Goal: Information Seeking & Learning: Learn about a topic

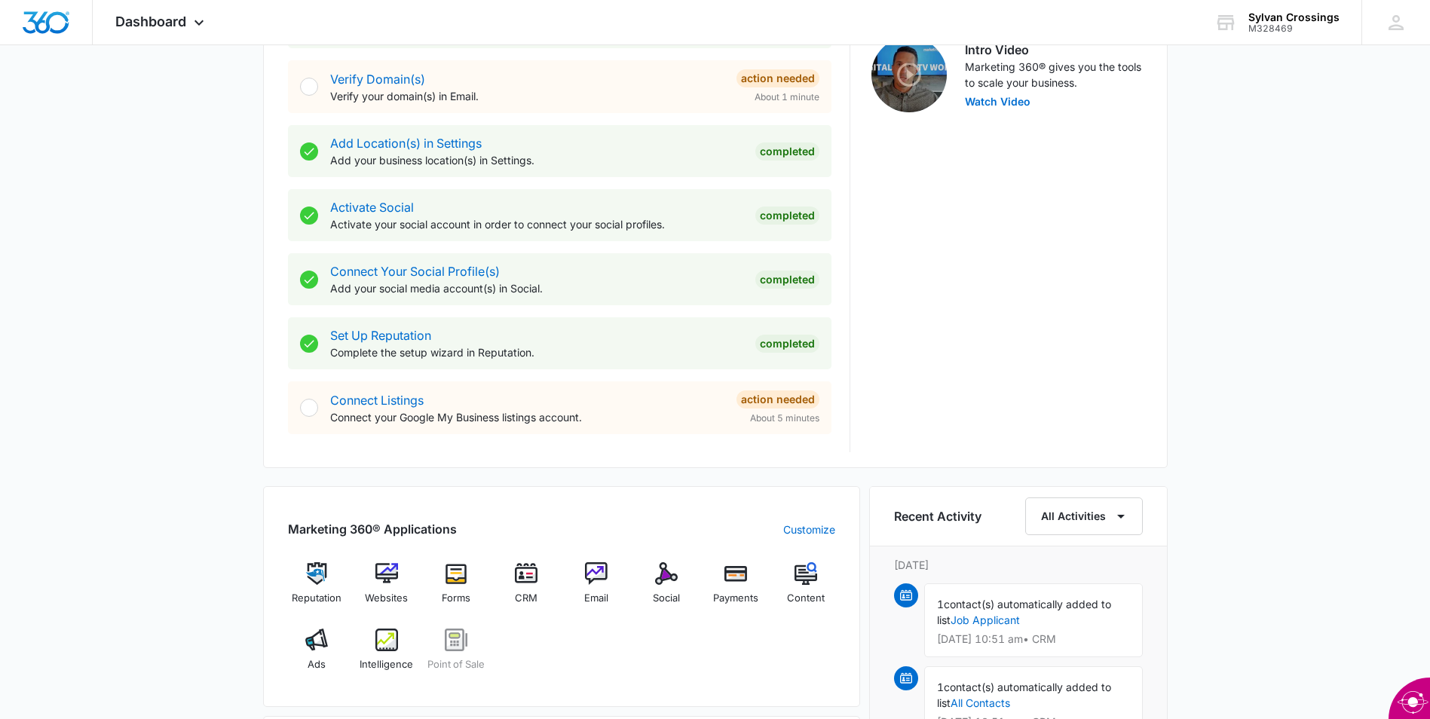
scroll to position [528, 0]
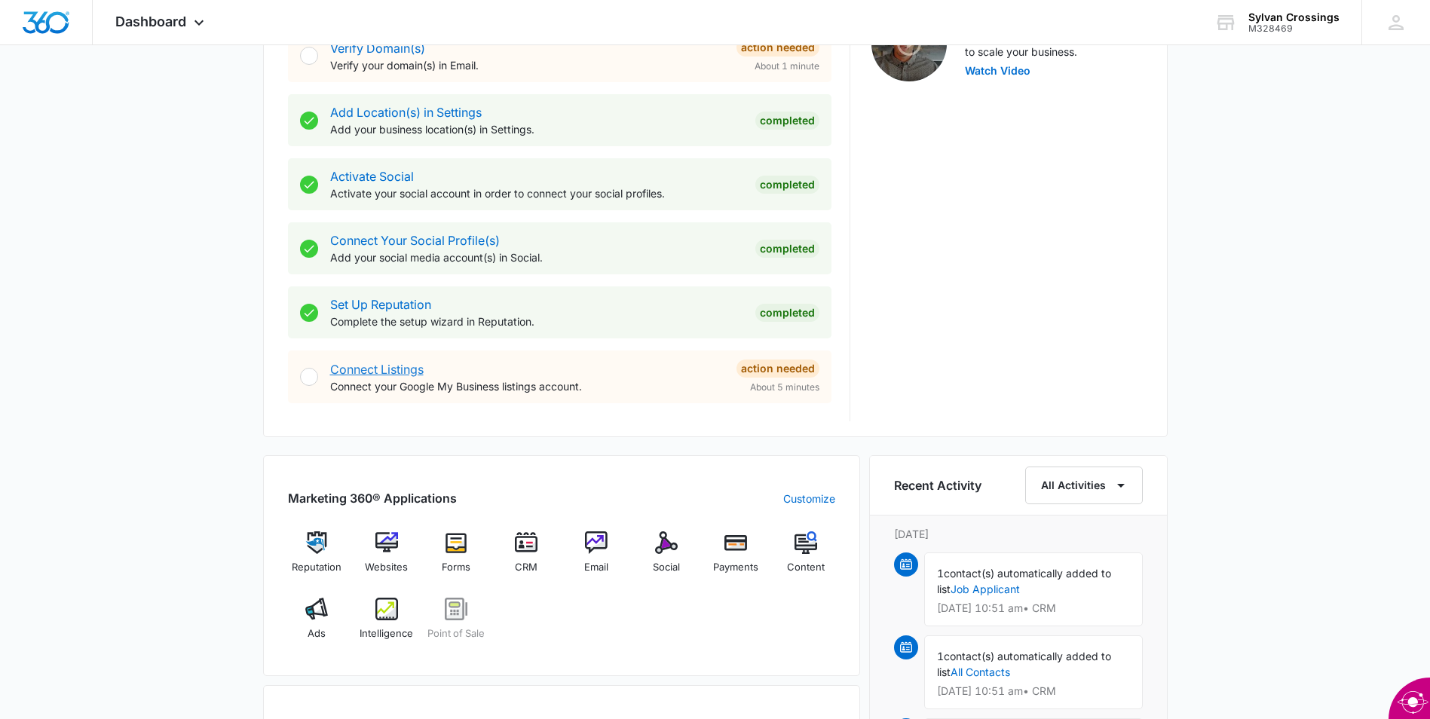
click at [393, 367] on link "Connect Listings" at bounding box center [376, 369] width 93 height 15
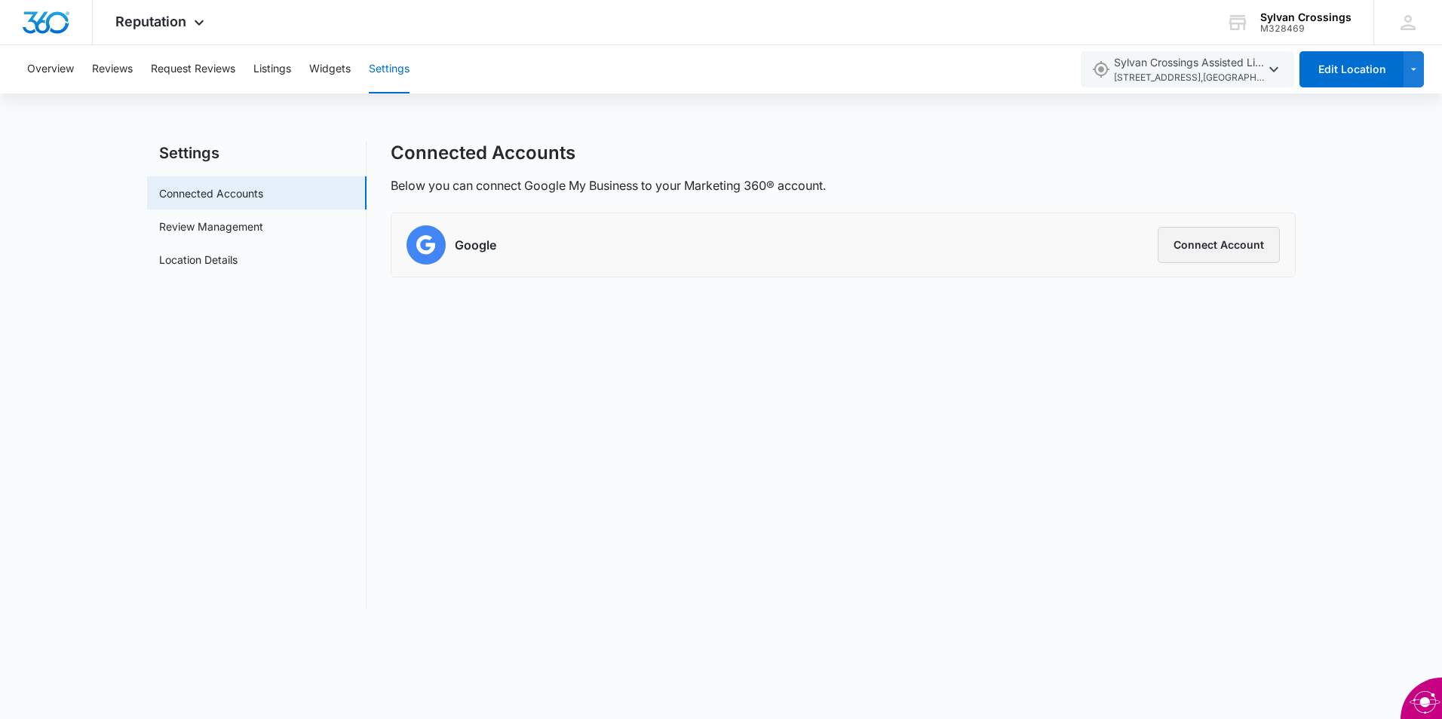
click at [1191, 241] on button "Connect Account" at bounding box center [1218, 245] width 122 height 36
click at [1233, 247] on button "Connect Account" at bounding box center [1218, 245] width 122 height 36
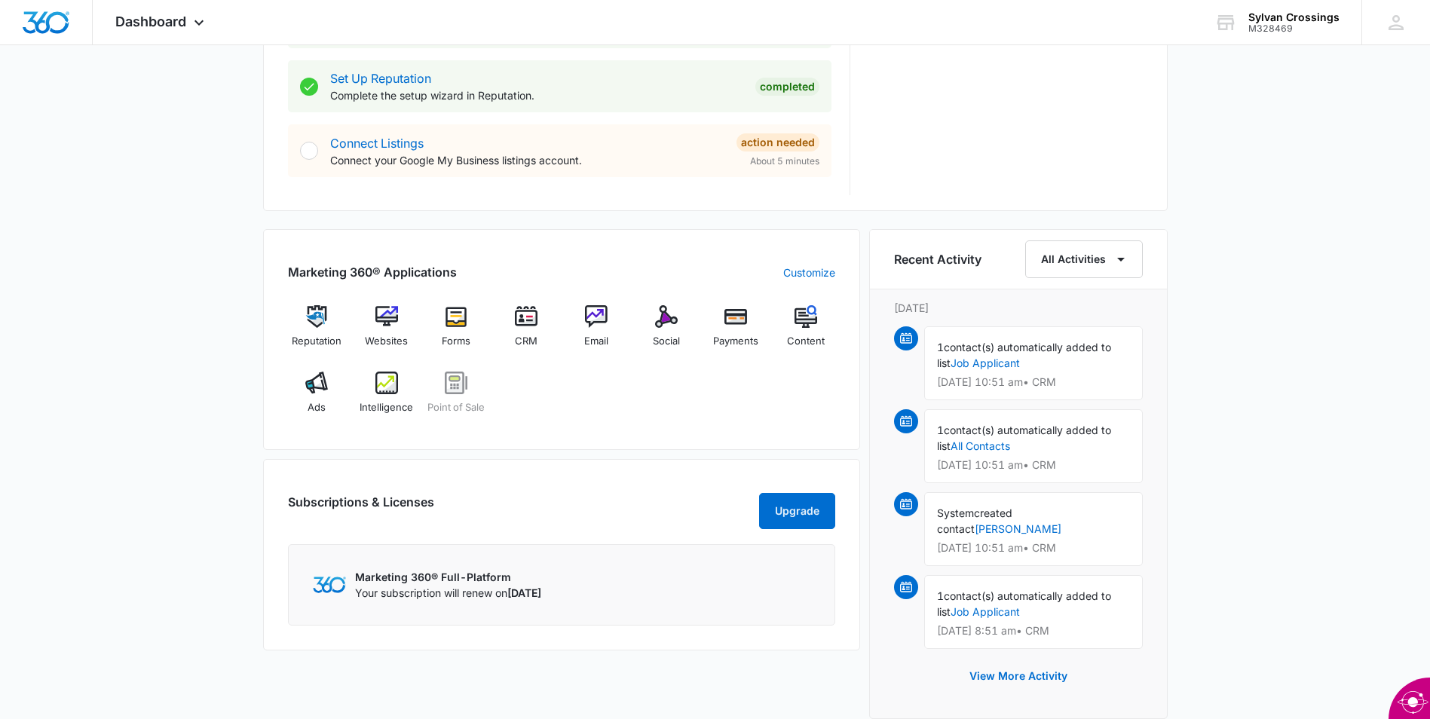
scroll to position [829, 0]
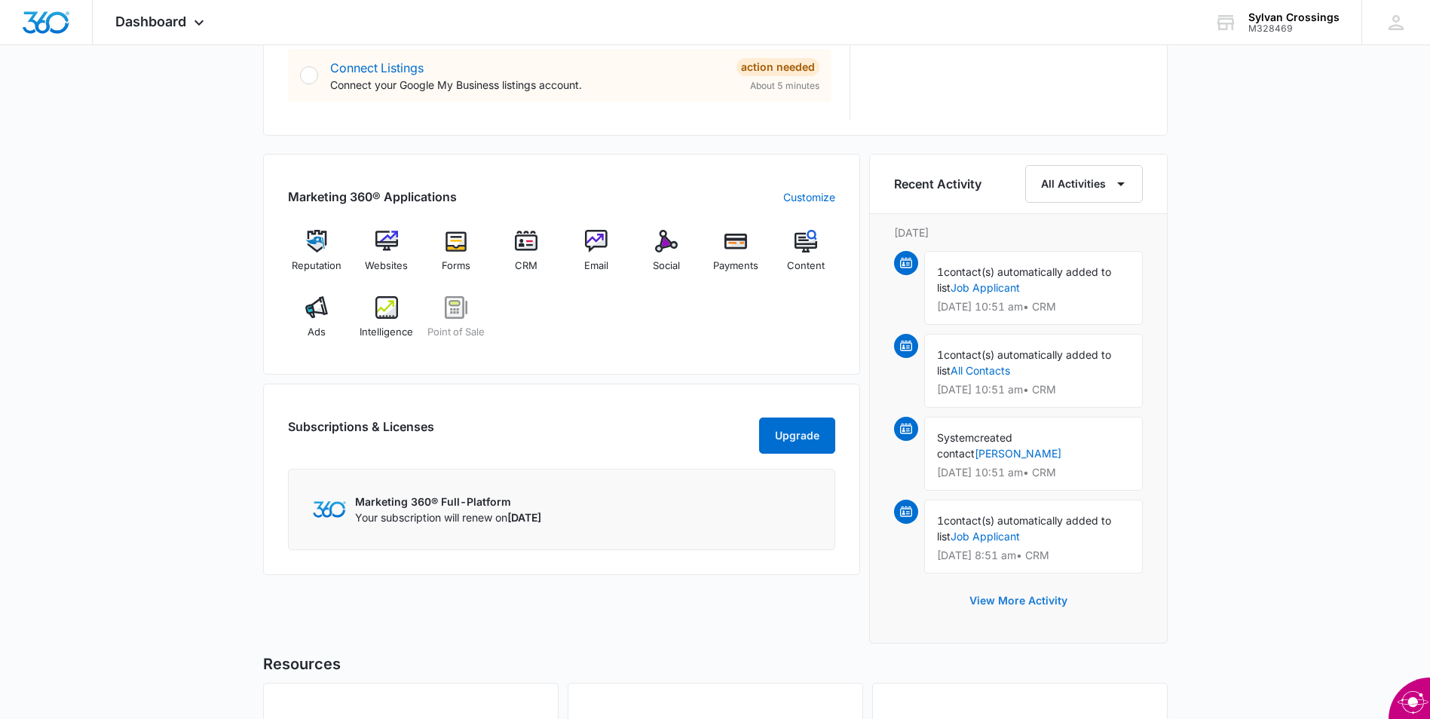
click at [1036, 583] on button "View More Activity" at bounding box center [1019, 601] width 128 height 36
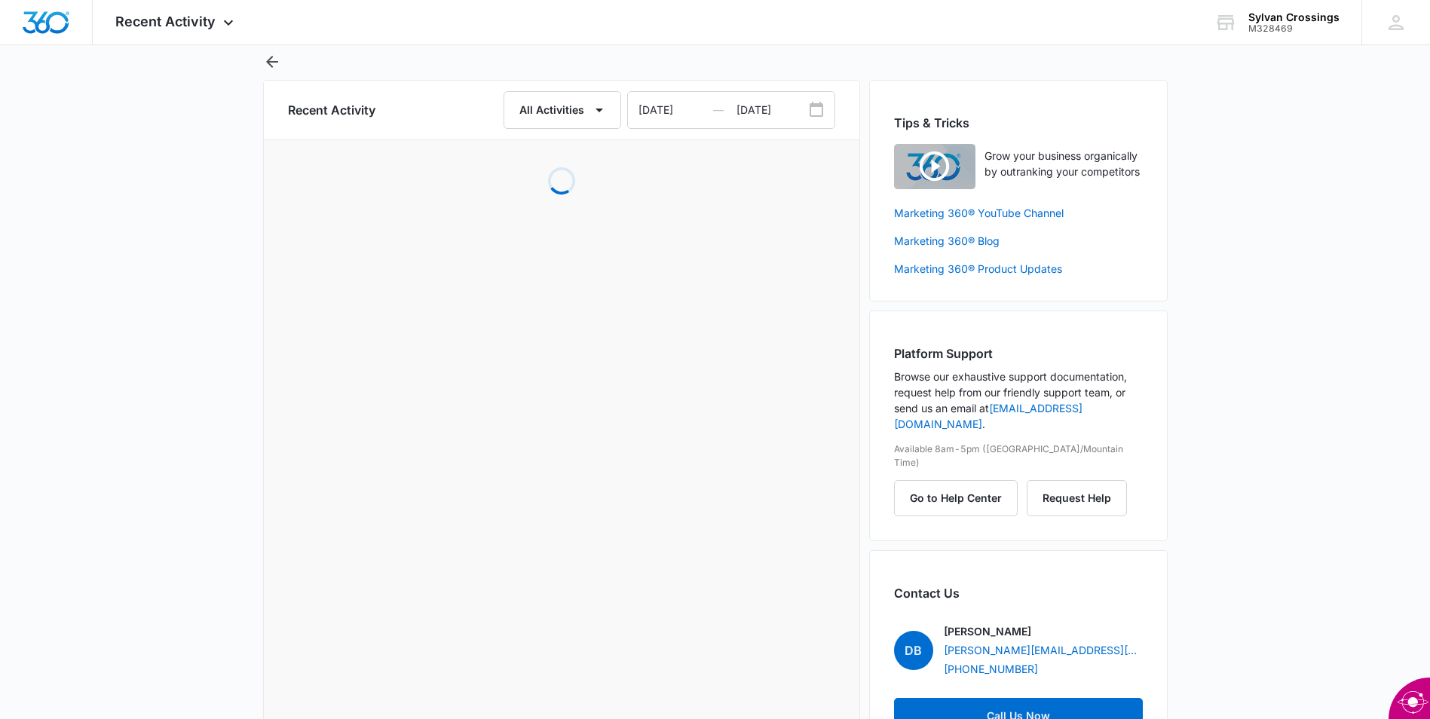
scroll to position [78, 0]
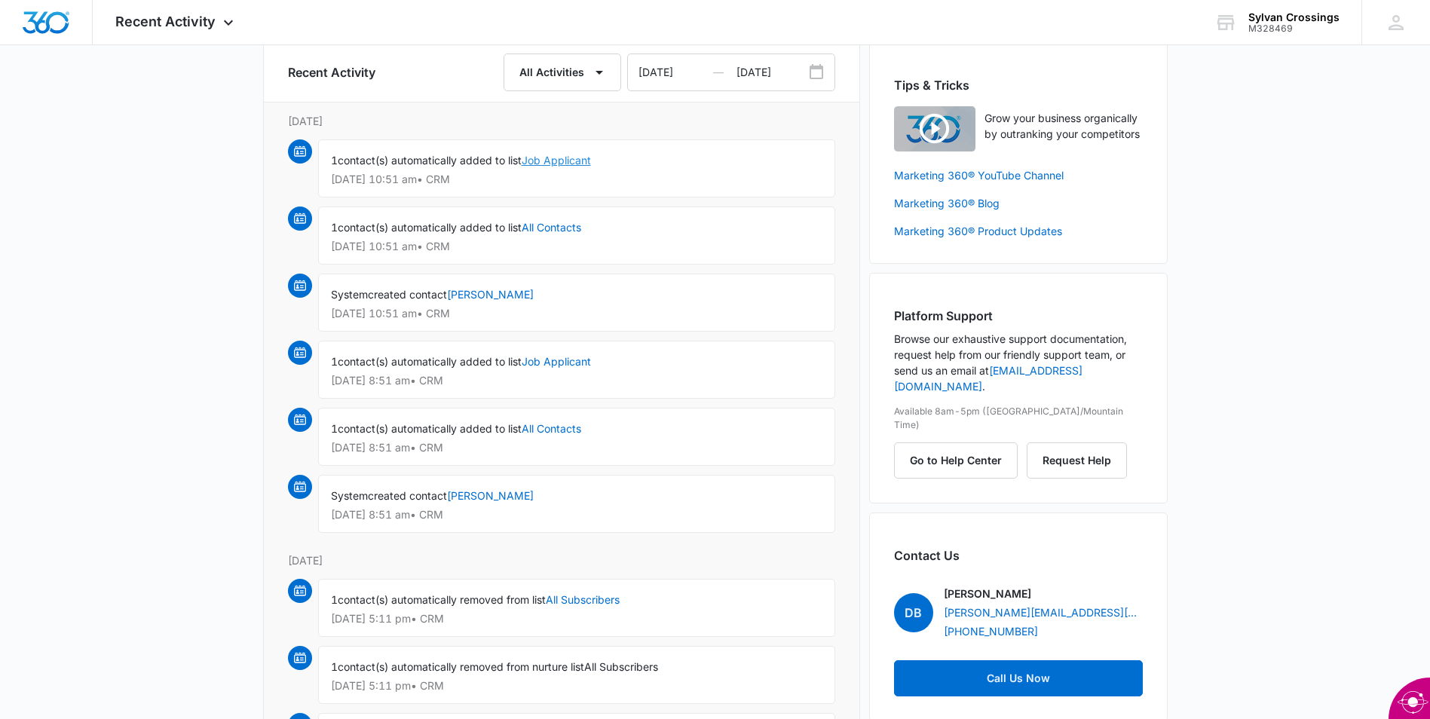
click at [562, 160] on link "Job Applicant" at bounding box center [556, 160] width 69 height 13
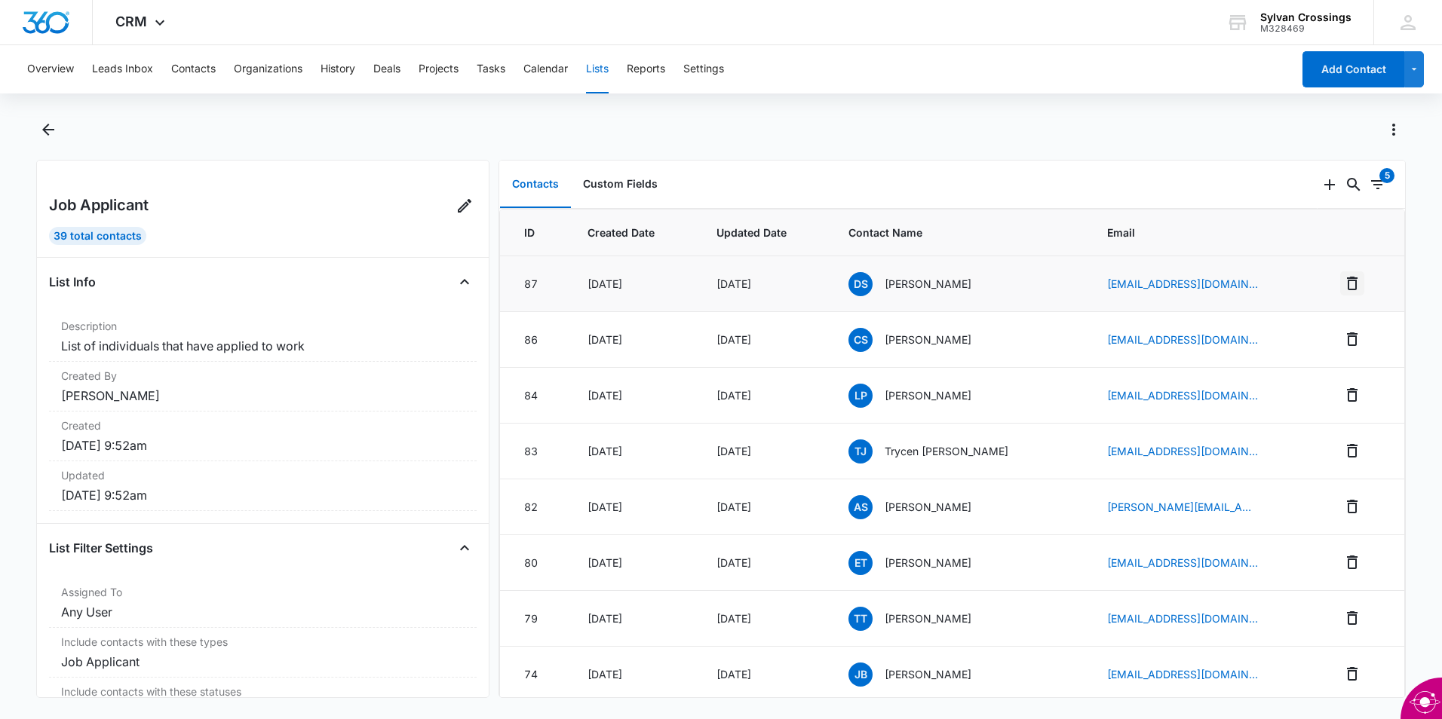
click at [1343, 287] on icon "Remove" at bounding box center [1352, 283] width 18 height 18
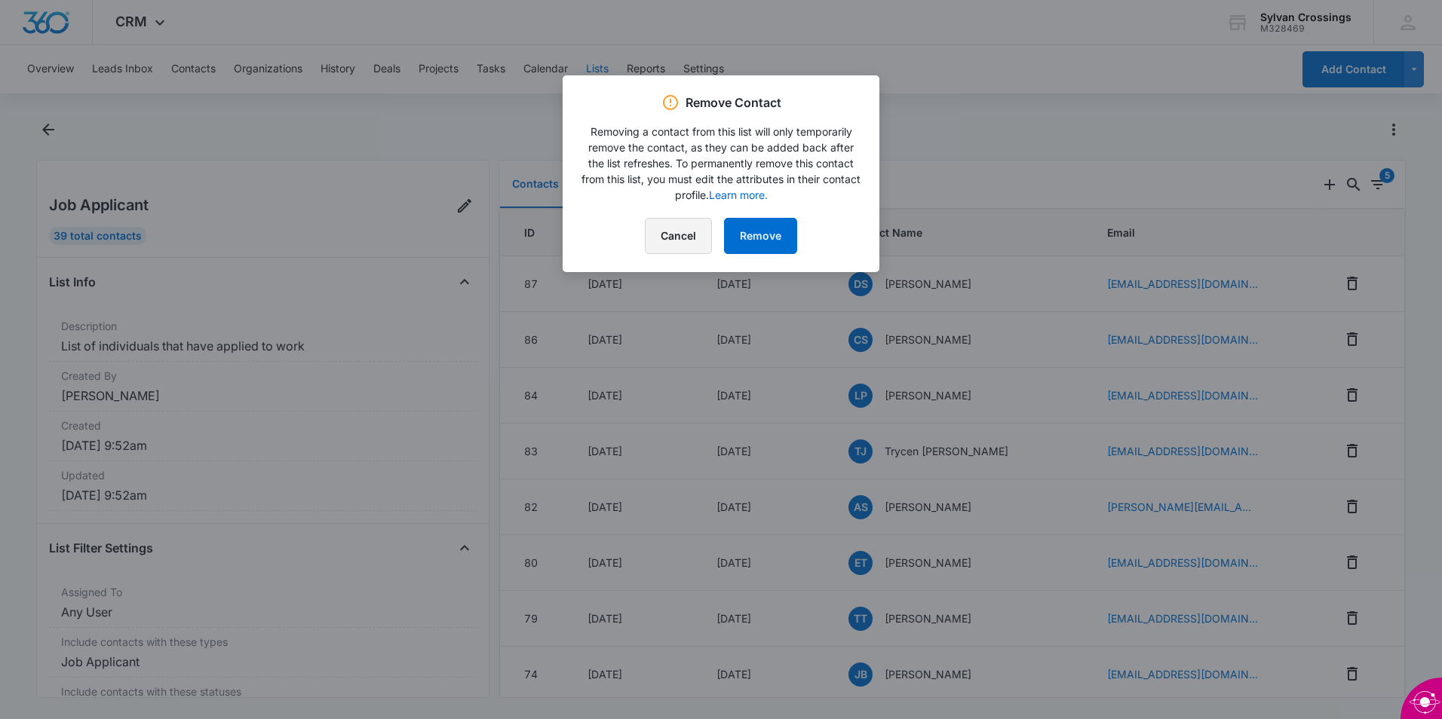
click at [668, 228] on button "Cancel" at bounding box center [678, 236] width 67 height 36
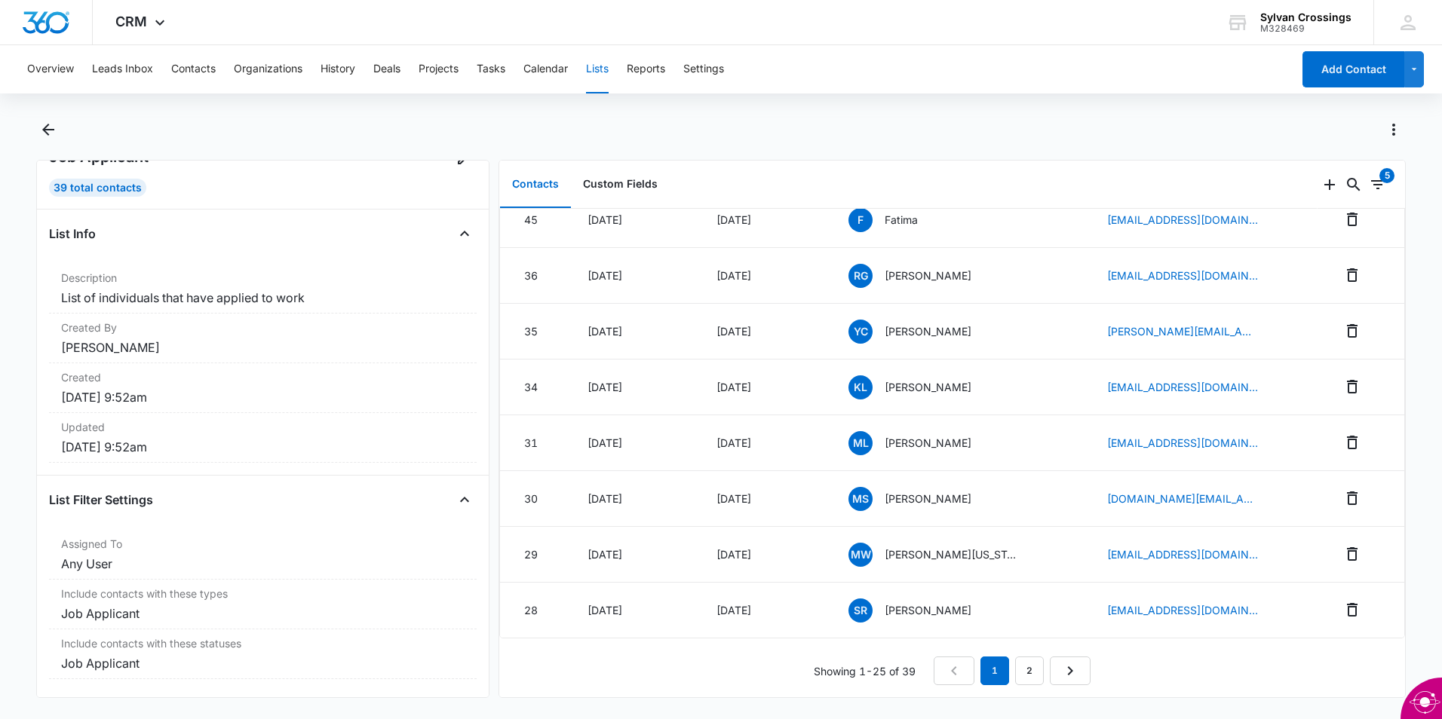
scroll to position [1024, 0]
click at [535, 605] on div "28" at bounding box center [537, 610] width 27 height 16
click at [869, 600] on span "SR" at bounding box center [860, 611] width 24 height 24
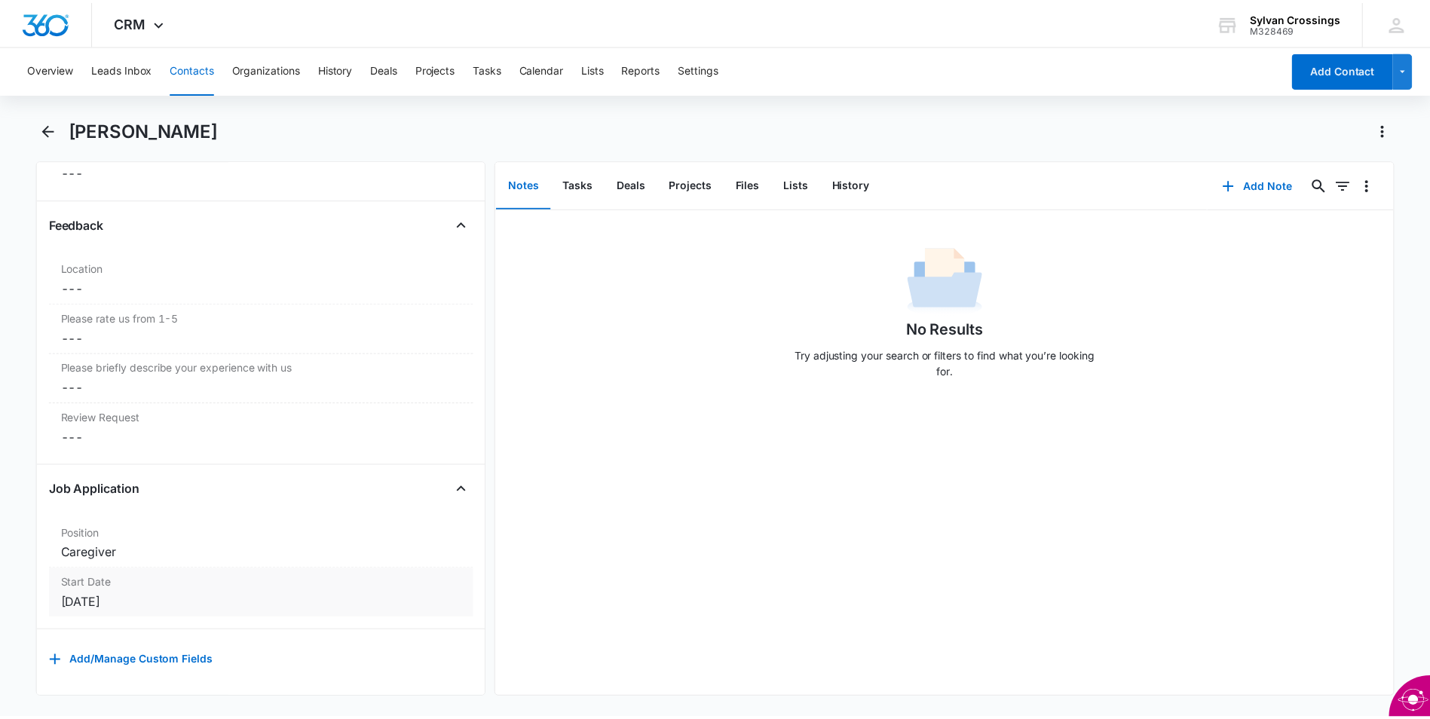
scroll to position [1681, 0]
click at [566, 182] on button "Tasks" at bounding box center [582, 184] width 54 height 47
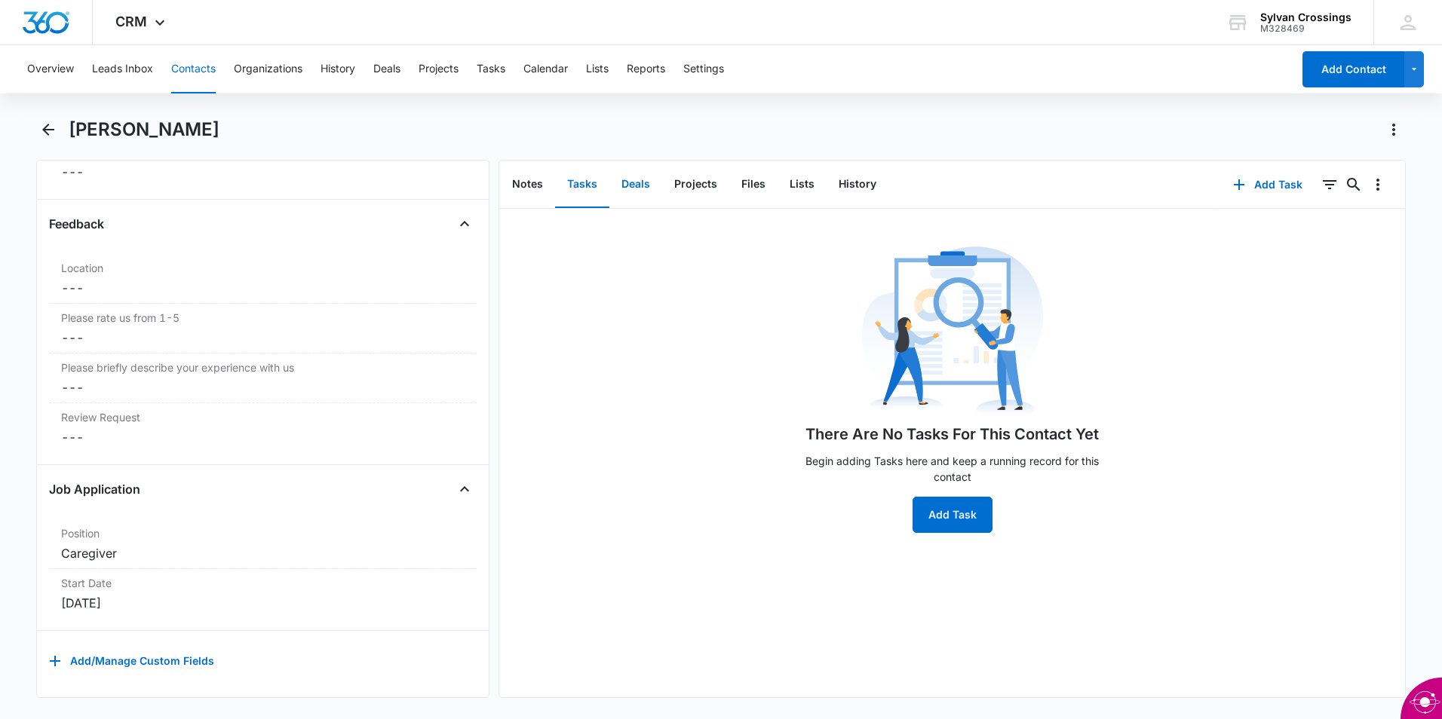
click at [639, 182] on button "Deals" at bounding box center [635, 184] width 53 height 47
click at [126, 66] on button "Leads Inbox" at bounding box center [122, 69] width 61 height 48
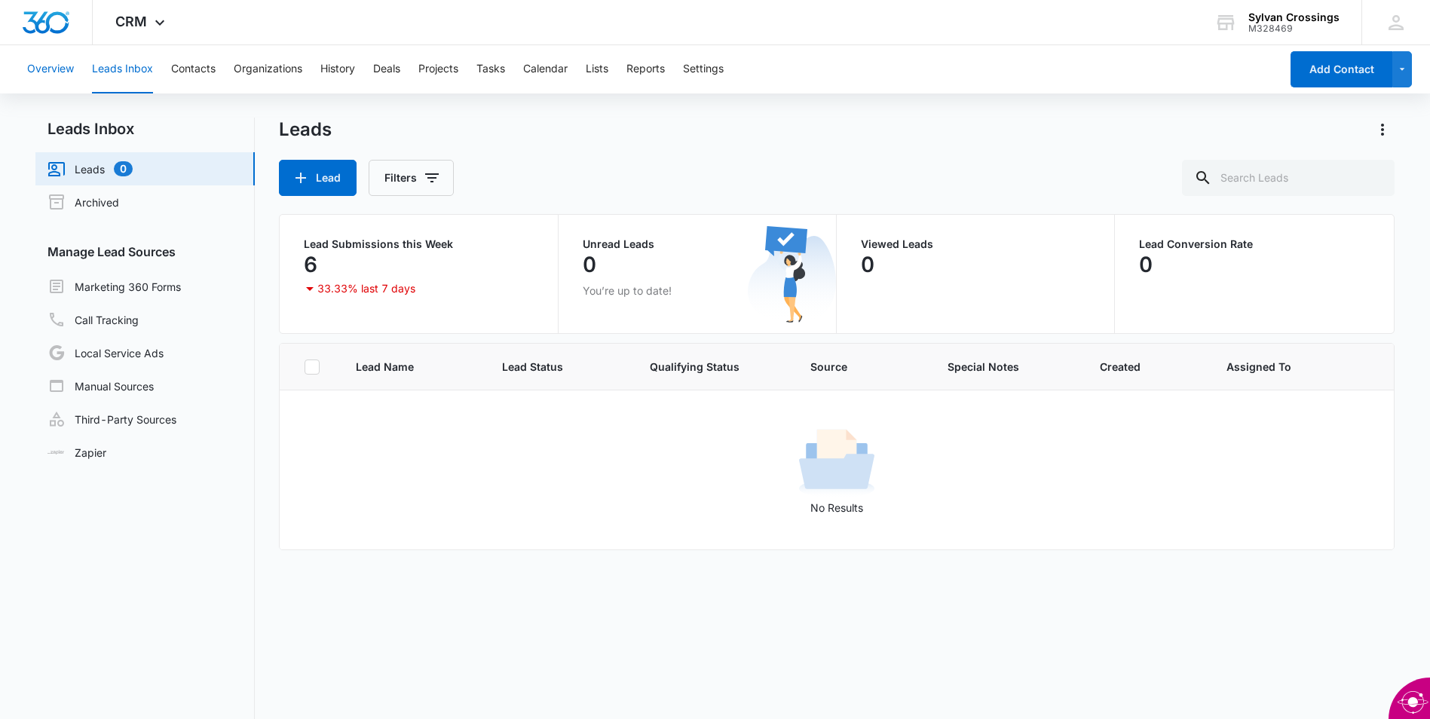
click at [60, 69] on button "Overview" at bounding box center [50, 69] width 47 height 48
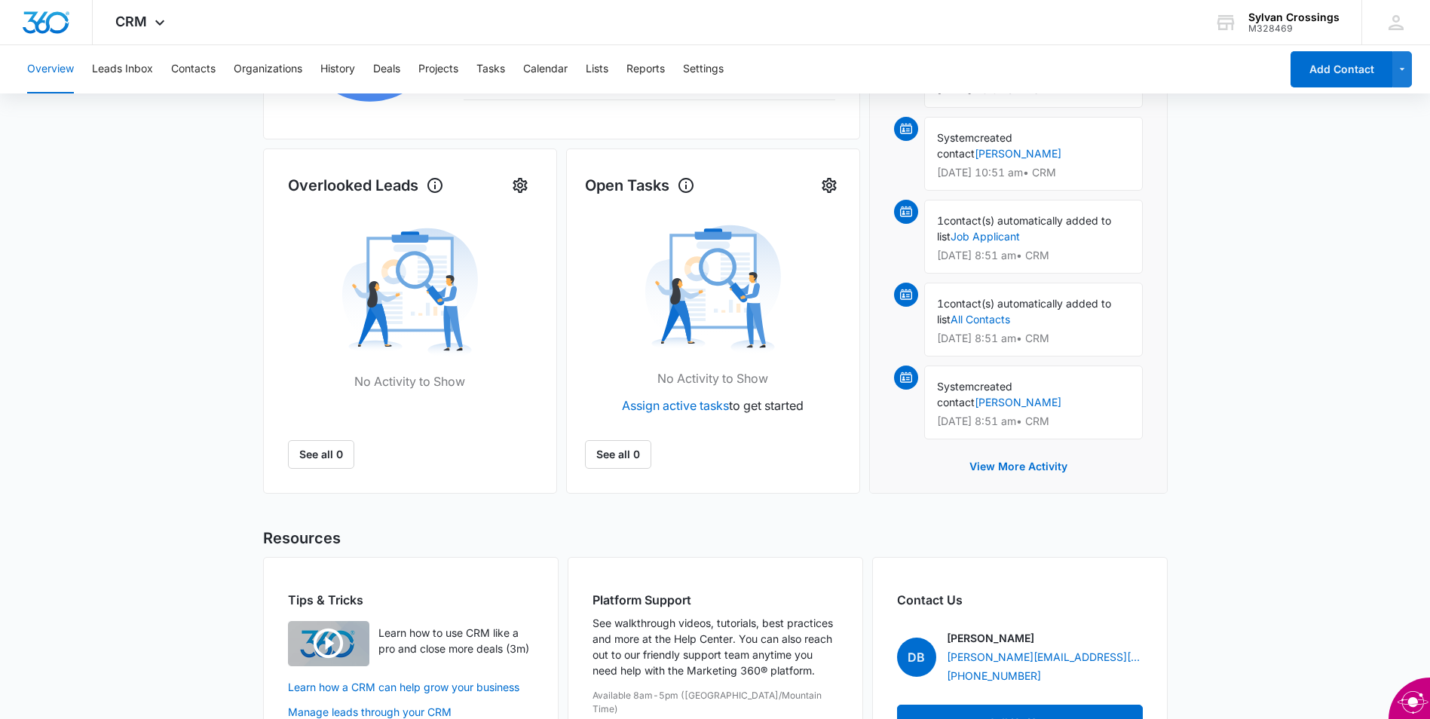
scroll to position [286, 0]
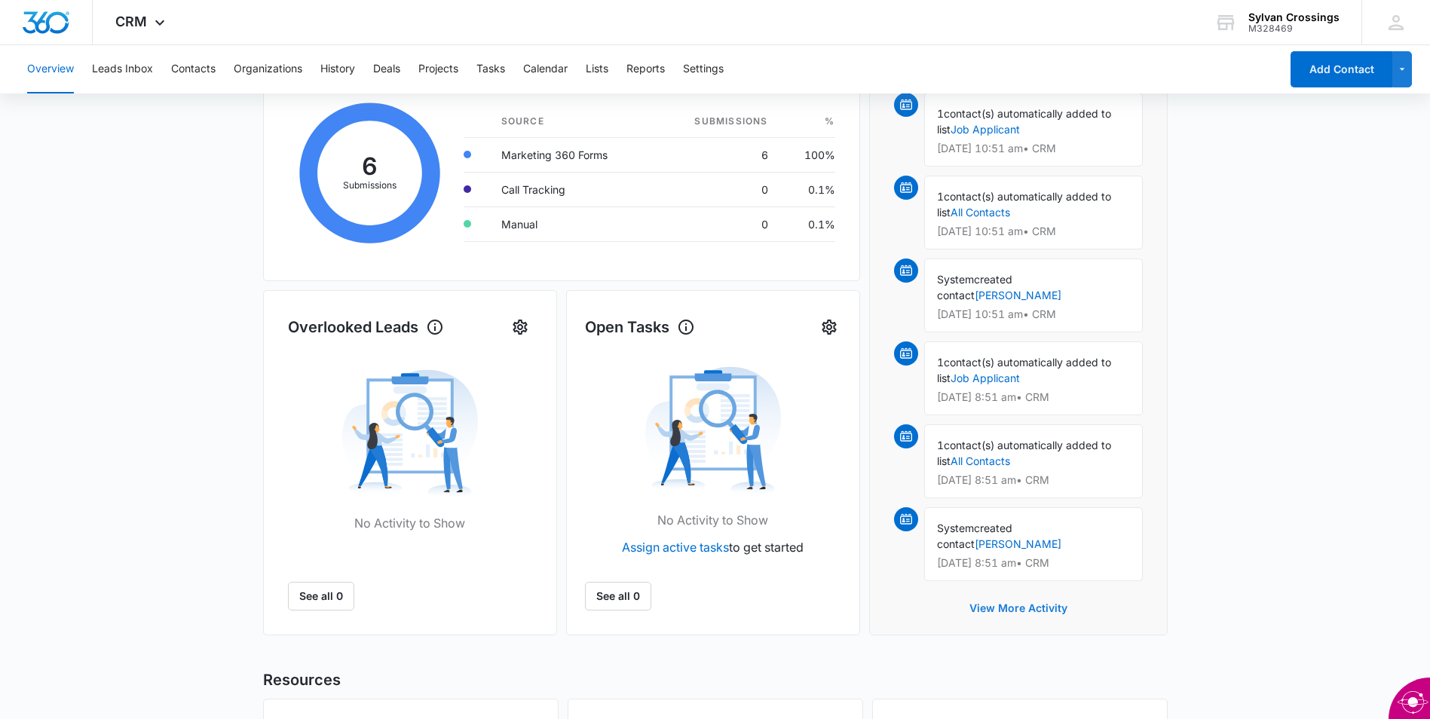
click at [1010, 594] on button "View More Activity" at bounding box center [1019, 608] width 128 height 36
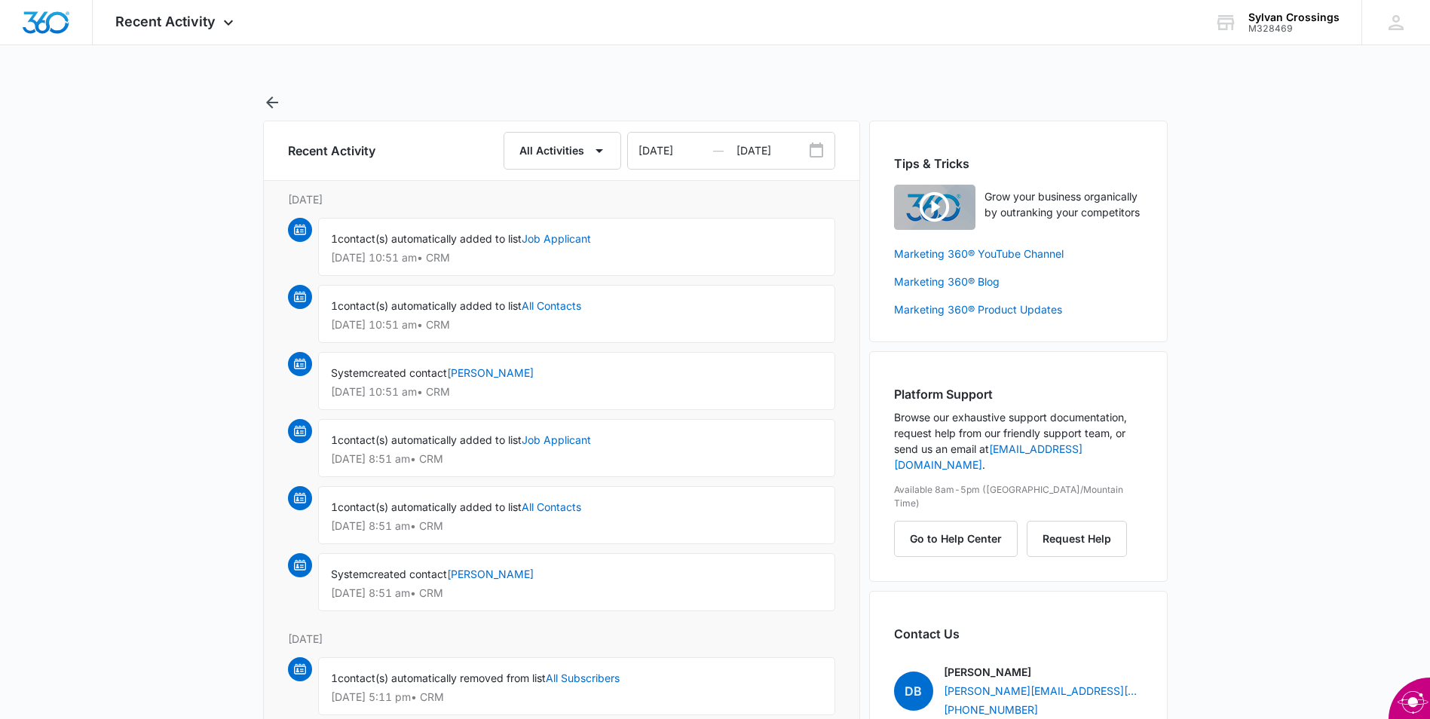
click at [302, 226] on img at bounding box center [300, 230] width 12 height 12
click at [302, 225] on img at bounding box center [300, 230] width 12 height 12
click at [553, 241] on link "Job Applicant" at bounding box center [556, 238] width 69 height 13
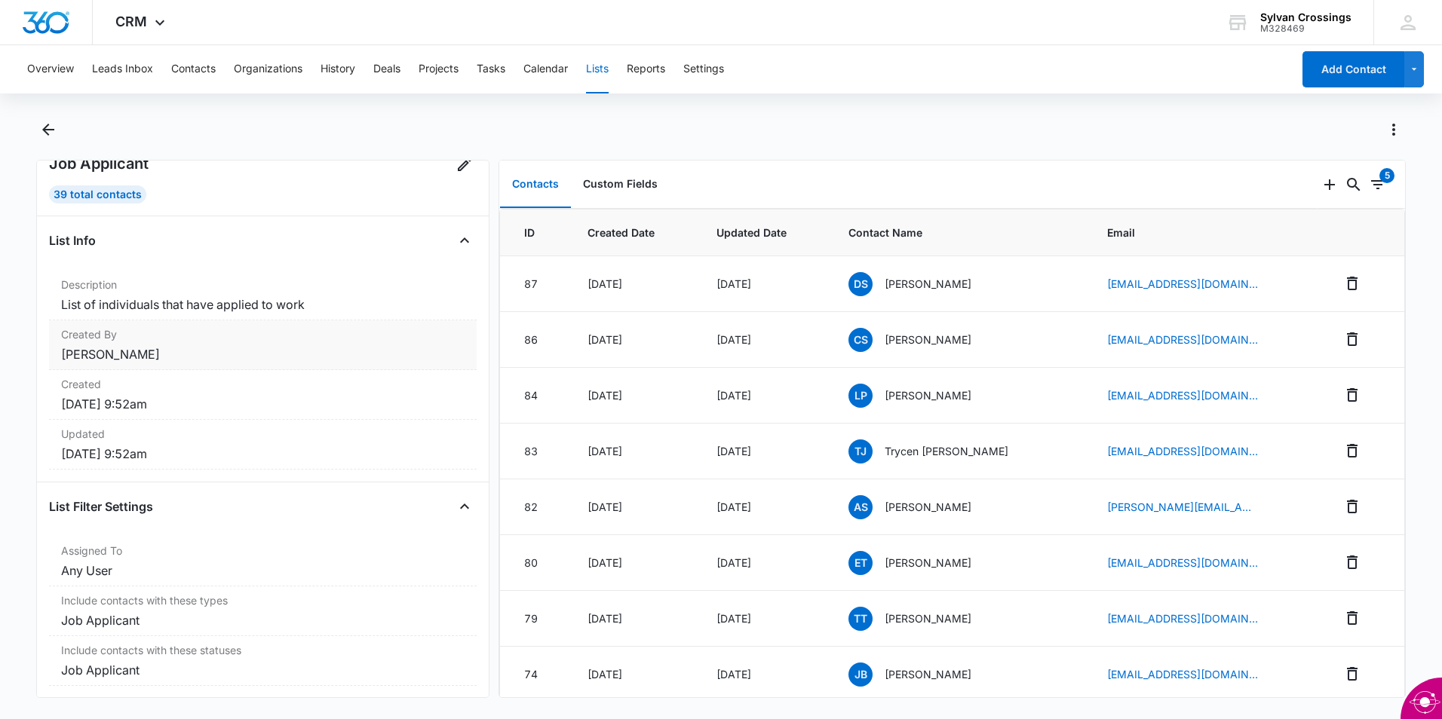
scroll to position [60, 0]
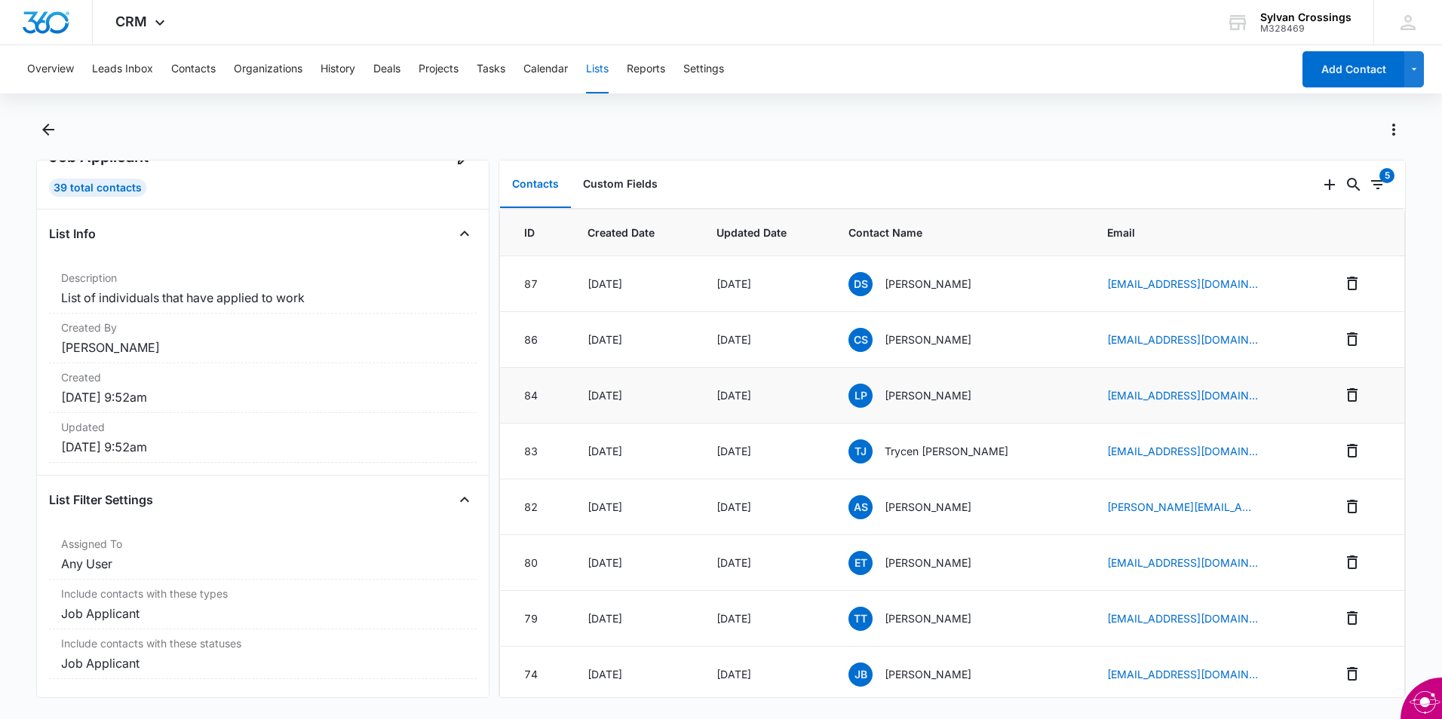
click at [868, 400] on span "LP" at bounding box center [860, 396] width 24 height 24
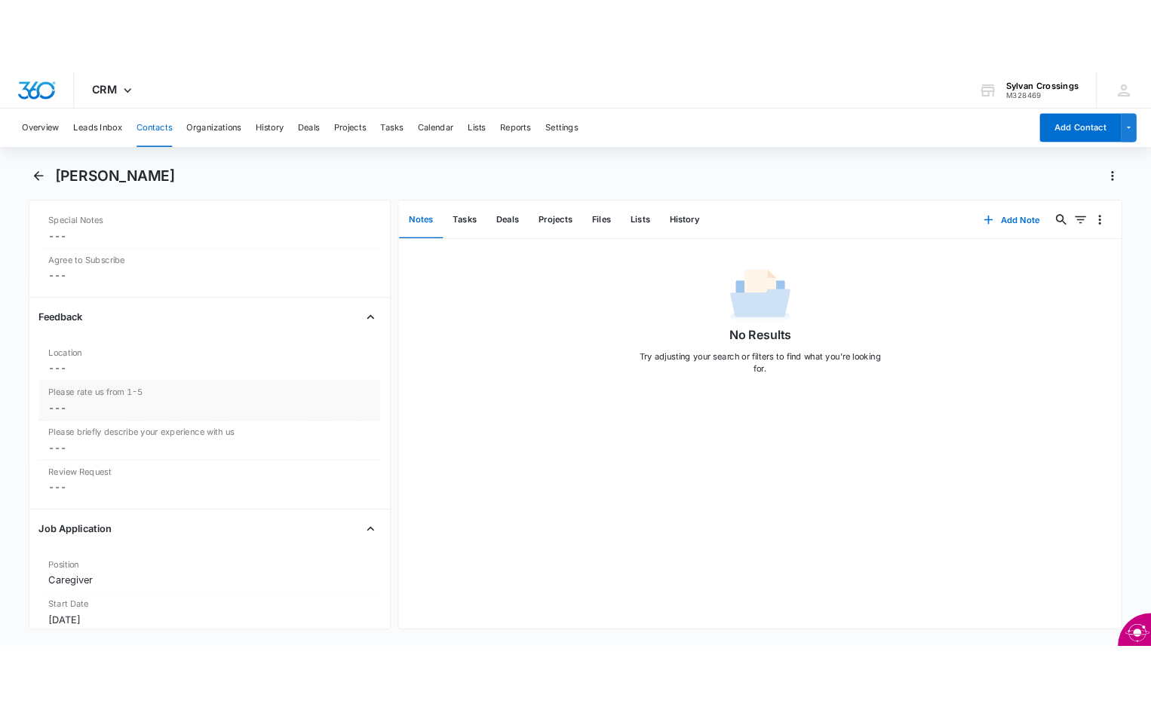
scroll to position [1681, 0]
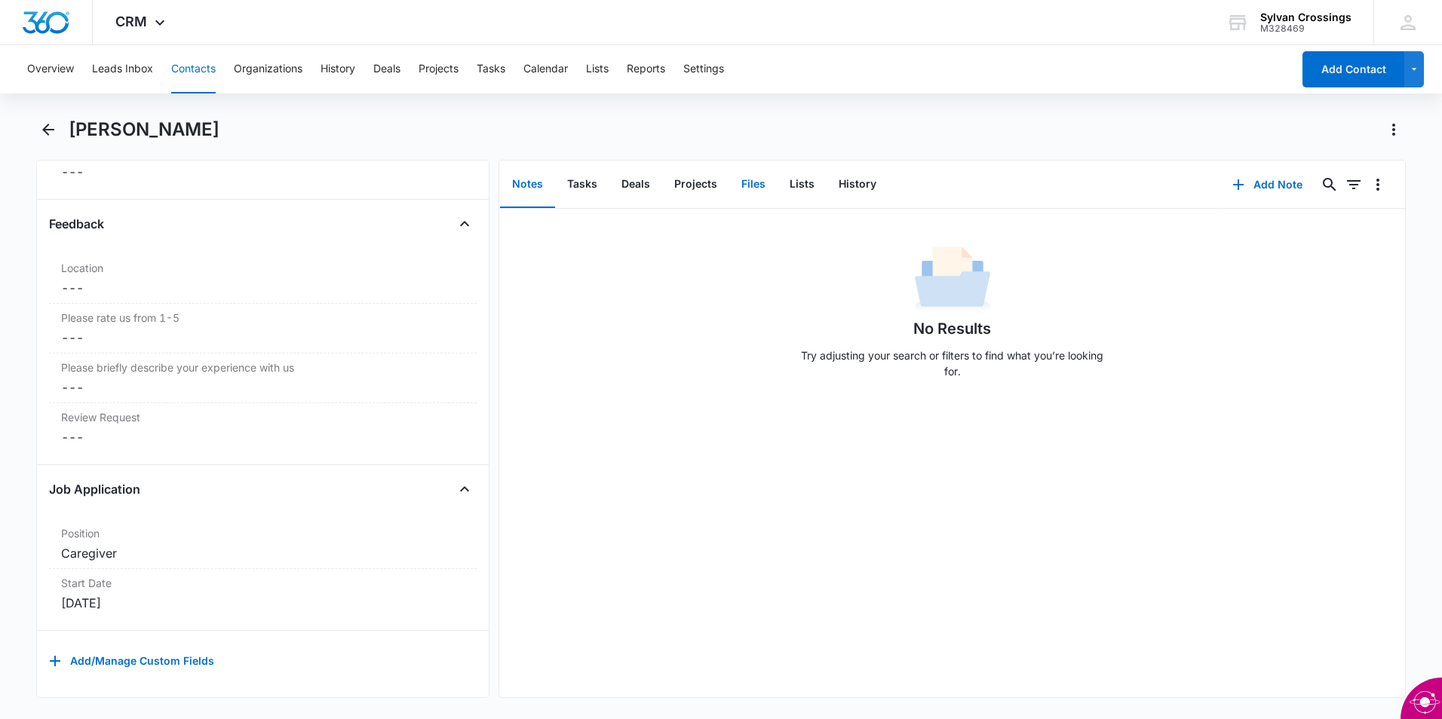
click at [761, 188] on button "Files" at bounding box center [753, 184] width 48 height 47
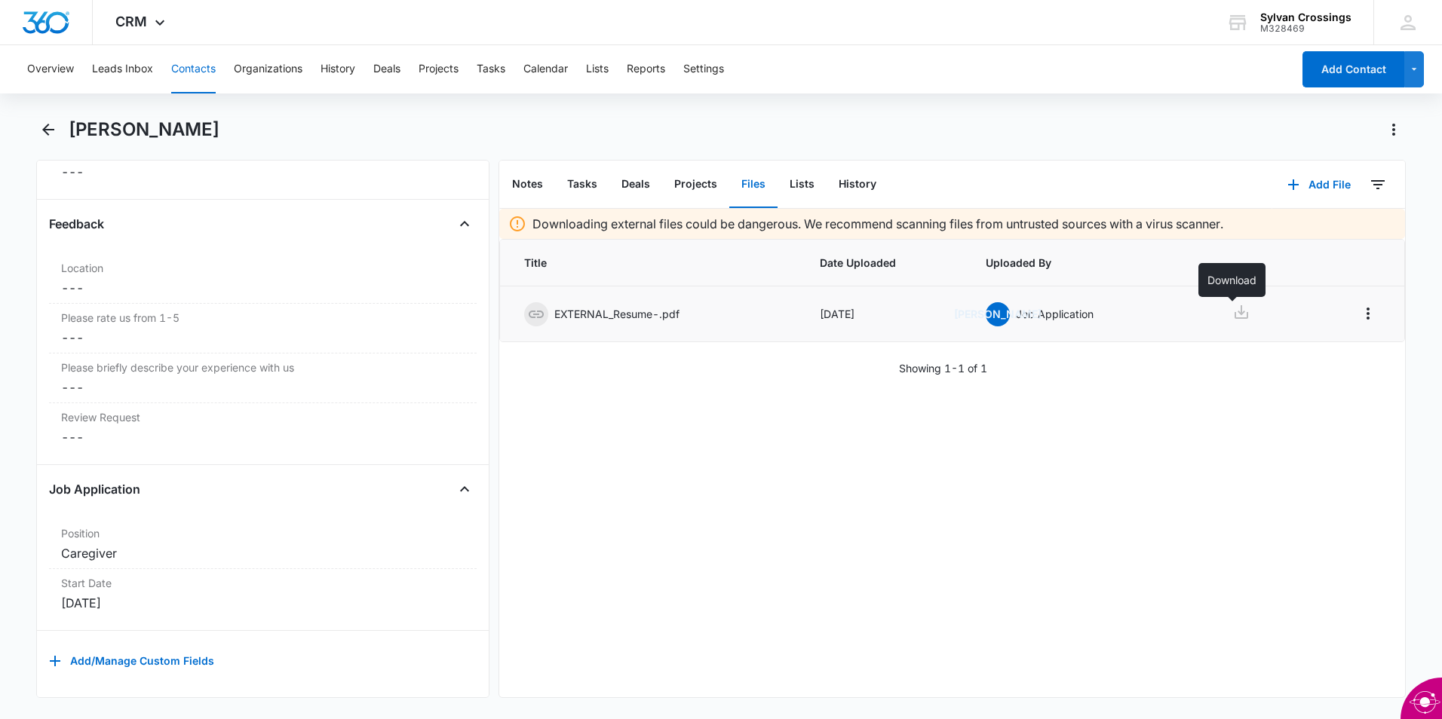
click at [1235, 309] on icon at bounding box center [1241, 312] width 18 height 18
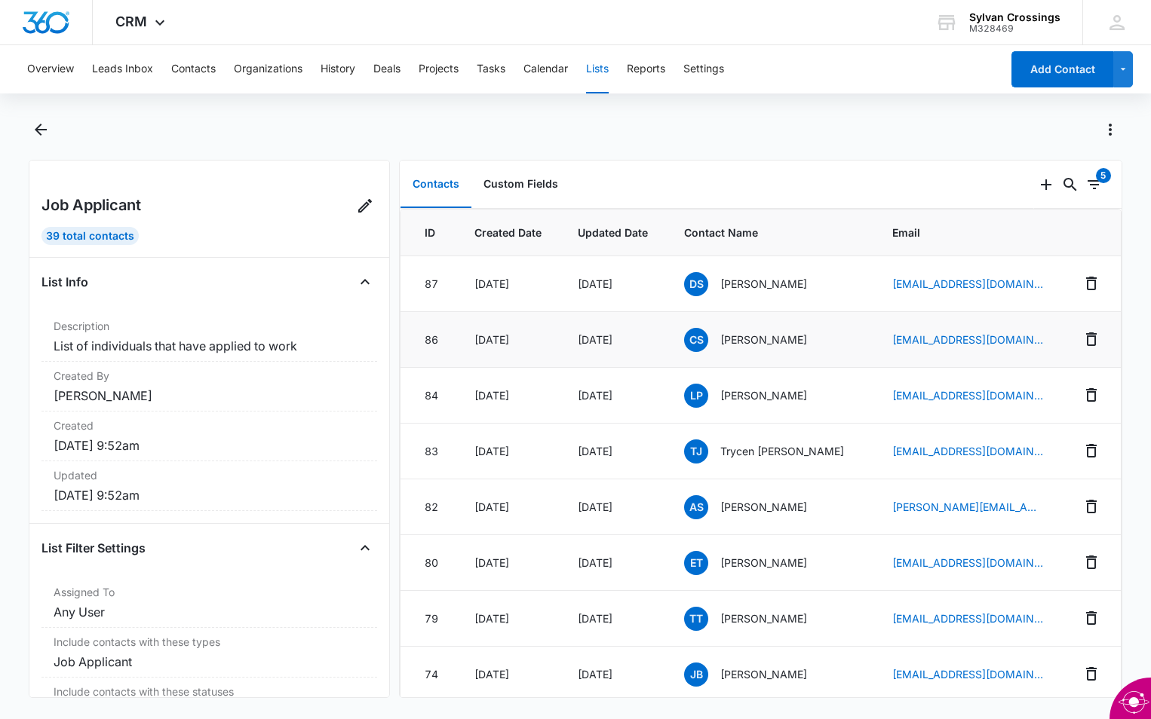
click at [695, 342] on span "CS" at bounding box center [696, 340] width 24 height 24
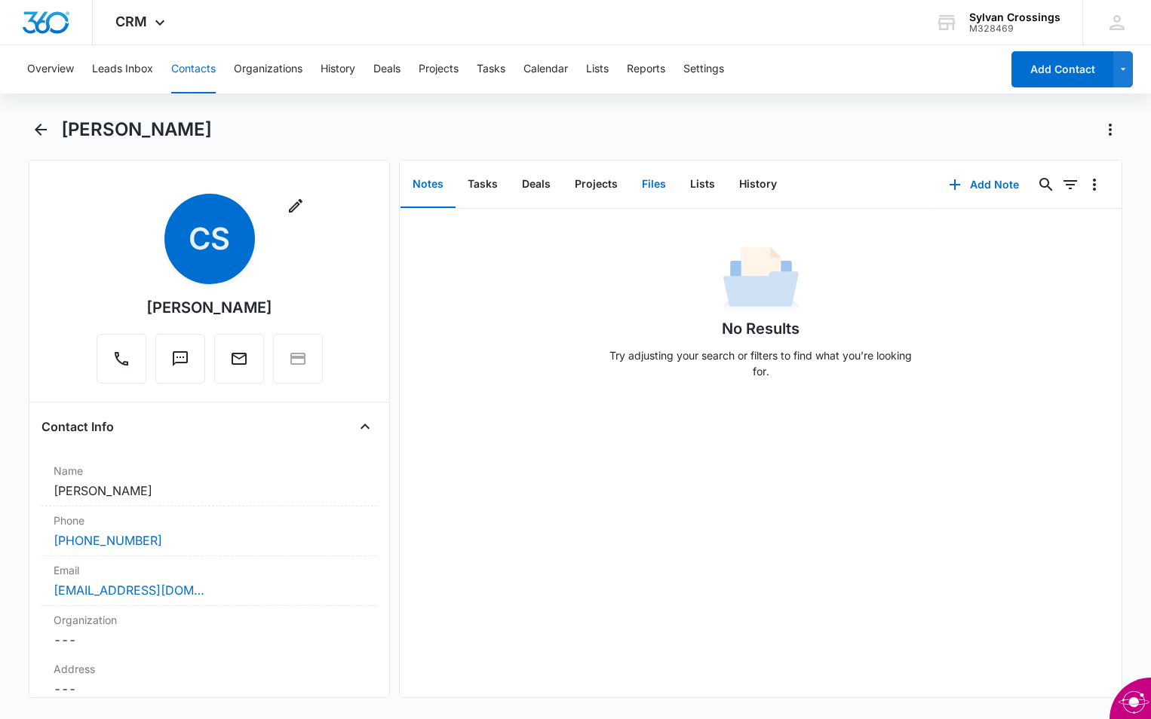
click at [650, 182] on button "Files" at bounding box center [654, 184] width 48 height 47
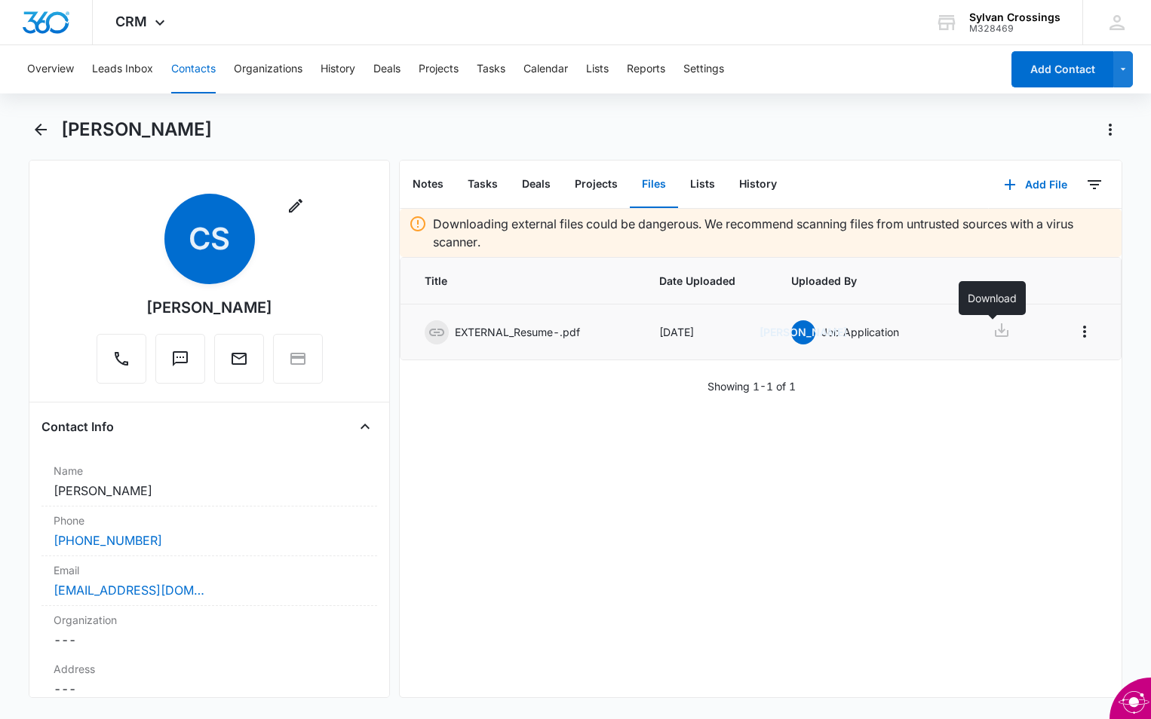
click at [992, 329] on icon at bounding box center [1001, 330] width 18 height 18
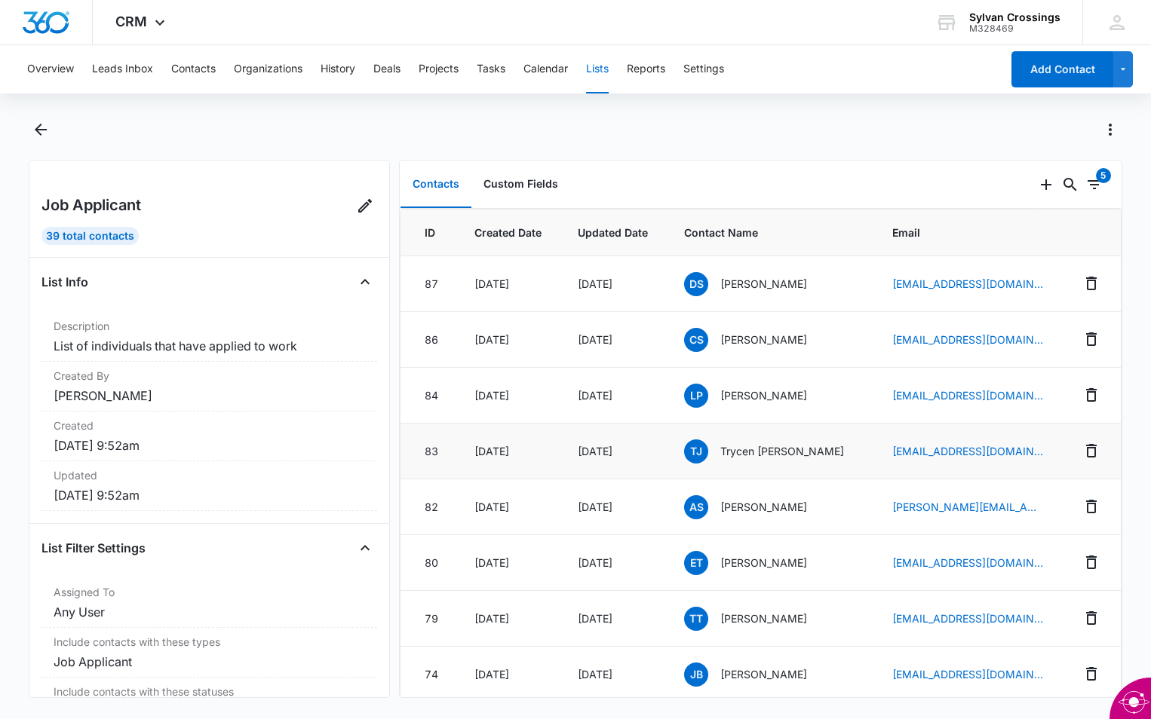
click at [693, 449] on span "TJ" at bounding box center [696, 452] width 24 height 24
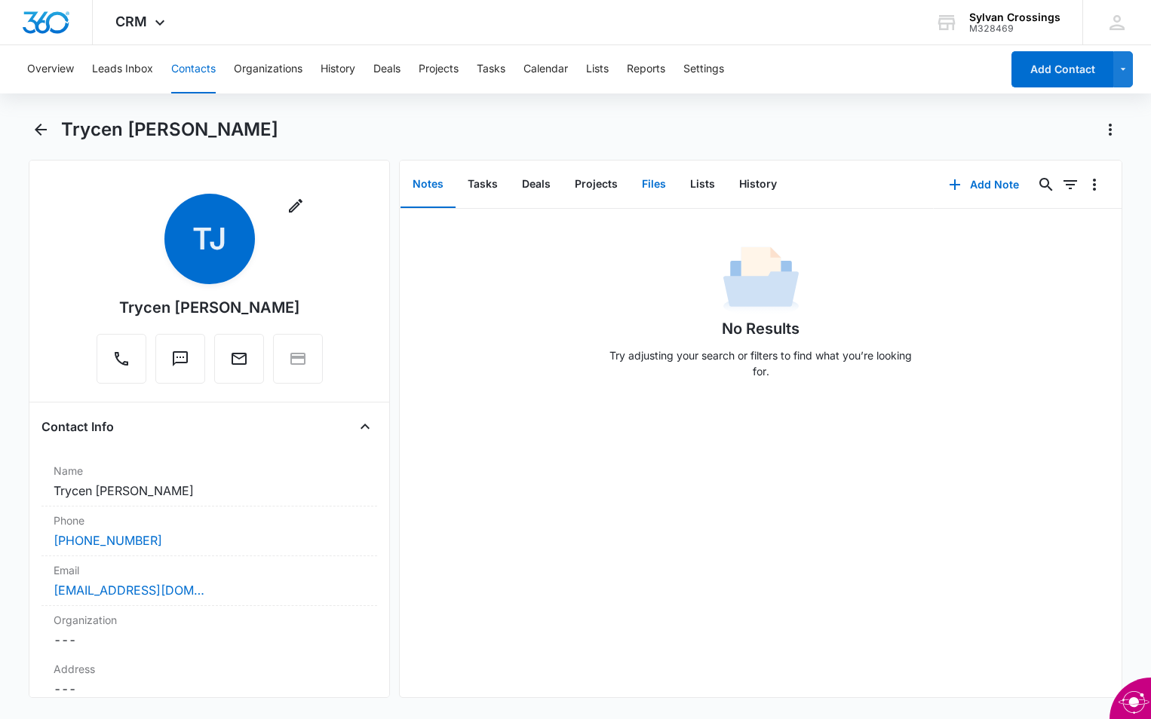
click at [652, 180] on button "Files" at bounding box center [654, 184] width 48 height 47
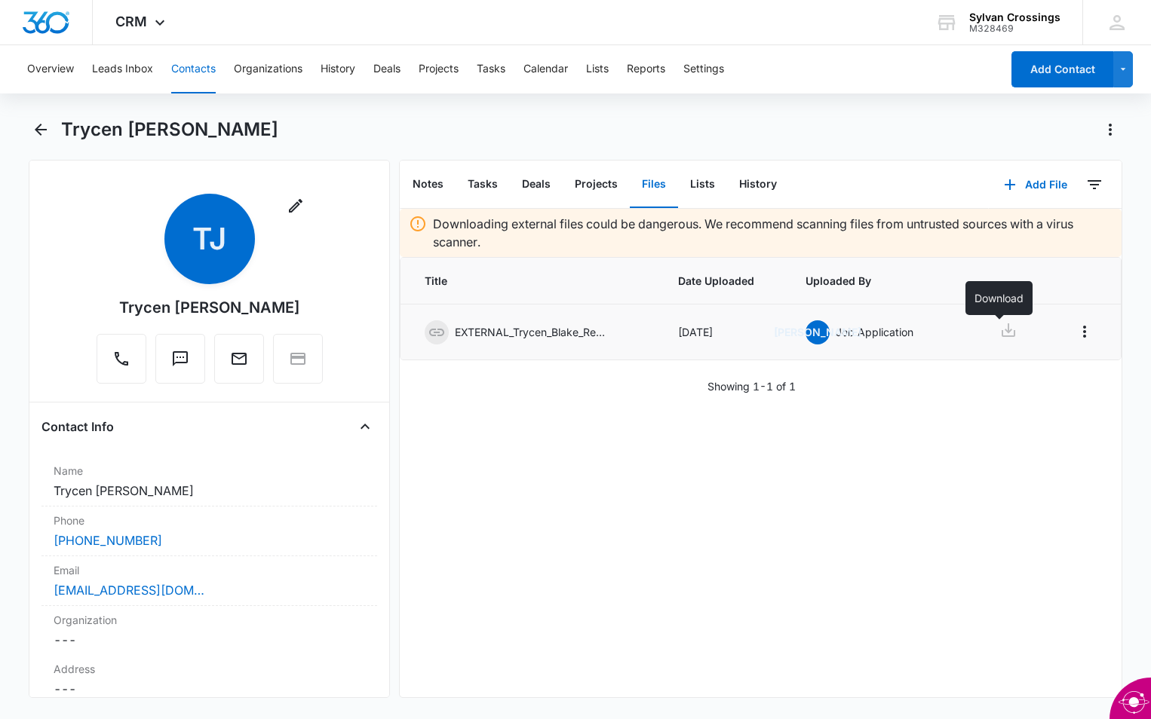
click at [999, 327] on icon at bounding box center [1008, 330] width 18 height 18
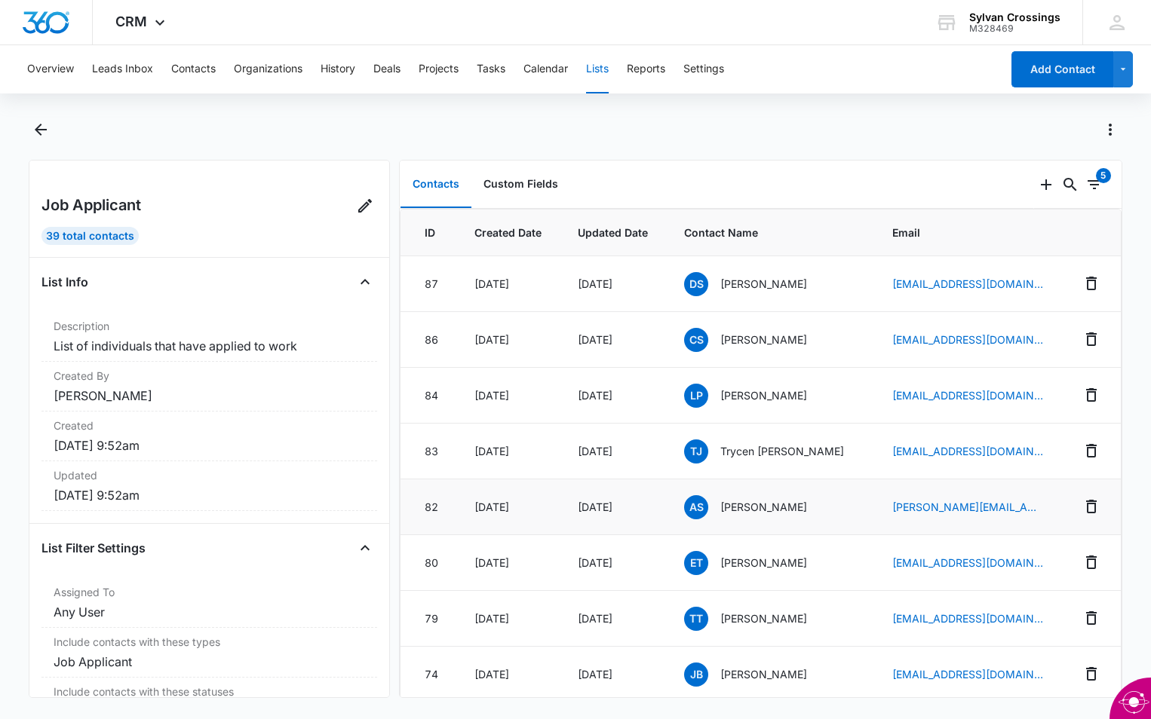
click at [696, 506] on span "AS" at bounding box center [696, 507] width 24 height 24
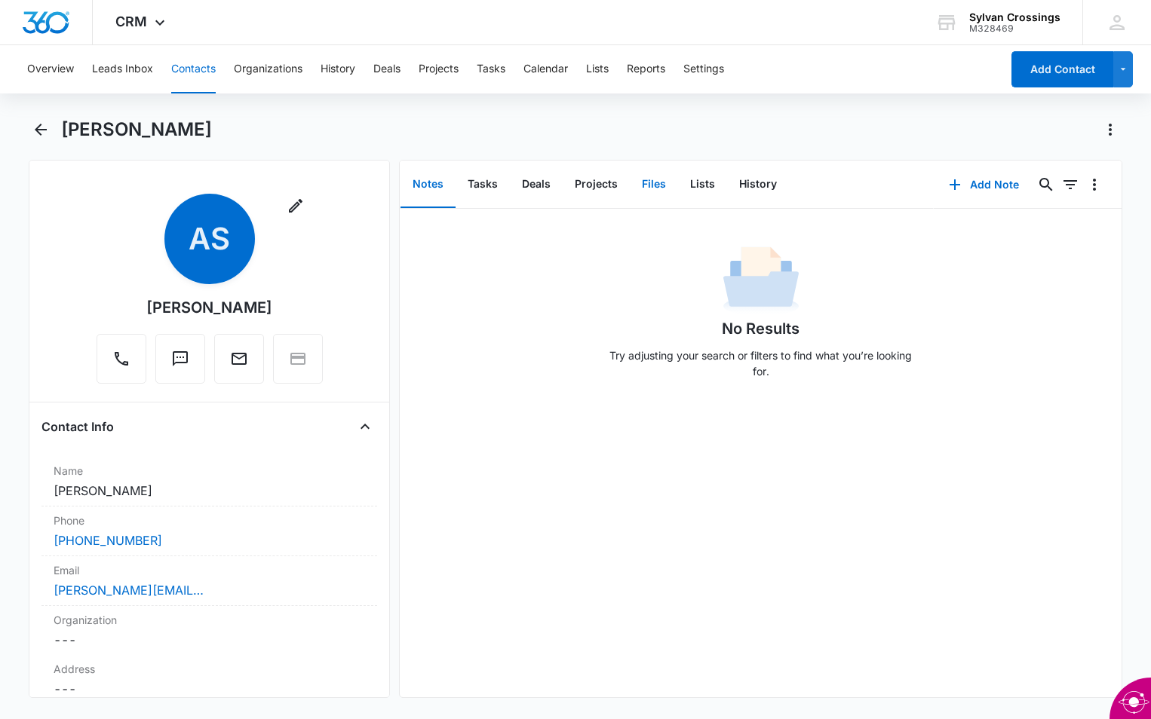
click at [645, 179] on button "Files" at bounding box center [654, 184] width 48 height 47
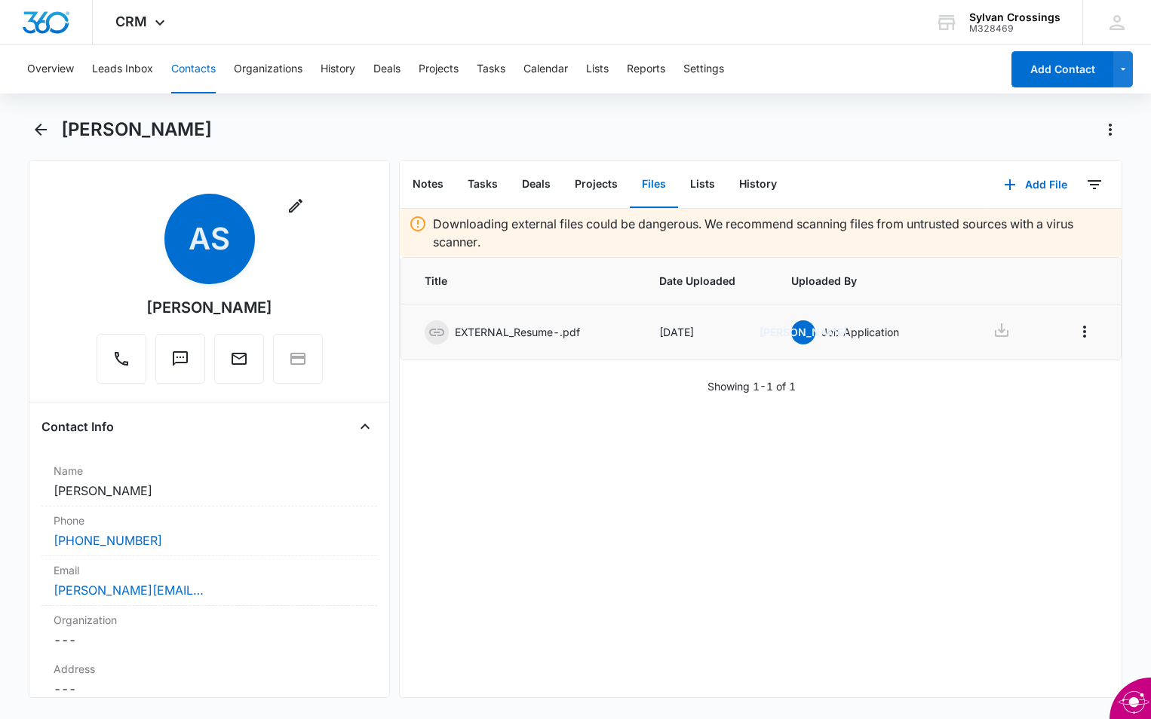
click at [495, 331] on p "EXTERNAL_Resume-.pdf" at bounding box center [517, 332] width 125 height 16
click at [992, 334] on icon at bounding box center [1001, 330] width 18 height 18
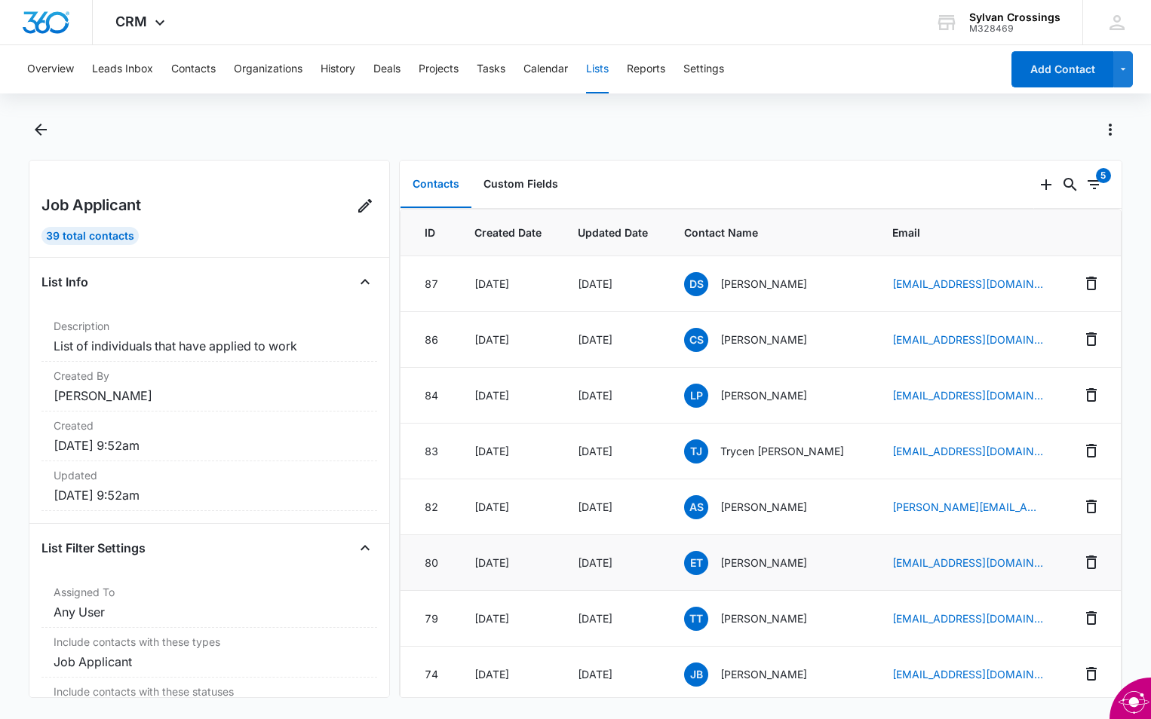
click at [702, 558] on span "ET" at bounding box center [696, 563] width 24 height 24
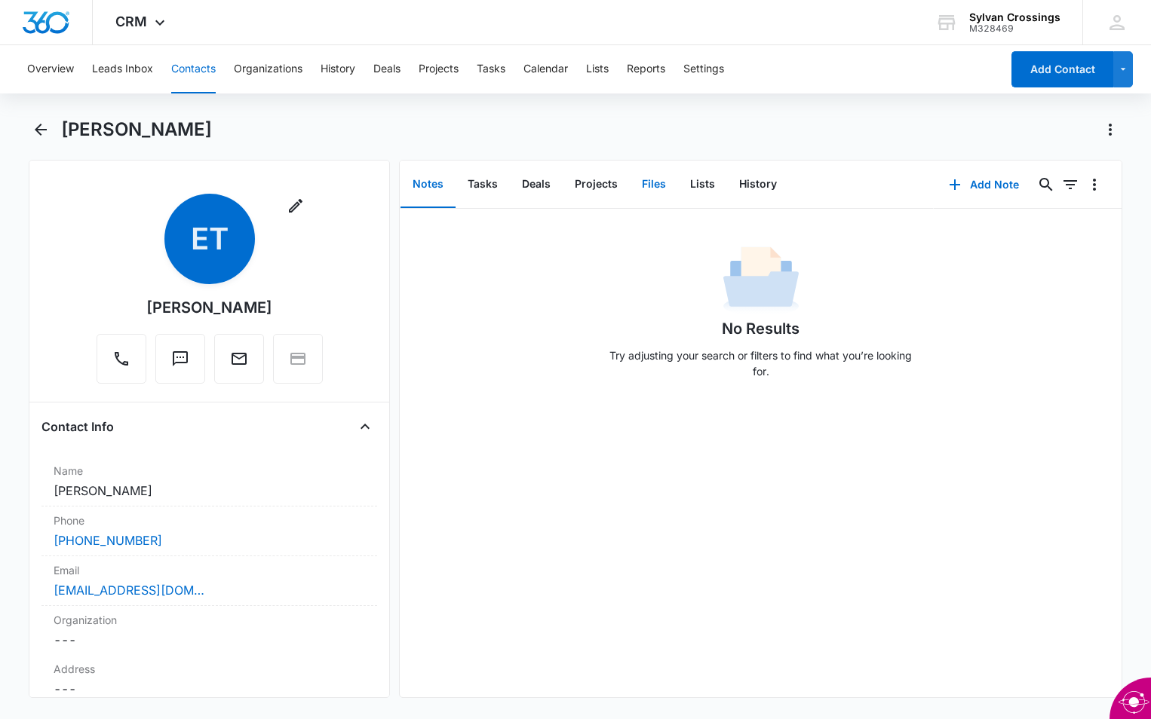
click at [652, 179] on button "Files" at bounding box center [654, 184] width 48 height 47
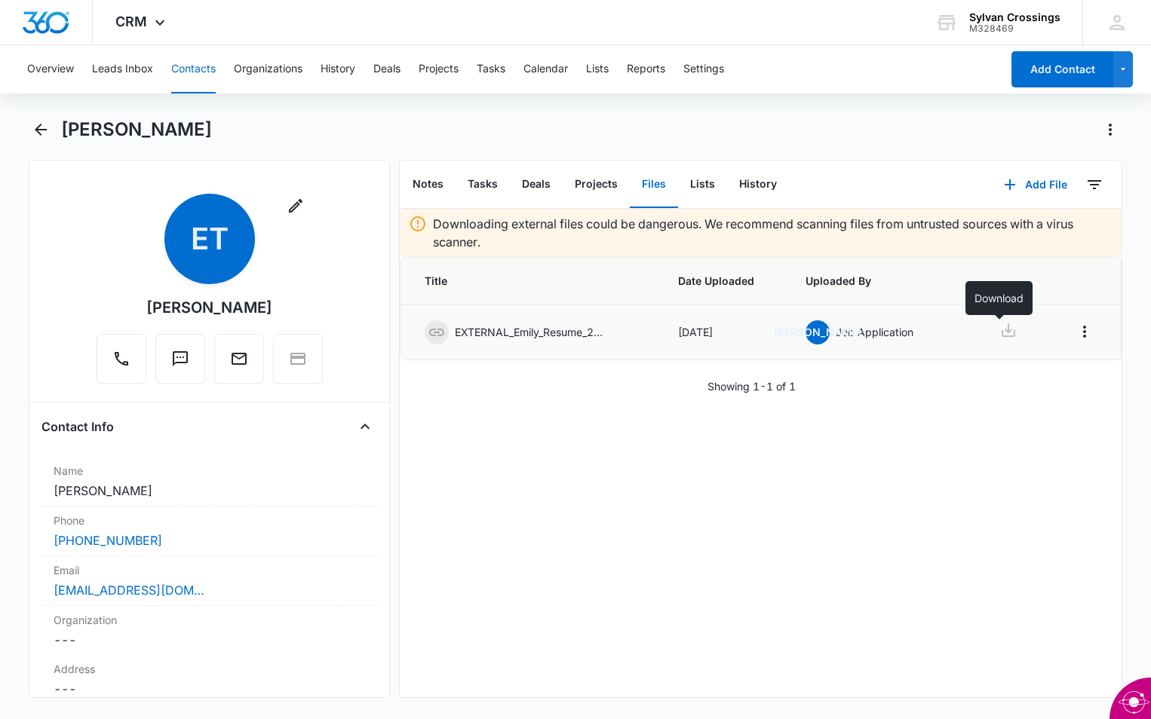
click at [1000, 338] on icon at bounding box center [1008, 330] width 18 height 18
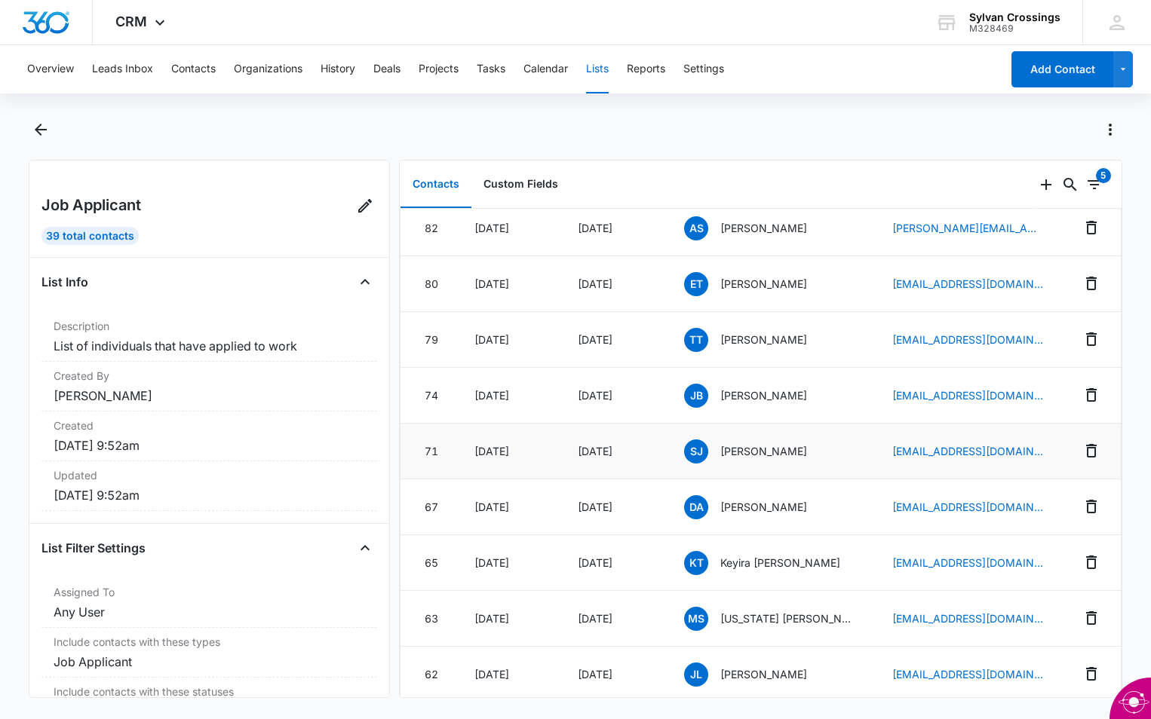
scroll to position [302, 0]
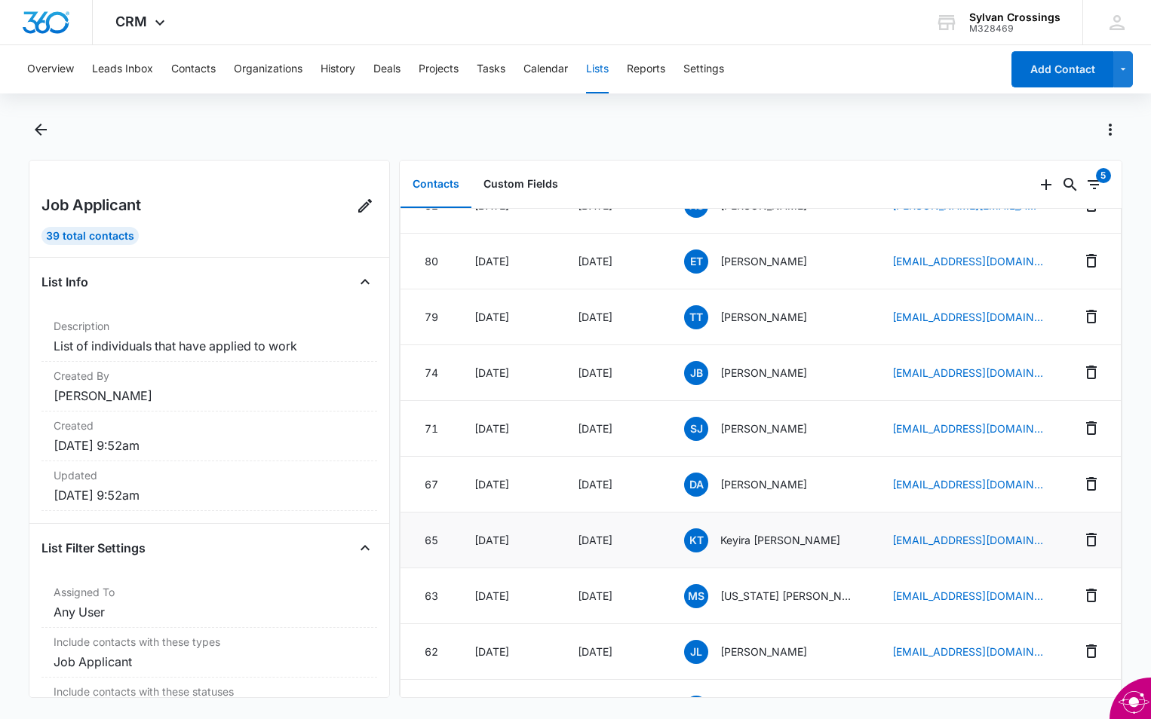
click at [700, 547] on span "KT" at bounding box center [696, 541] width 24 height 24
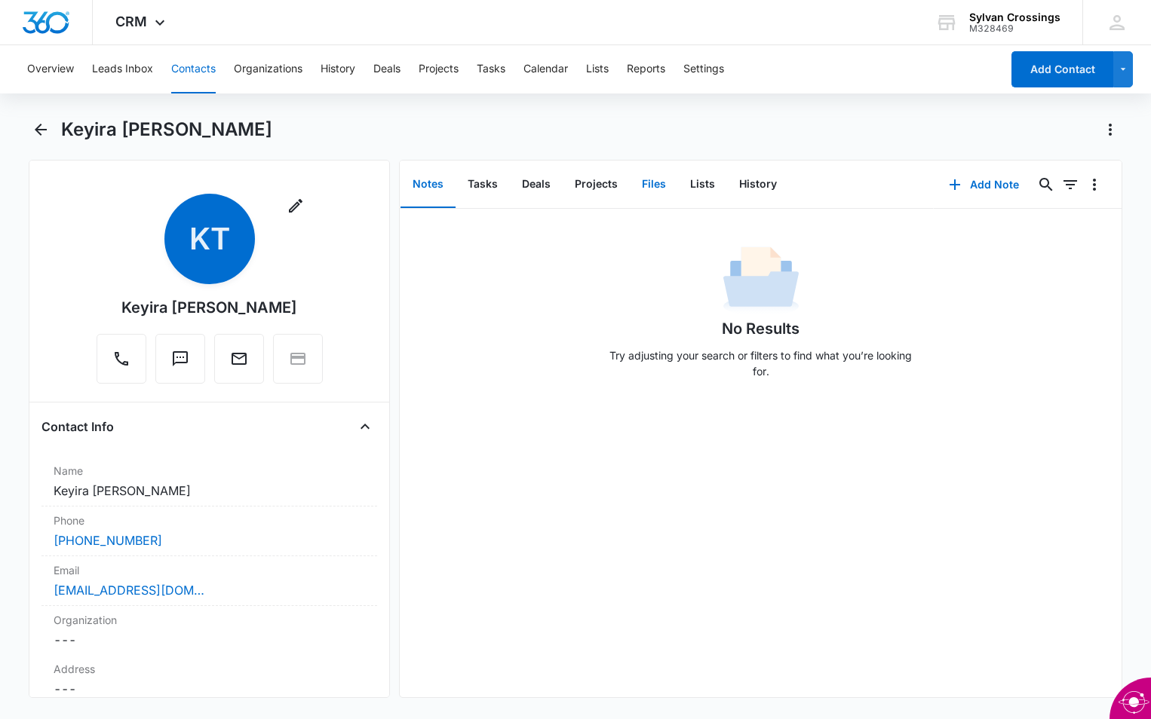
click at [640, 184] on button "Files" at bounding box center [654, 184] width 48 height 47
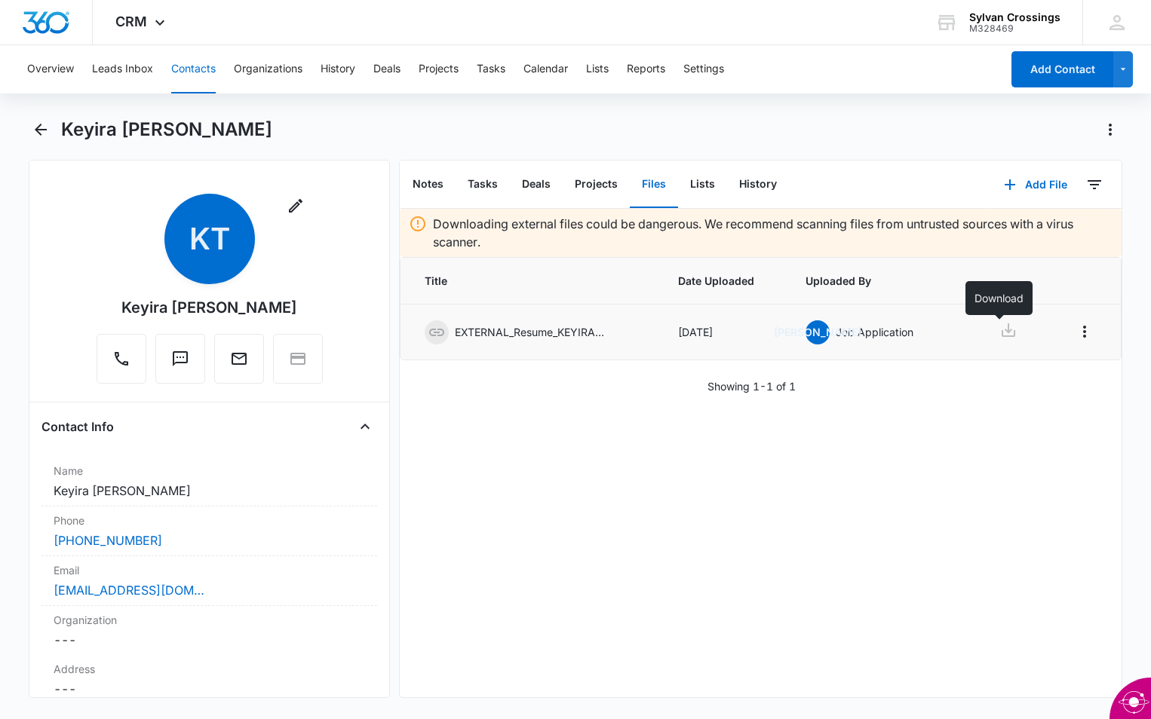
click at [999, 328] on icon at bounding box center [1008, 330] width 18 height 18
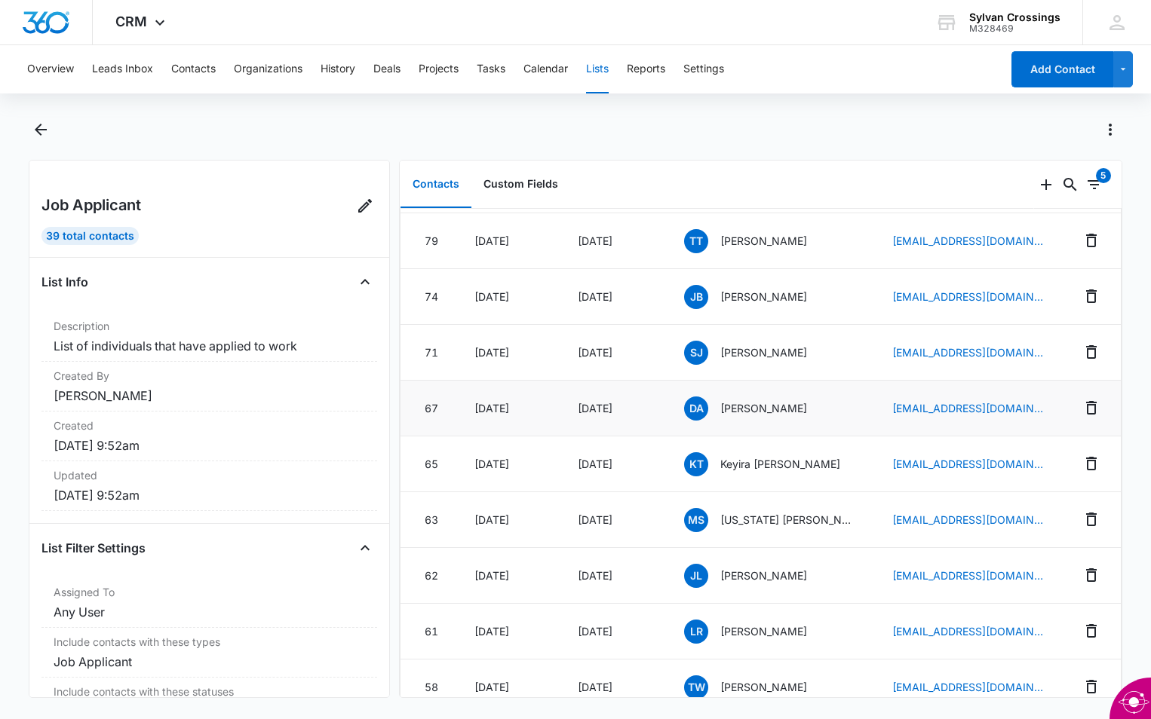
scroll to position [452, 0]
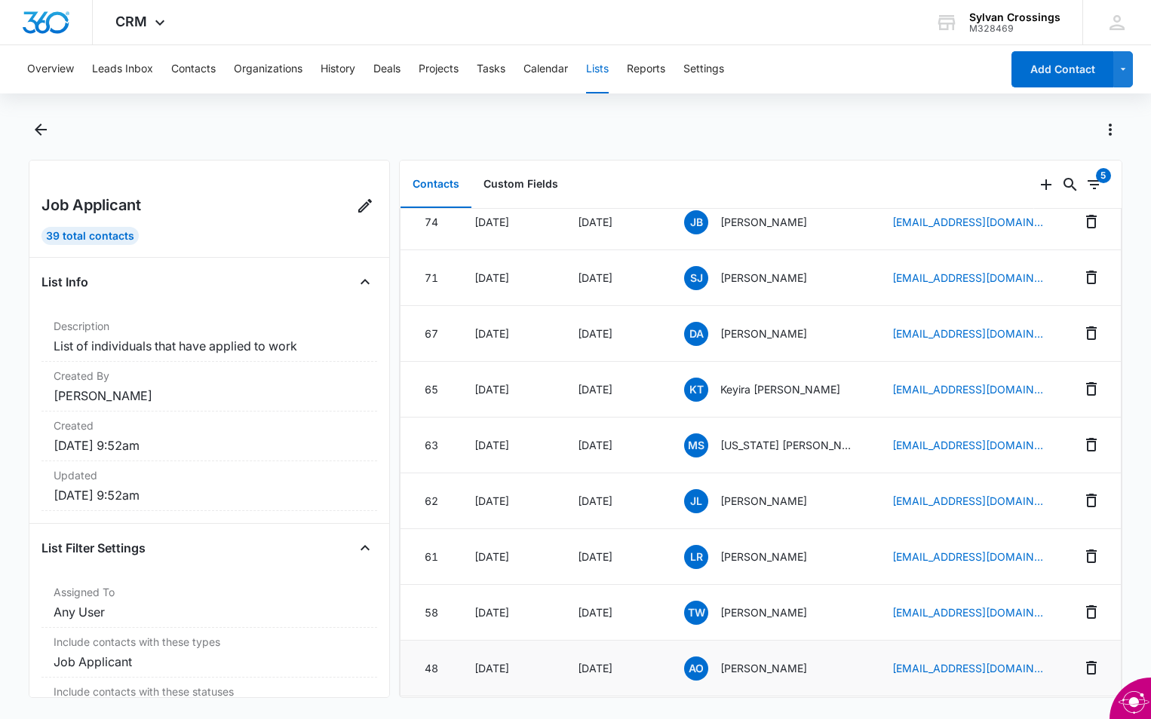
click at [701, 663] on span "AO" at bounding box center [696, 669] width 24 height 24
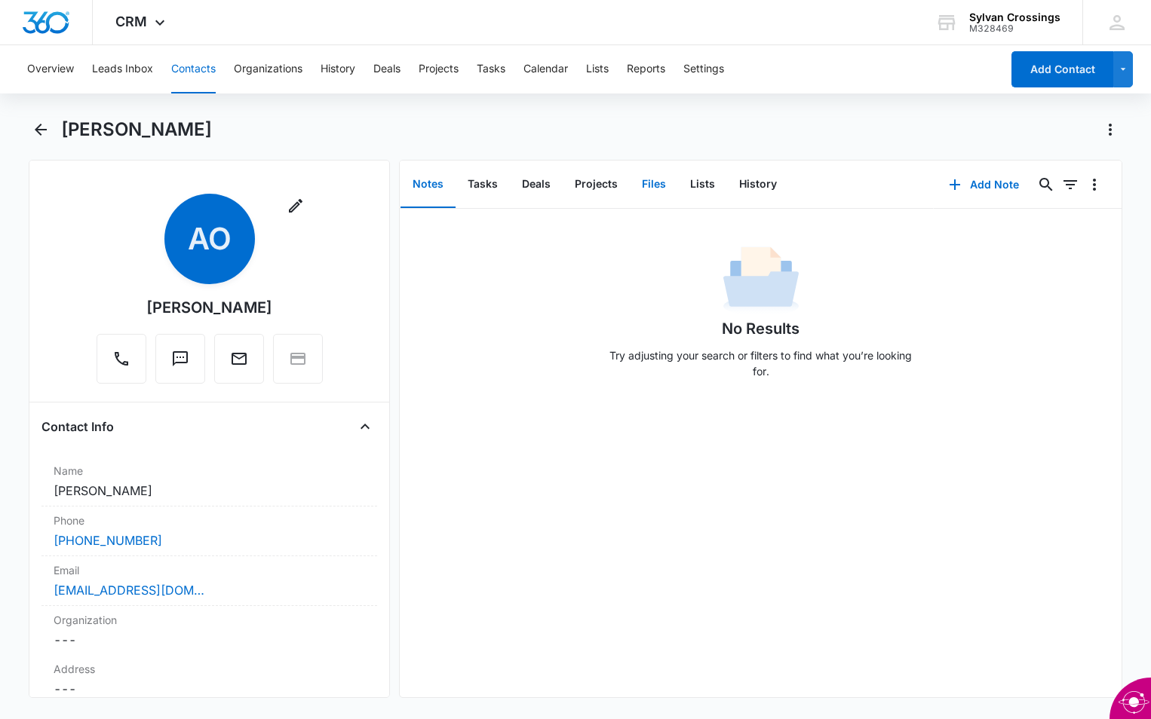
click at [641, 174] on button "Files" at bounding box center [654, 184] width 48 height 47
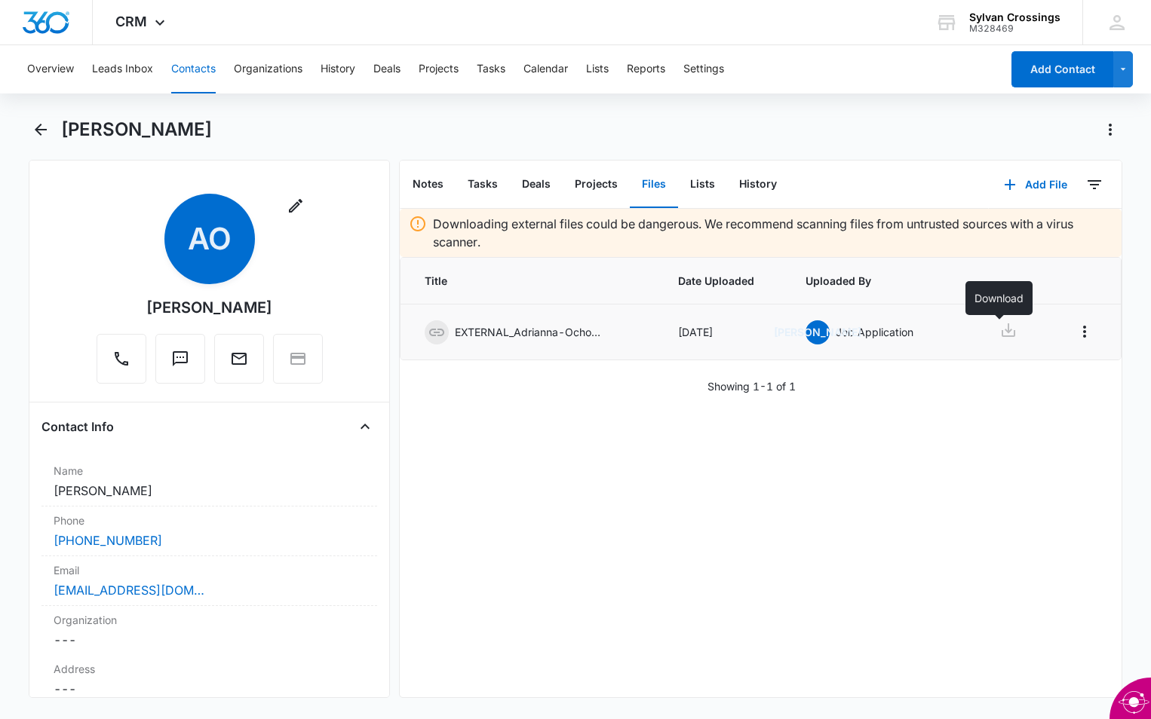
click at [1000, 332] on icon at bounding box center [1008, 330] width 18 height 18
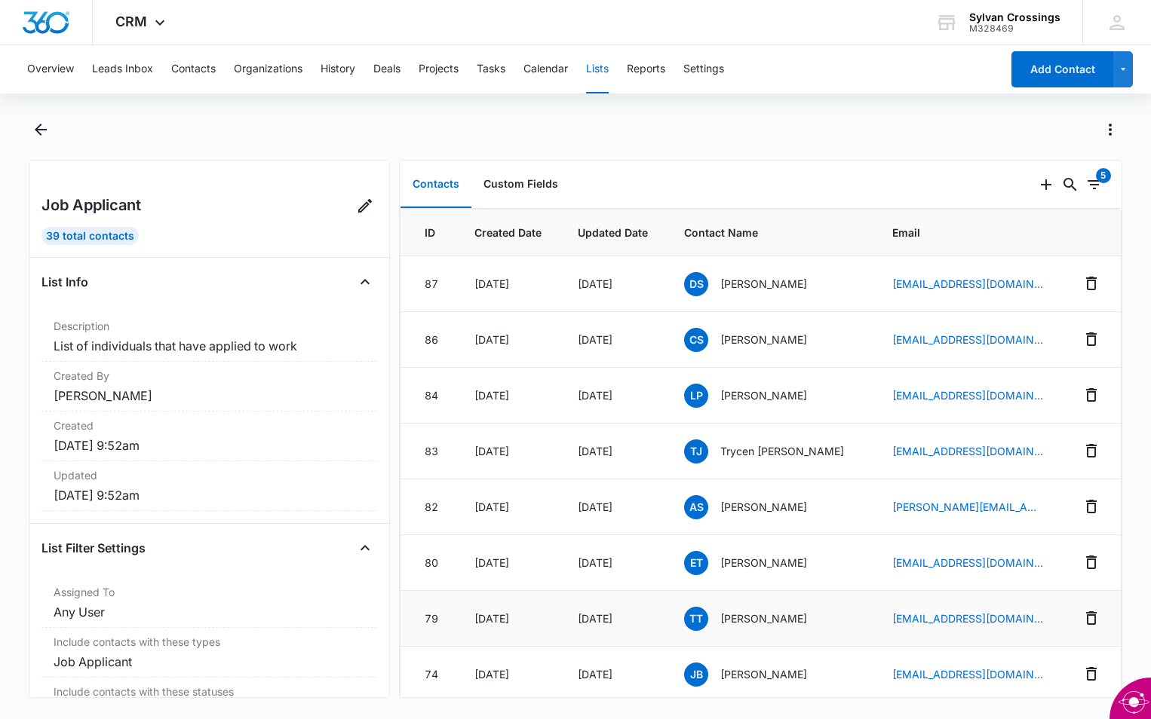
click at [700, 617] on span "TT" at bounding box center [696, 619] width 24 height 24
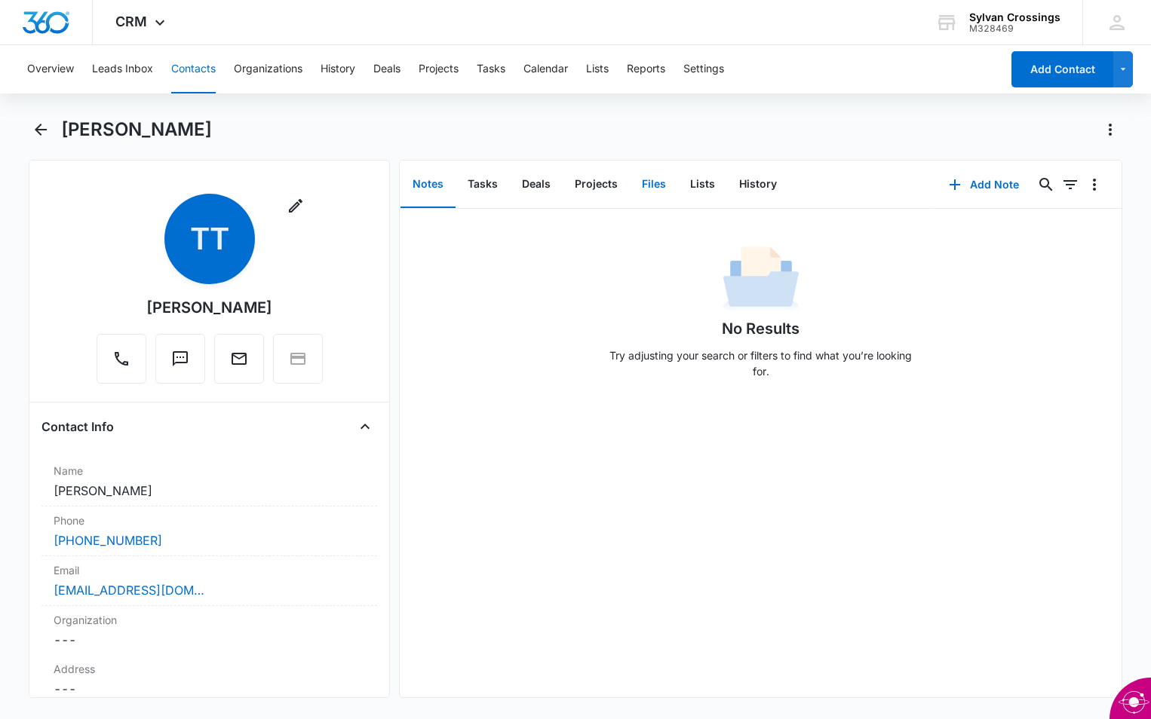
click at [651, 181] on button "Files" at bounding box center [654, 184] width 48 height 47
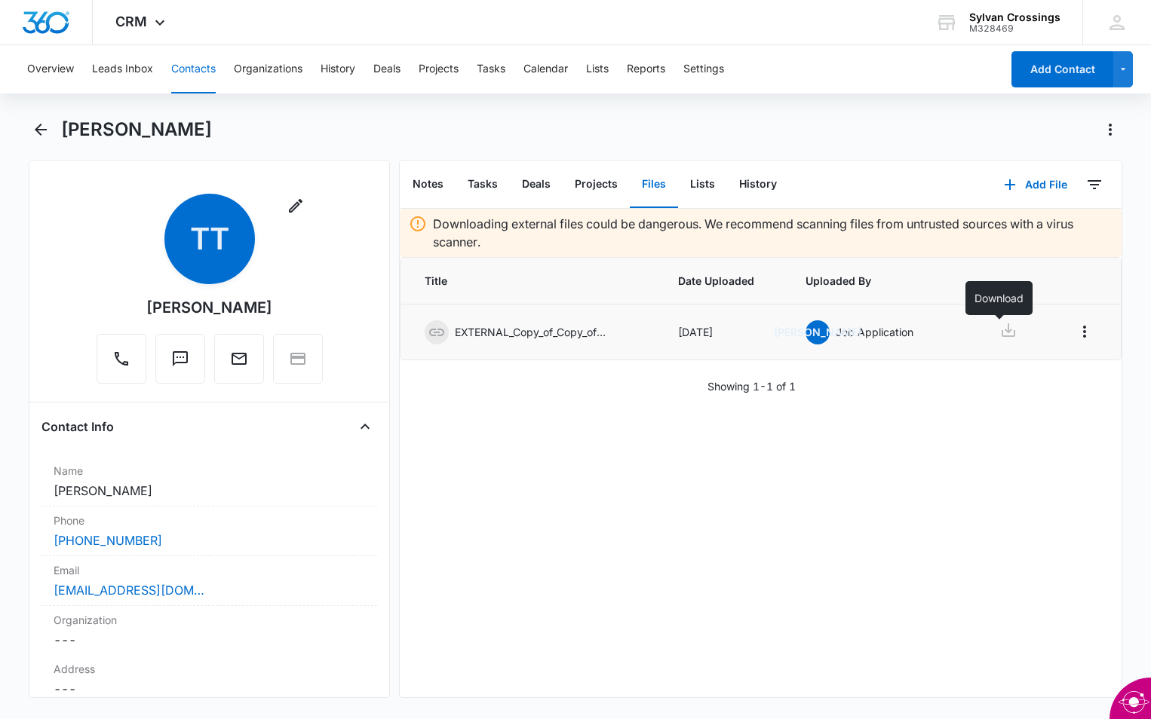
click at [1001, 330] on icon at bounding box center [1008, 330] width 14 height 14
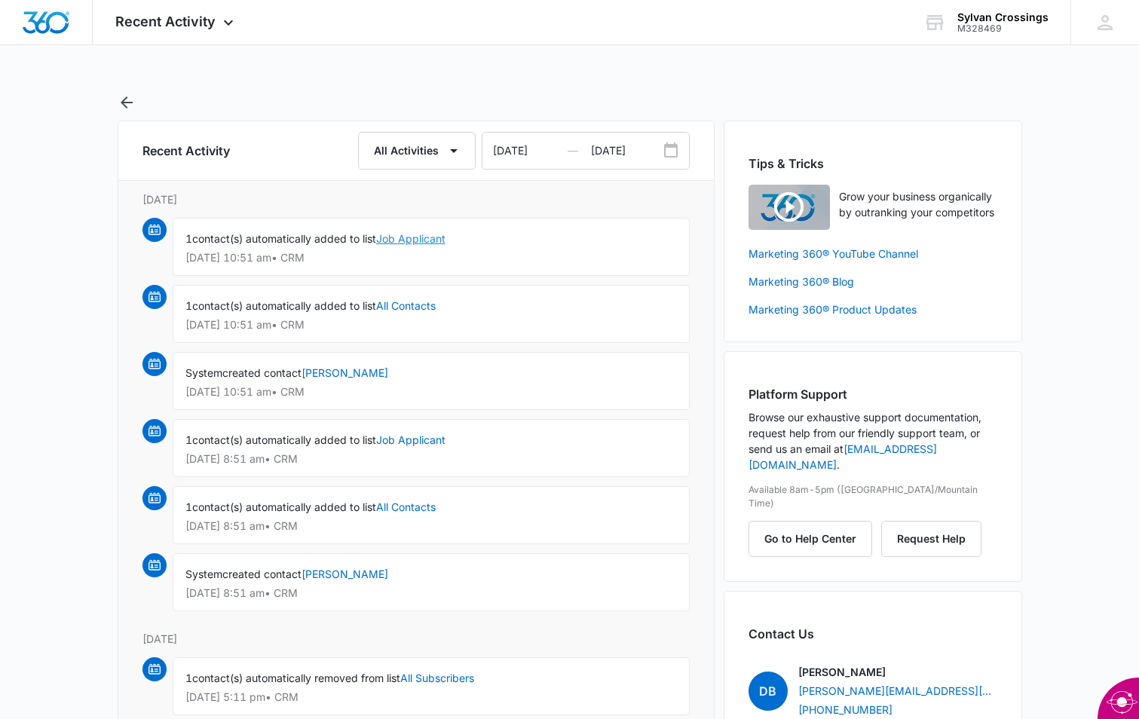
click at [427, 237] on link "Job Applicant" at bounding box center [410, 238] width 69 height 13
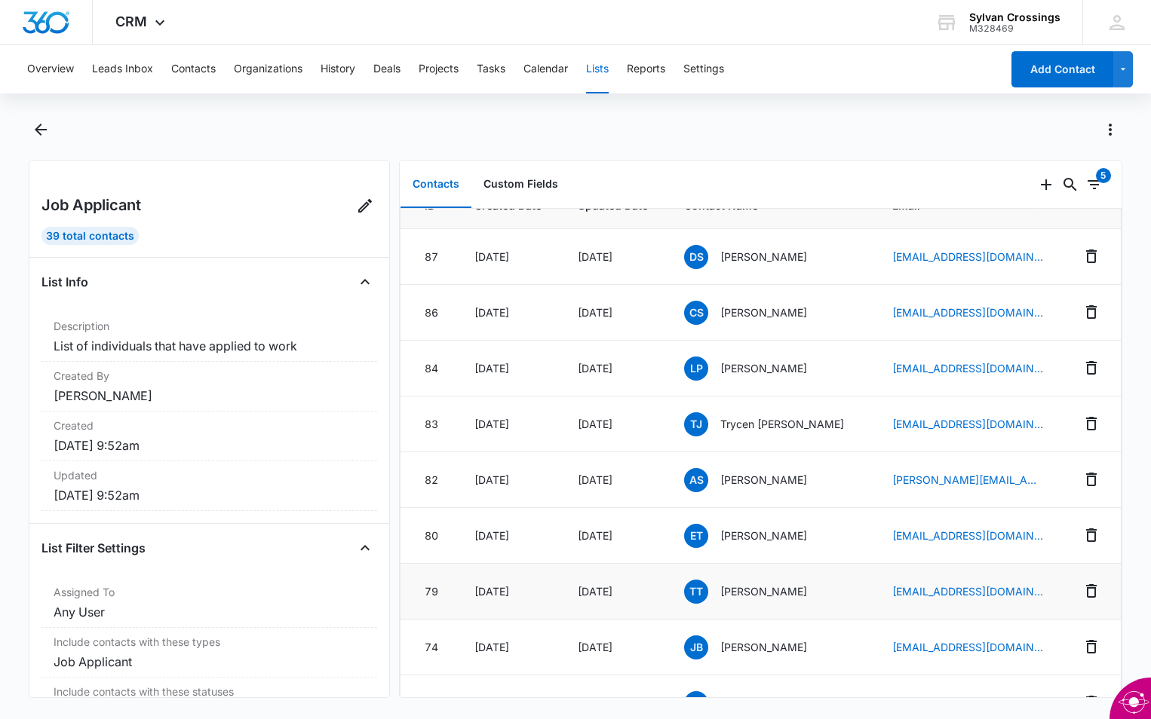
scroll to position [75, 0]
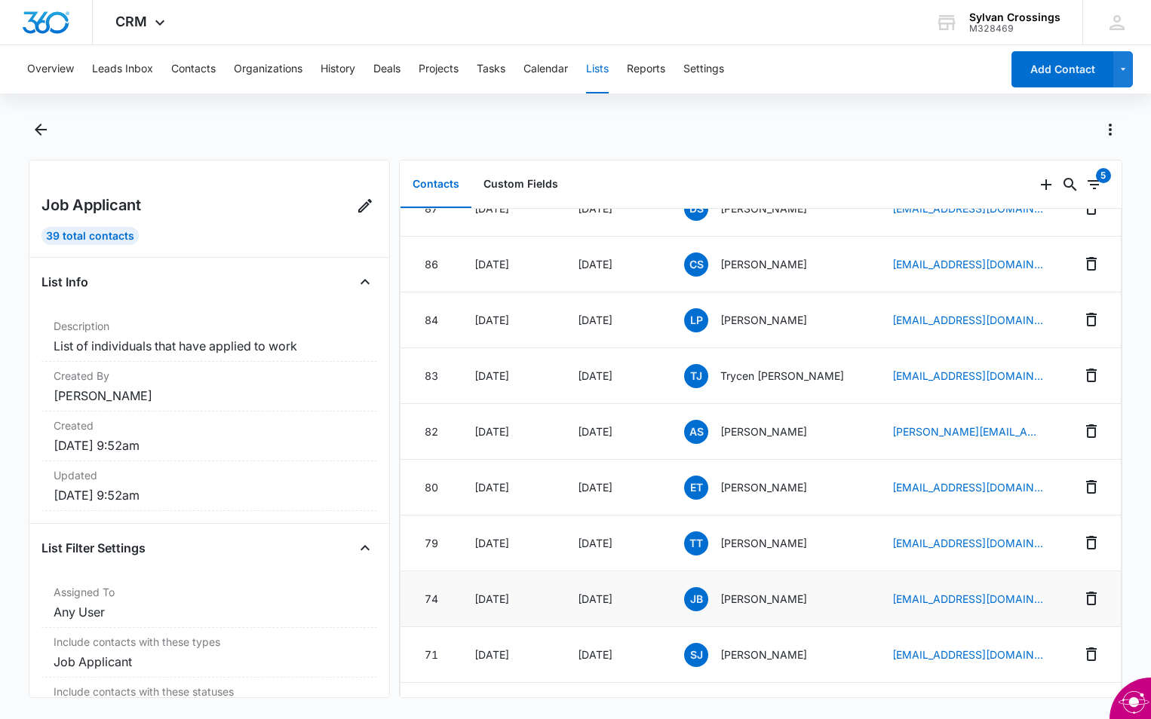
click at [698, 599] on span "JB" at bounding box center [696, 599] width 24 height 24
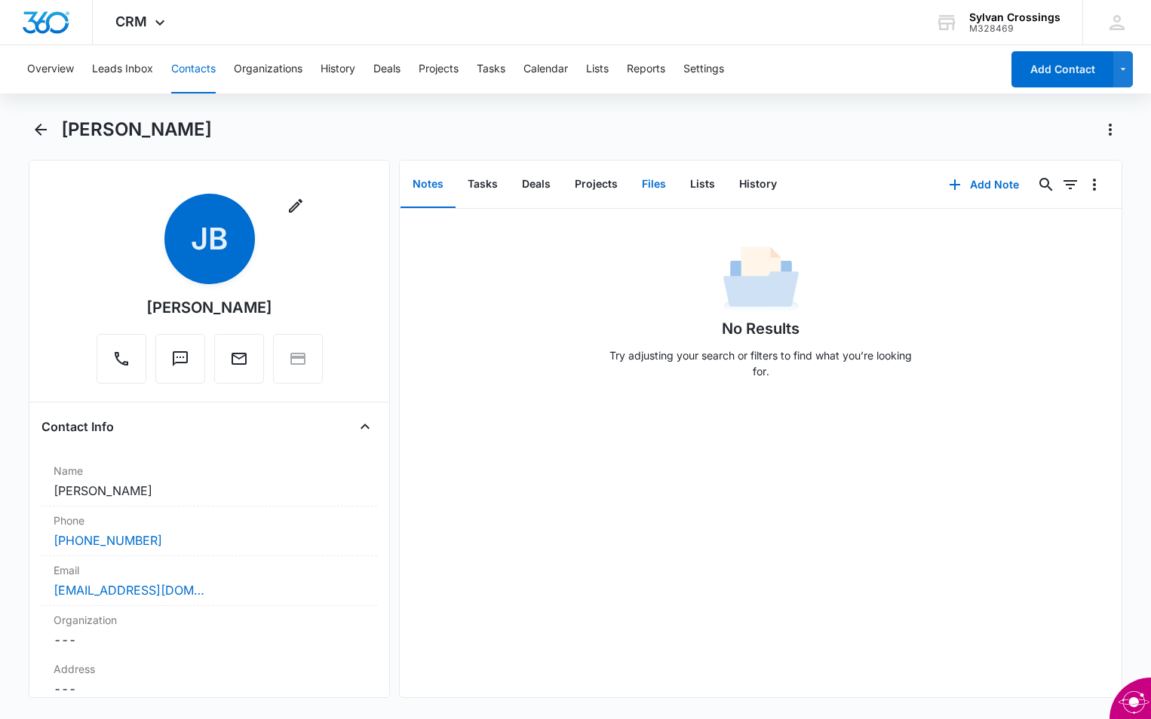
click at [652, 182] on button "Files" at bounding box center [654, 184] width 48 height 47
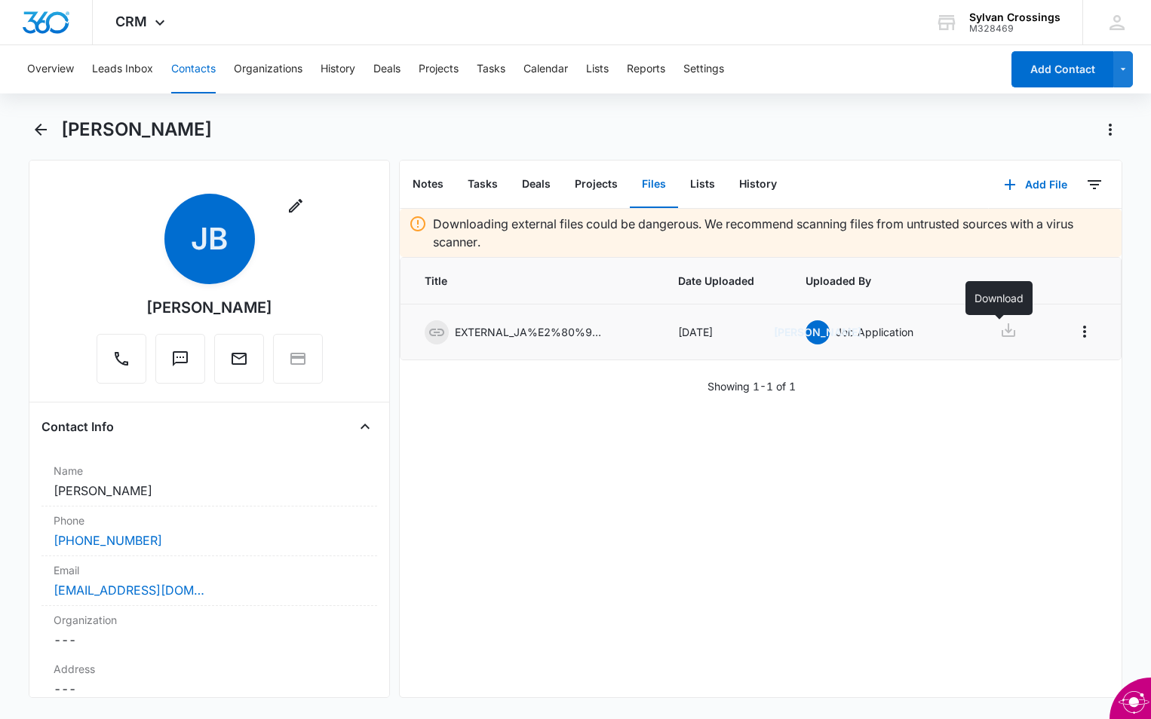
click at [1001, 331] on icon at bounding box center [1008, 330] width 14 height 14
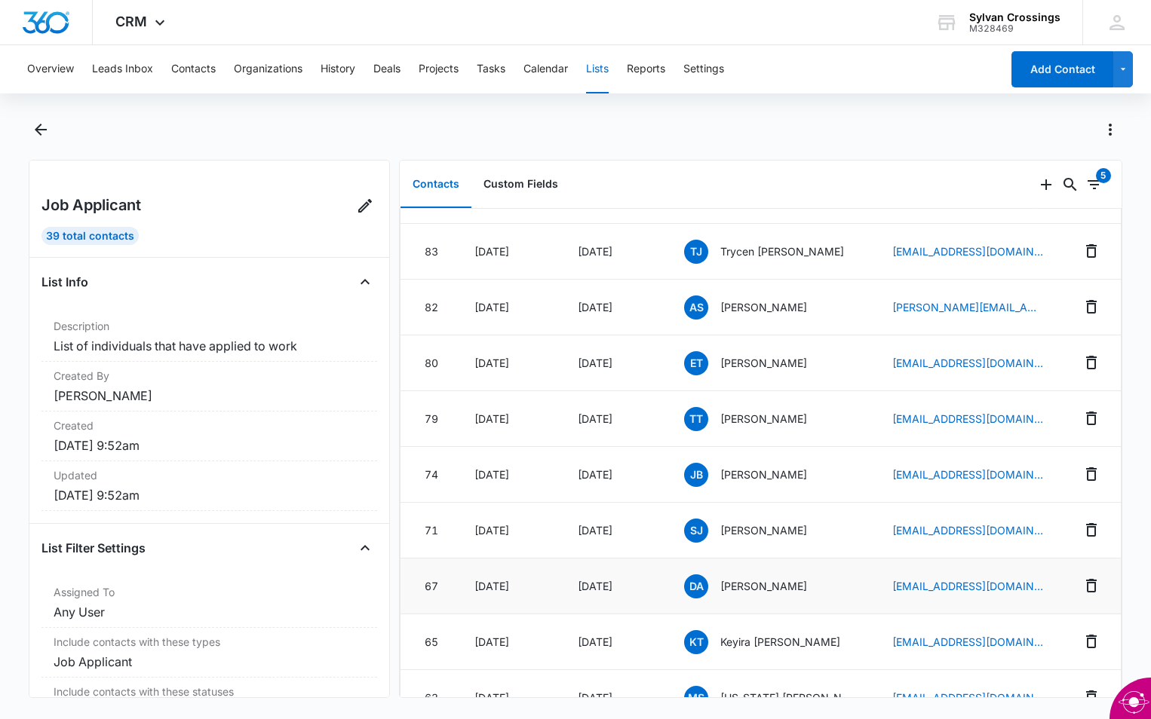
scroll to position [302, 0]
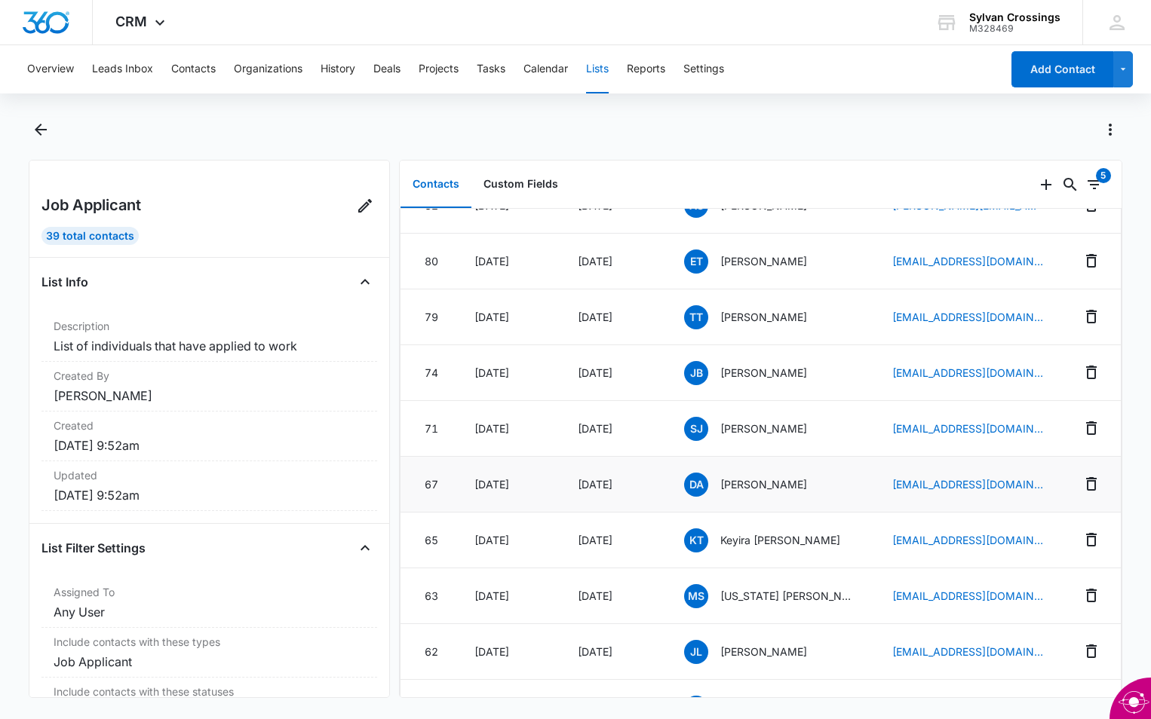
click at [695, 483] on span "DA" at bounding box center [696, 485] width 24 height 24
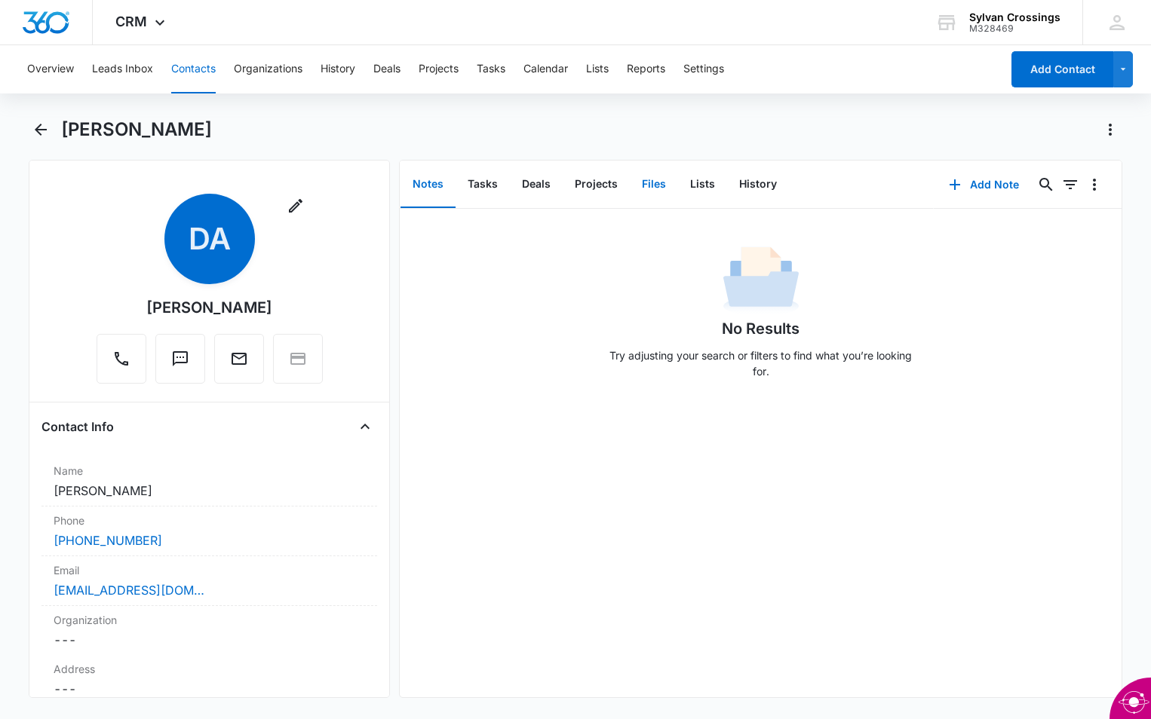
click at [645, 188] on button "Files" at bounding box center [654, 184] width 48 height 47
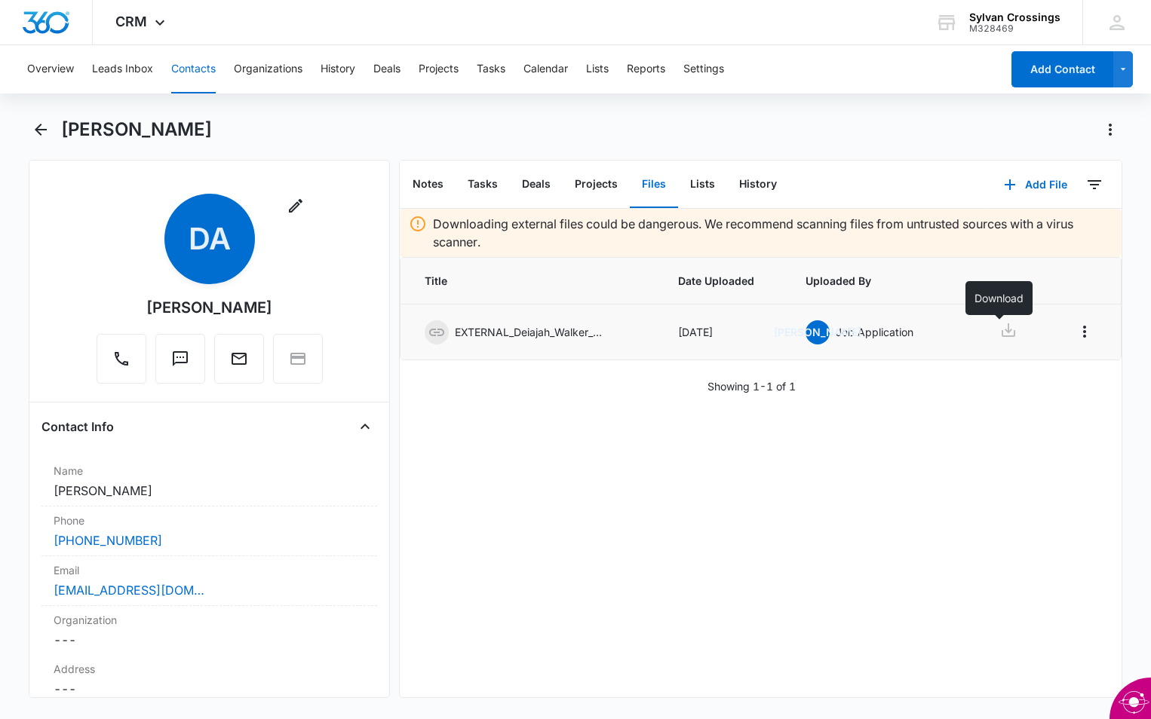
click at [1001, 336] on icon at bounding box center [1008, 330] width 14 height 14
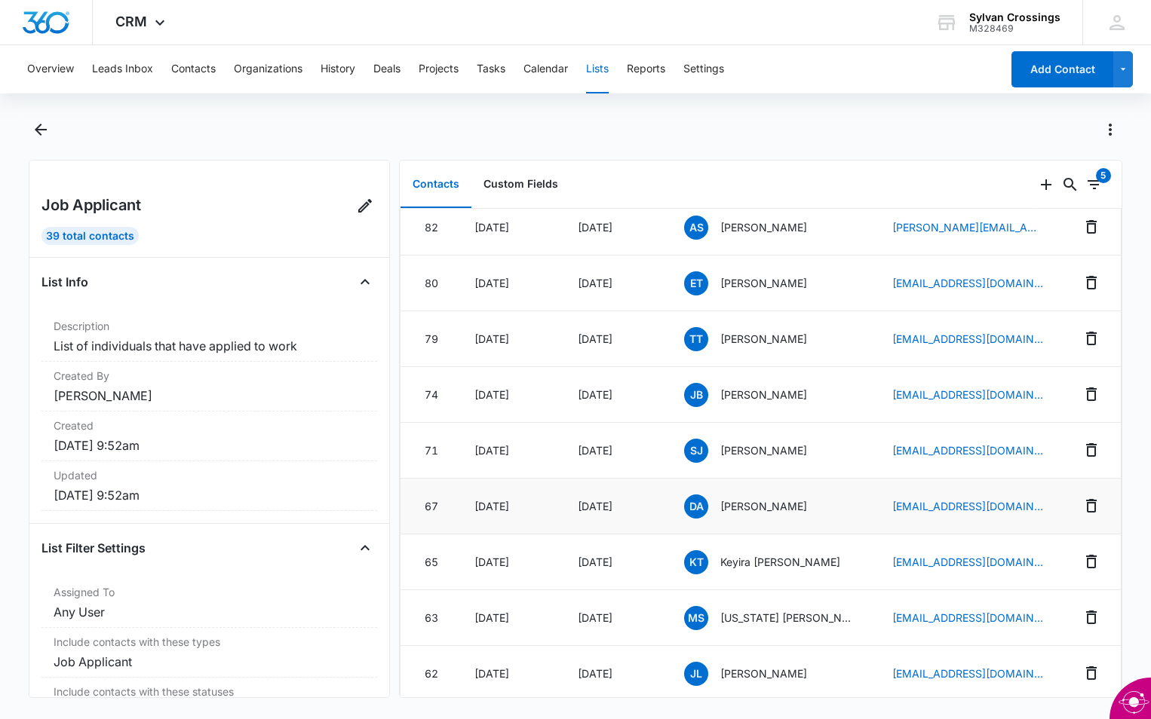
scroll to position [302, 0]
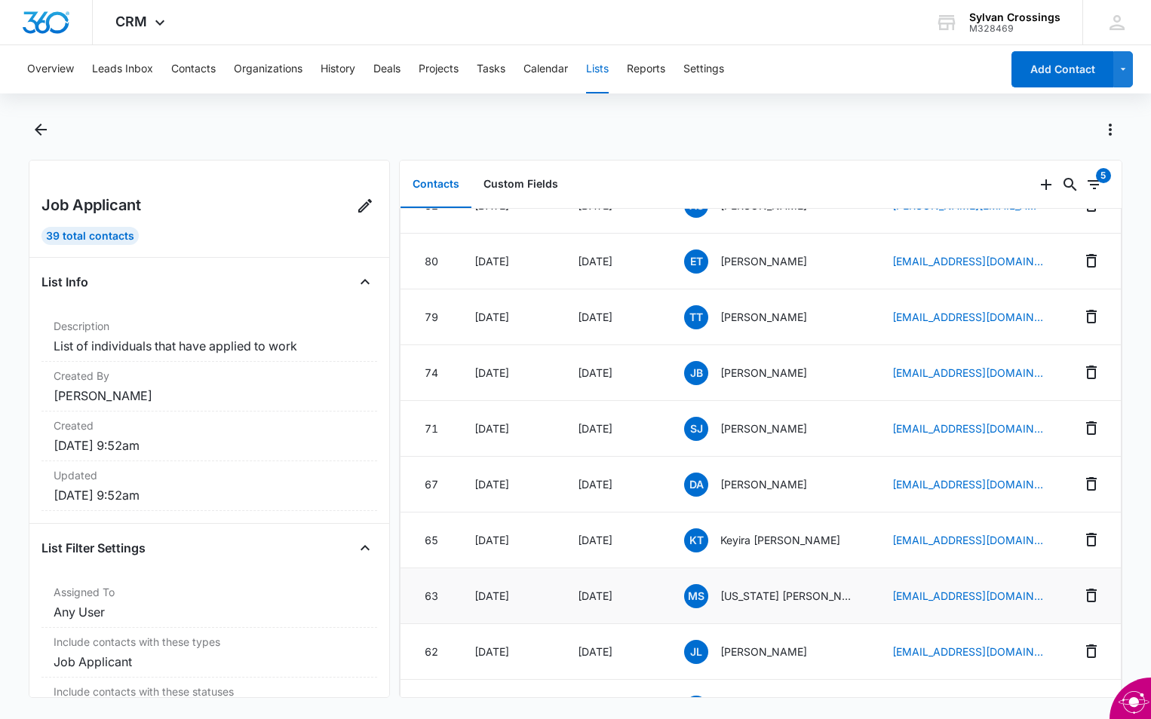
click at [699, 593] on span "MS" at bounding box center [696, 596] width 24 height 24
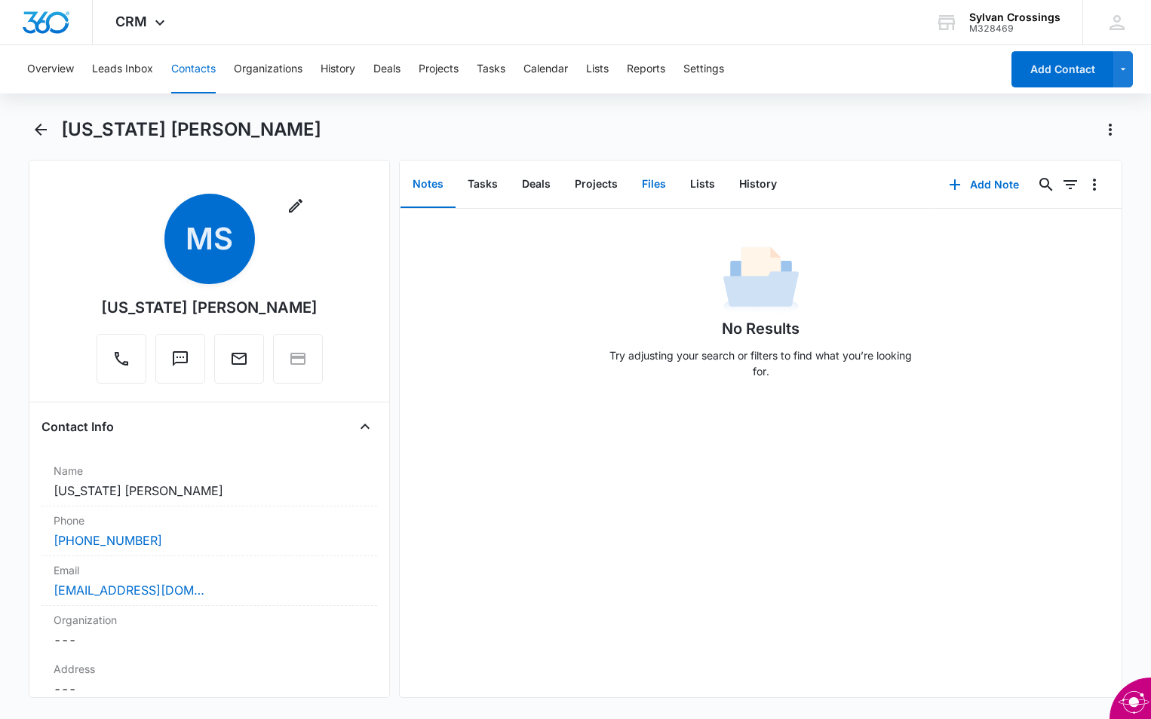
click at [649, 180] on button "Files" at bounding box center [654, 184] width 48 height 47
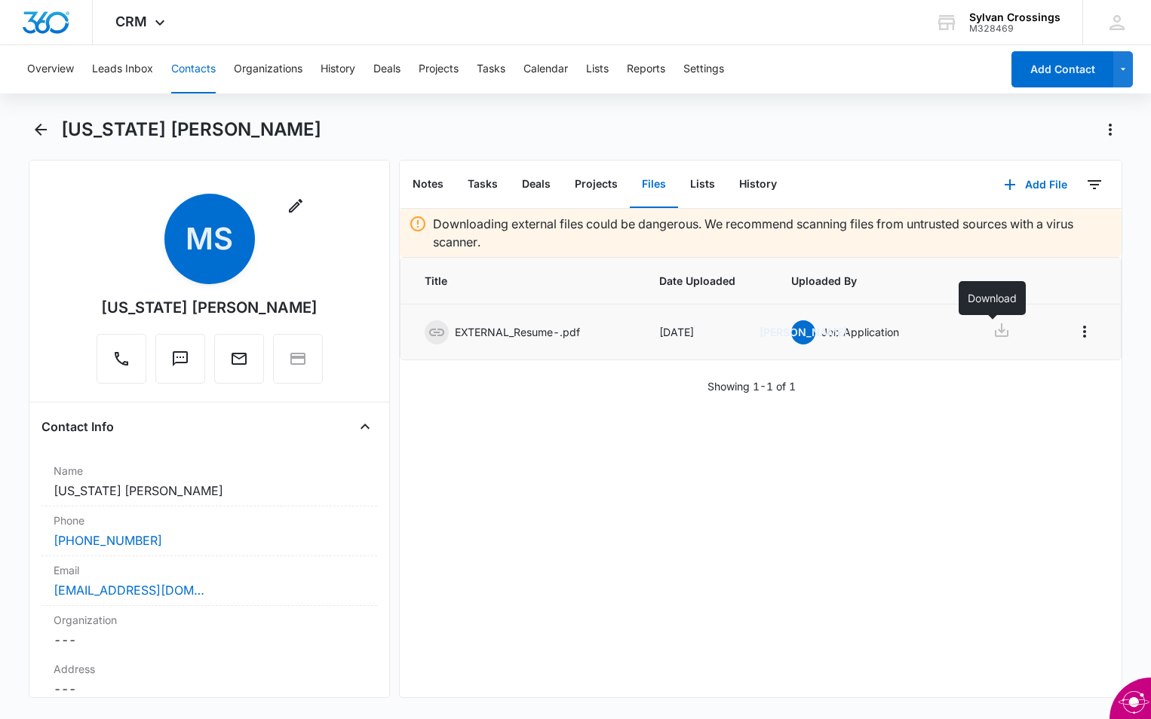
click at [992, 327] on icon at bounding box center [1001, 330] width 18 height 18
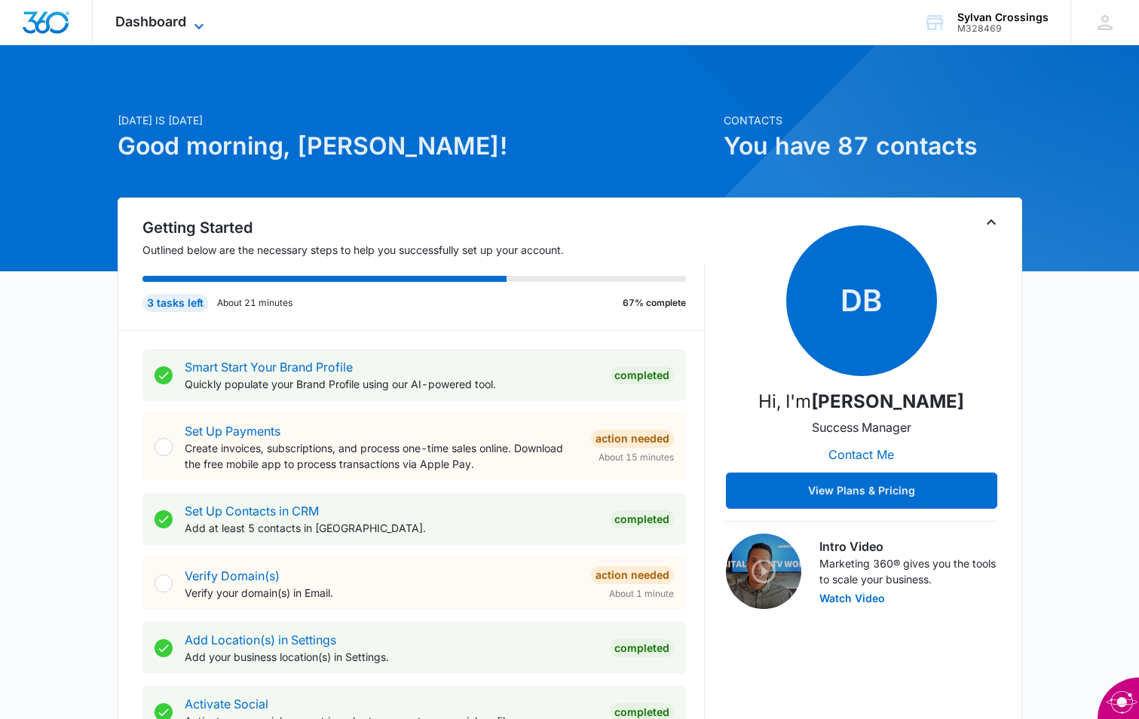
click at [200, 22] on icon at bounding box center [199, 26] width 18 height 18
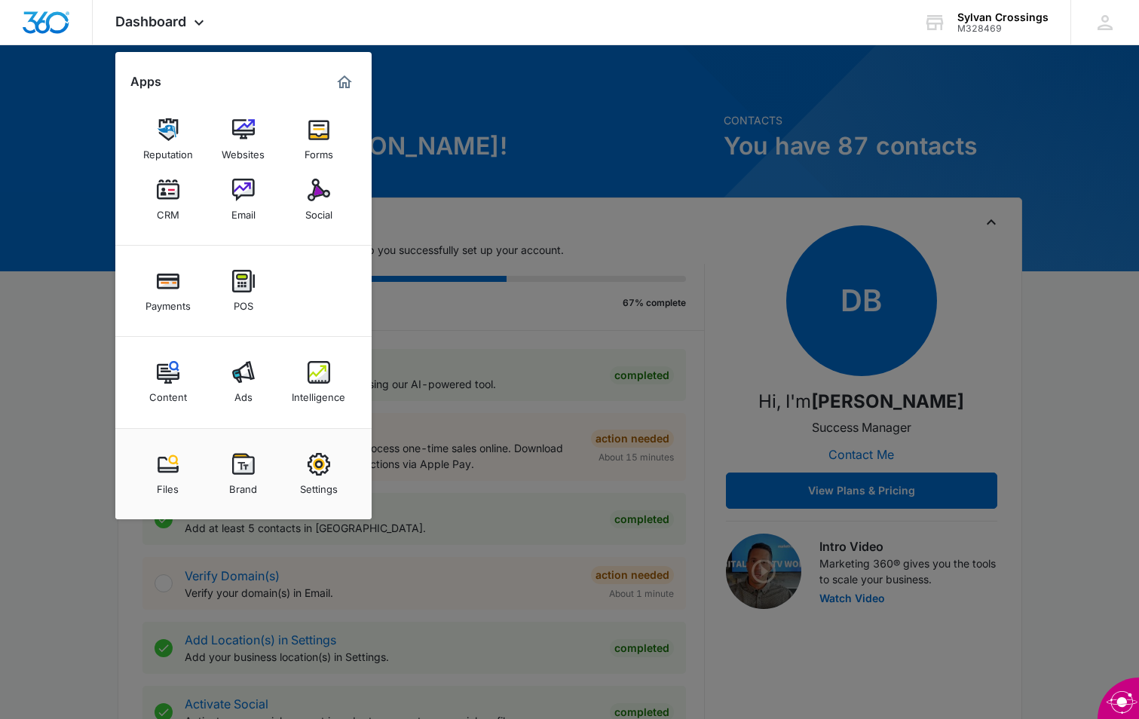
click at [1057, 95] on div at bounding box center [569, 359] width 1139 height 719
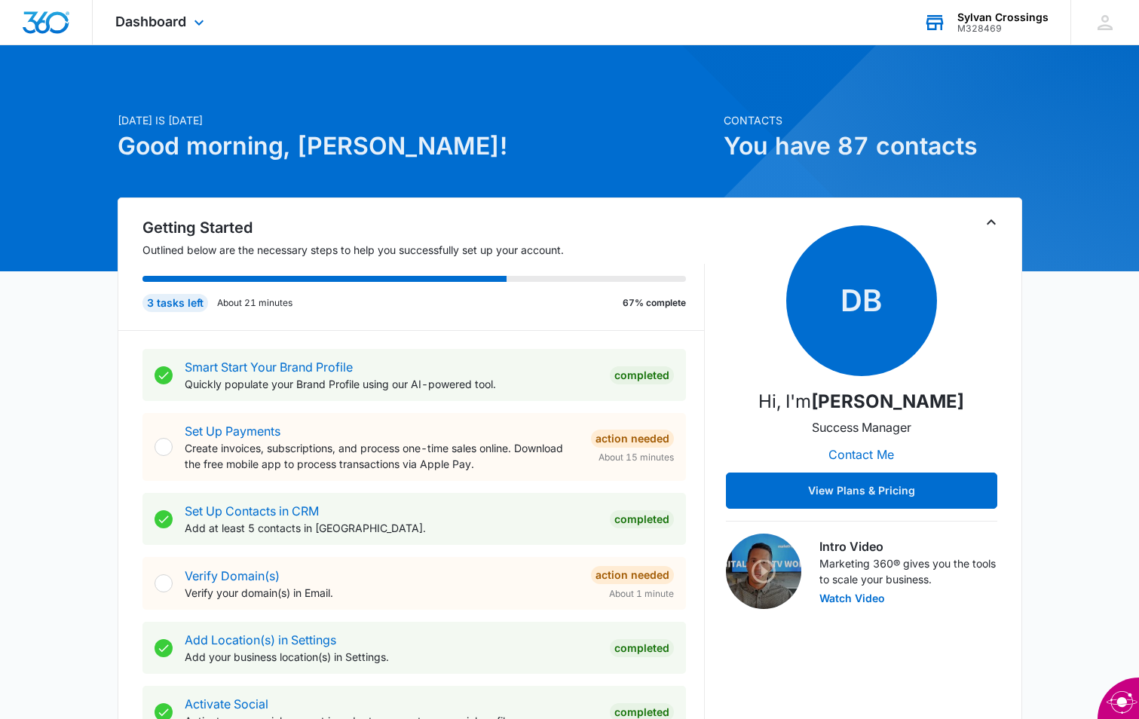
click at [976, 23] on div "M328469" at bounding box center [1003, 28] width 91 height 11
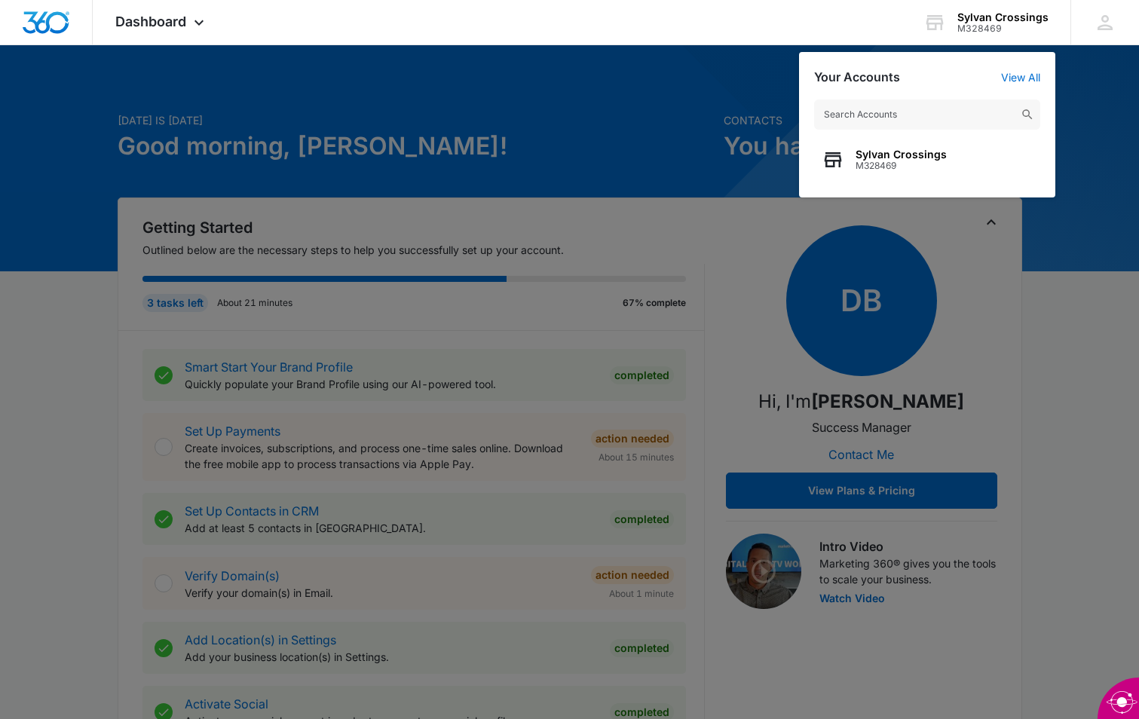
click at [1027, 251] on div at bounding box center [569, 359] width 1139 height 719
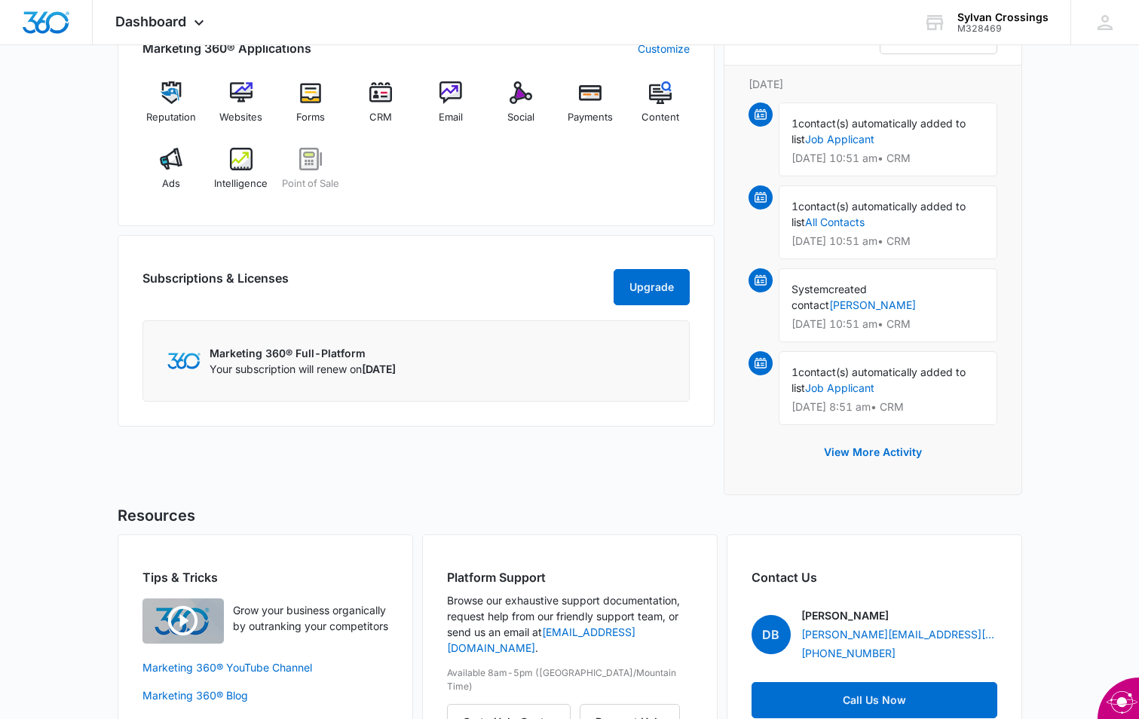
scroll to position [951, 0]
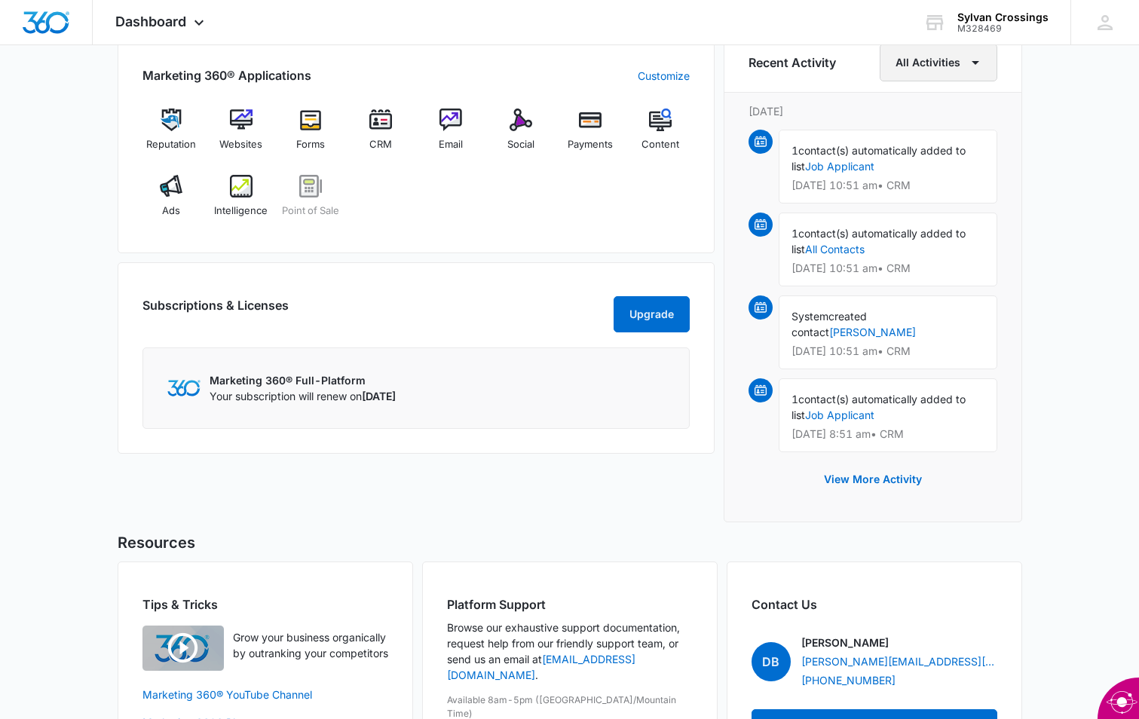
click at [922, 72] on button "All Activities" at bounding box center [939, 63] width 118 height 38
click at [930, 106] on div "All Activities" at bounding box center [929, 111] width 60 height 11
click at [866, 468] on button "View More Activity" at bounding box center [873, 479] width 128 height 36
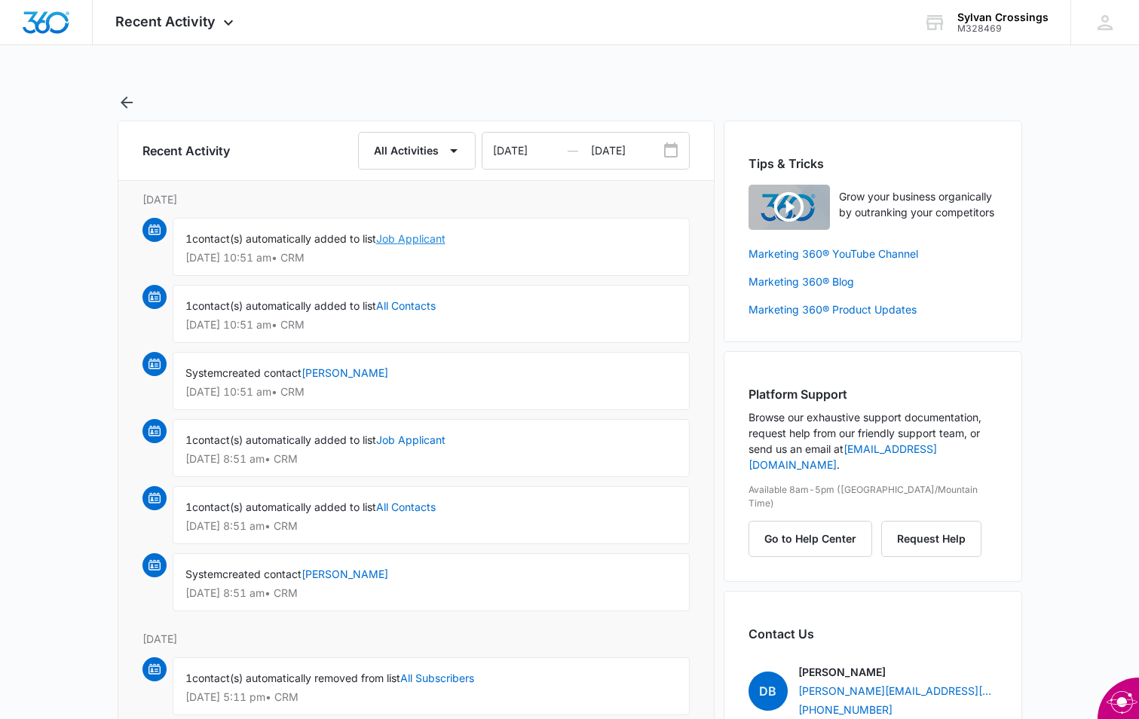
click at [437, 233] on link "Job Applicant" at bounding box center [410, 238] width 69 height 13
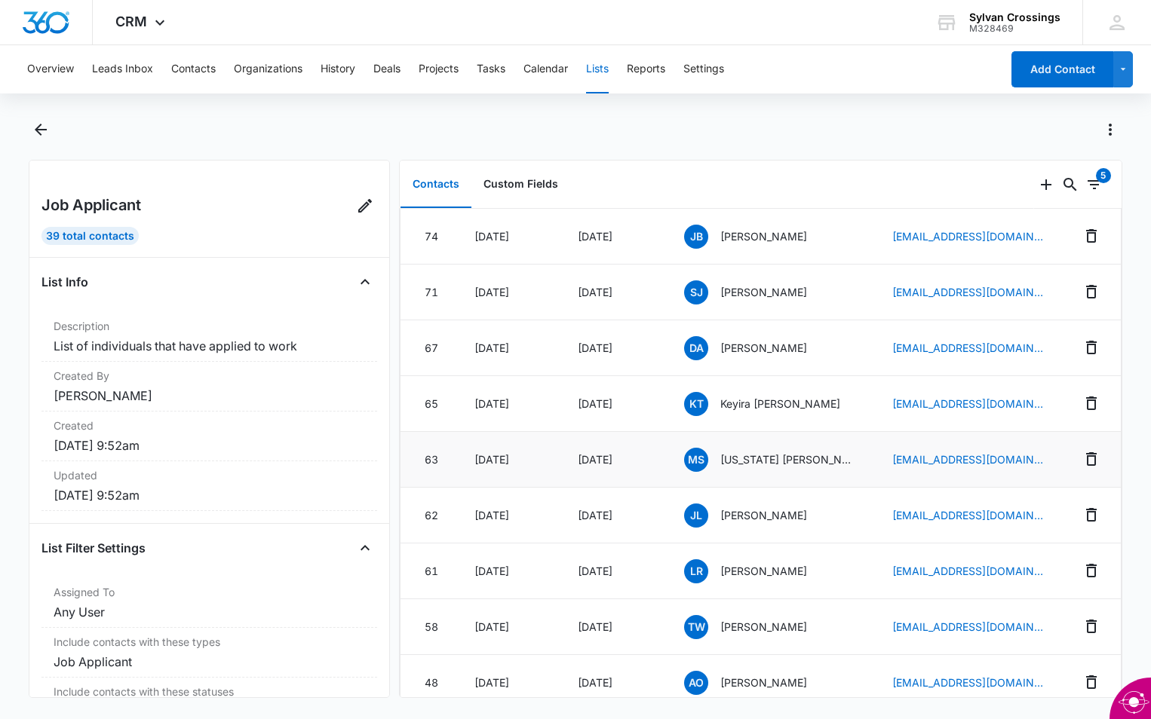
scroll to position [452, 0]
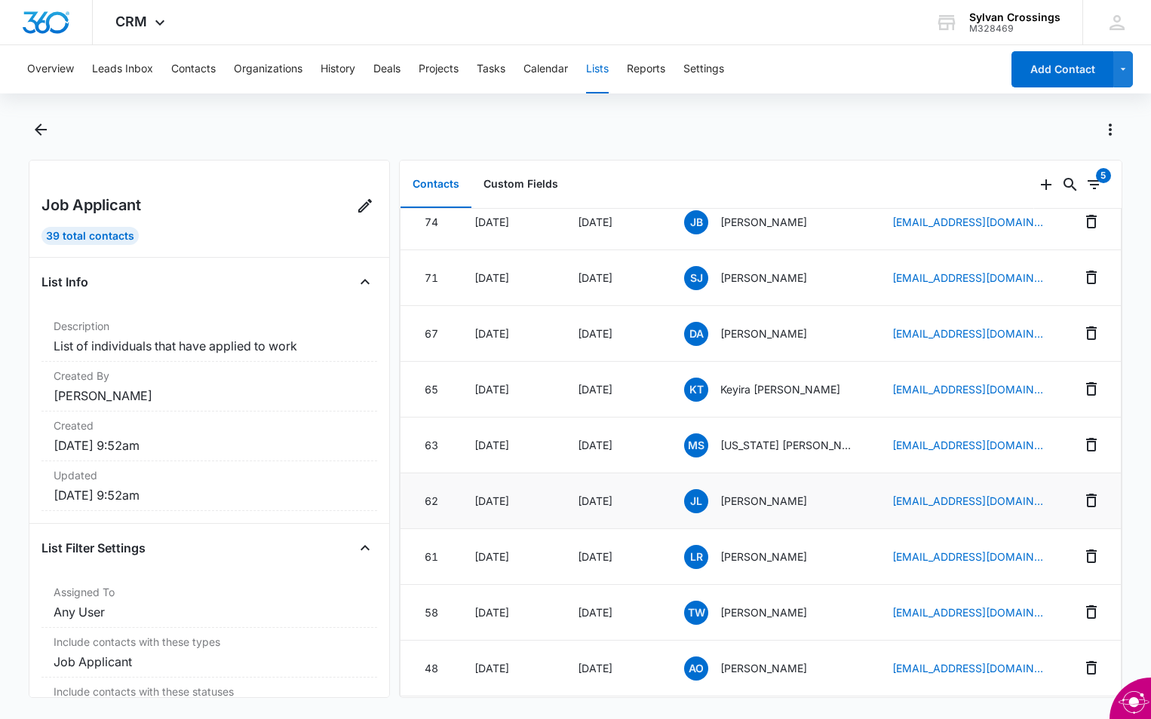
click at [695, 497] on span "JL" at bounding box center [696, 501] width 24 height 24
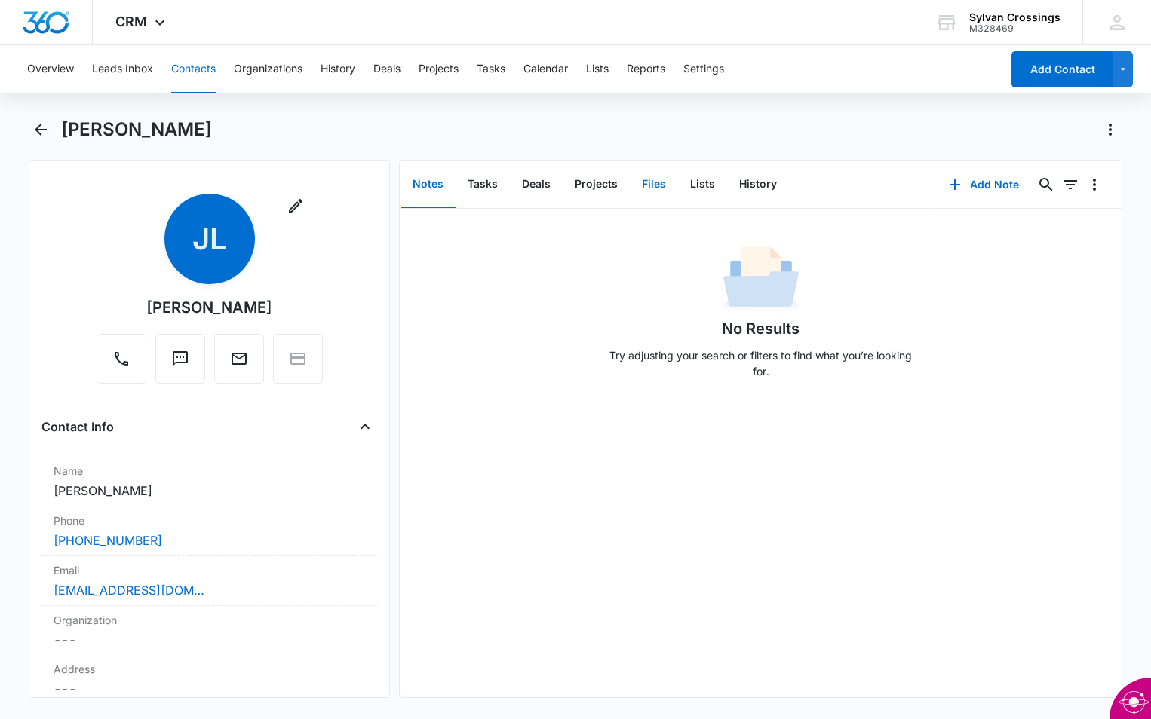
click at [649, 186] on button "Files" at bounding box center [654, 184] width 48 height 47
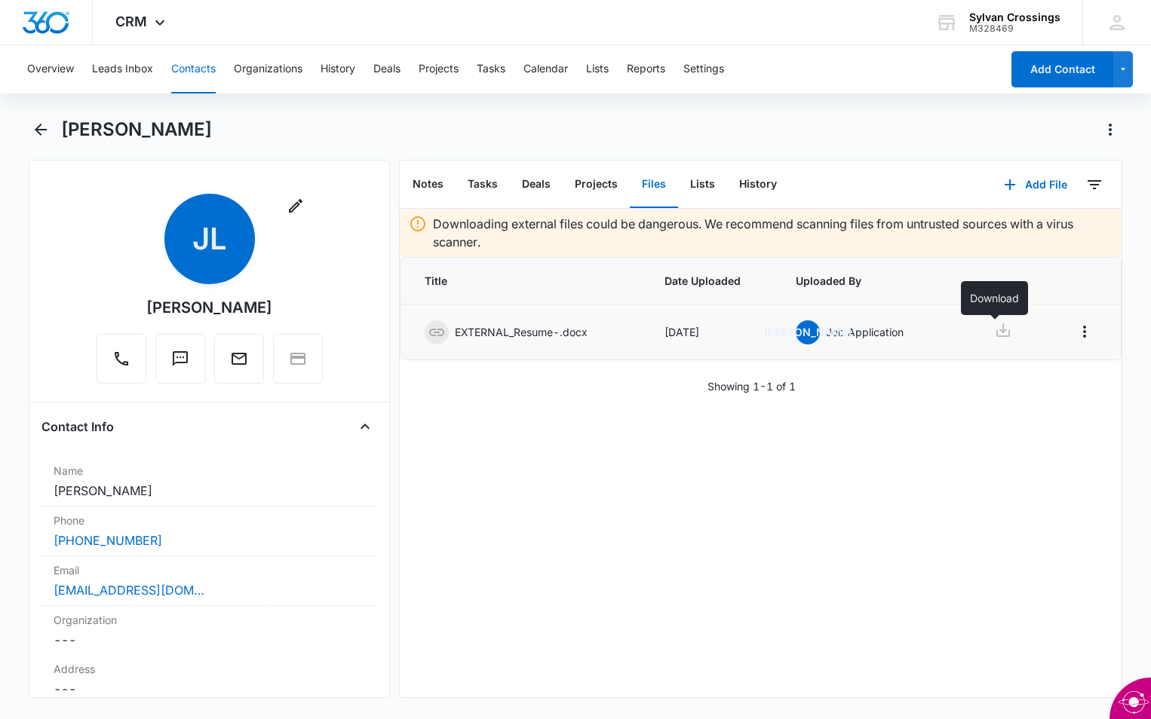
click at [1000, 329] on icon at bounding box center [1003, 330] width 18 height 18
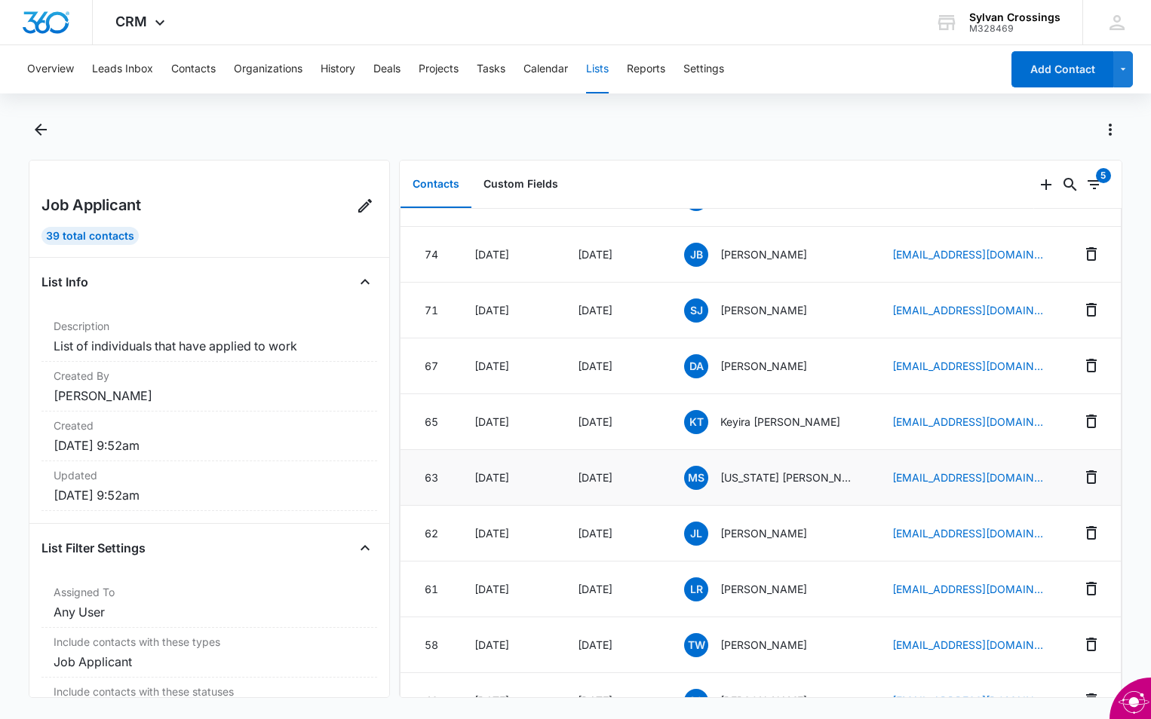
scroll to position [452, 0]
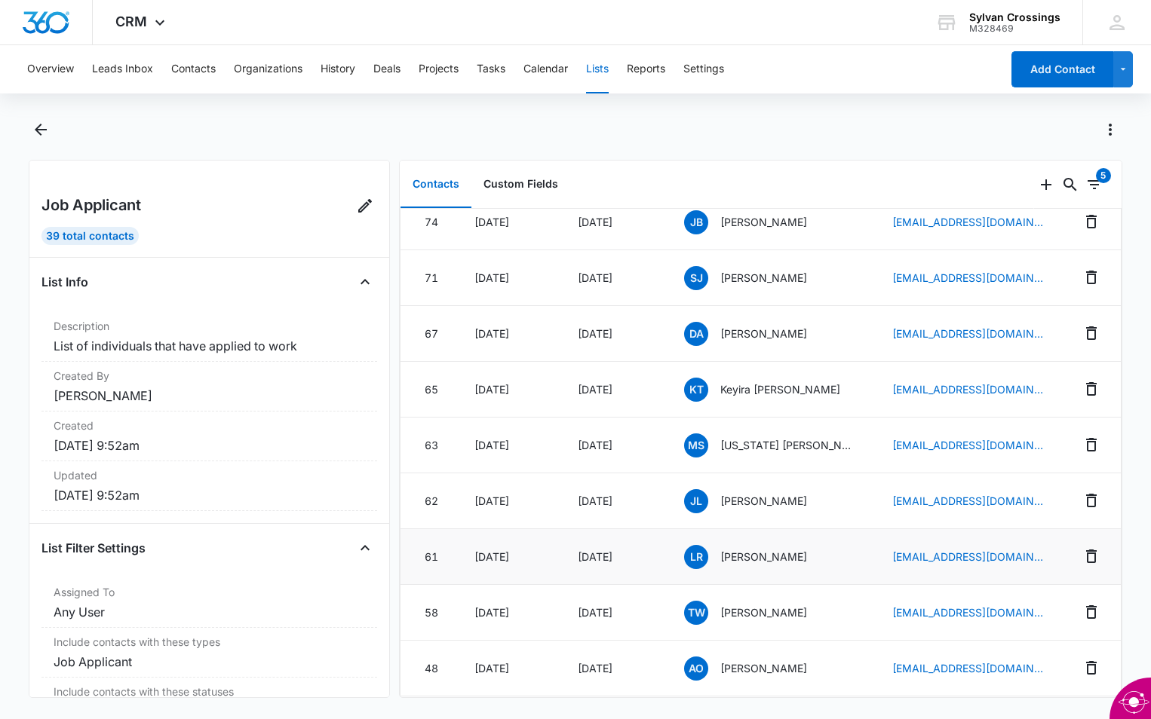
click at [703, 562] on span "LR" at bounding box center [696, 557] width 24 height 24
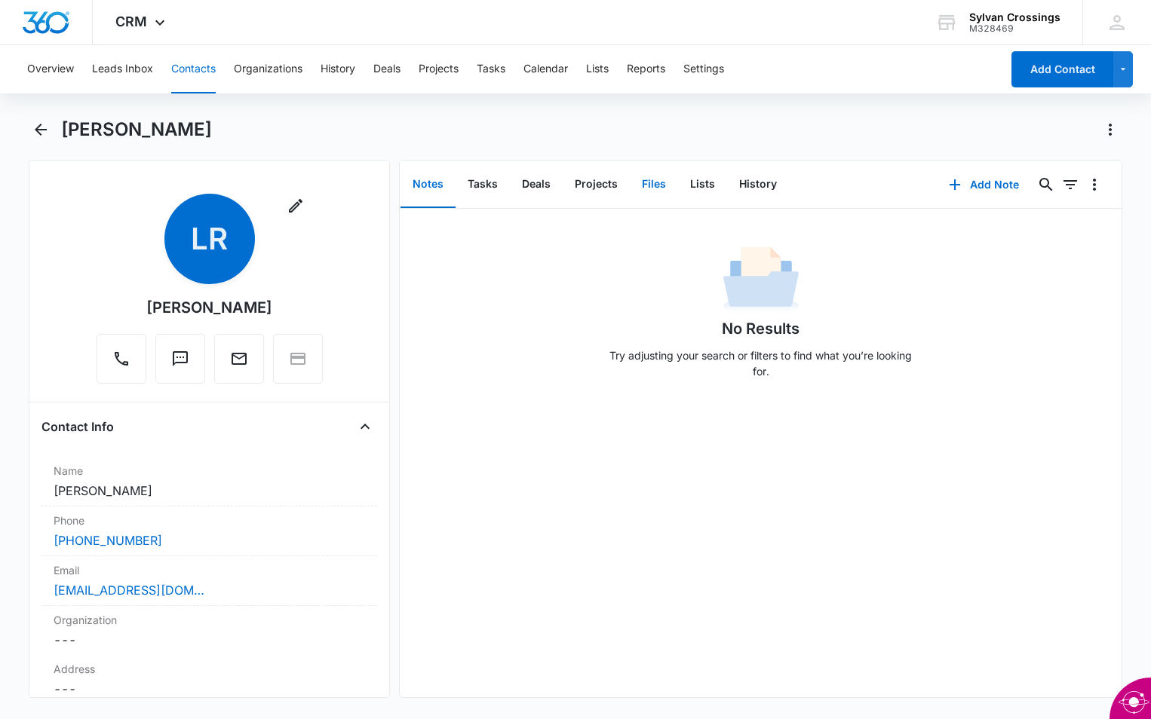
click at [647, 192] on button "Files" at bounding box center [654, 184] width 48 height 47
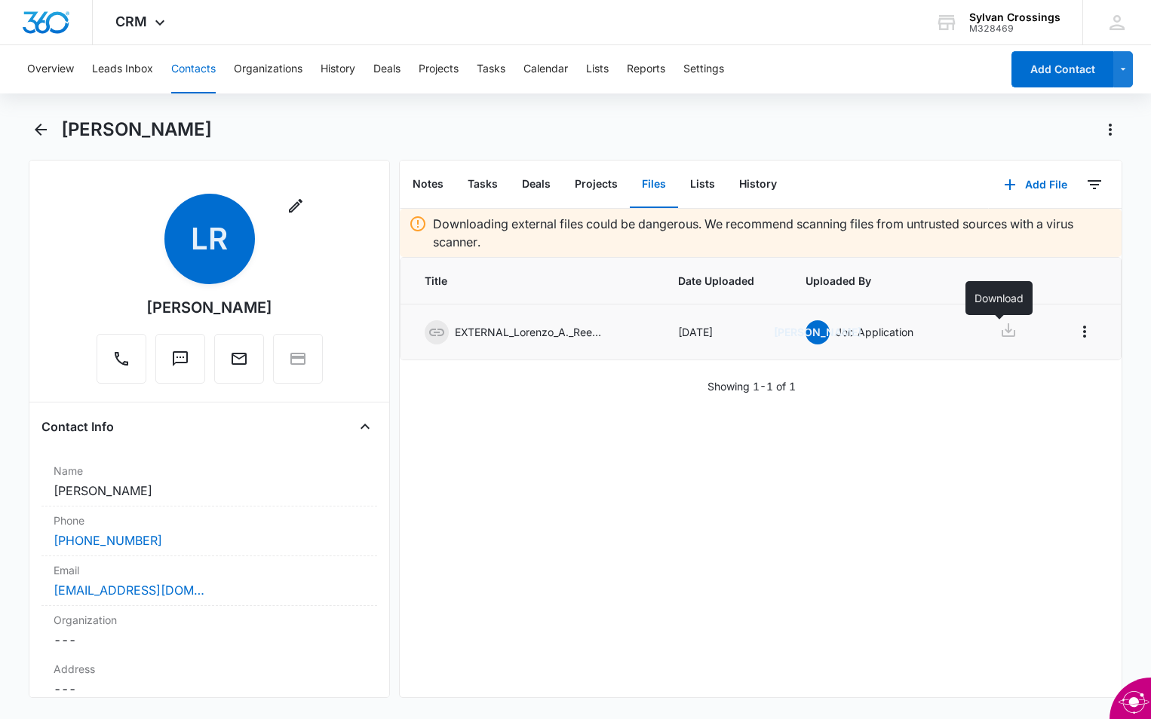
click at [1004, 324] on icon at bounding box center [1008, 330] width 18 height 18
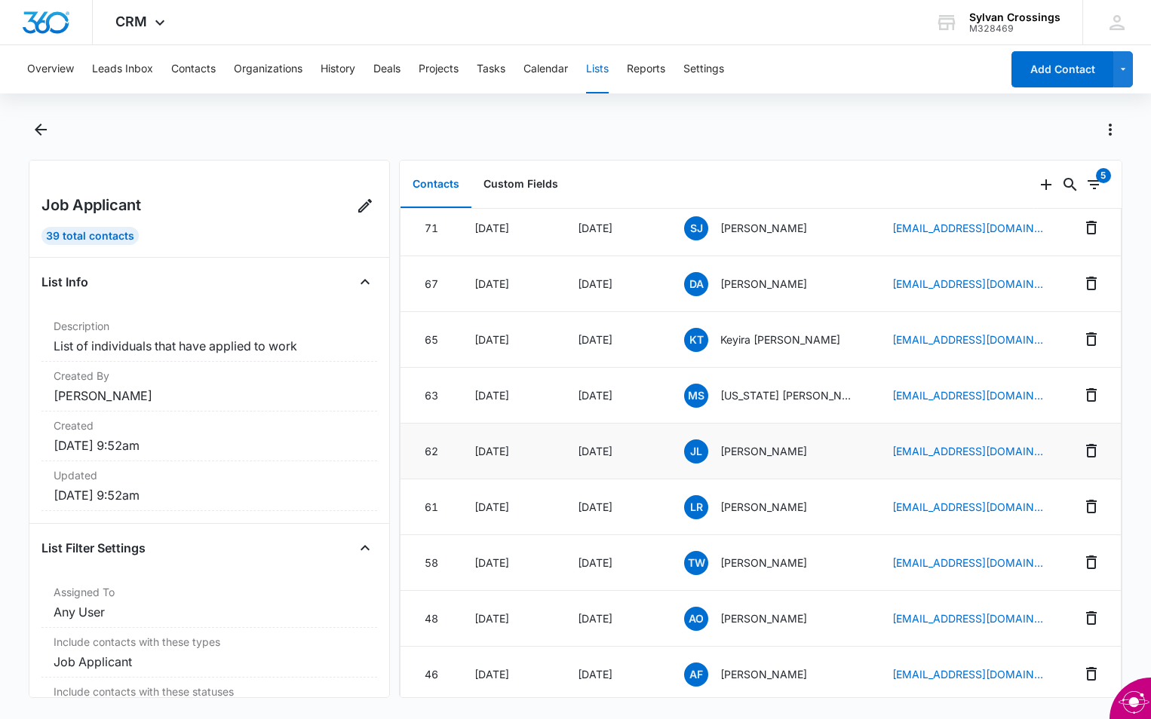
scroll to position [528, 0]
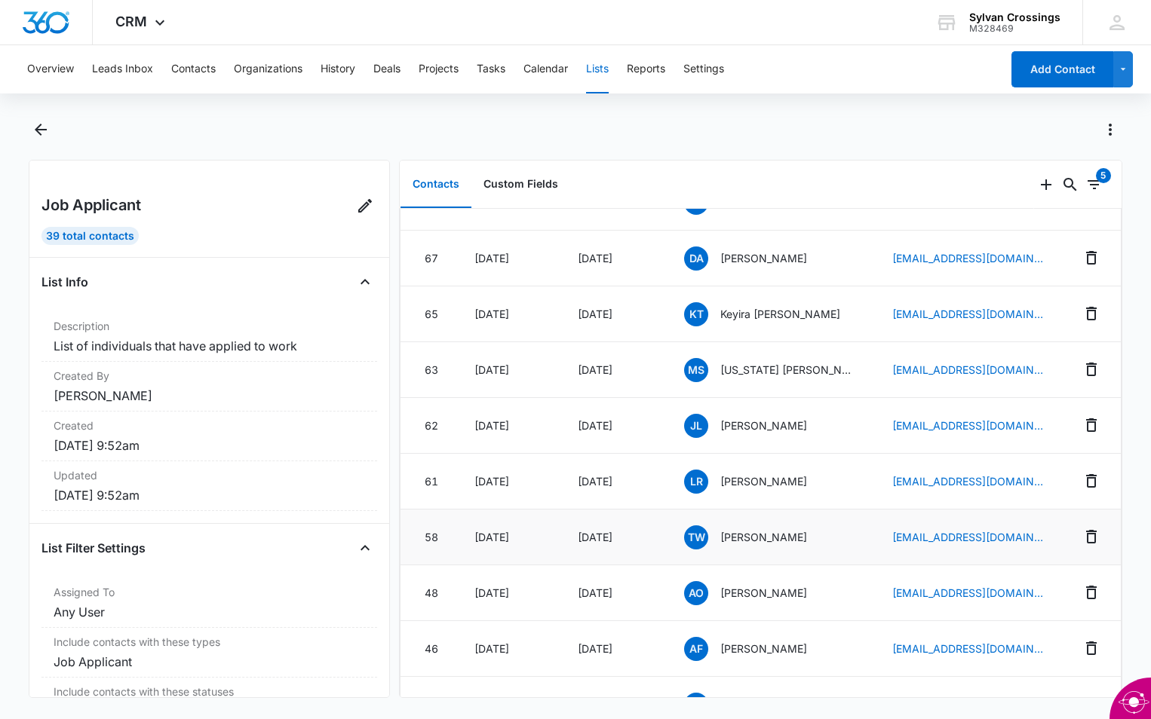
click at [703, 532] on span "TW" at bounding box center [696, 538] width 24 height 24
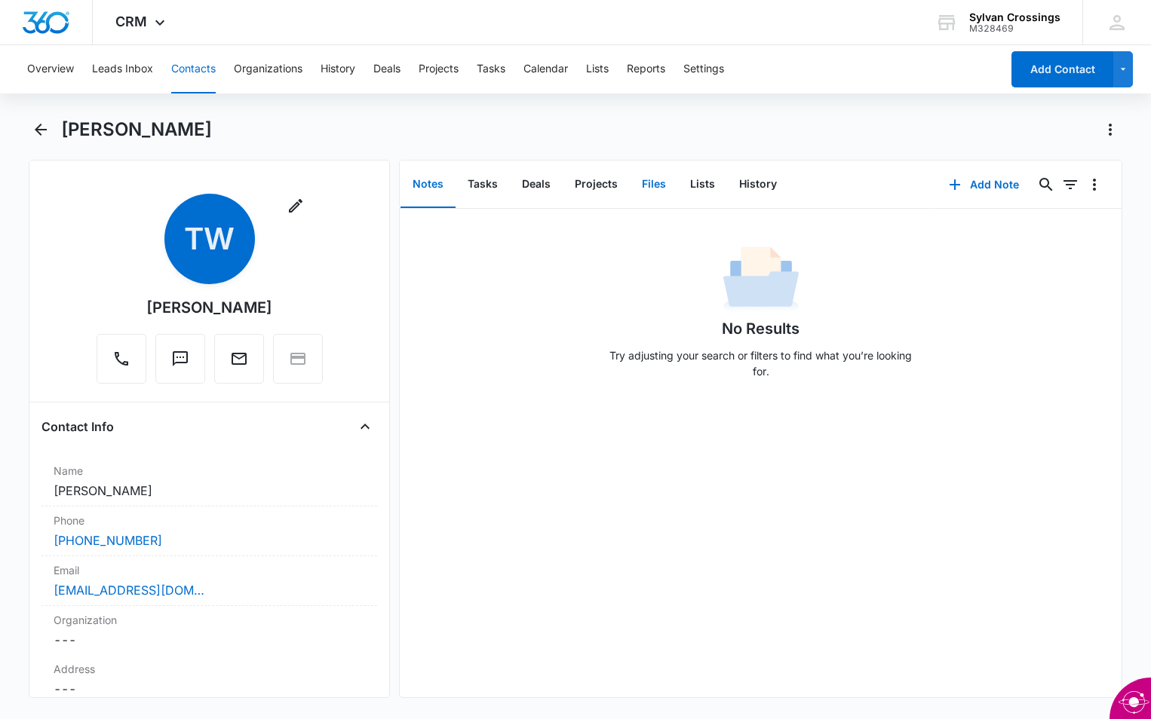
click at [652, 187] on button "Files" at bounding box center [654, 184] width 48 height 47
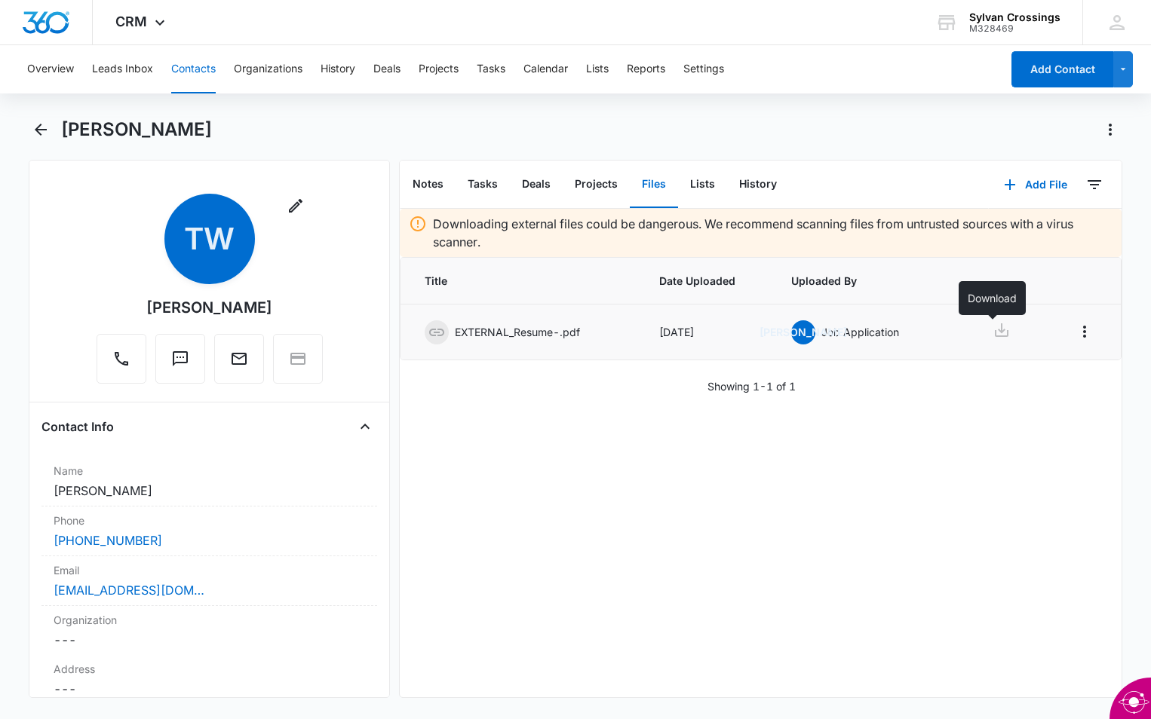
click at [995, 331] on icon at bounding box center [1001, 330] width 18 height 18
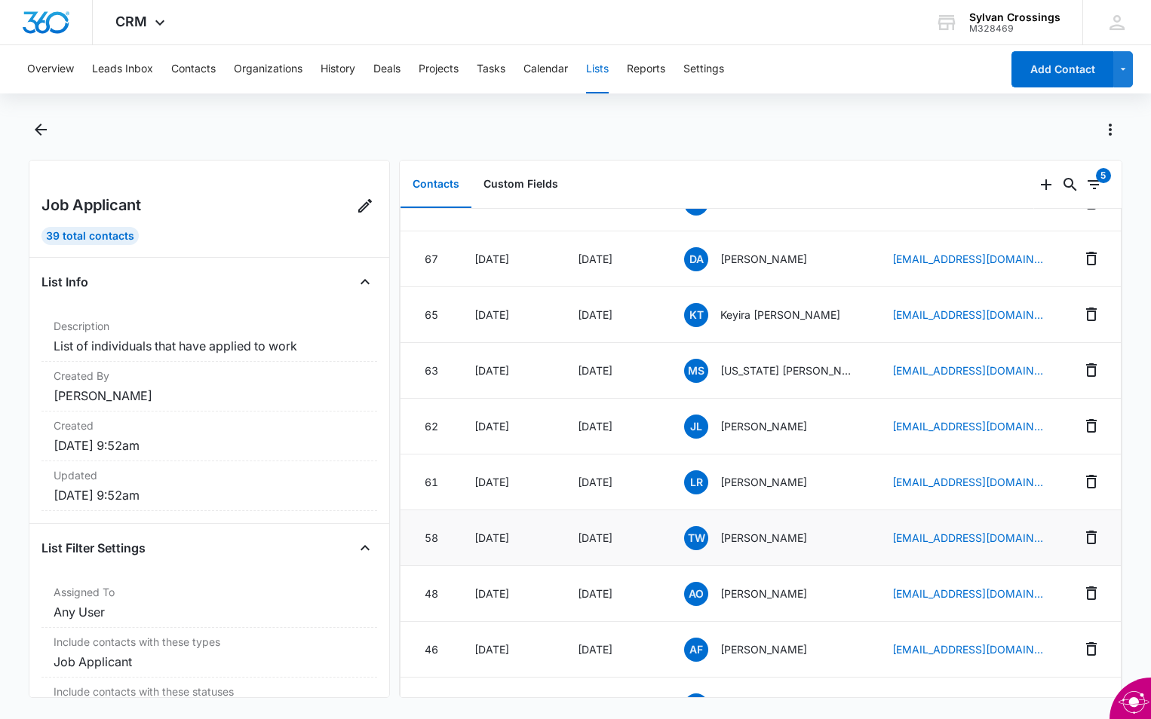
scroll to position [528, 0]
click at [704, 648] on span "AF" at bounding box center [696, 649] width 24 height 24
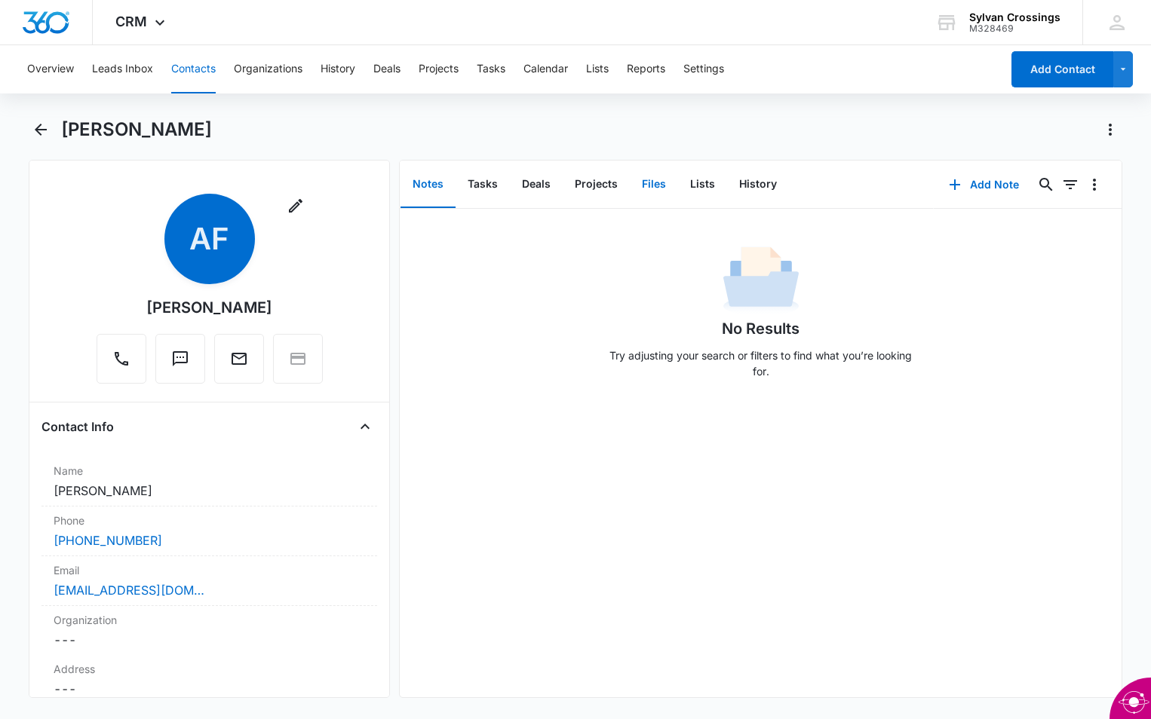
click at [656, 182] on button "Files" at bounding box center [654, 184] width 48 height 47
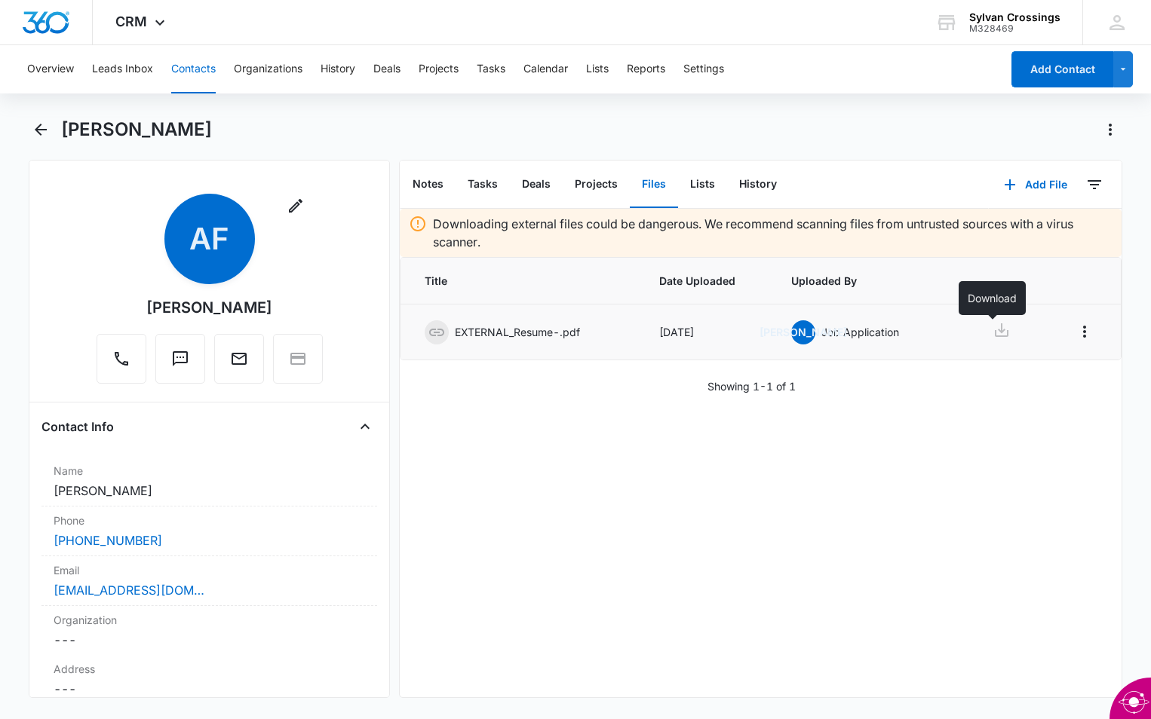
click at [992, 329] on icon at bounding box center [1001, 330] width 18 height 18
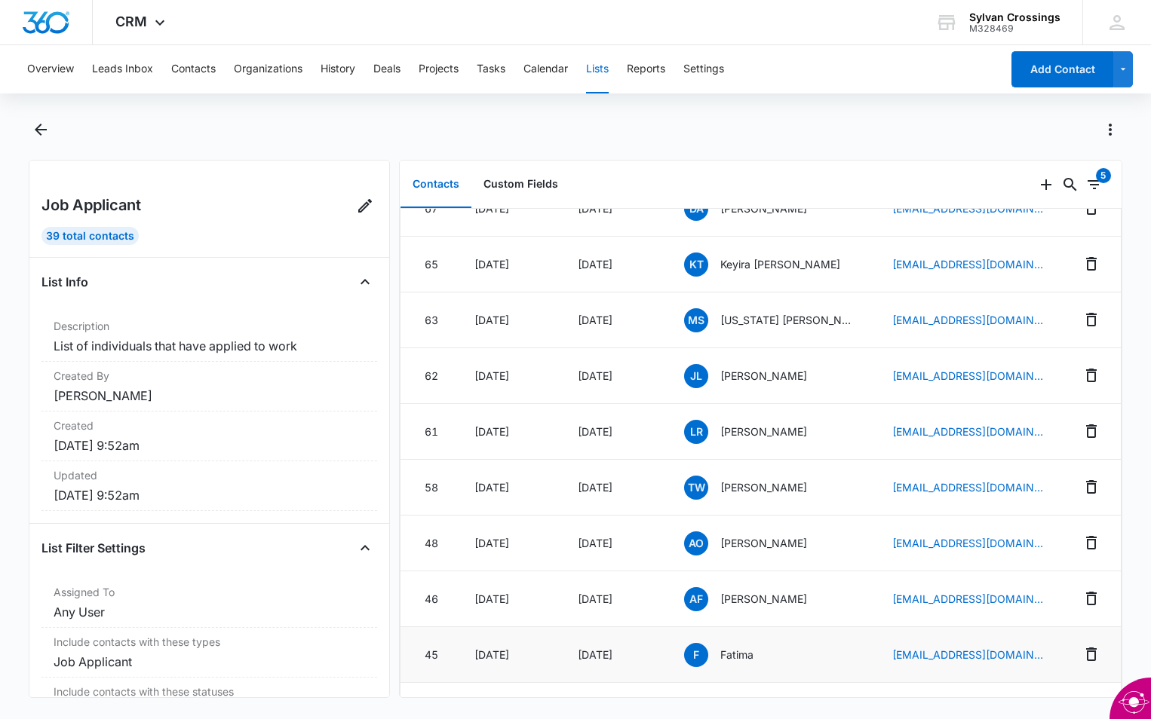
scroll to position [679, 0]
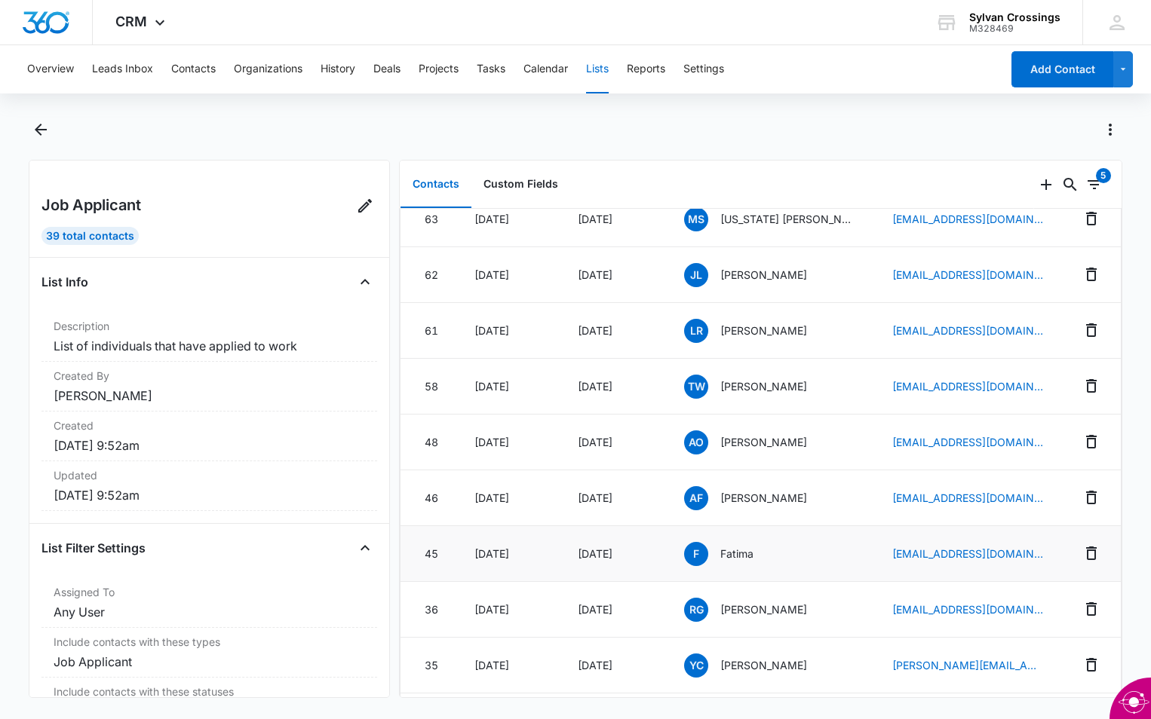
click at [703, 553] on span "F" at bounding box center [696, 554] width 24 height 24
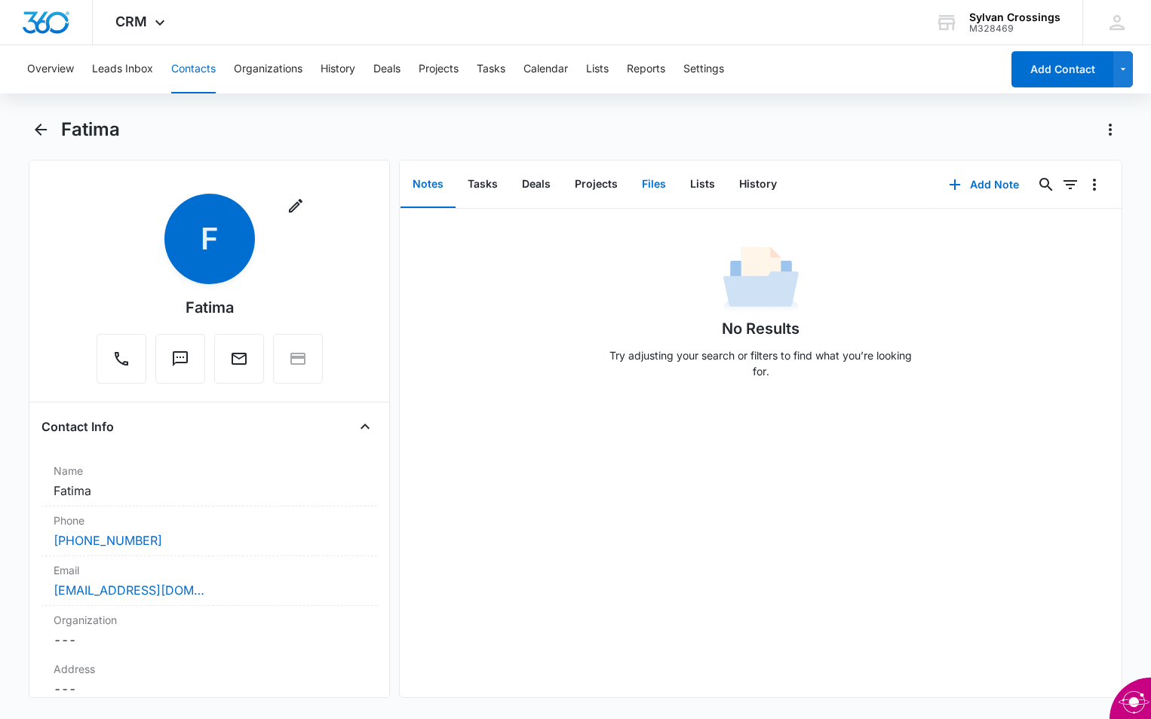
click at [651, 185] on button "Files" at bounding box center [654, 184] width 48 height 47
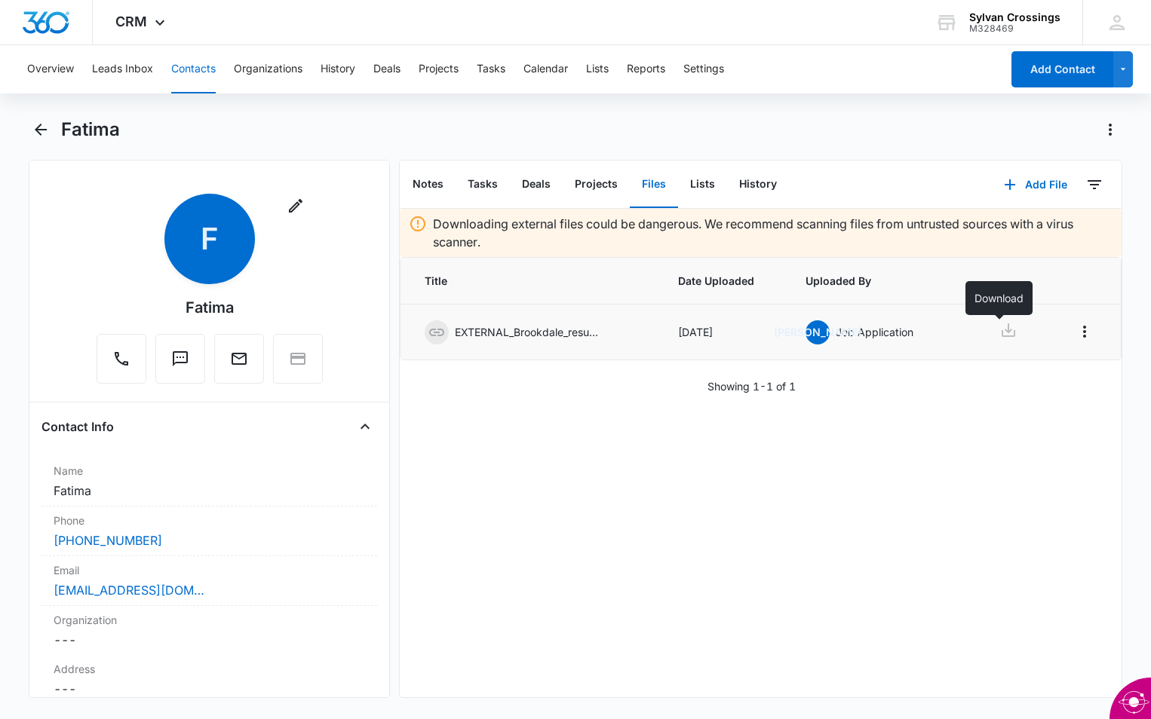
click at [1004, 335] on icon at bounding box center [1008, 330] width 14 height 14
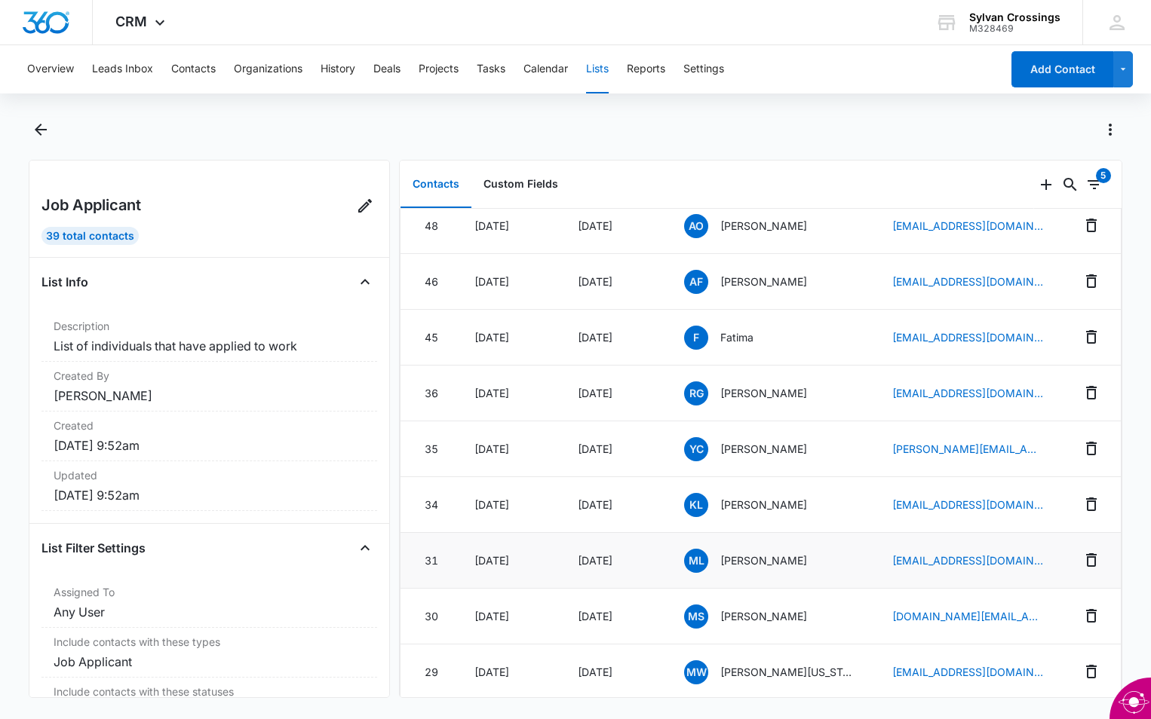
scroll to position [905, 0]
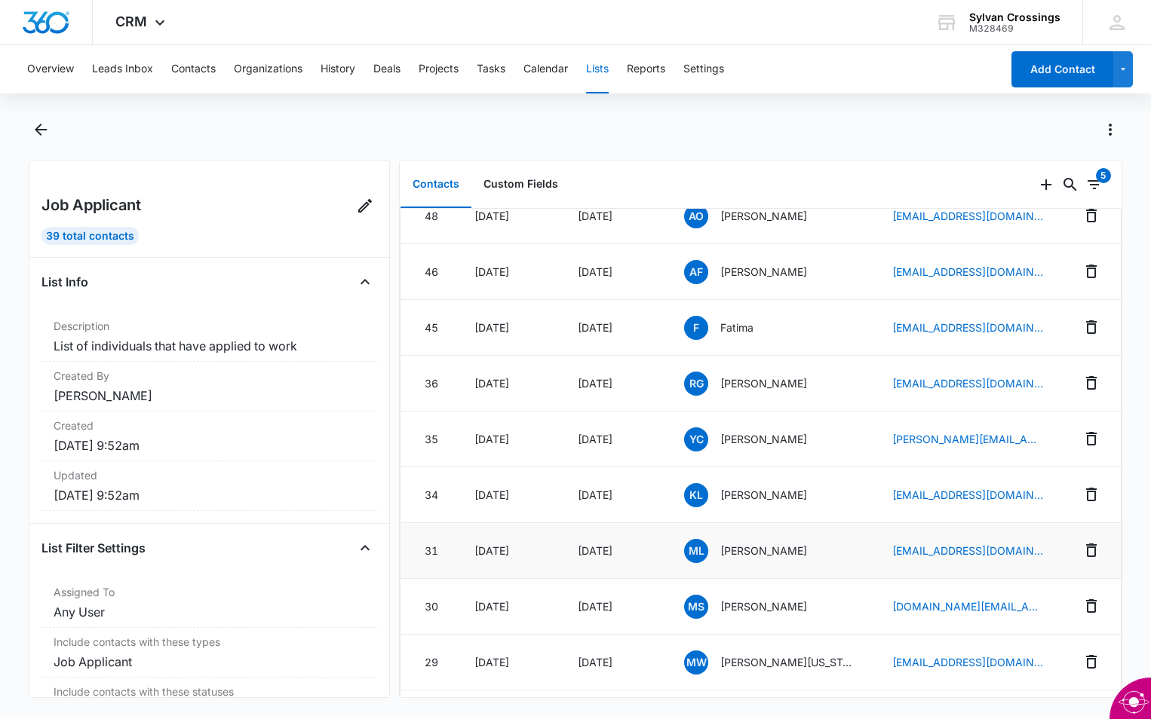
click at [701, 542] on span "ML" at bounding box center [696, 551] width 24 height 24
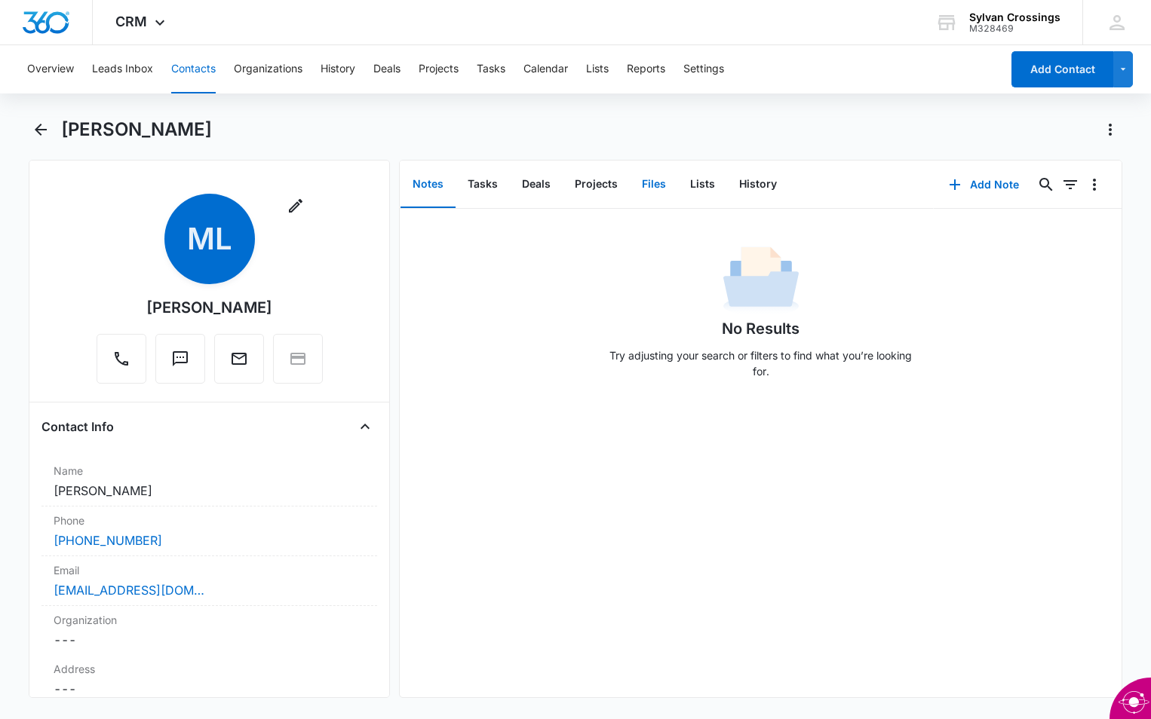
click at [655, 182] on button "Files" at bounding box center [654, 184] width 48 height 47
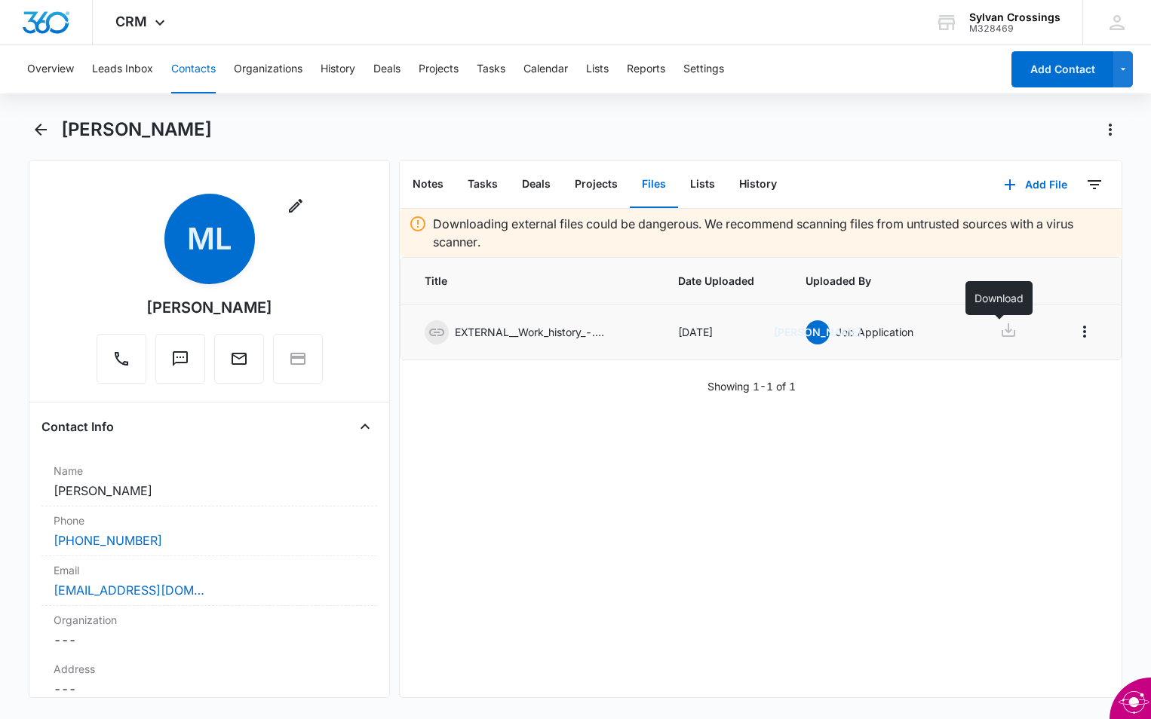
click at [1003, 331] on icon at bounding box center [1008, 330] width 18 height 18
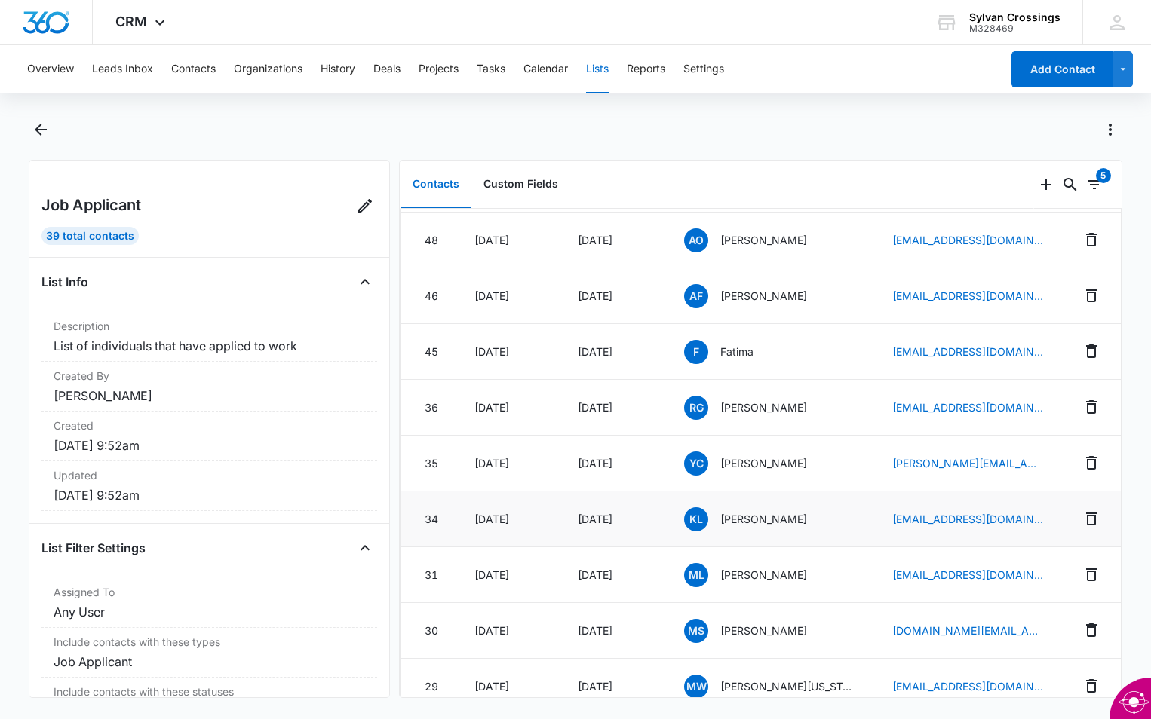
scroll to position [905, 0]
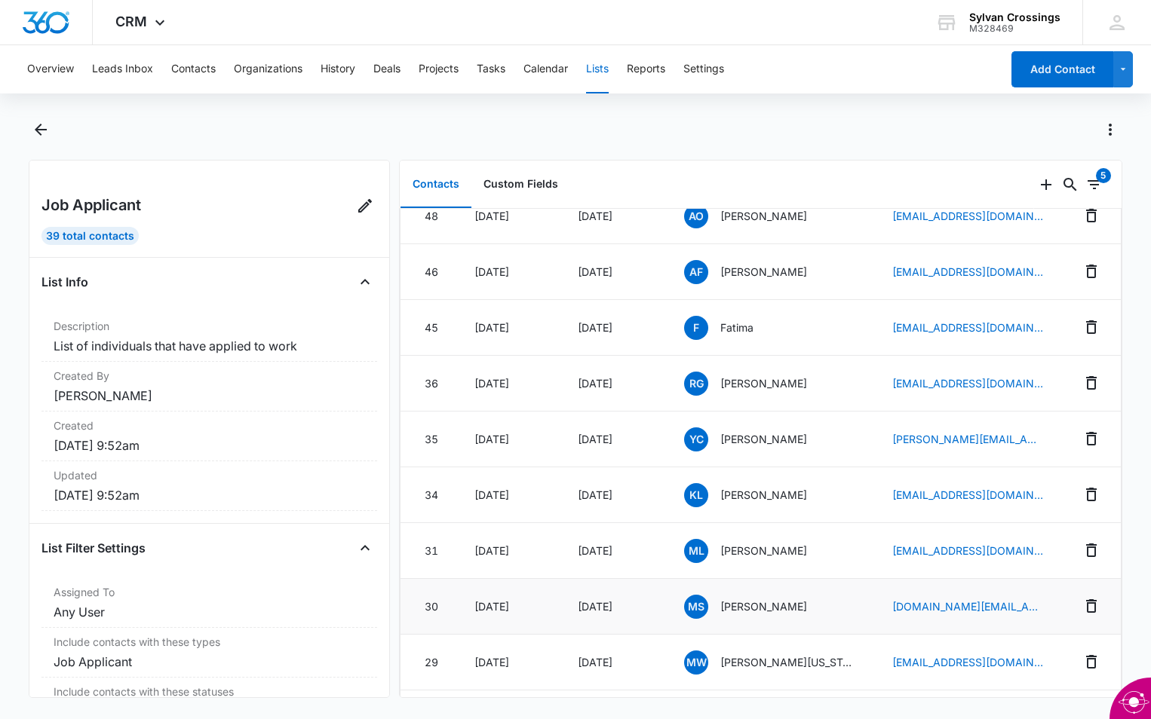
click at [705, 612] on span "MS" at bounding box center [696, 607] width 24 height 24
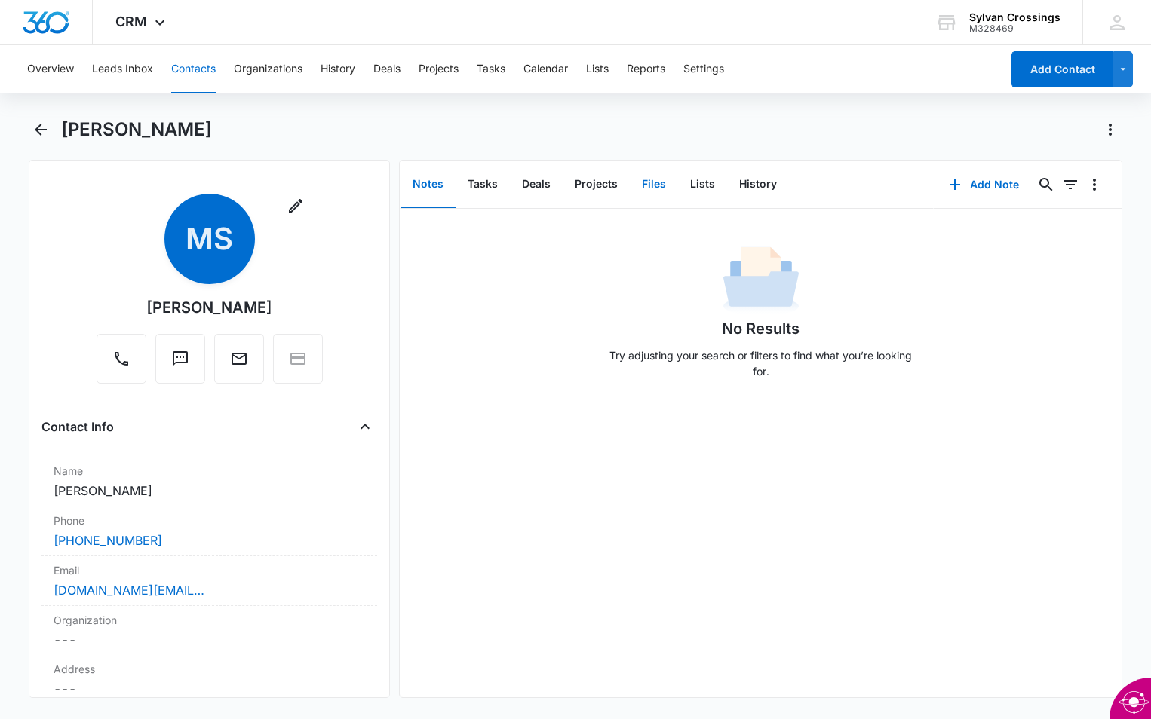
click at [656, 183] on button "Files" at bounding box center [654, 184] width 48 height 47
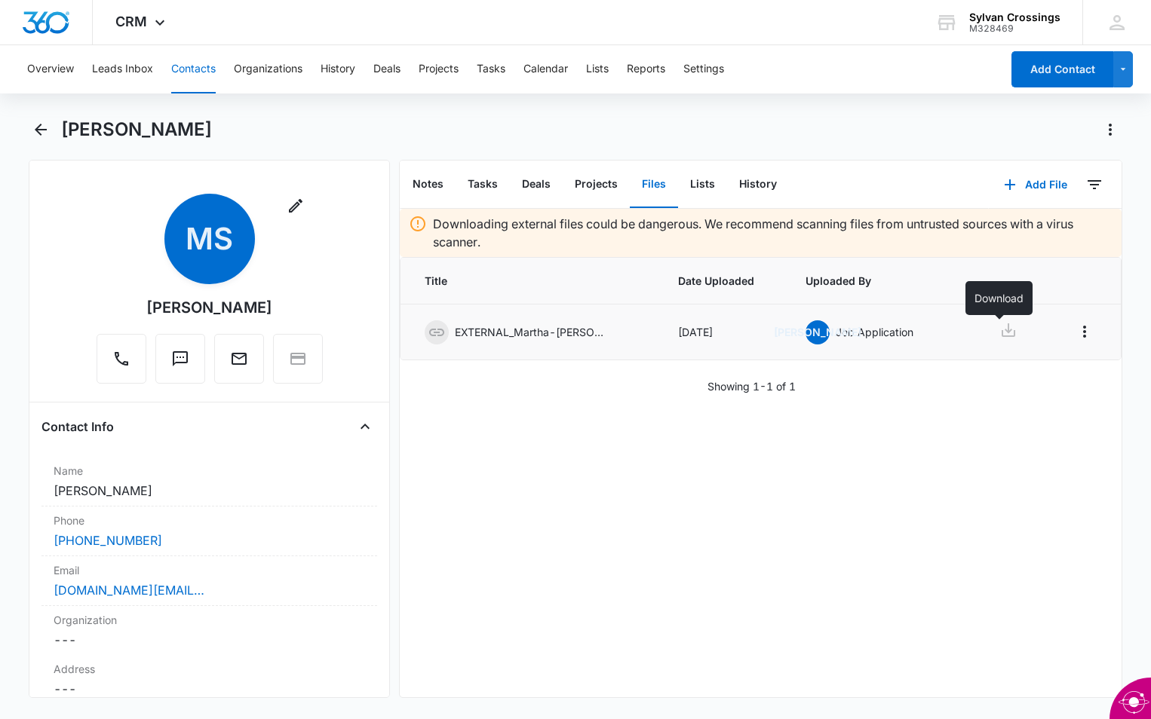
click at [999, 329] on icon at bounding box center [1008, 330] width 18 height 18
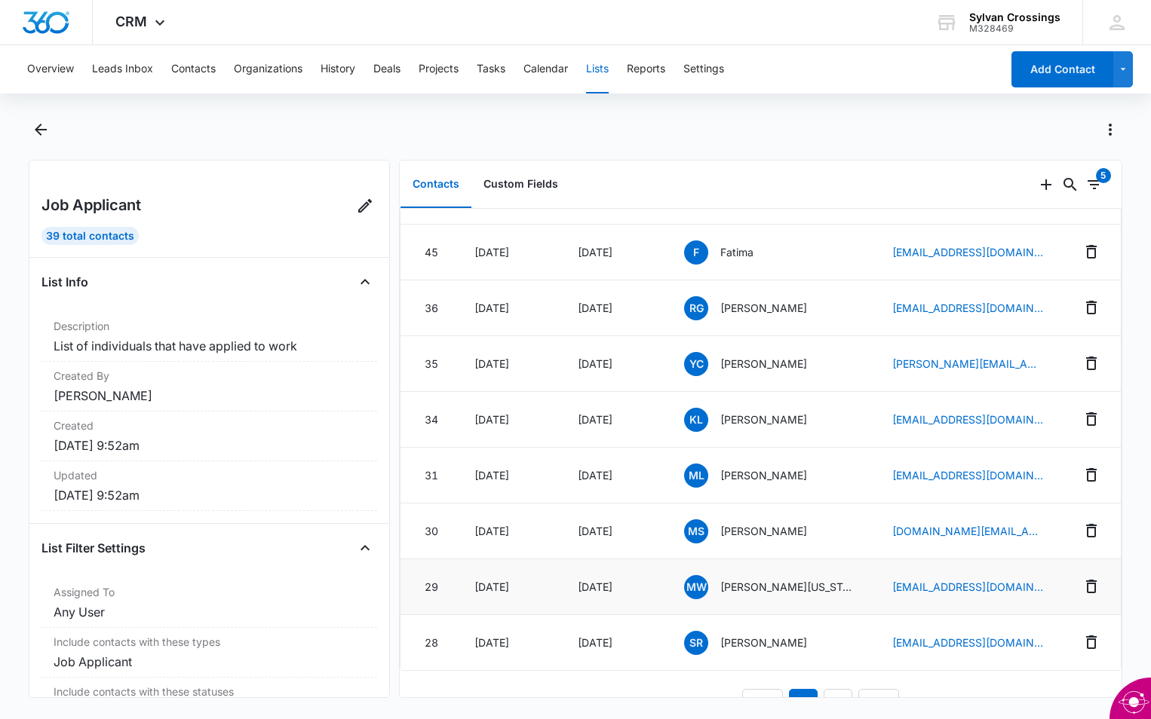
scroll to position [1024, 0]
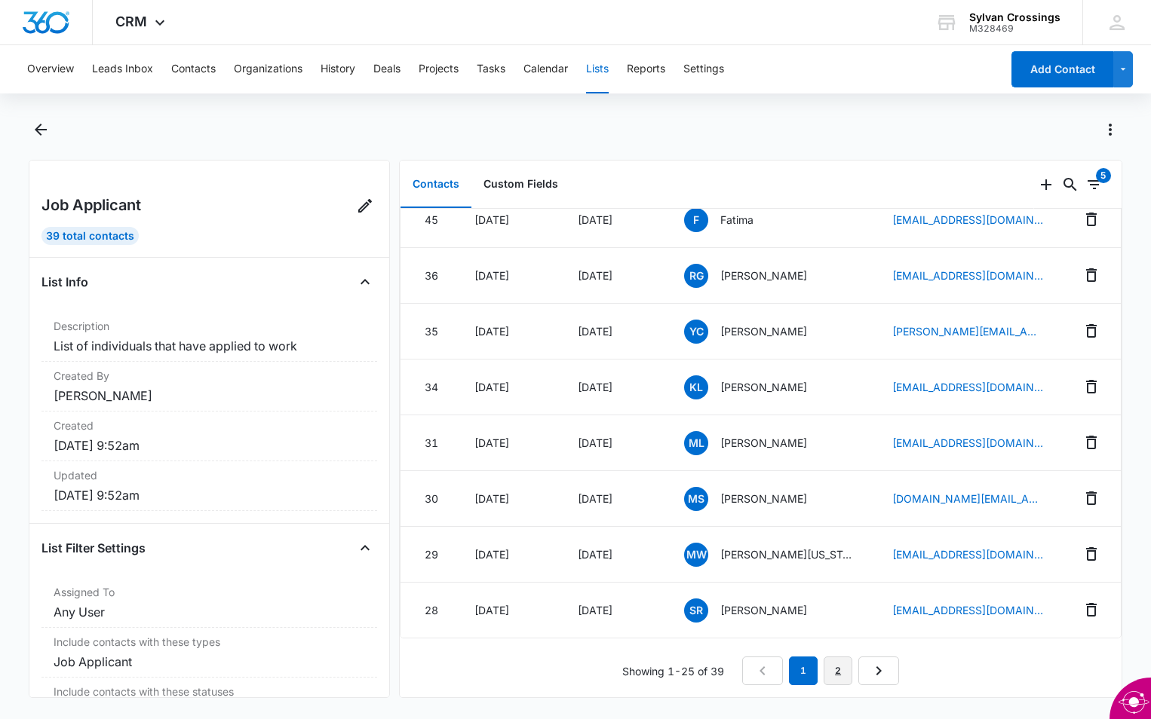
click at [828, 660] on link "2" at bounding box center [837, 671] width 29 height 29
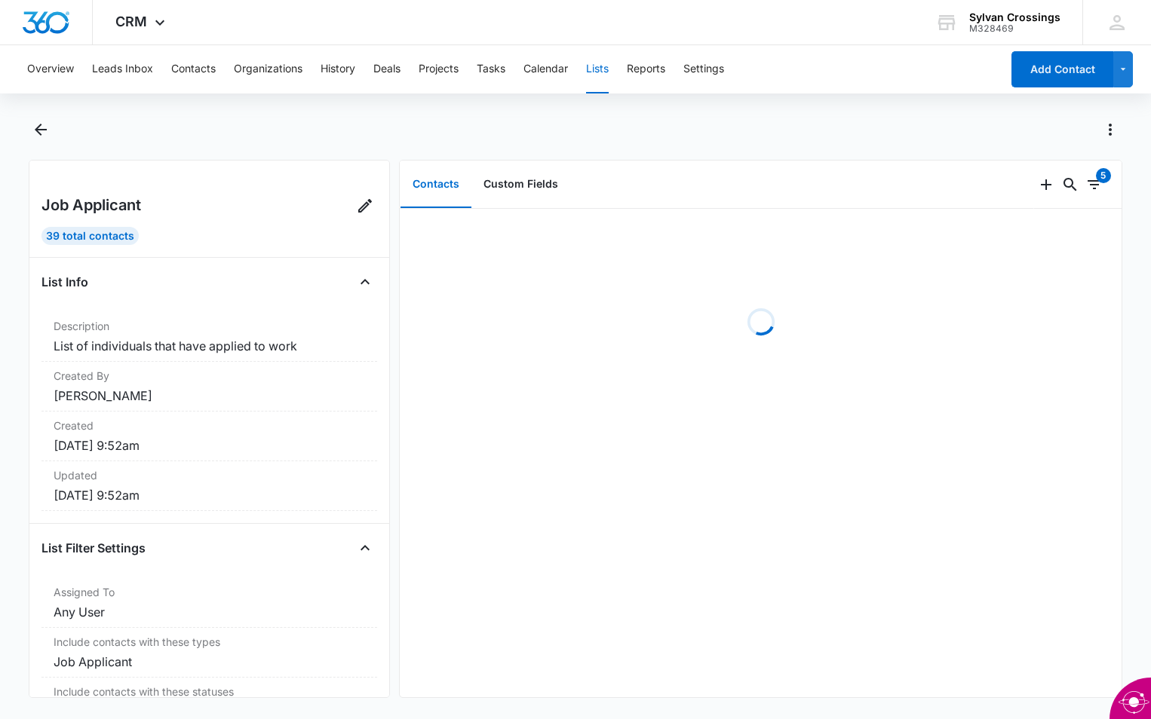
scroll to position [0, 0]
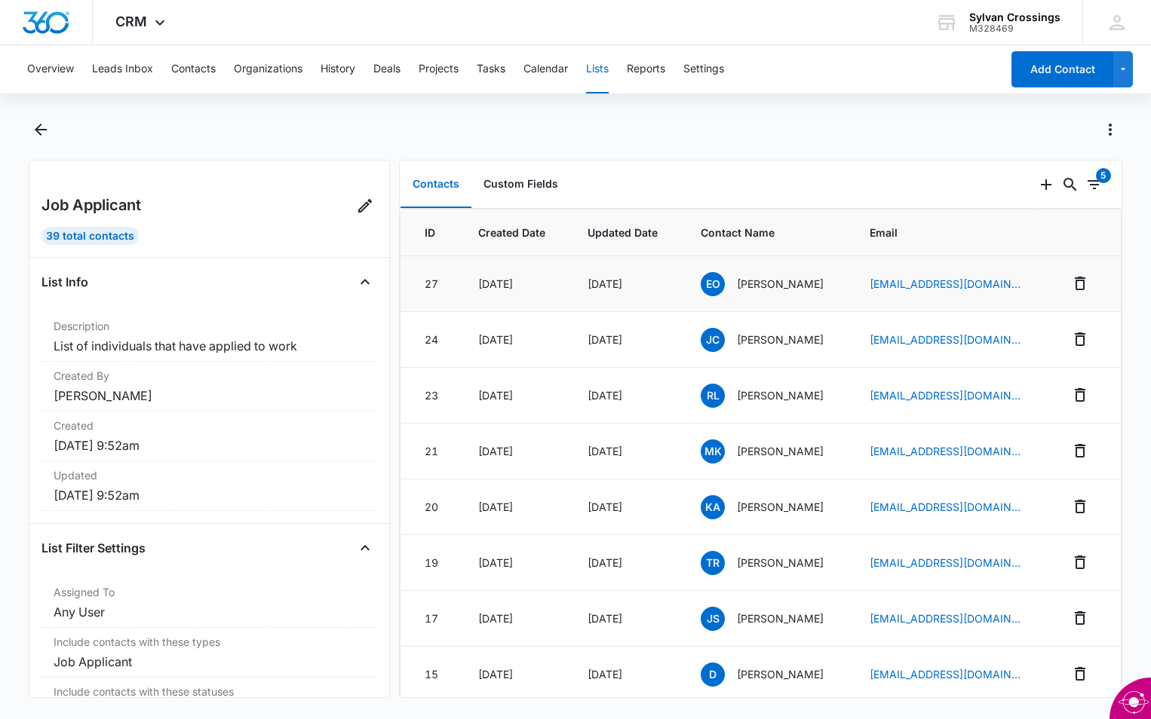
click at [700, 281] on span "EO" at bounding box center [712, 284] width 24 height 24
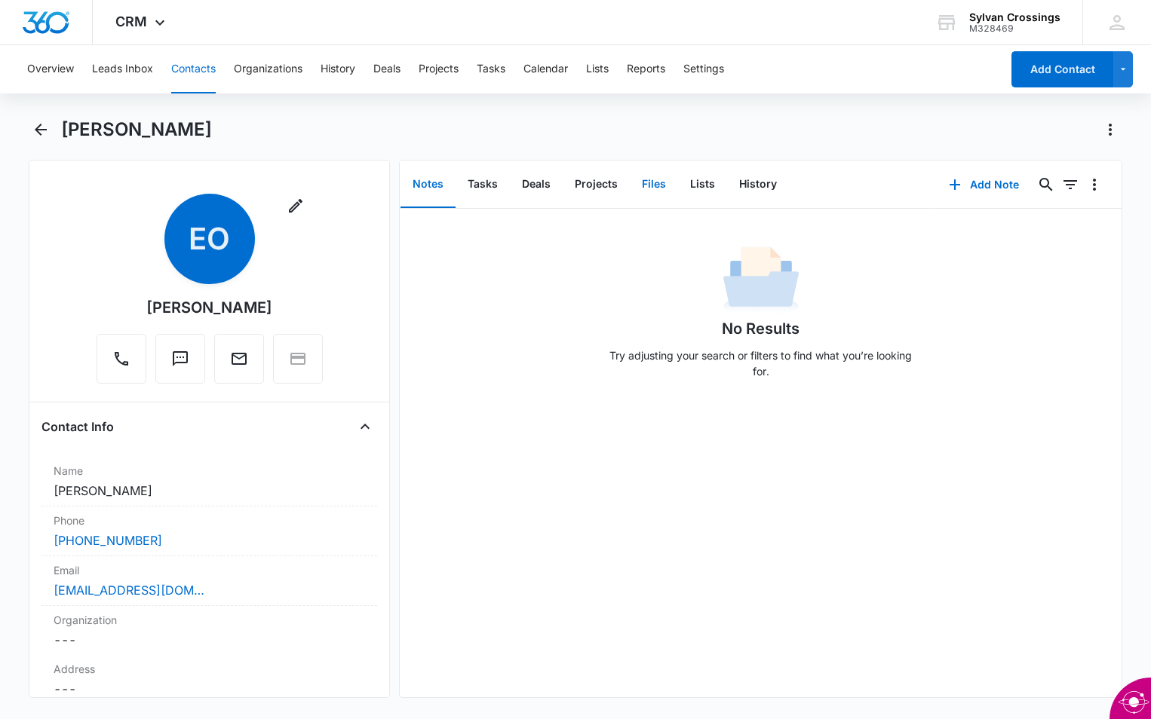
click at [642, 183] on button "Files" at bounding box center [654, 184] width 48 height 47
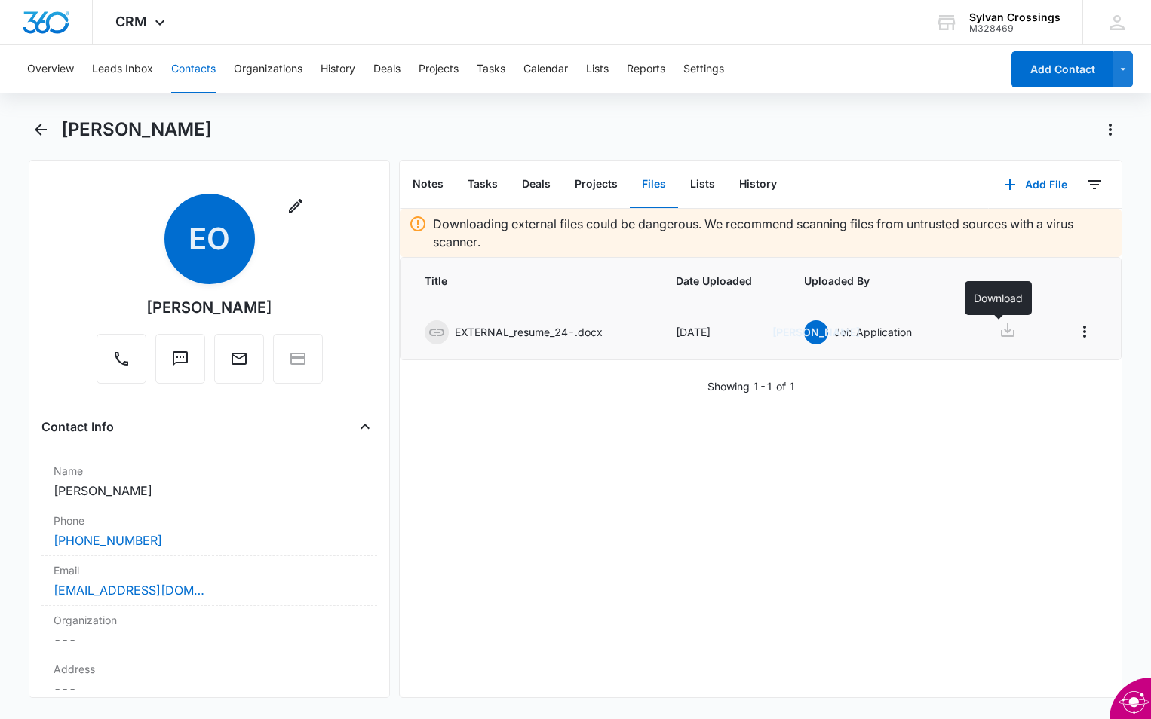
click at [1000, 334] on icon at bounding box center [1007, 330] width 14 height 14
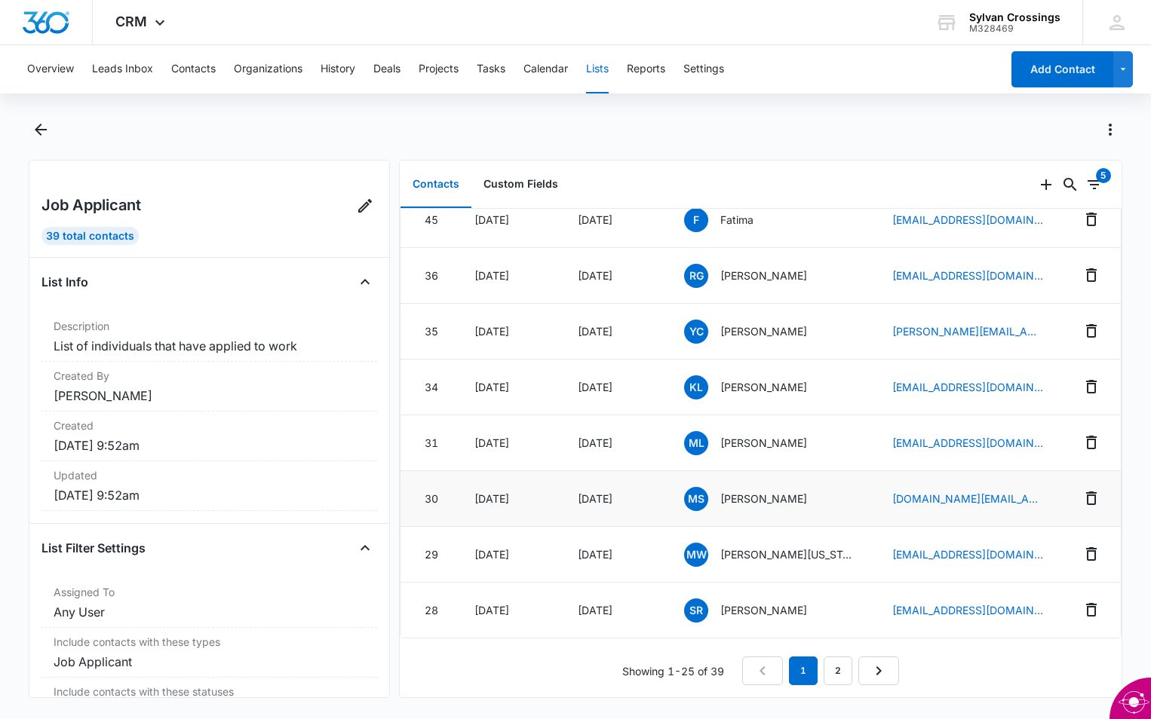
scroll to position [1024, 0]
click at [833, 661] on link "2" at bounding box center [837, 671] width 29 height 29
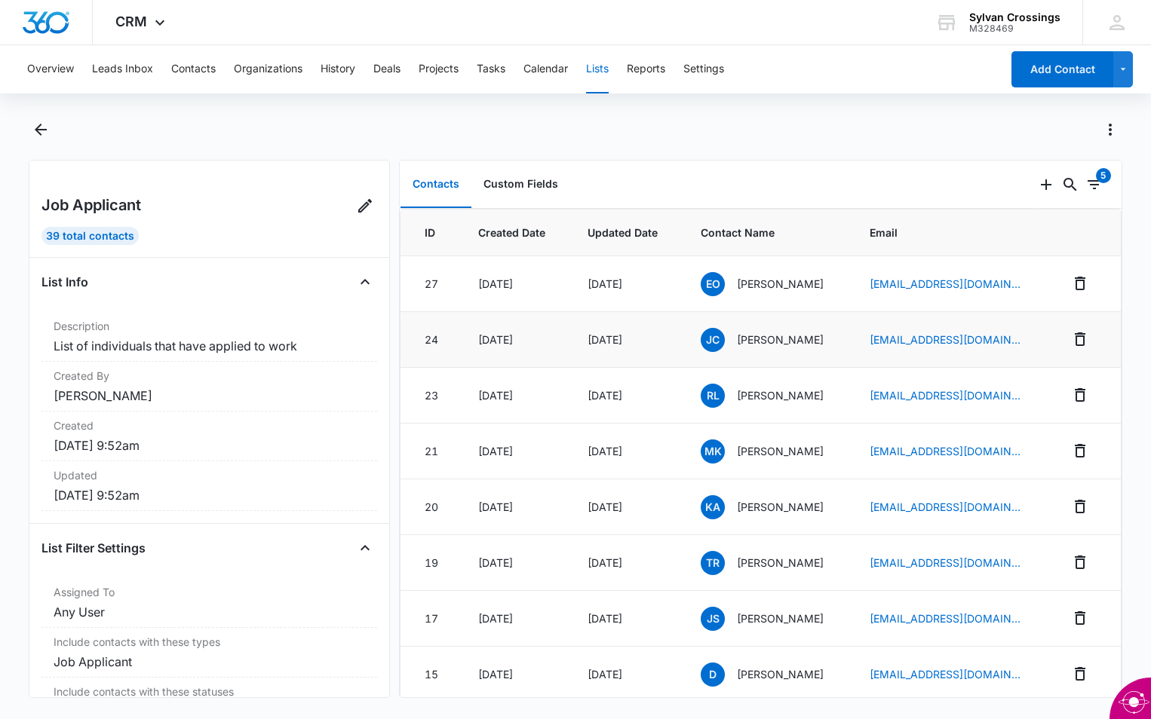
click at [700, 337] on span "JC" at bounding box center [712, 340] width 24 height 24
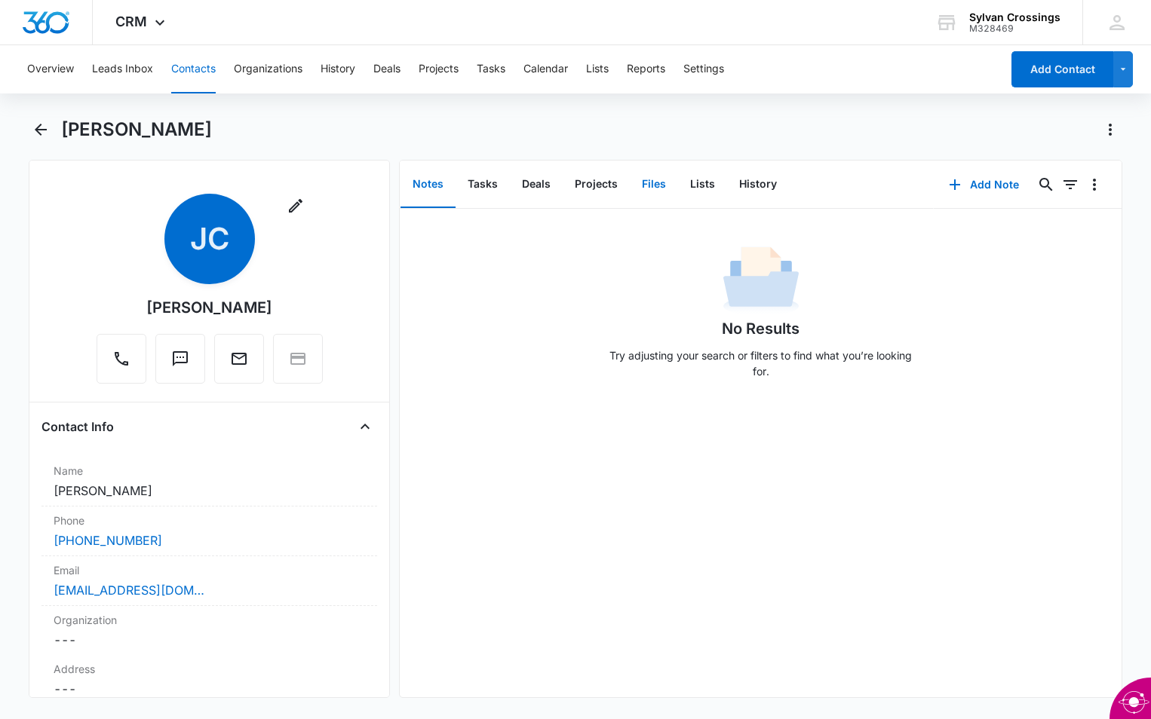
click at [653, 179] on button "Files" at bounding box center [654, 184] width 48 height 47
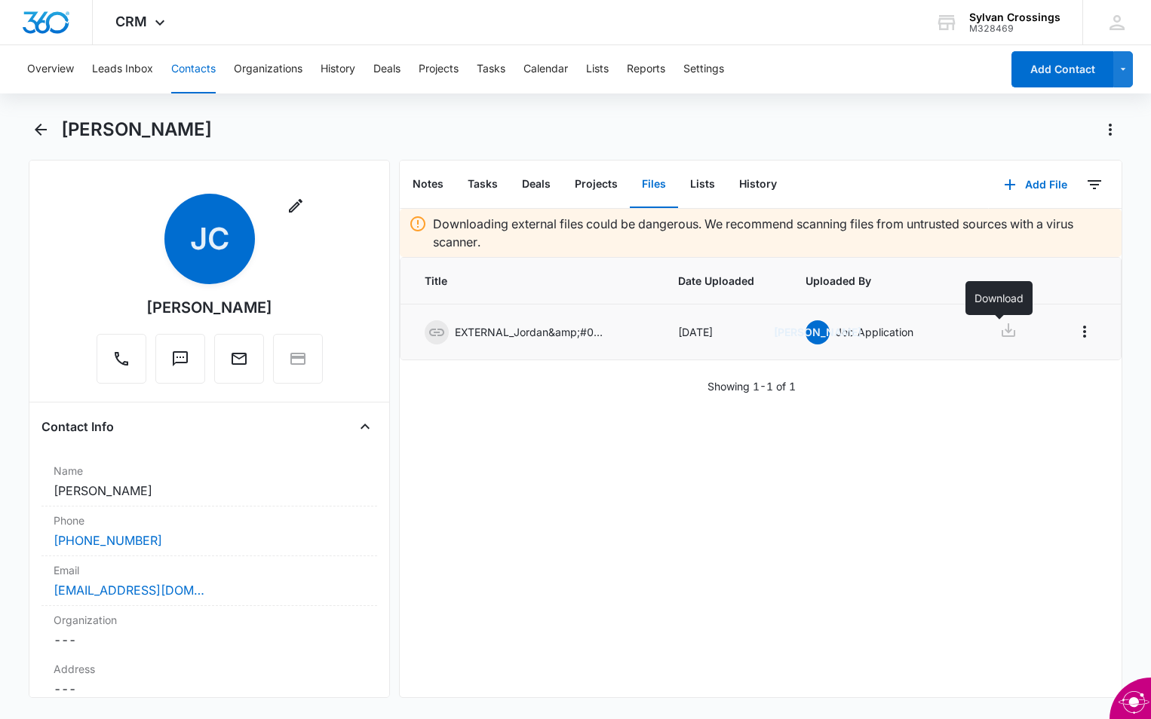
click at [999, 333] on icon at bounding box center [1008, 330] width 18 height 18
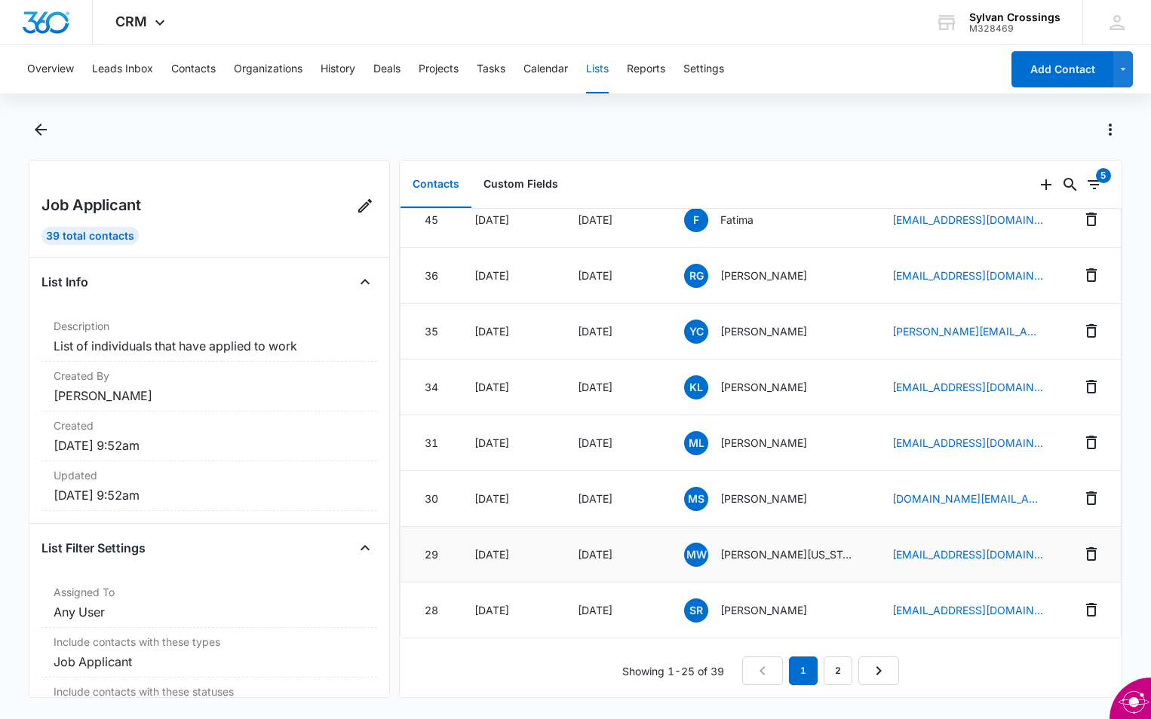
scroll to position [1024, 0]
click at [832, 664] on link "2" at bounding box center [837, 671] width 29 height 29
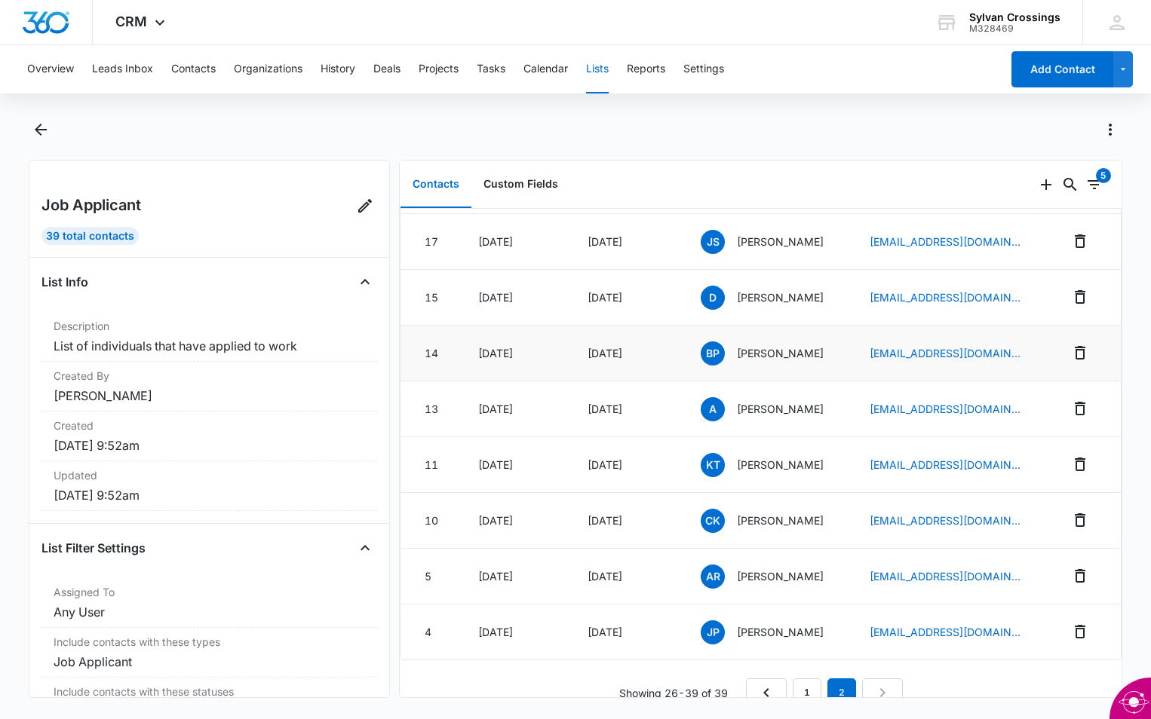
scroll to position [410, 0]
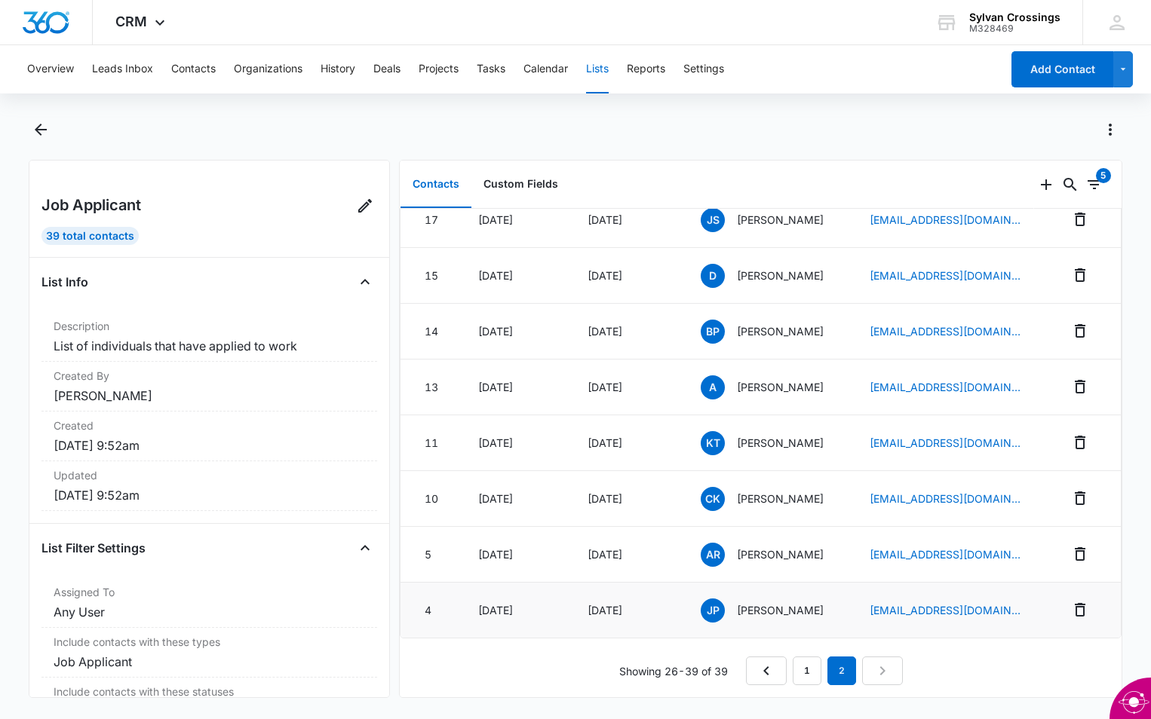
click at [704, 600] on span "JP" at bounding box center [712, 611] width 24 height 24
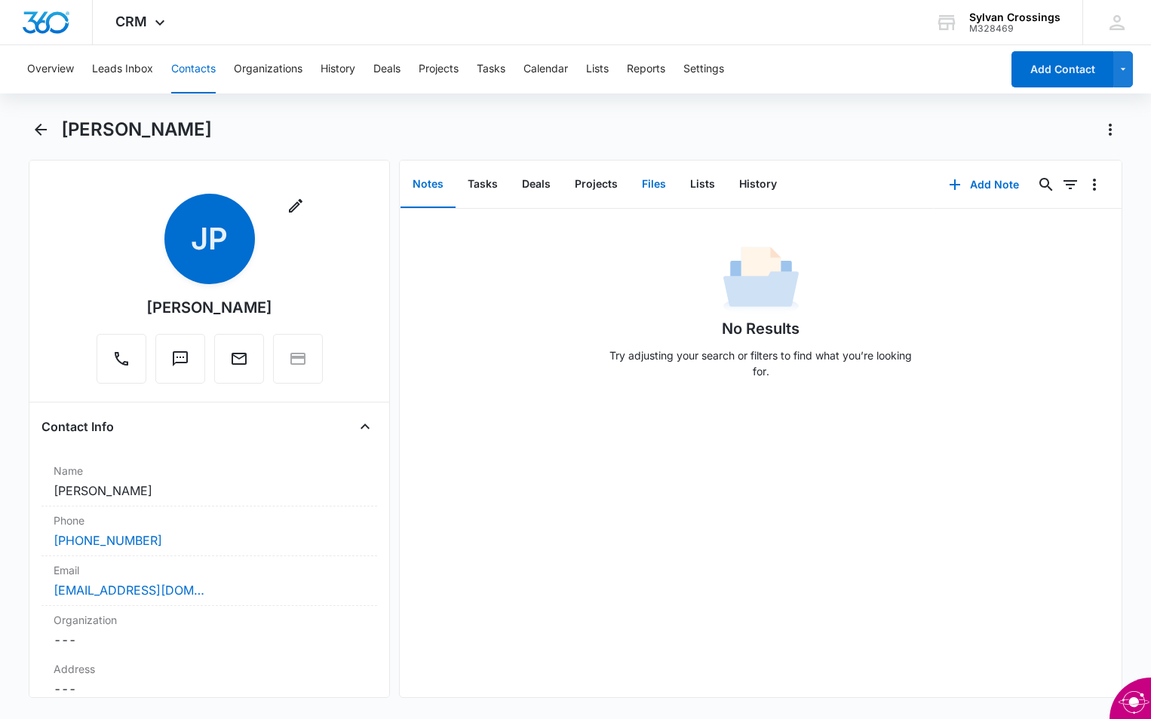
drag, startPoint x: 658, startPoint y: 173, endPoint x: 657, endPoint y: 183, distance: 9.9
click at [658, 177] on button "Files" at bounding box center [654, 184] width 48 height 47
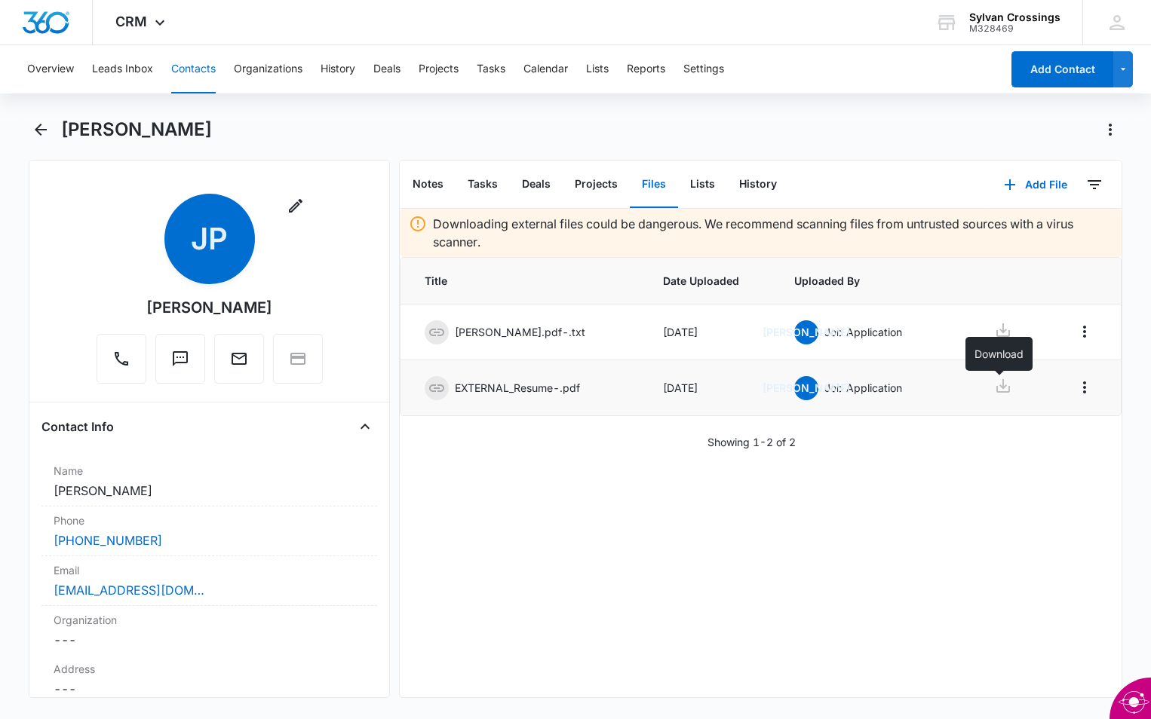
click at [1003, 382] on icon at bounding box center [1003, 386] width 18 height 18
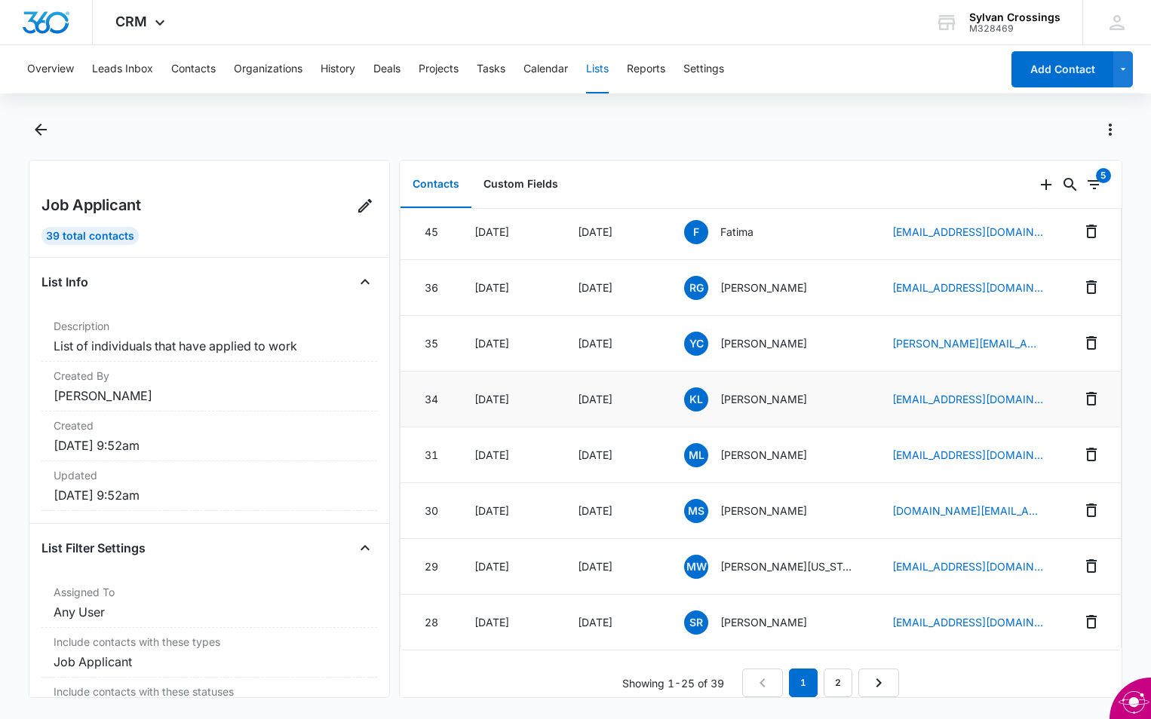
scroll to position [1024, 0]
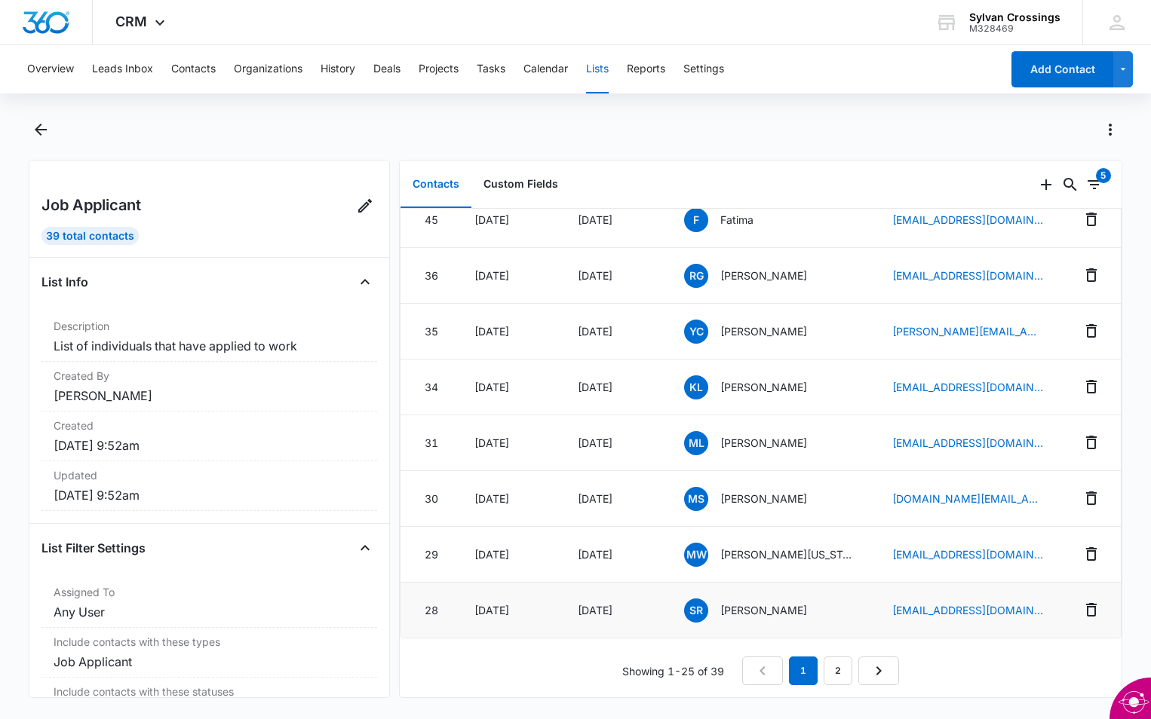
click at [693, 599] on span "SR" at bounding box center [696, 611] width 24 height 24
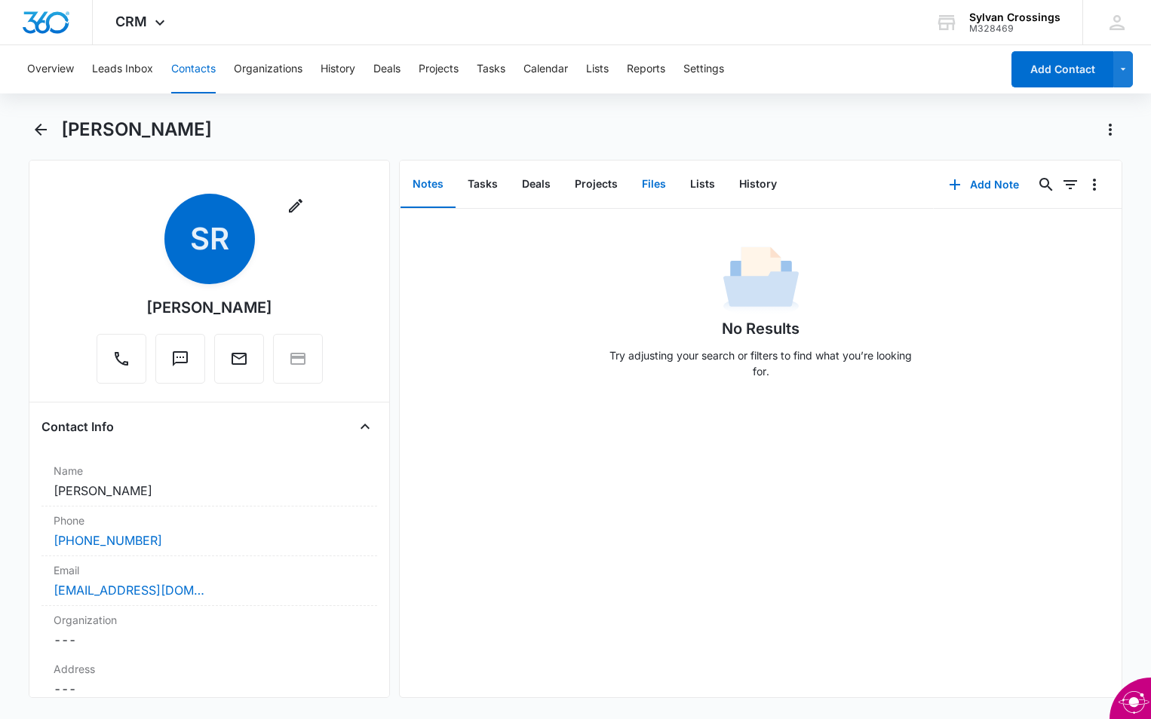
click at [654, 181] on button "Files" at bounding box center [654, 184] width 48 height 47
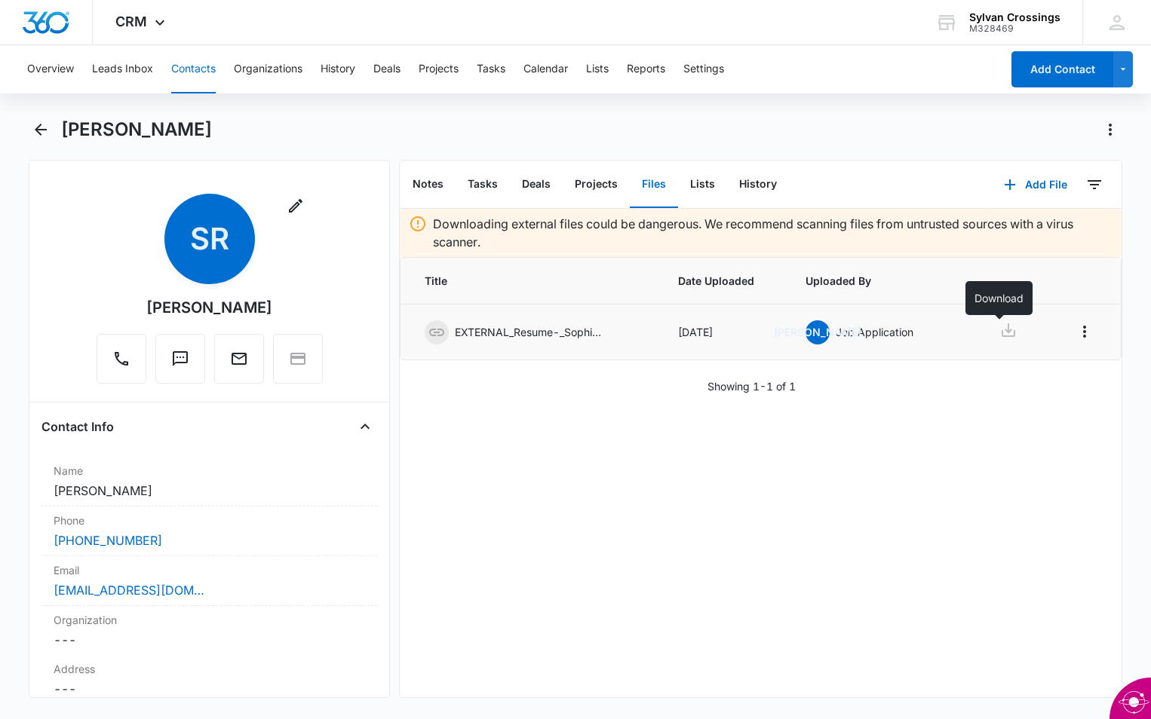
click at [1001, 331] on icon at bounding box center [1008, 330] width 14 height 14
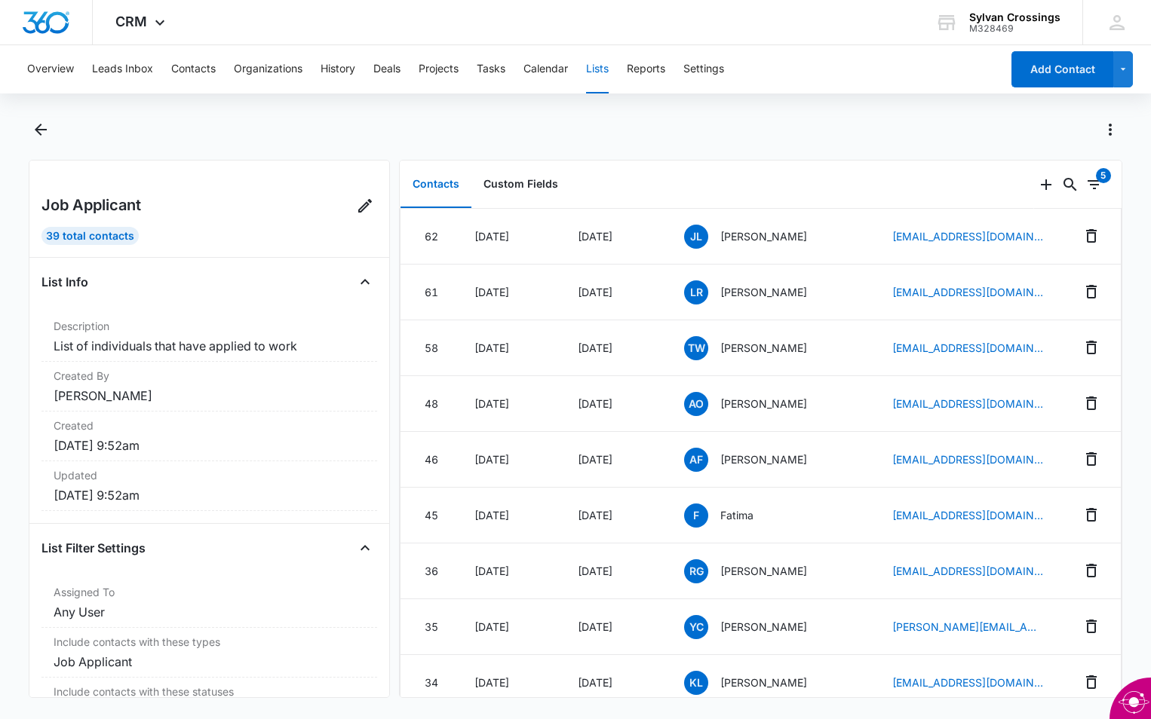
scroll to position [1024, 0]
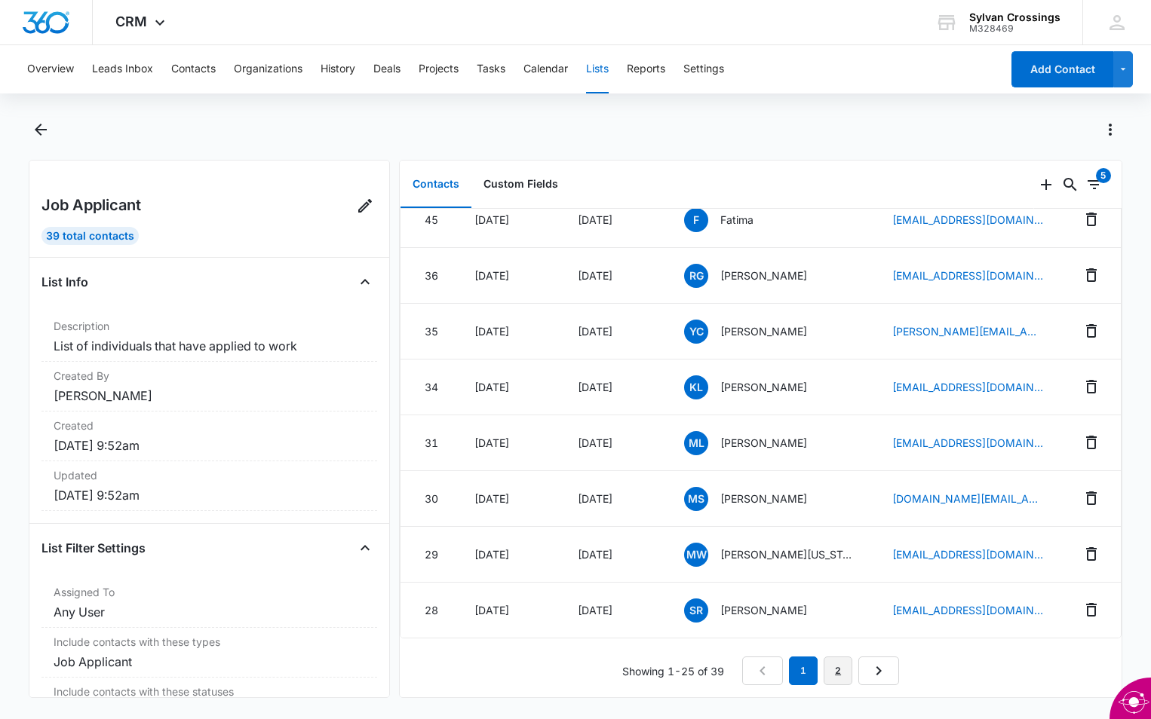
click at [830, 659] on link "2" at bounding box center [837, 671] width 29 height 29
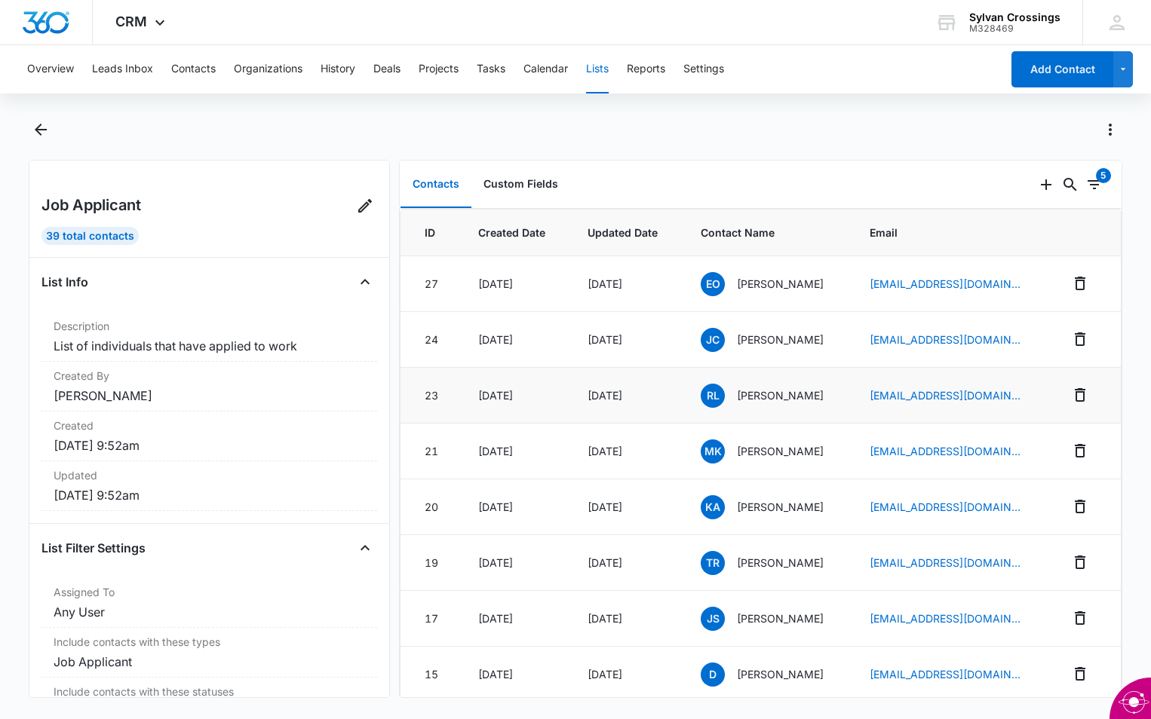
click at [700, 390] on span "RL" at bounding box center [712, 396] width 24 height 24
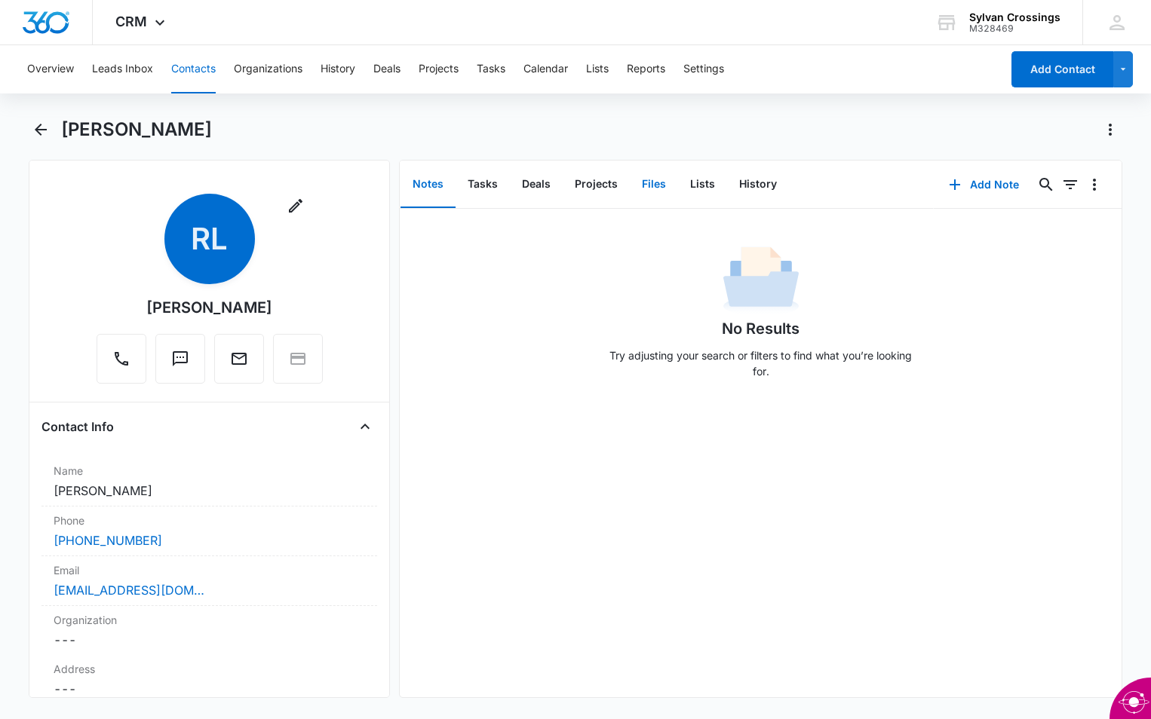
click at [651, 179] on button "Files" at bounding box center [654, 184] width 48 height 47
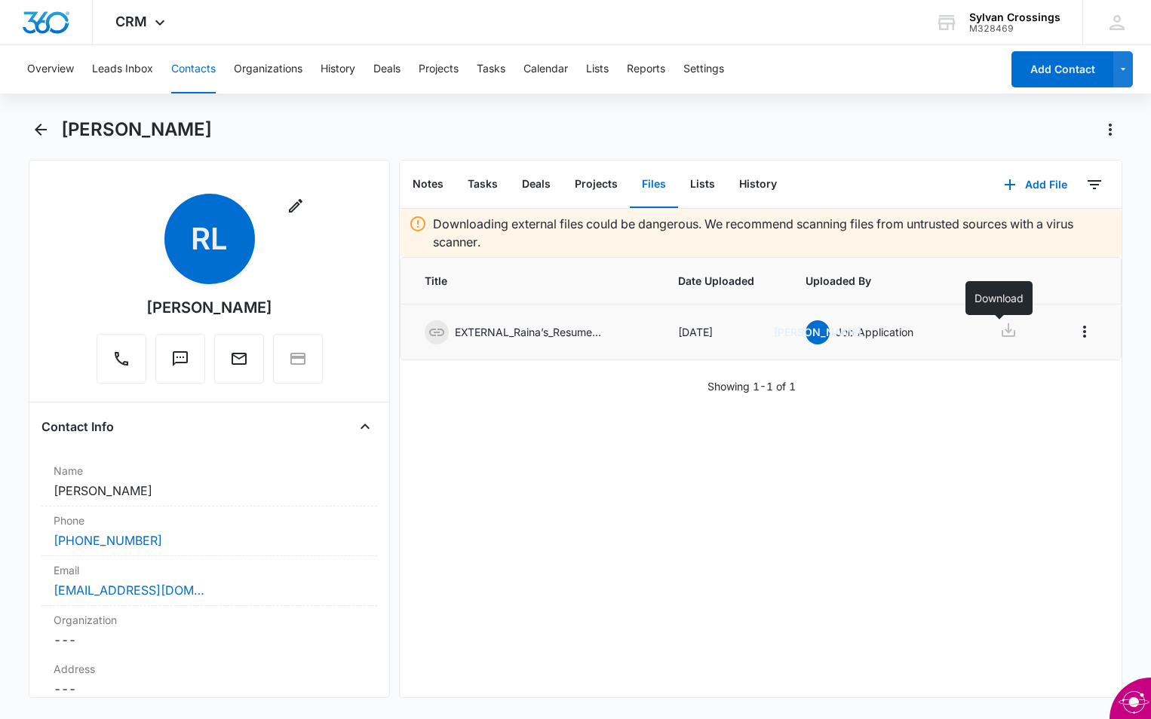
click at [999, 328] on icon at bounding box center [1008, 330] width 18 height 18
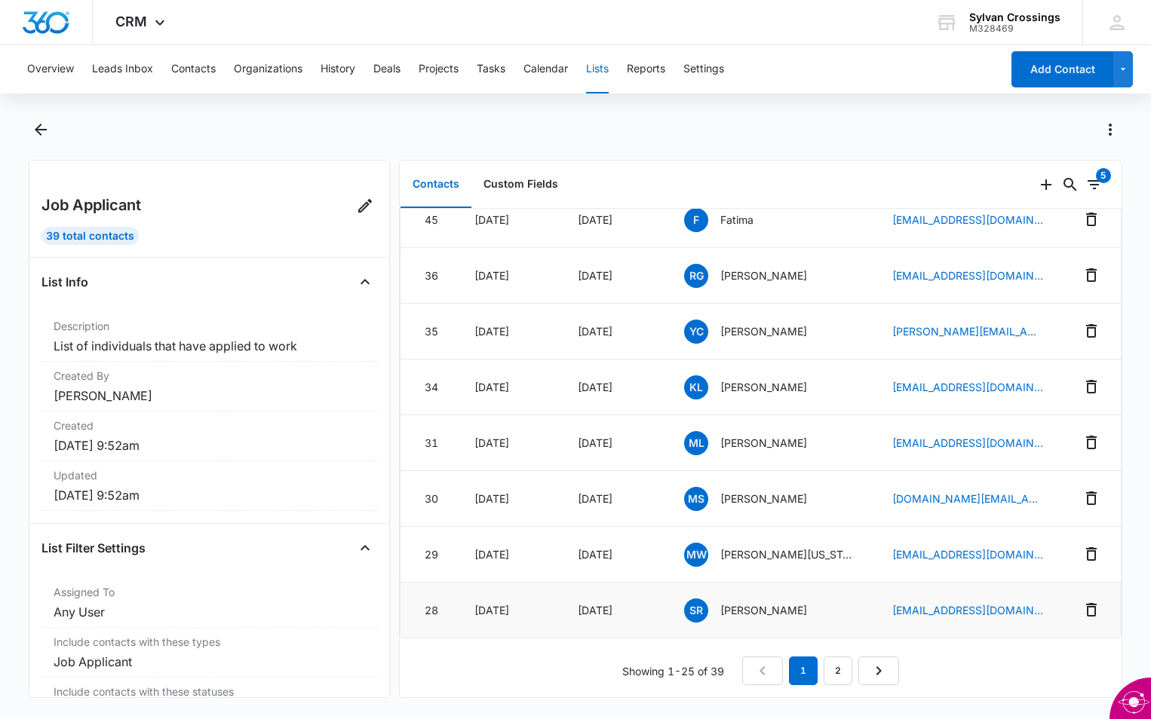
scroll to position [1024, 0]
click at [830, 664] on link "2" at bounding box center [837, 671] width 29 height 29
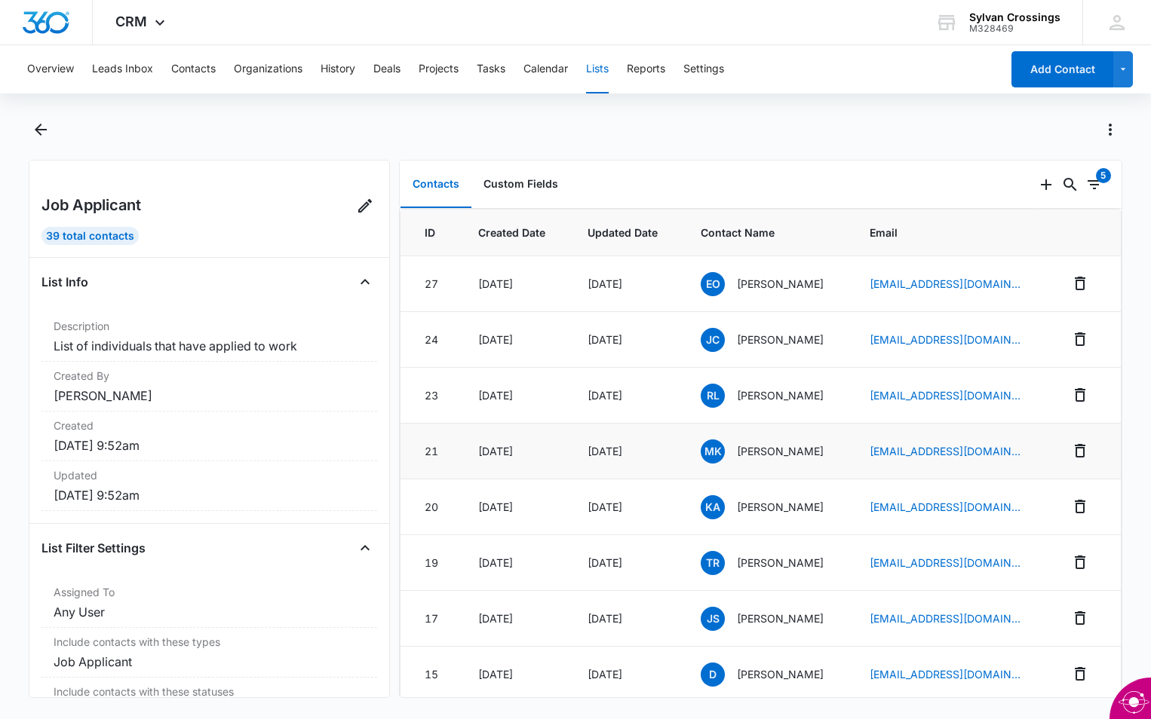
click at [700, 445] on span "MK" at bounding box center [712, 452] width 24 height 24
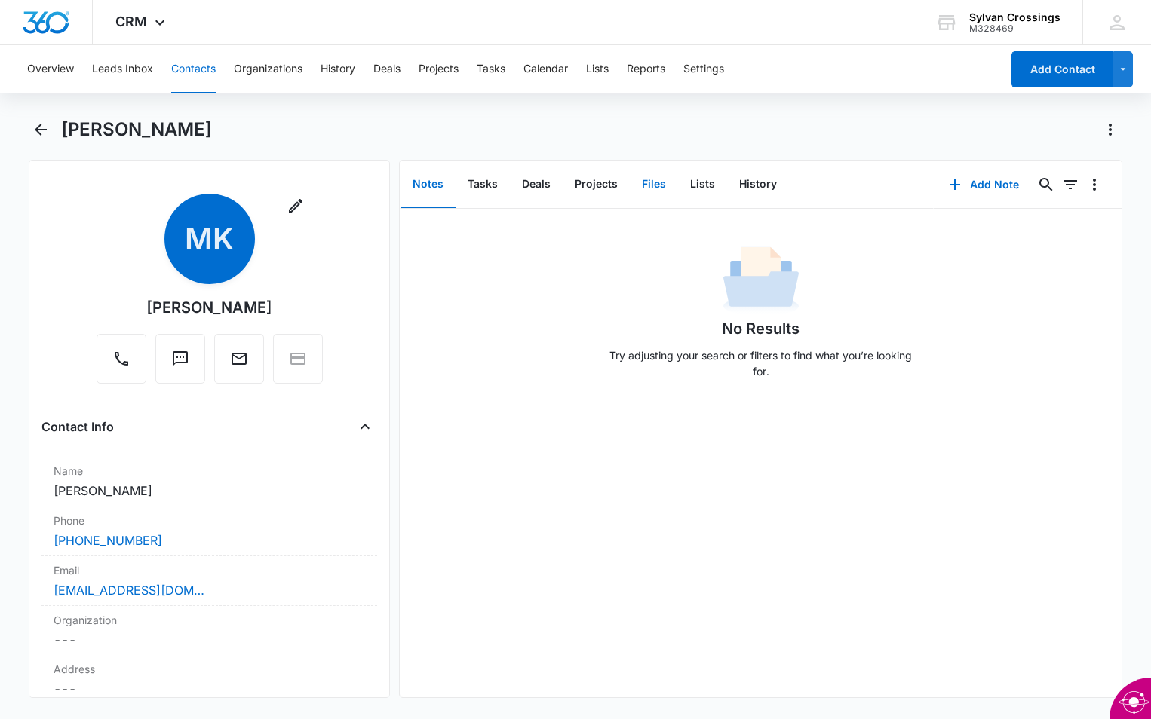
click at [655, 185] on button "Files" at bounding box center [654, 184] width 48 height 47
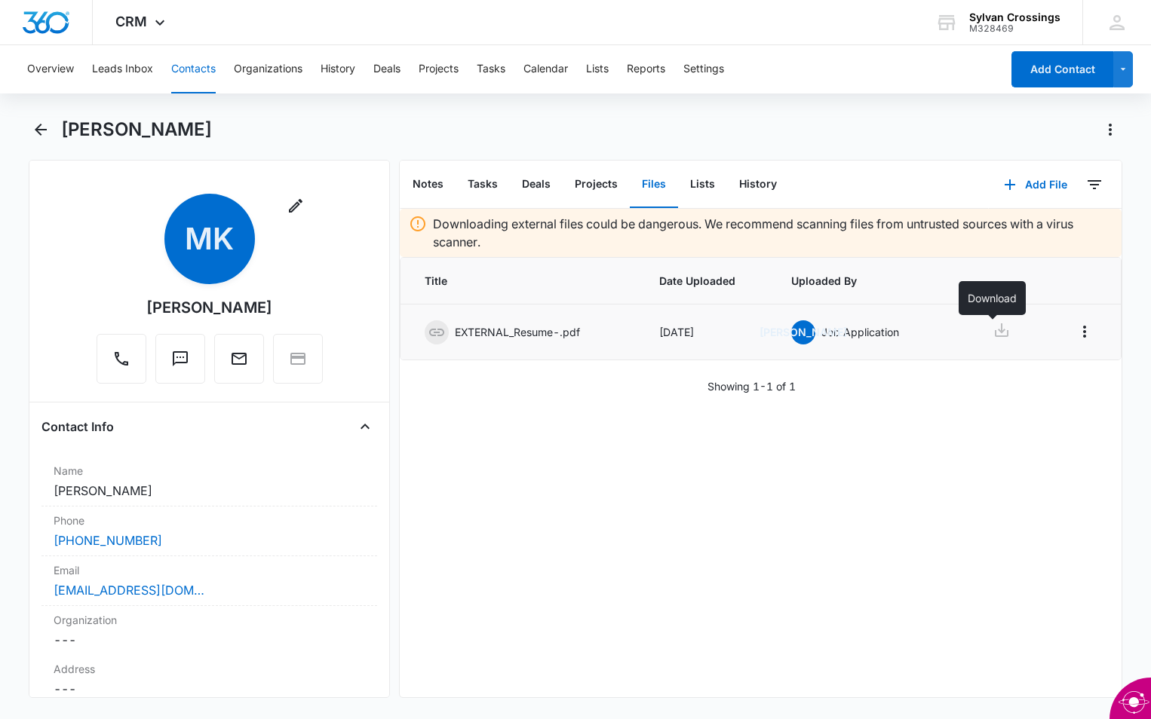
click at [992, 325] on icon at bounding box center [1001, 330] width 18 height 18
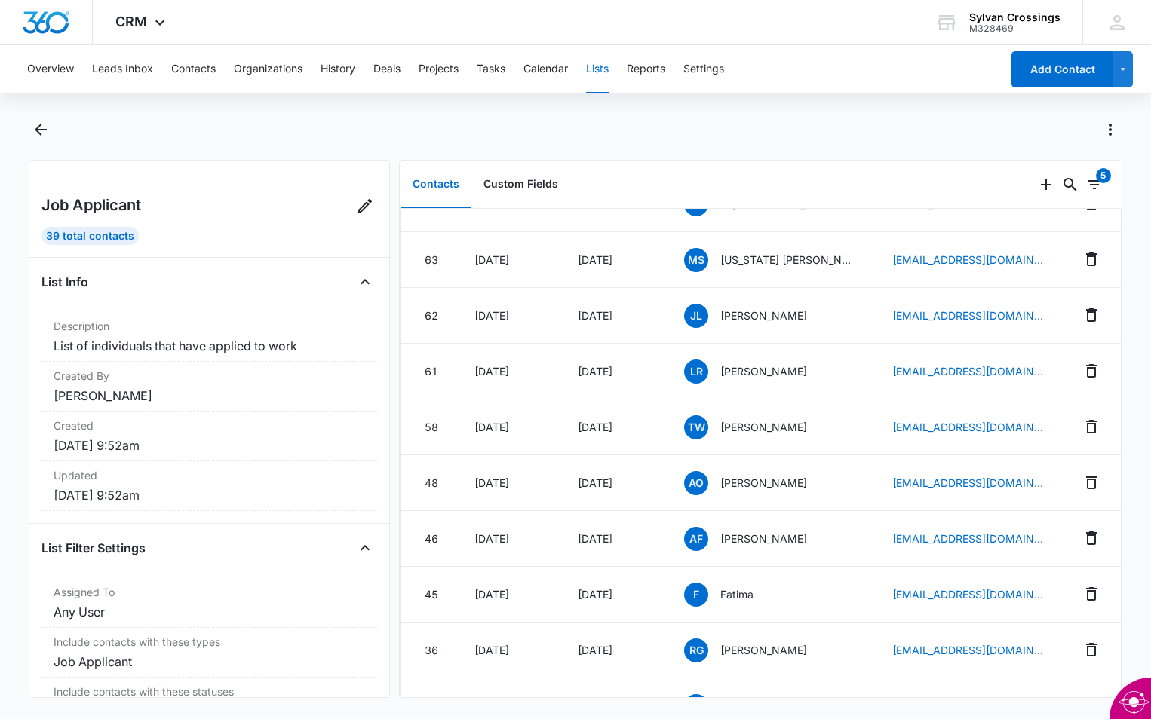
scroll to position [1024, 0]
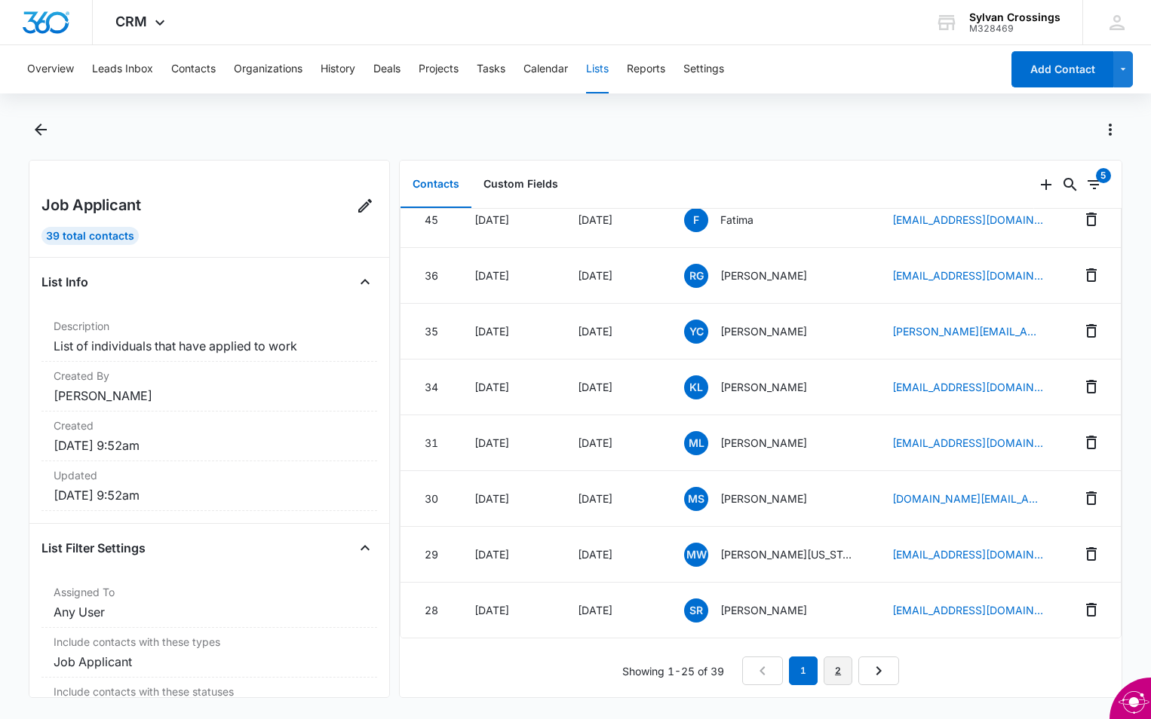
click at [832, 661] on link "2" at bounding box center [837, 671] width 29 height 29
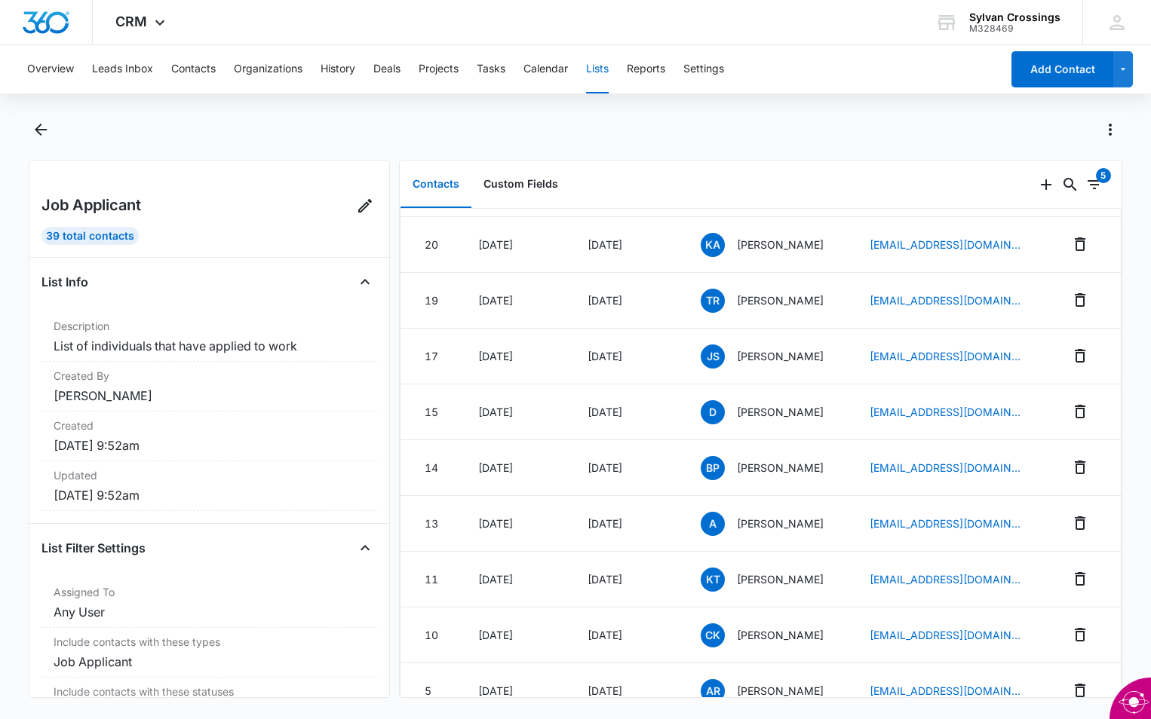
scroll to position [410, 0]
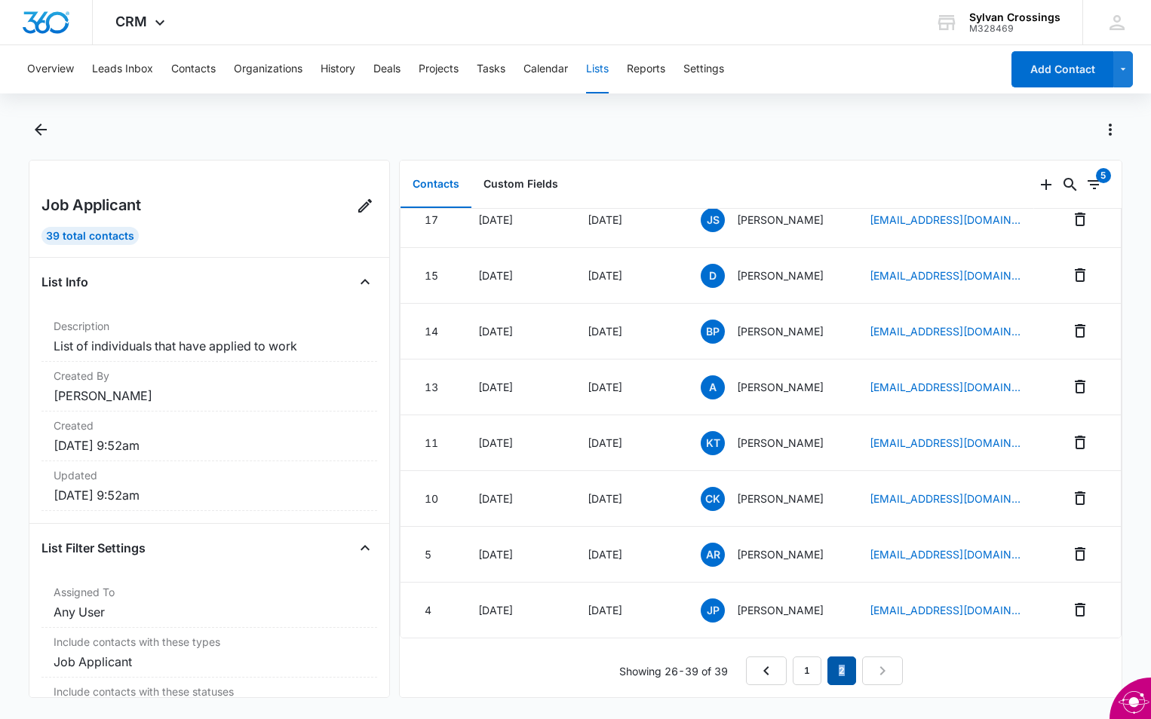
click at [836, 662] on em "2" at bounding box center [841, 671] width 29 height 29
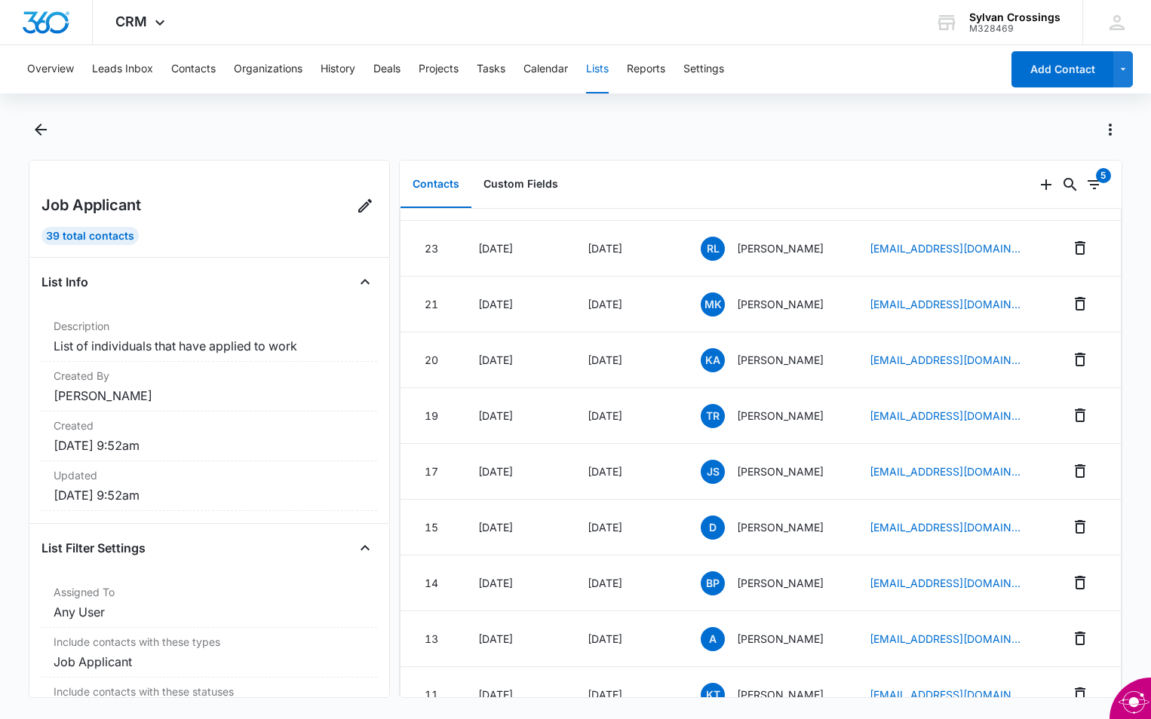
scroll to position [136, 0]
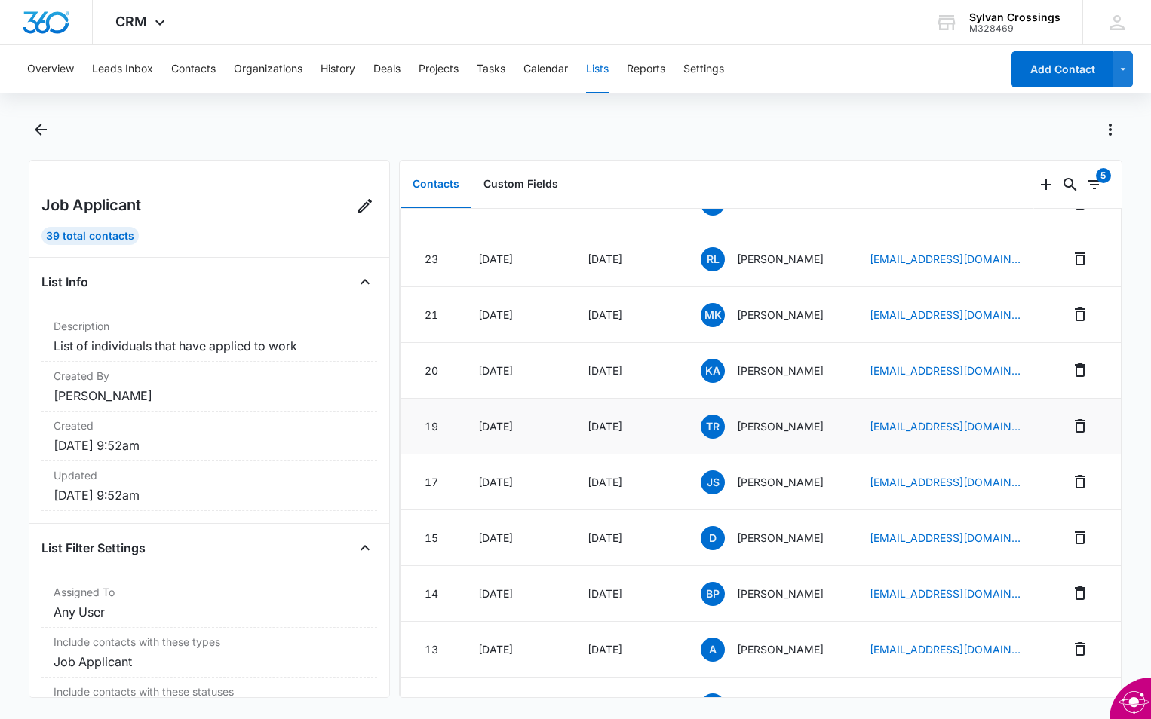
click at [700, 430] on span "TR" at bounding box center [712, 427] width 24 height 24
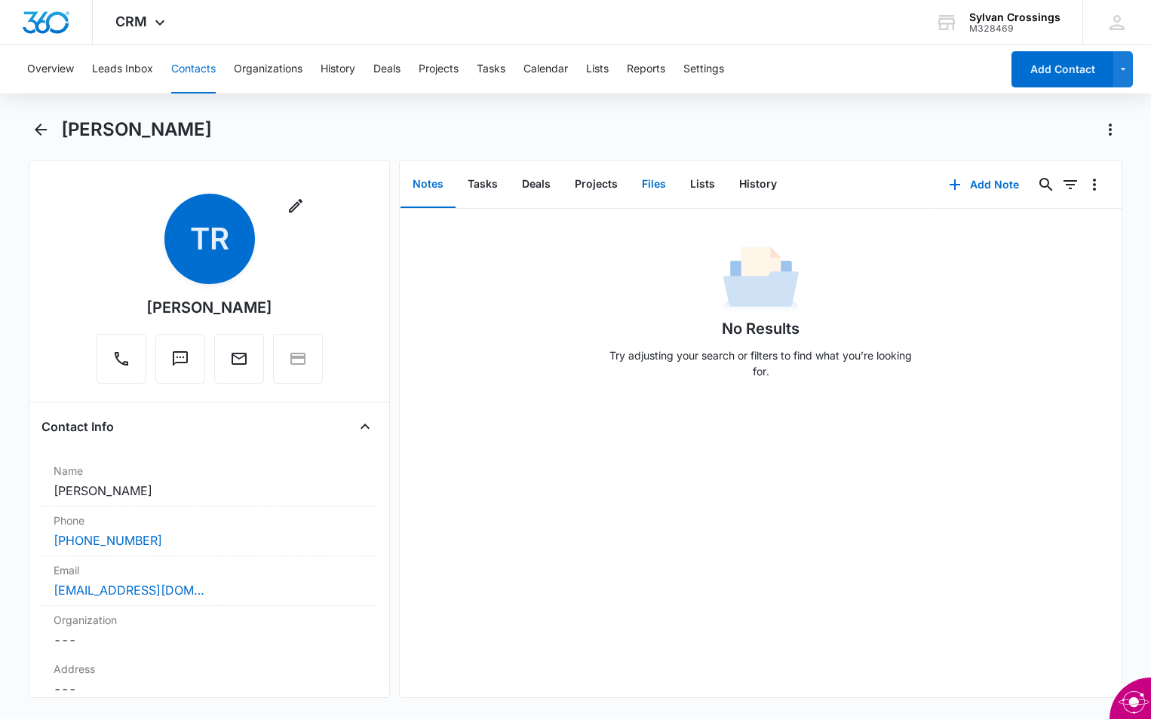
click at [648, 182] on button "Files" at bounding box center [654, 184] width 48 height 47
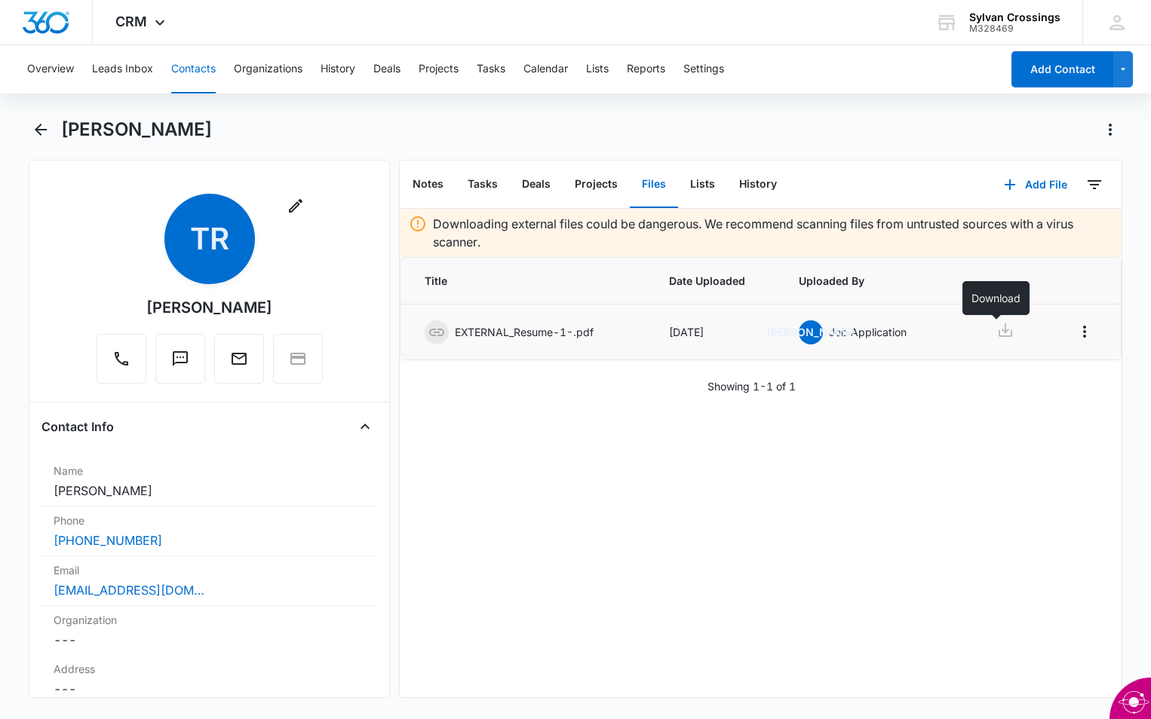
click at [1000, 326] on icon at bounding box center [1005, 330] width 18 height 18
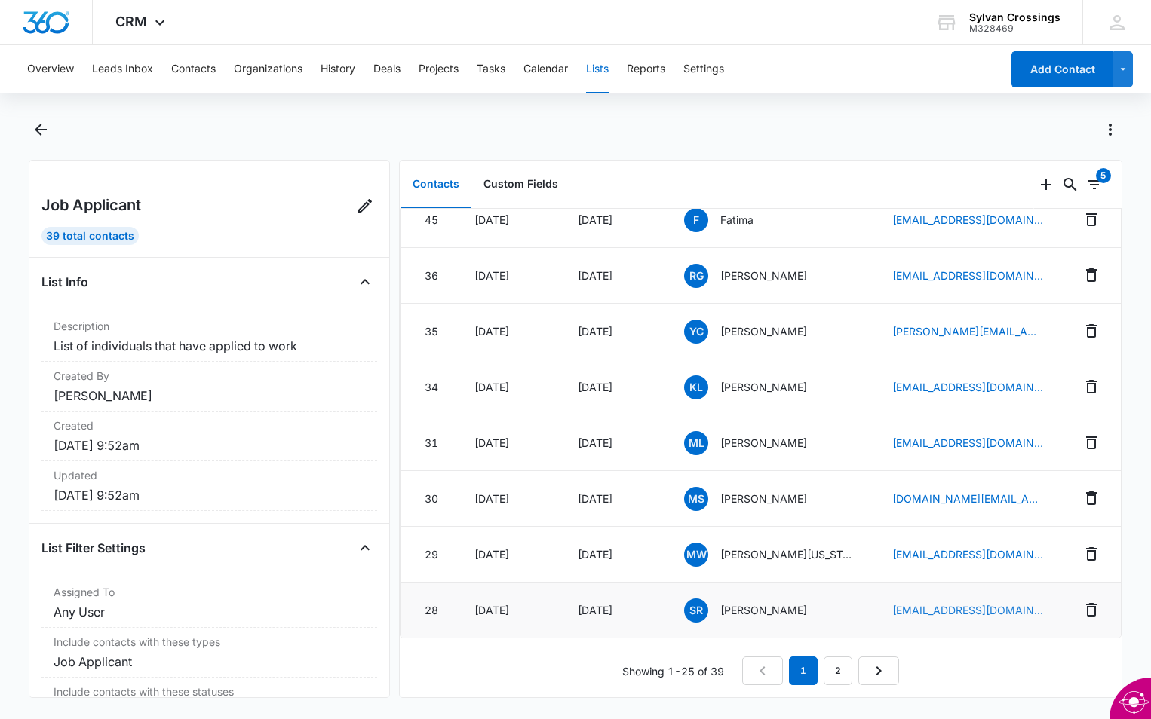
scroll to position [1024, 0]
click at [838, 658] on link "2" at bounding box center [837, 671] width 29 height 29
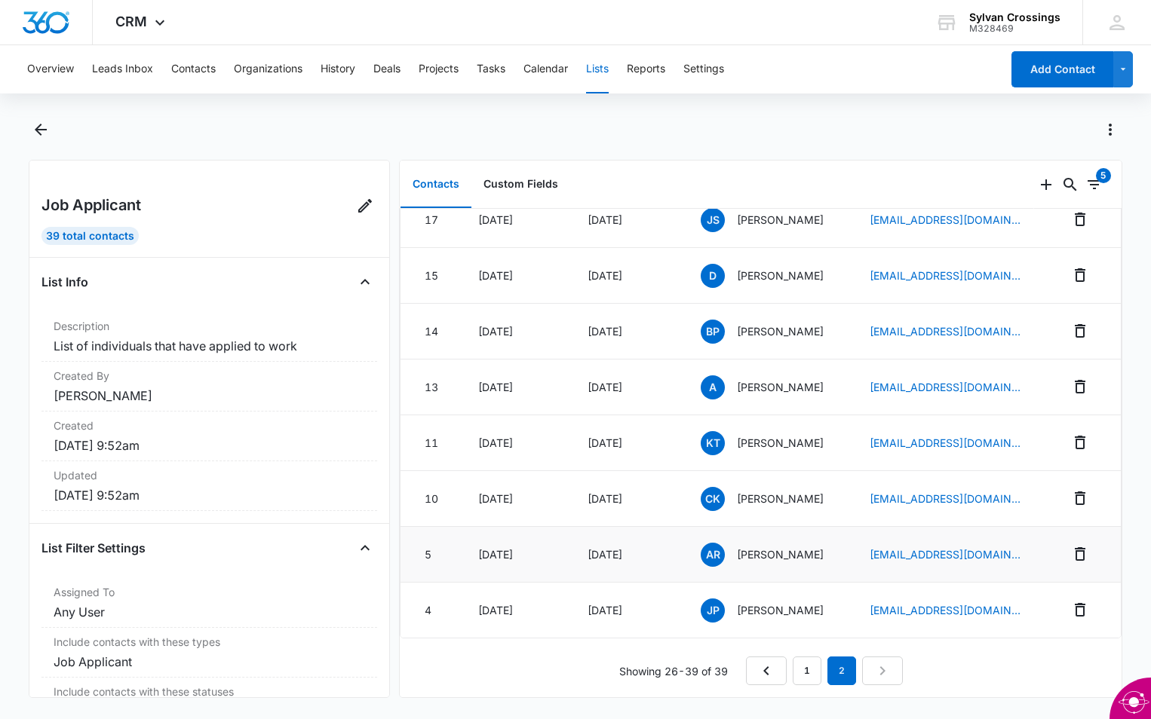
scroll to position [410, 0]
click at [706, 599] on span "JP" at bounding box center [712, 611] width 24 height 24
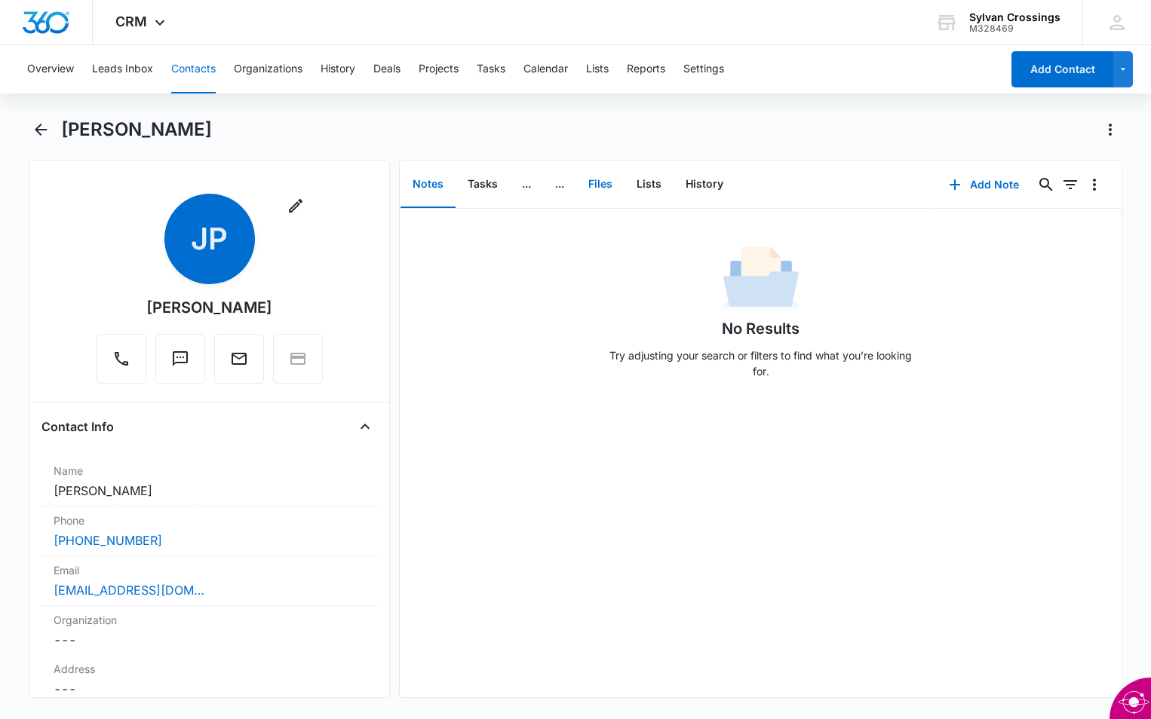
click at [600, 188] on button "Files" at bounding box center [600, 184] width 48 height 47
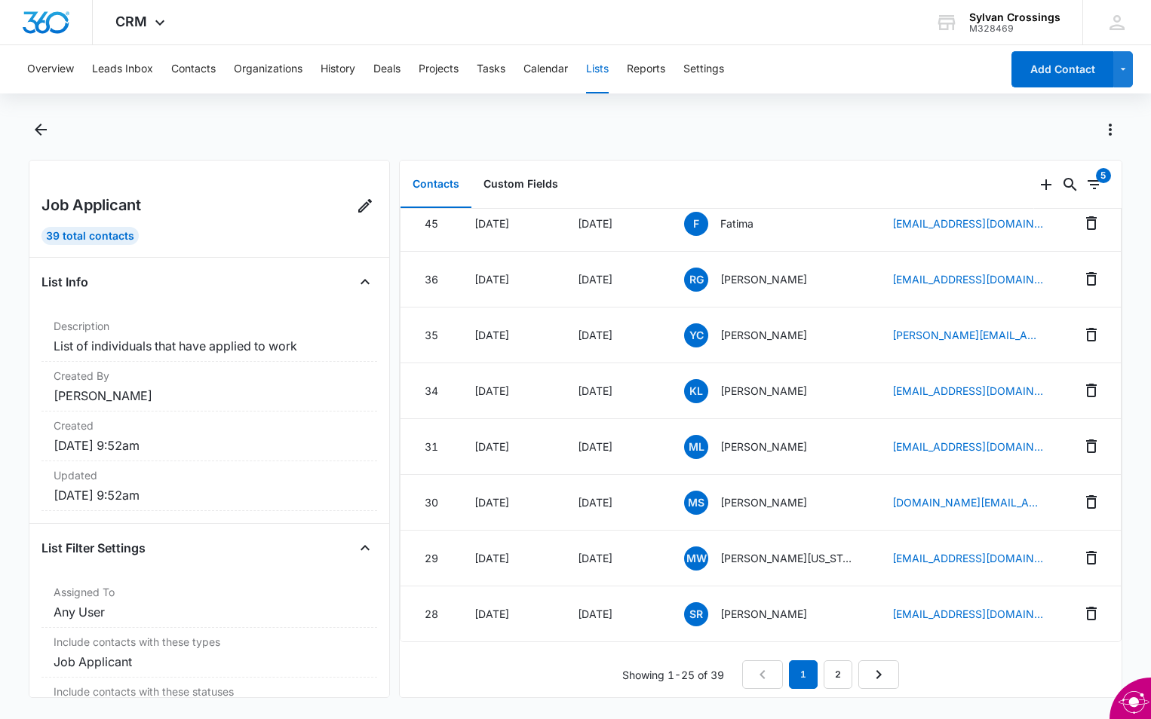
scroll to position [1024, 0]
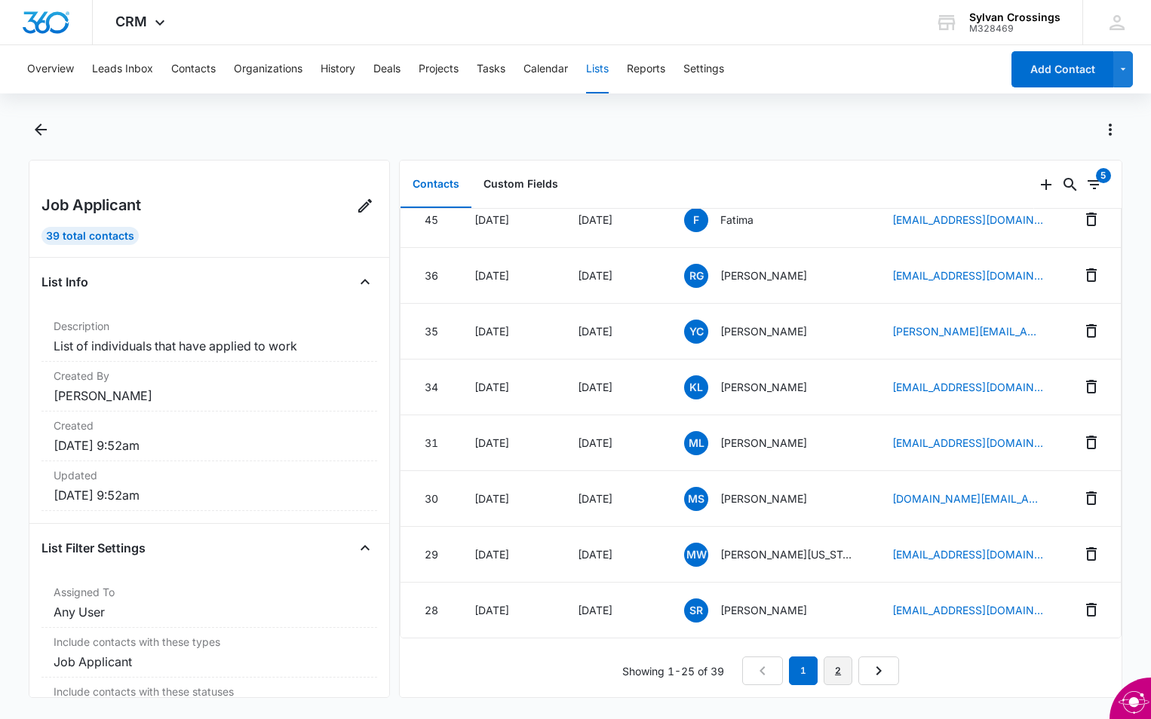
click at [835, 657] on link "2" at bounding box center [837, 671] width 29 height 29
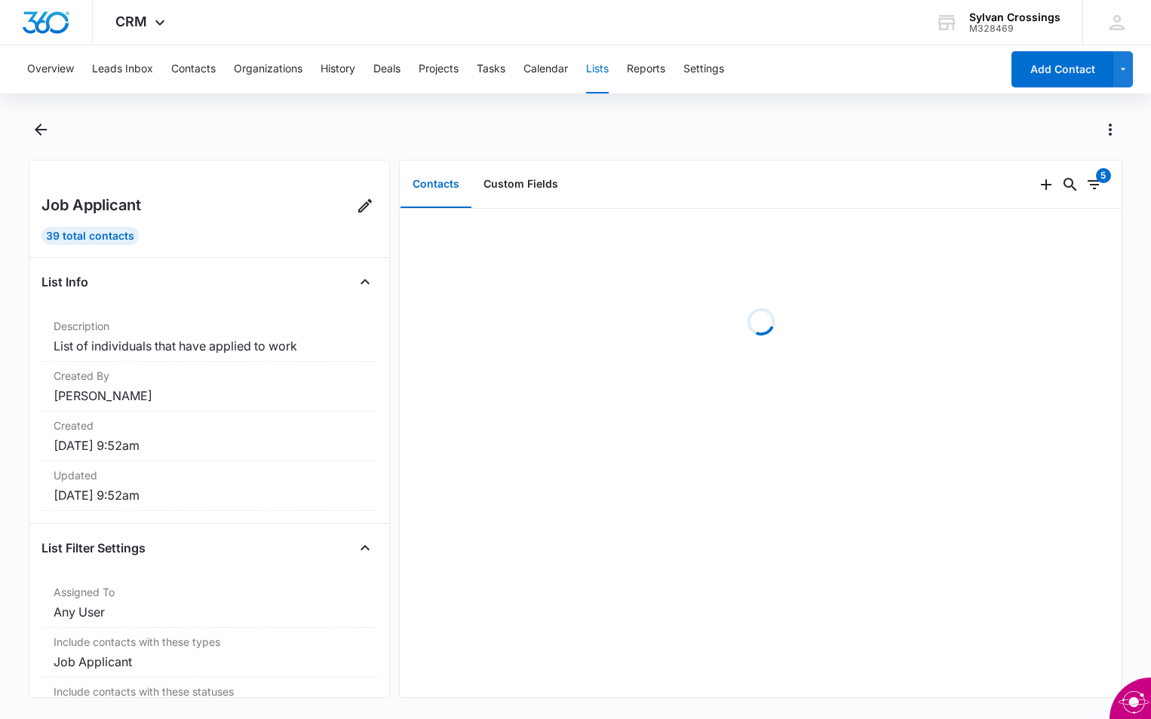
scroll to position [0, 0]
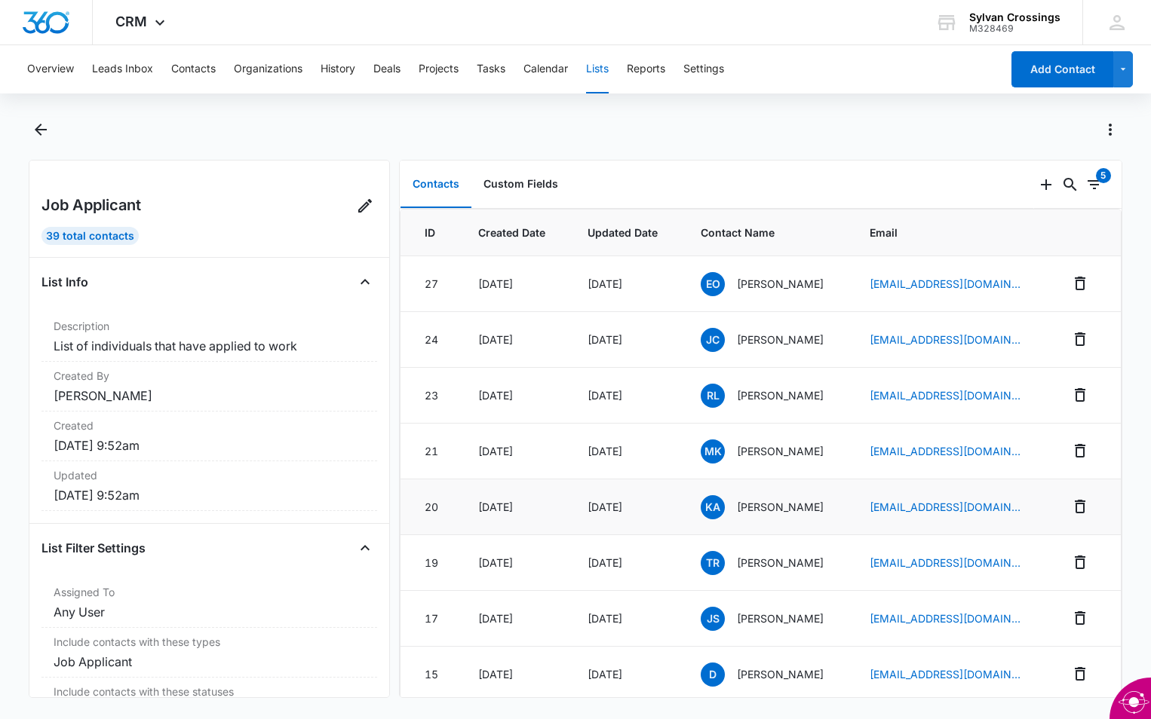
click at [704, 510] on span "KA" at bounding box center [712, 507] width 24 height 24
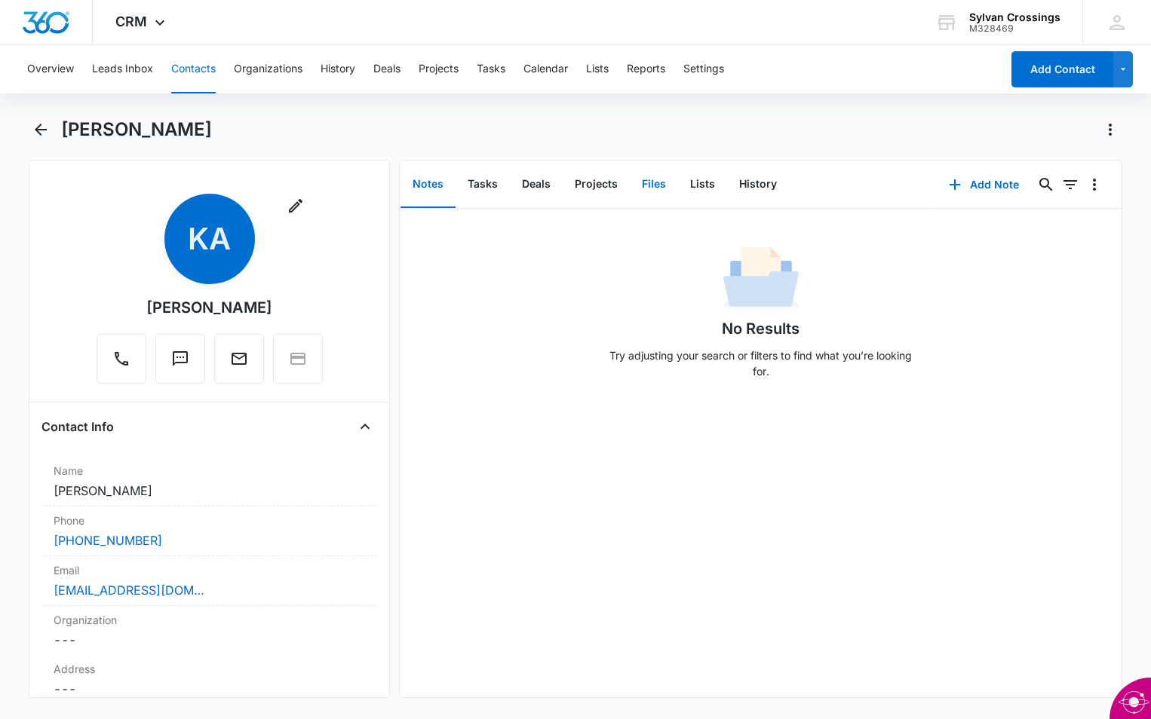
click at [650, 182] on button "Files" at bounding box center [654, 184] width 48 height 47
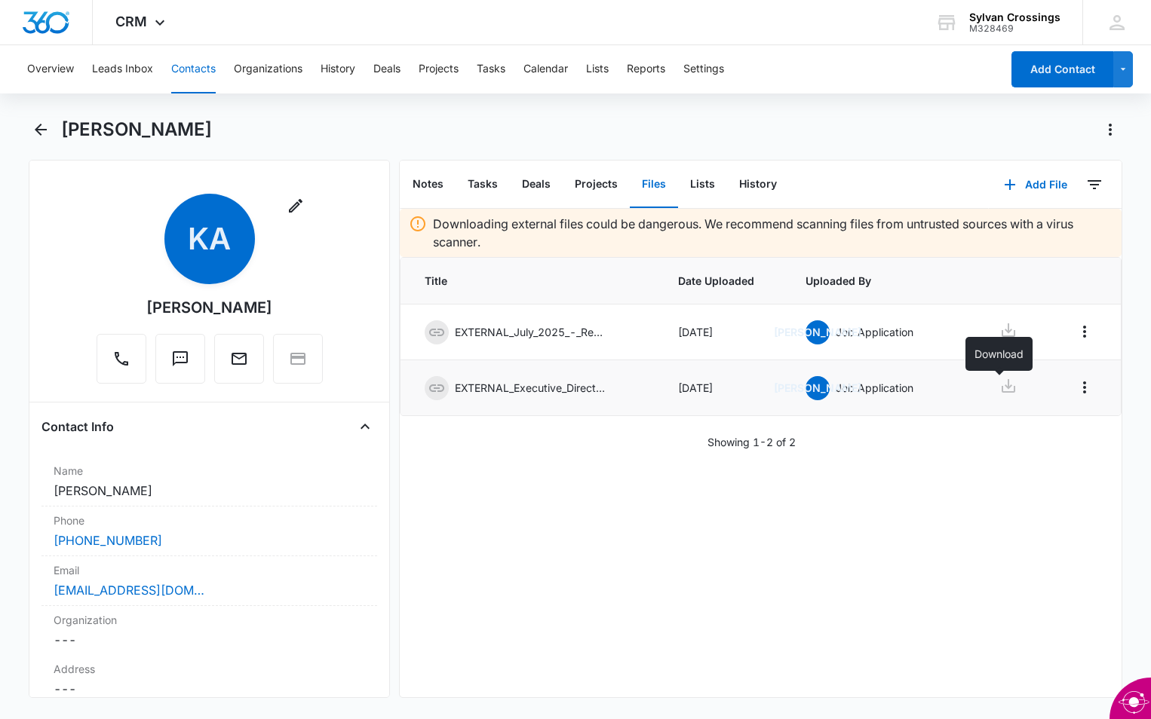
click at [1001, 385] on icon at bounding box center [1008, 386] width 18 height 18
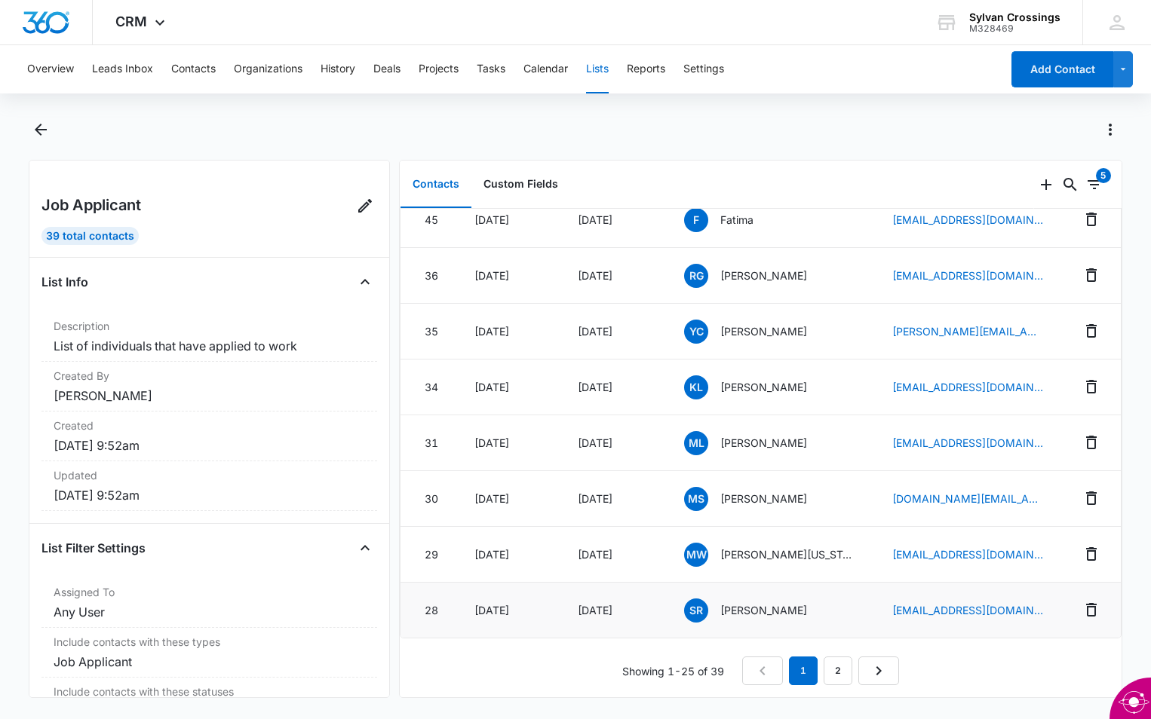
scroll to position [1024, 0]
click at [835, 660] on link "2" at bounding box center [837, 671] width 29 height 29
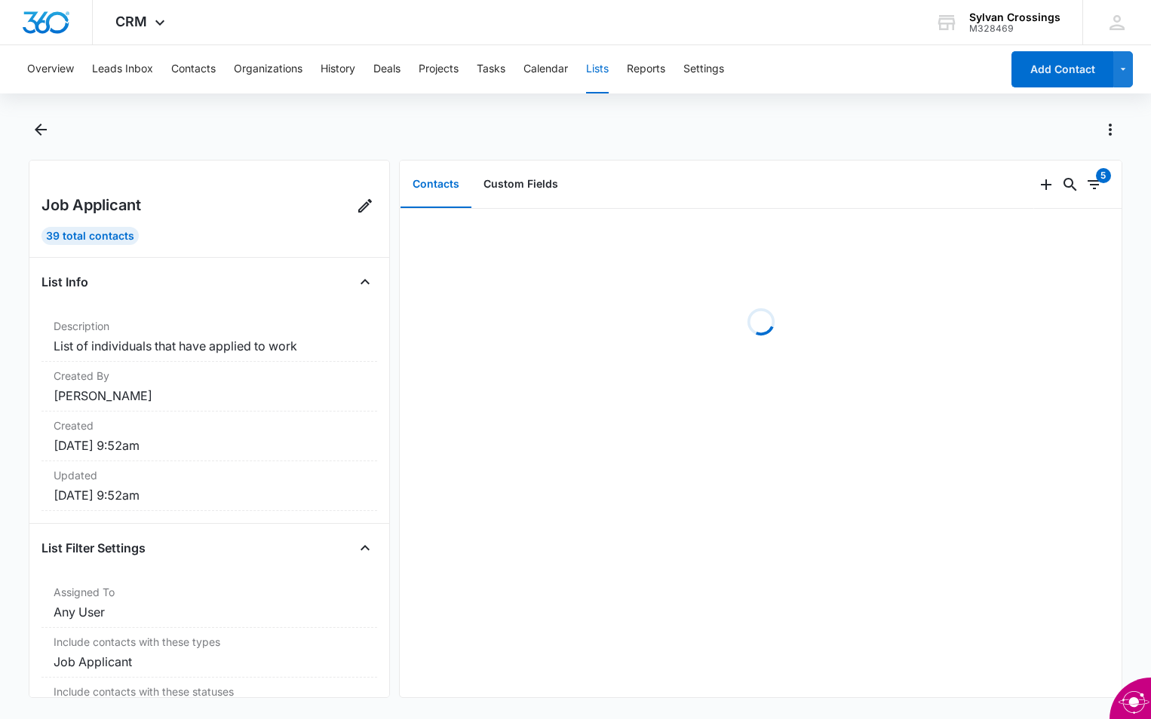
scroll to position [0, 0]
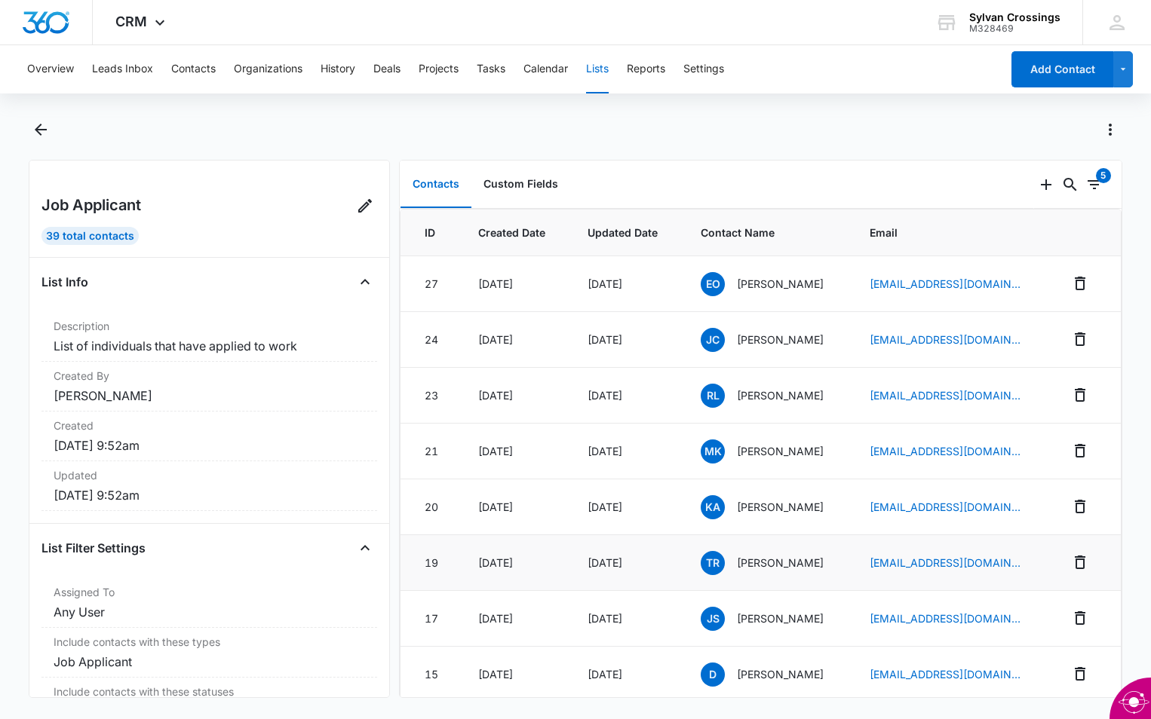
click at [701, 565] on span "TR" at bounding box center [712, 563] width 24 height 24
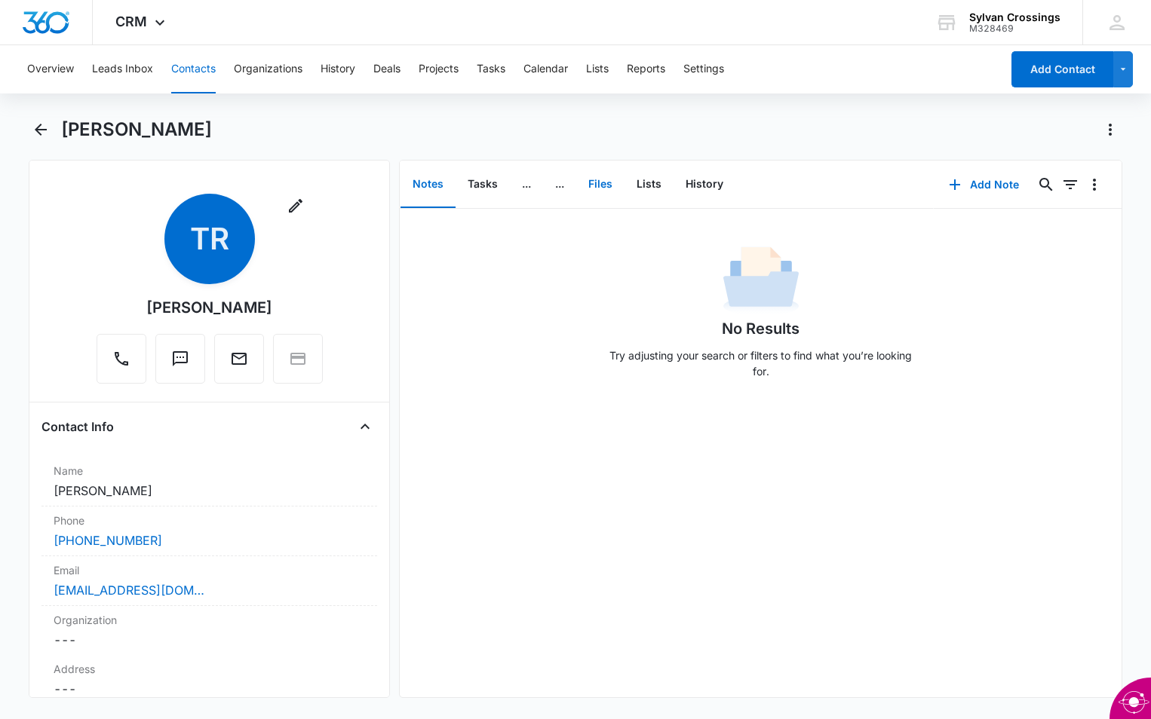
click at [602, 183] on button "Files" at bounding box center [600, 184] width 48 height 47
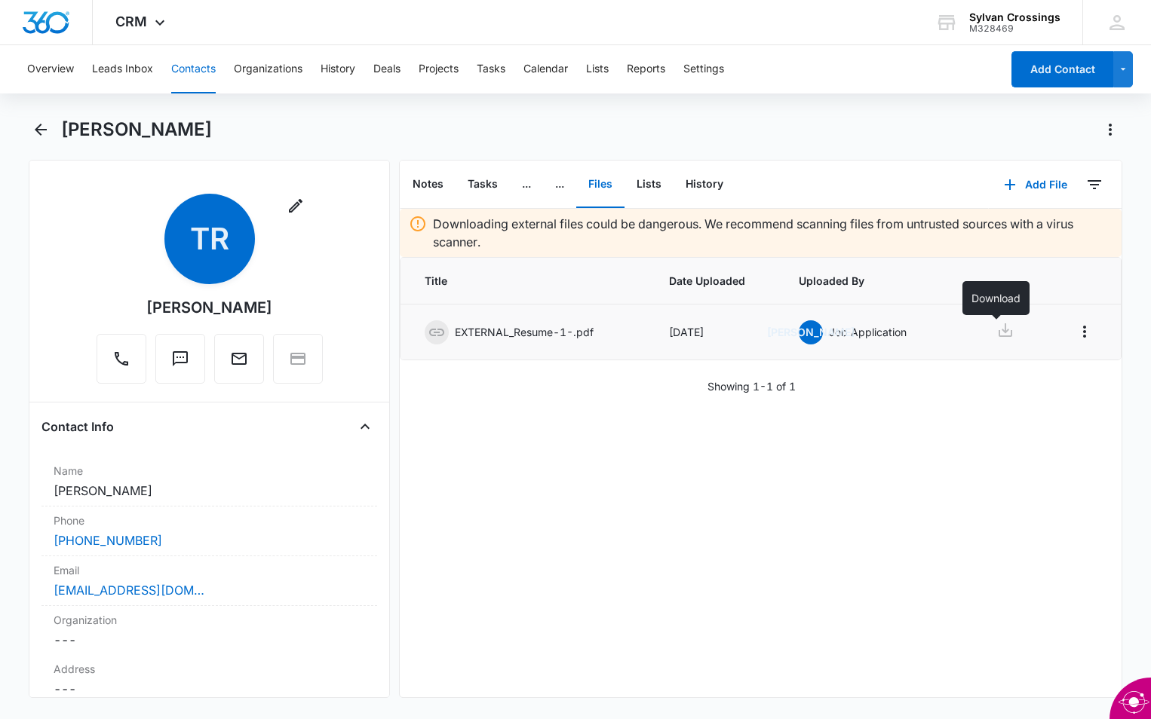
click at [998, 332] on icon at bounding box center [1005, 330] width 14 height 14
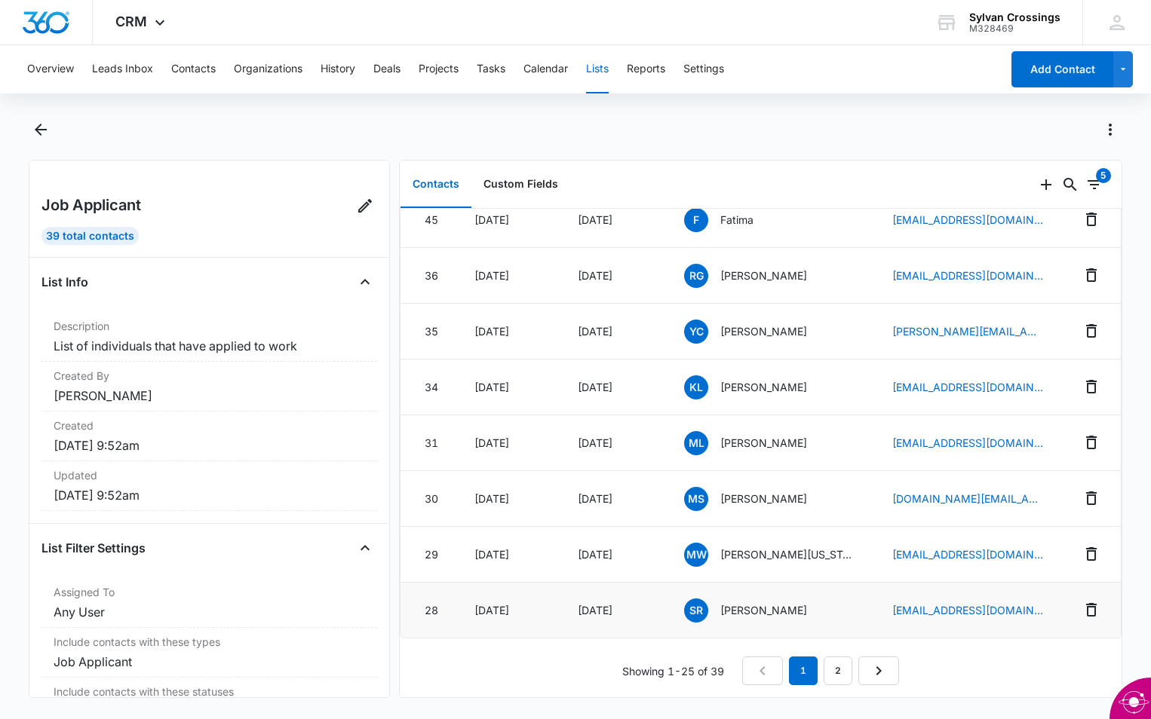
scroll to position [1024, 0]
click at [841, 657] on link "2" at bounding box center [837, 671] width 29 height 29
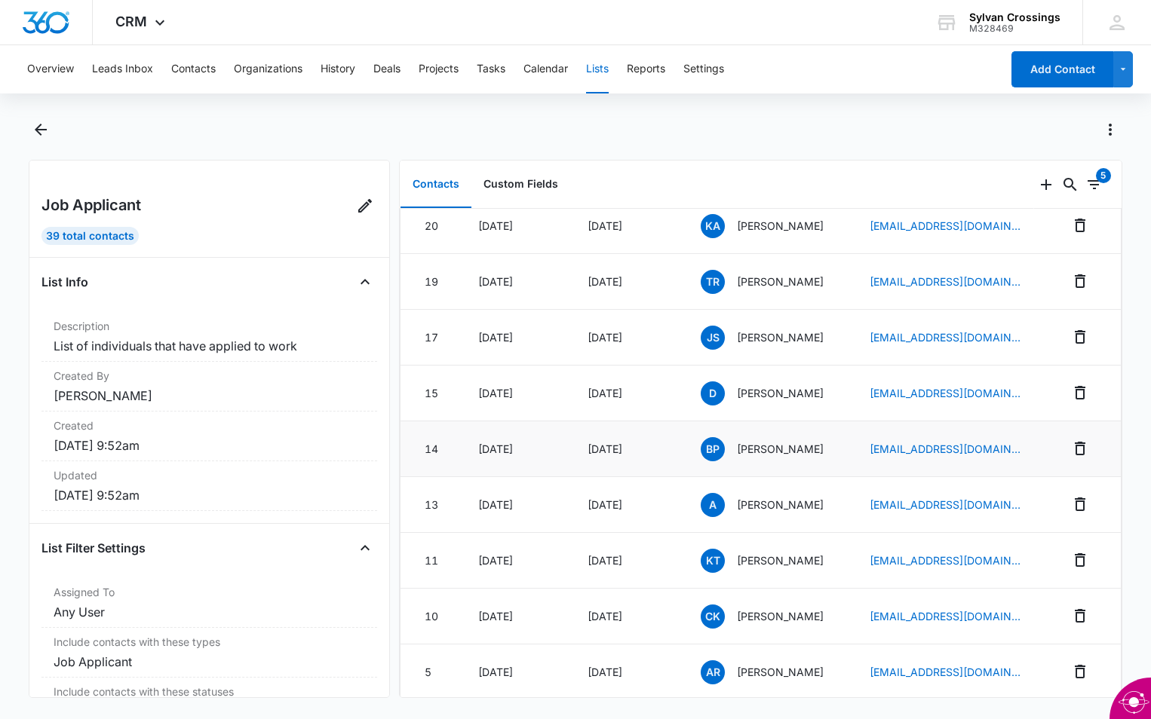
scroll to position [302, 0]
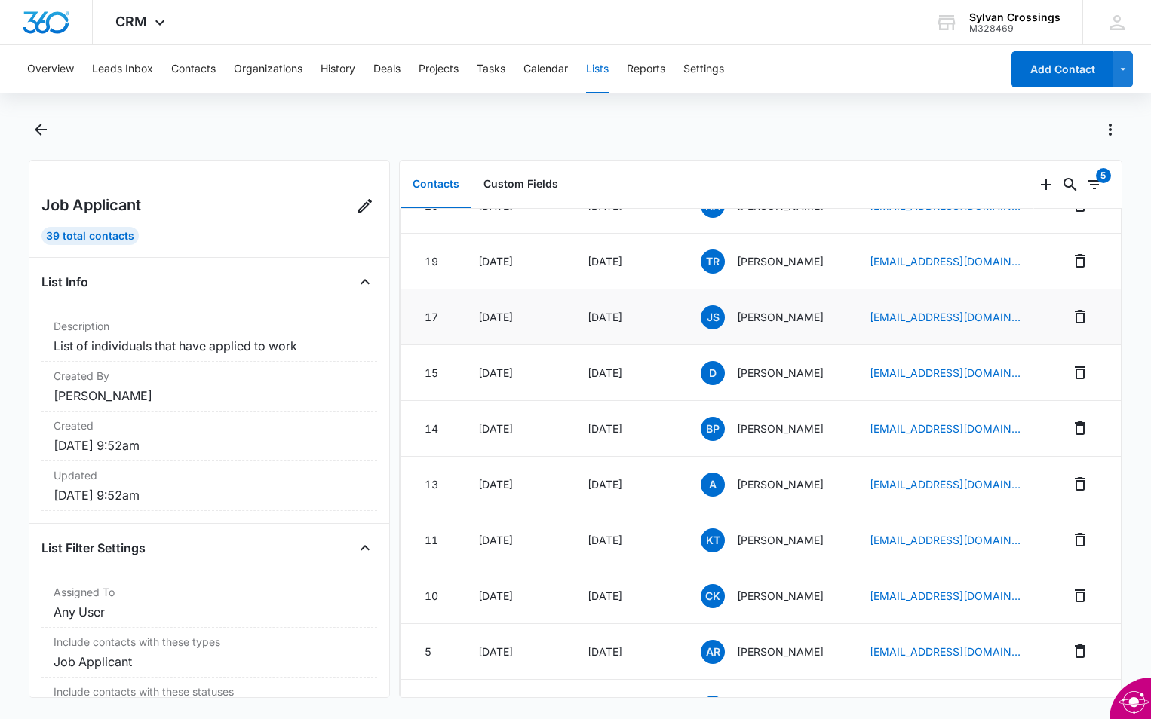
click at [761, 318] on p "Jayanna Stewart" at bounding box center [780, 317] width 87 height 16
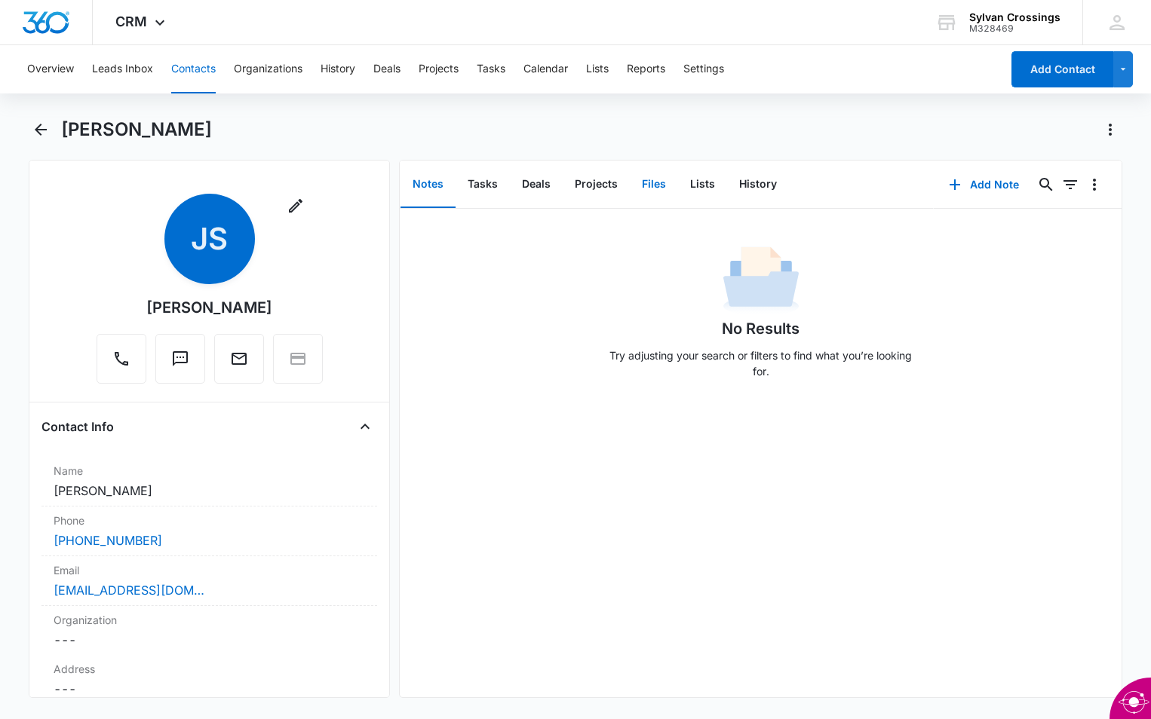
click at [647, 188] on button "Files" at bounding box center [654, 184] width 48 height 47
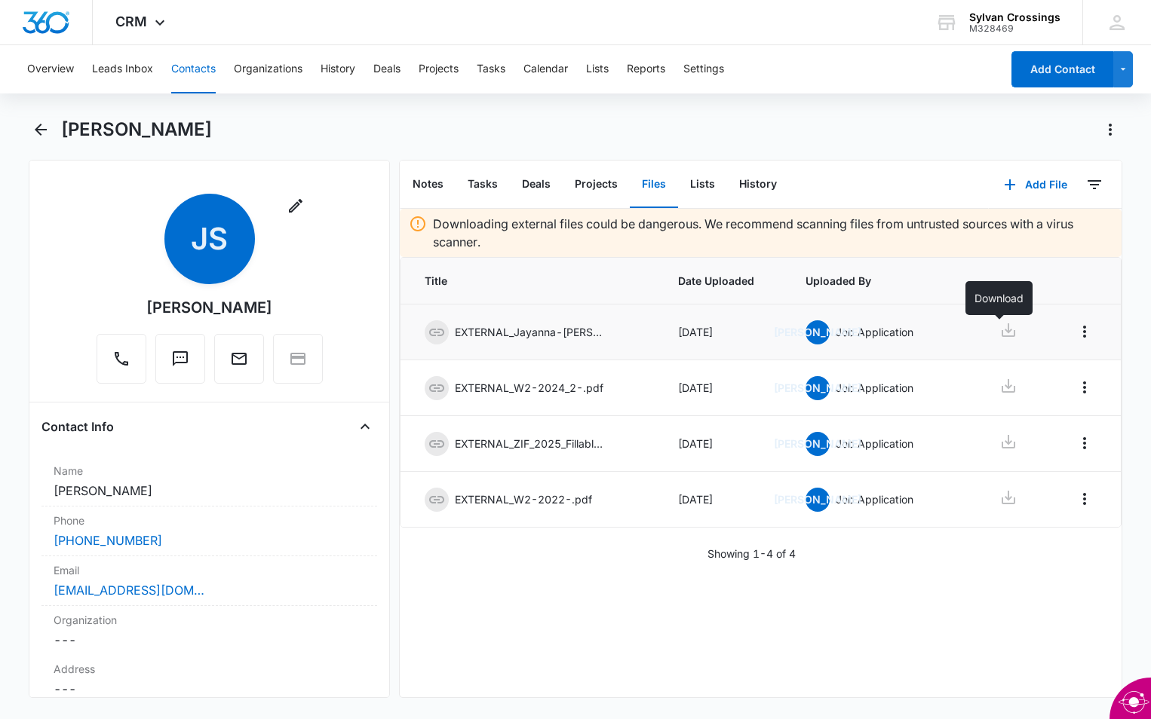
click at [1004, 332] on icon at bounding box center [1008, 330] width 14 height 14
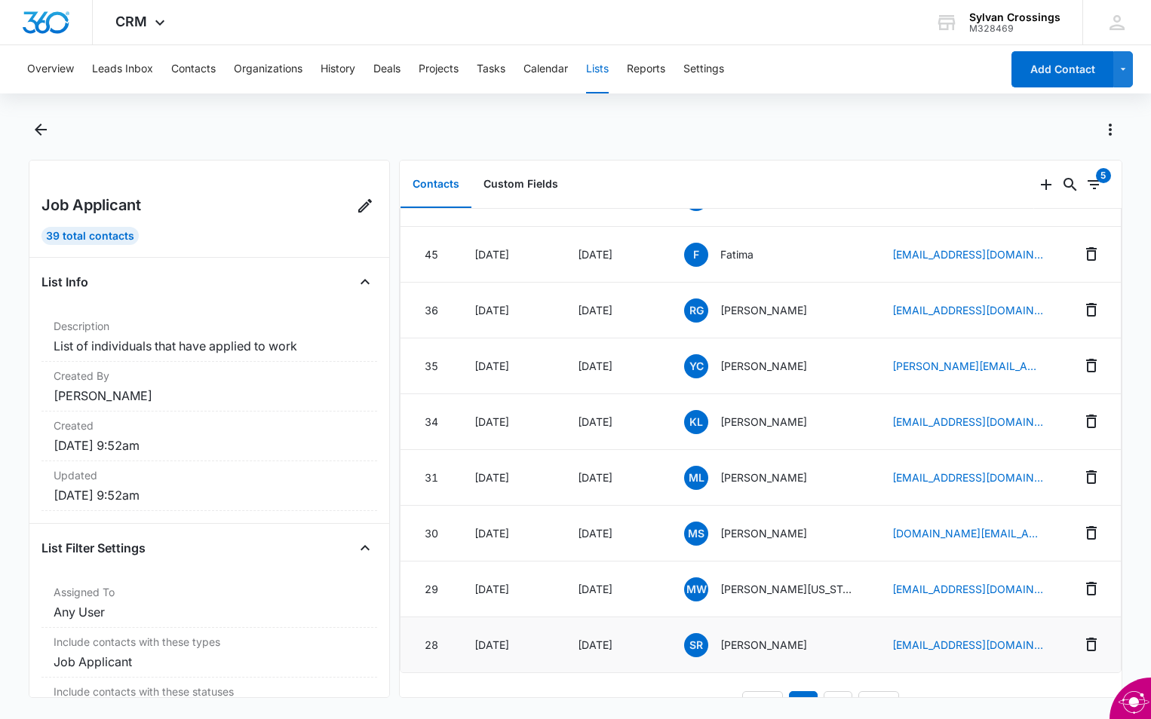
scroll to position [1024, 0]
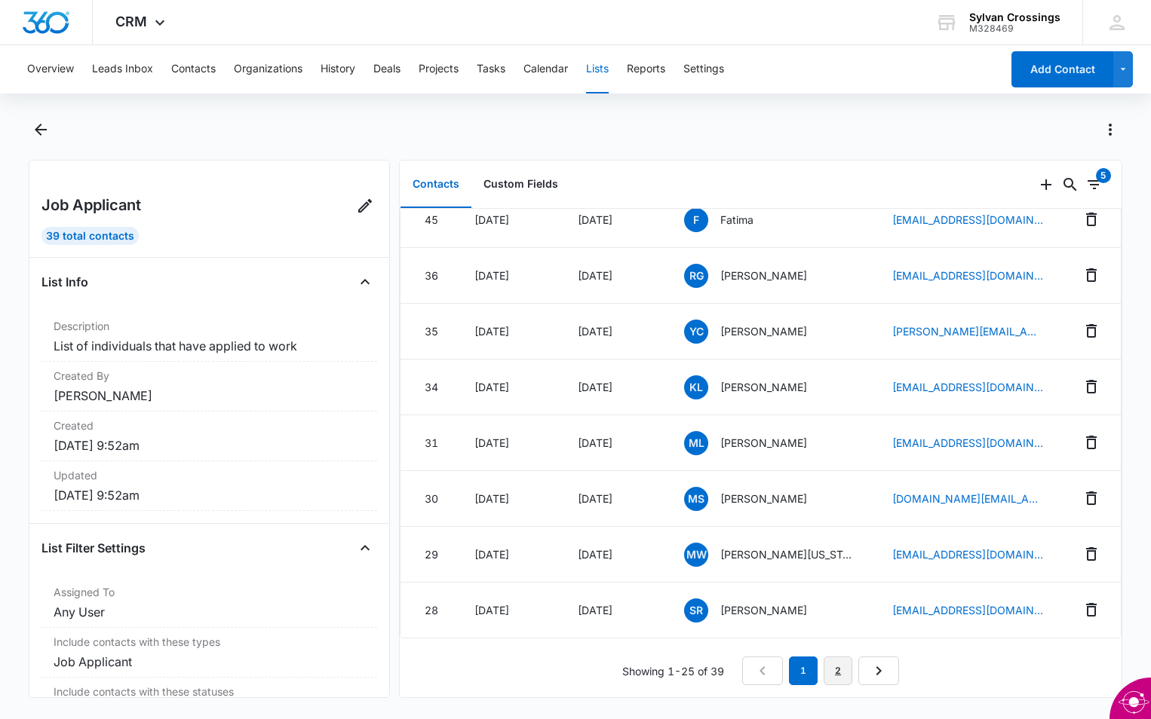
click at [835, 664] on link "2" at bounding box center [837, 671] width 29 height 29
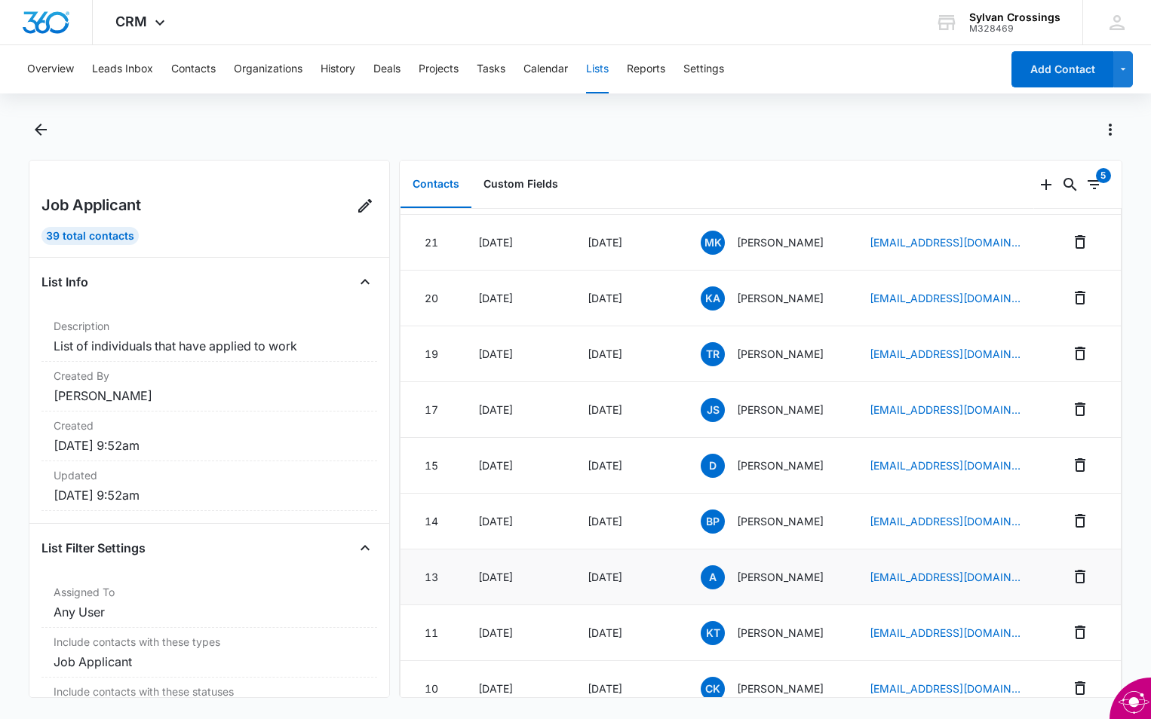
scroll to position [226, 0]
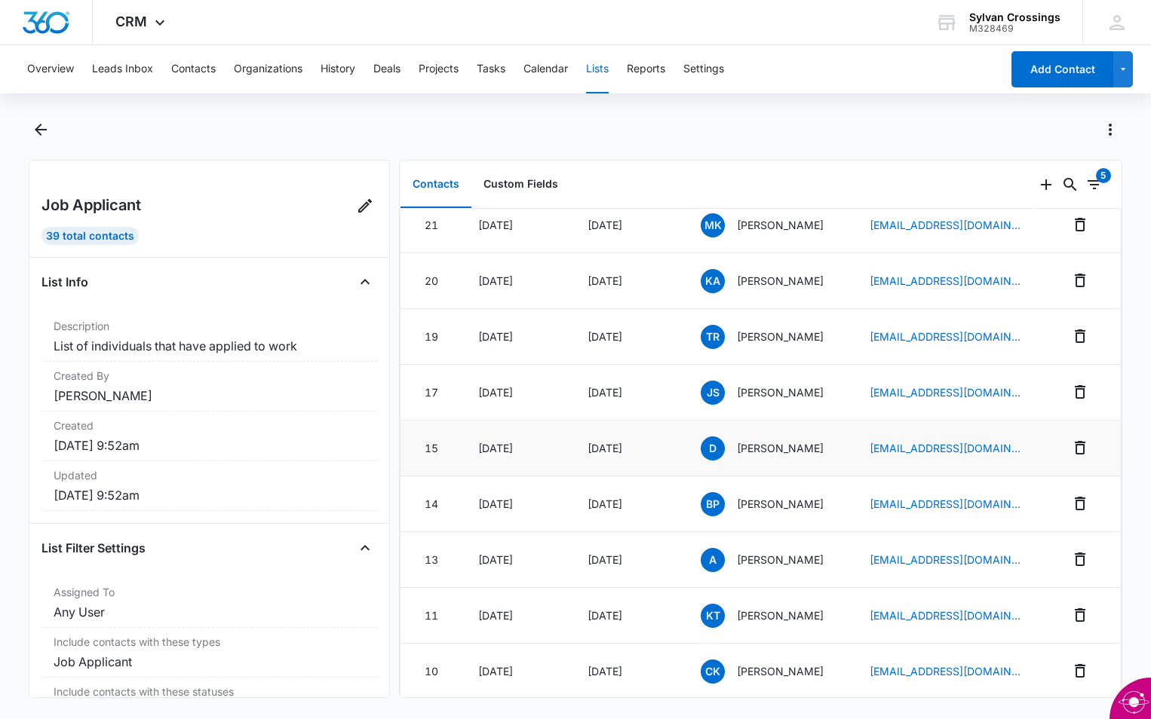
click at [703, 441] on span "D" at bounding box center [712, 449] width 24 height 24
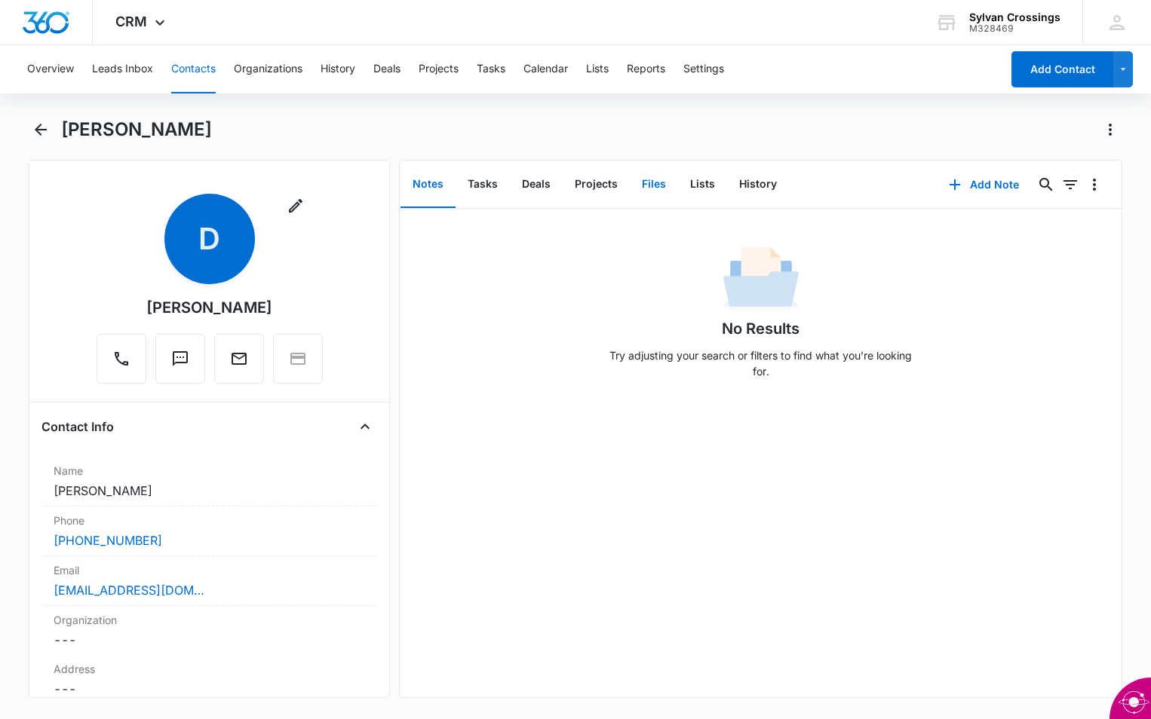
click at [650, 182] on button "Files" at bounding box center [654, 184] width 48 height 47
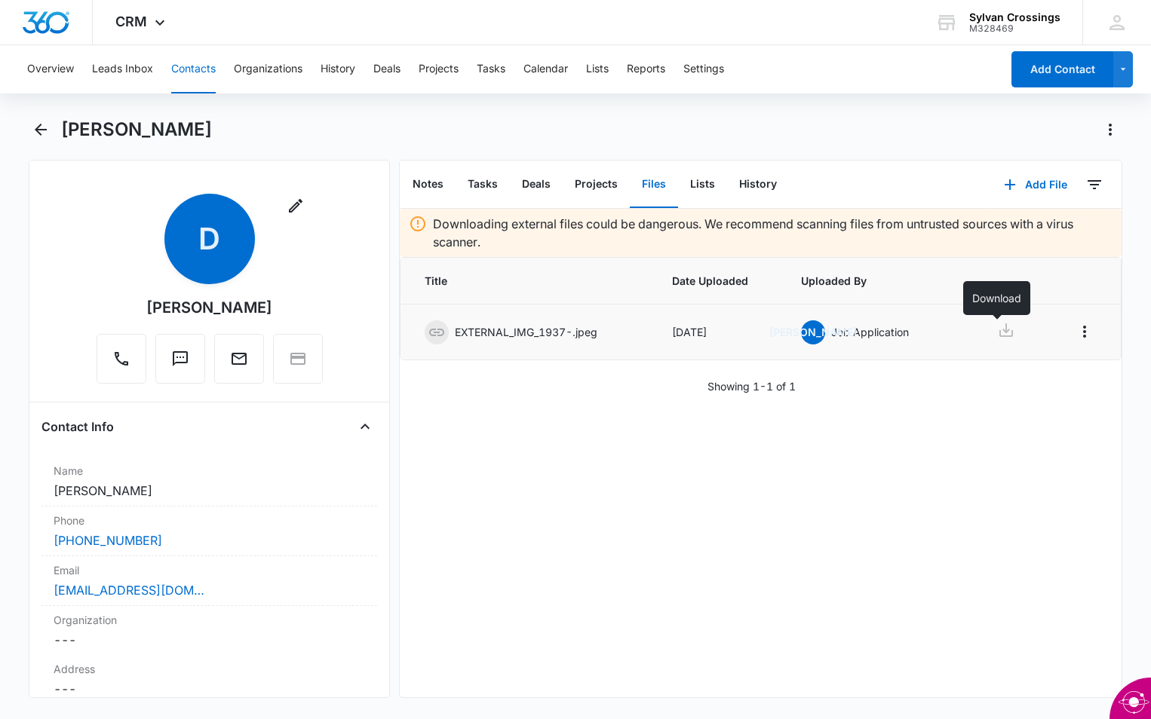
click at [997, 326] on icon at bounding box center [1006, 330] width 18 height 18
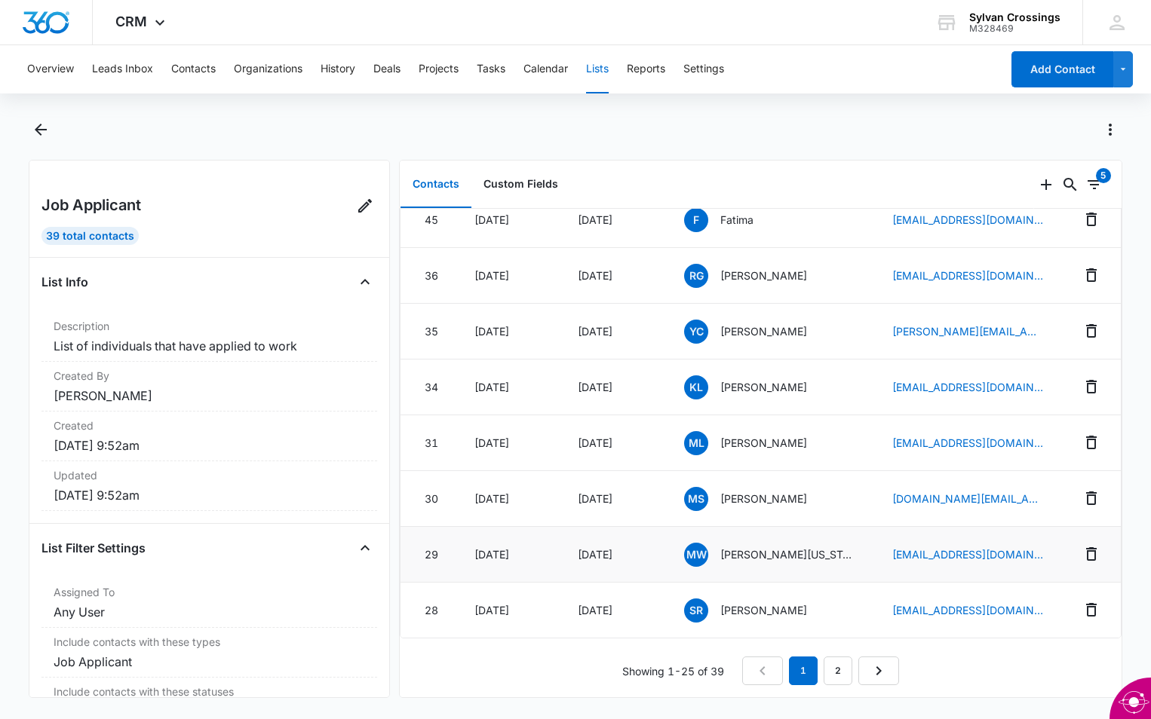
scroll to position [1024, 0]
drag, startPoint x: 844, startPoint y: 660, endPoint x: 835, endPoint y: 663, distance: 9.5
click at [843, 660] on link "2" at bounding box center [837, 671] width 29 height 29
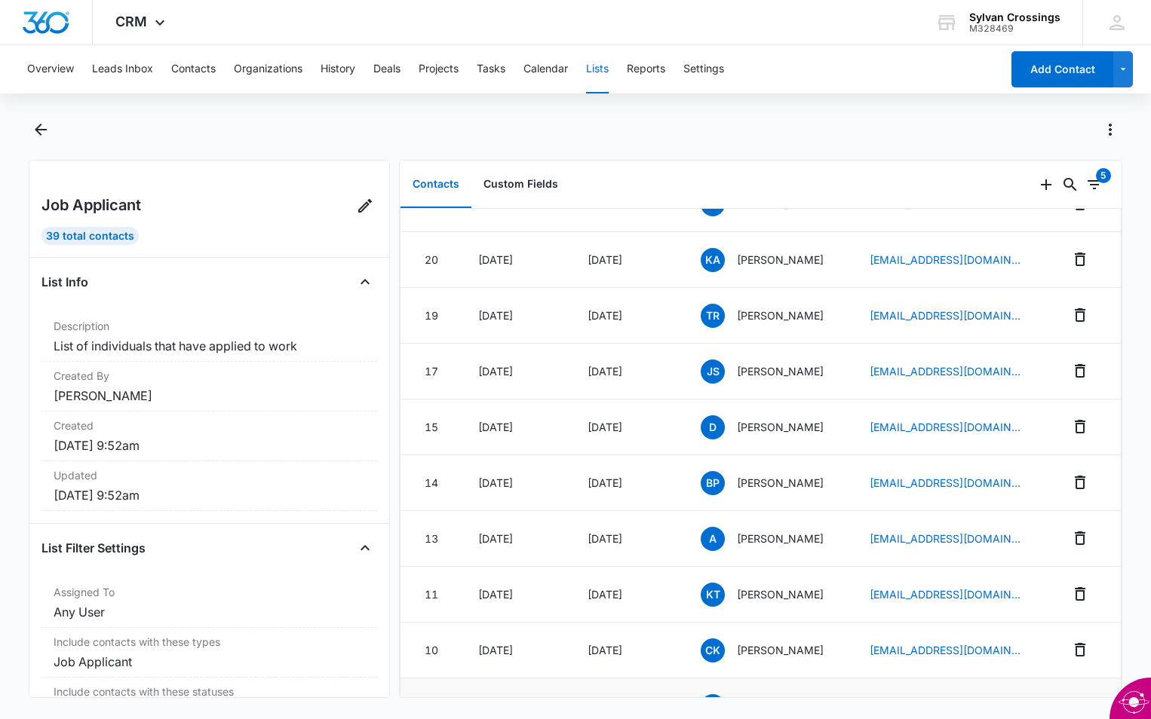
scroll to position [377, 0]
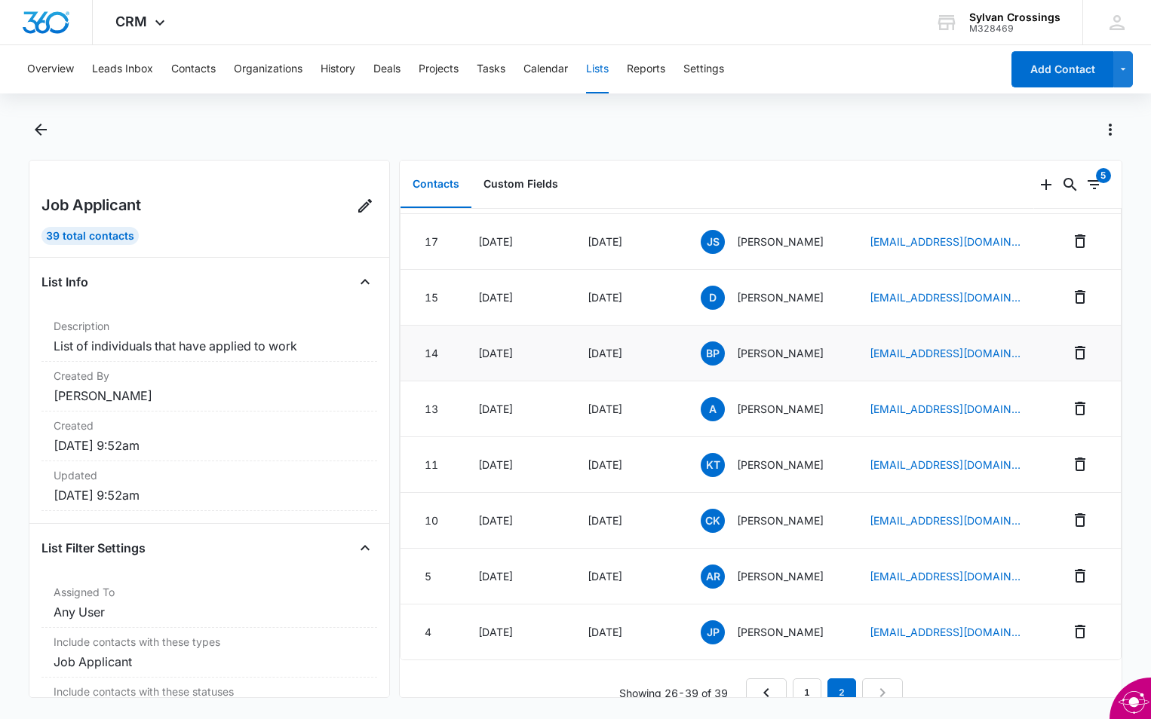
click at [706, 353] on span "BP" at bounding box center [712, 354] width 24 height 24
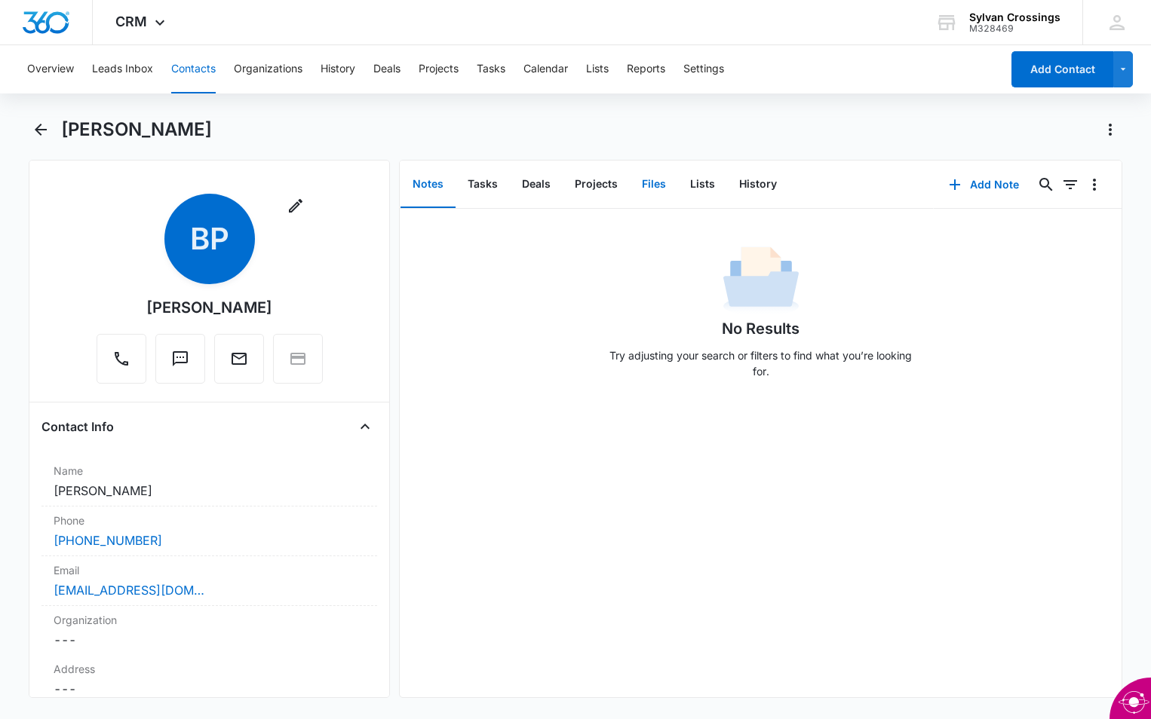
click at [652, 182] on button "Files" at bounding box center [654, 184] width 48 height 47
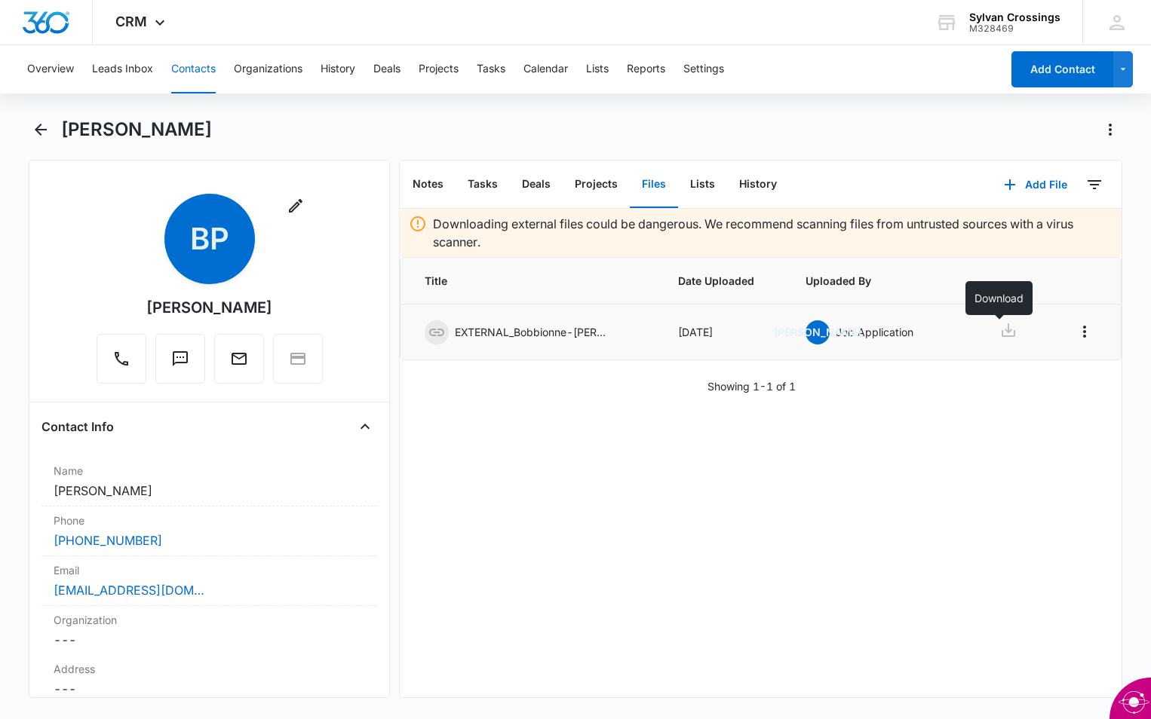
click at [1003, 332] on icon at bounding box center [1008, 330] width 18 height 18
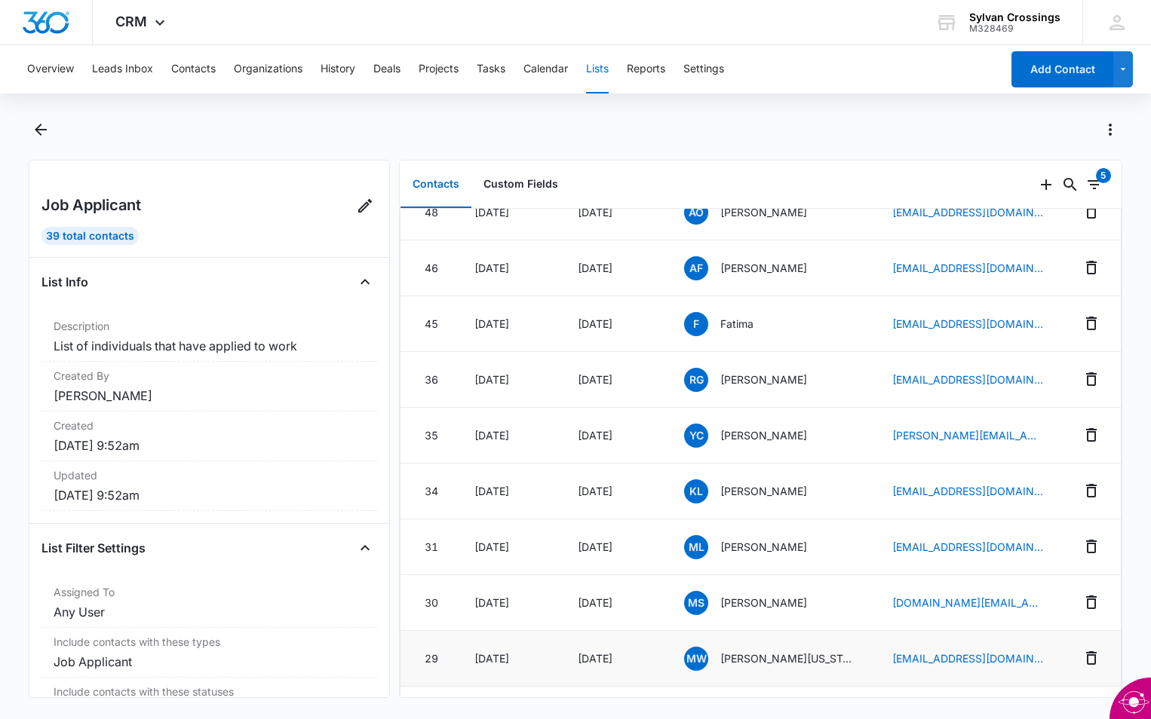
scroll to position [1024, 0]
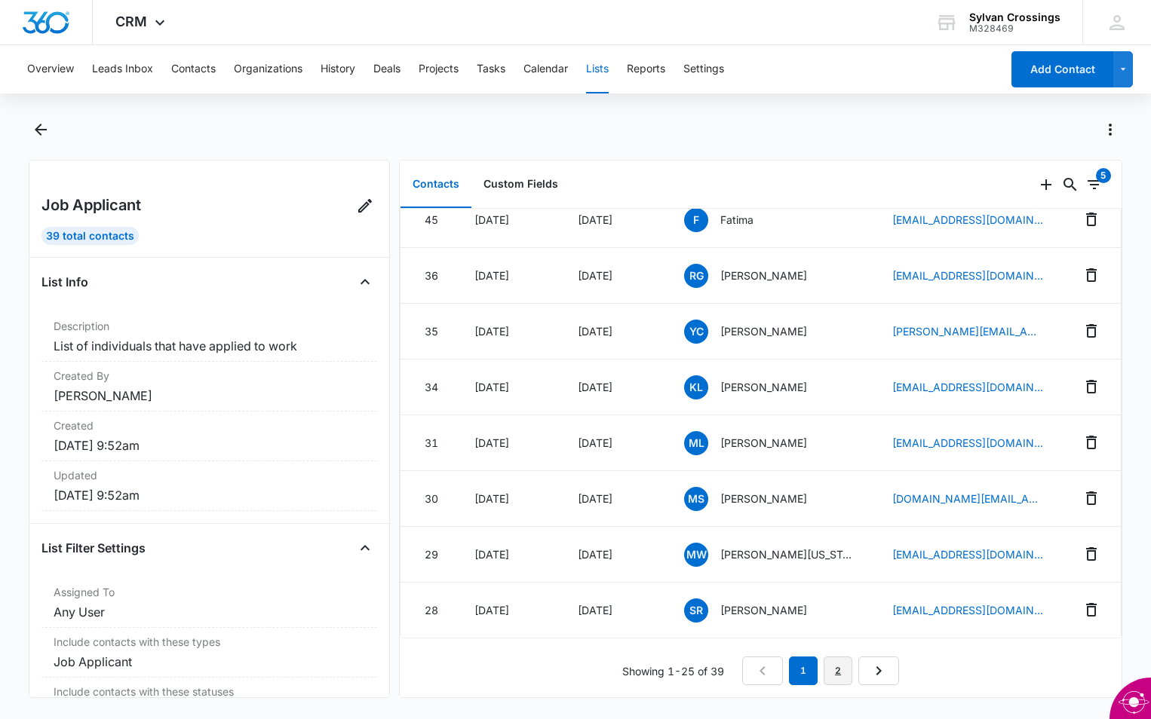
click at [838, 662] on link "2" at bounding box center [837, 671] width 29 height 29
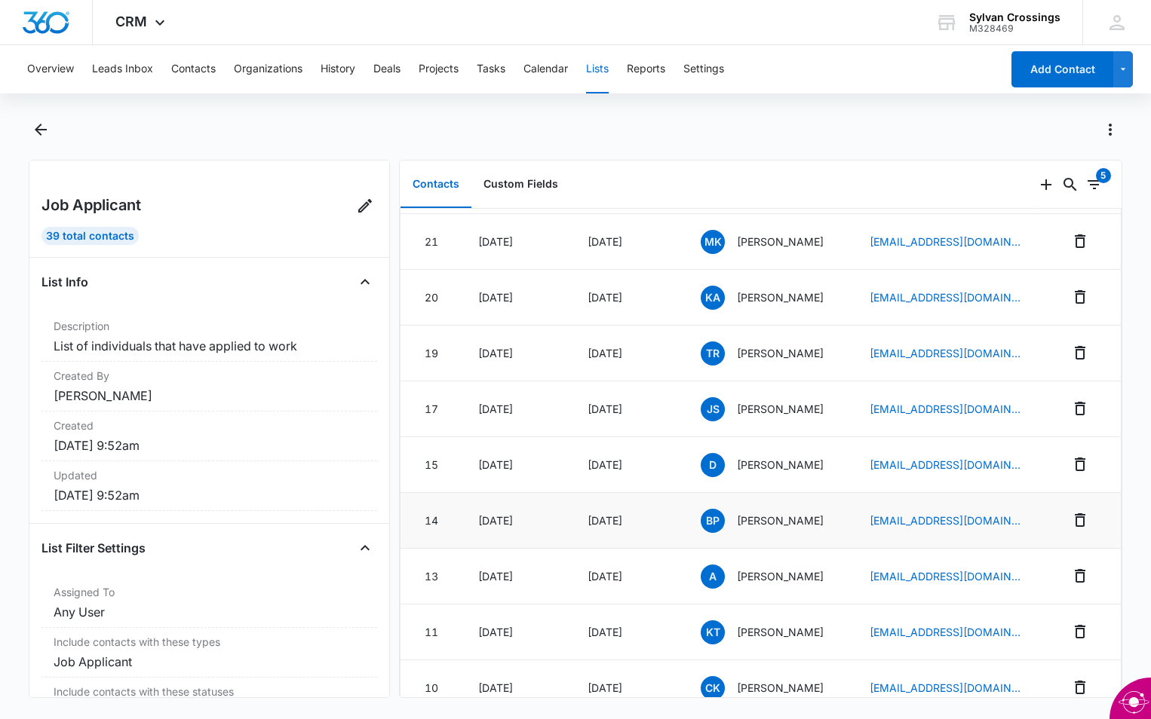
scroll to position [302, 0]
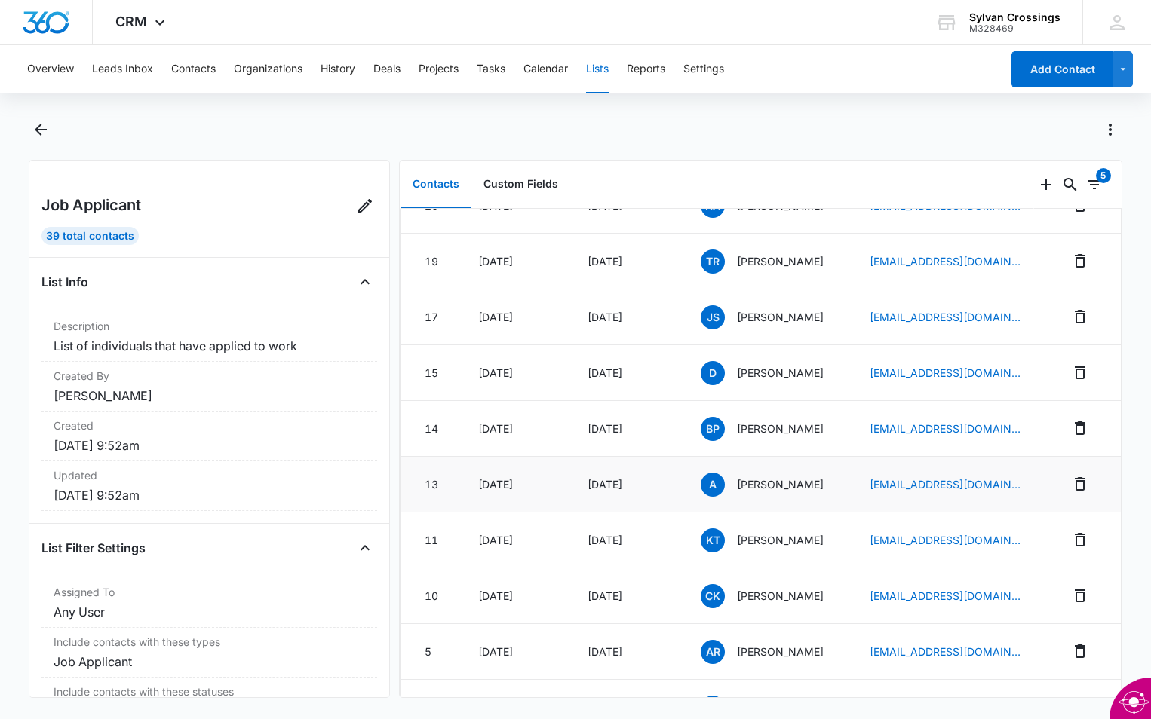
click at [703, 485] on span "A" at bounding box center [712, 485] width 24 height 24
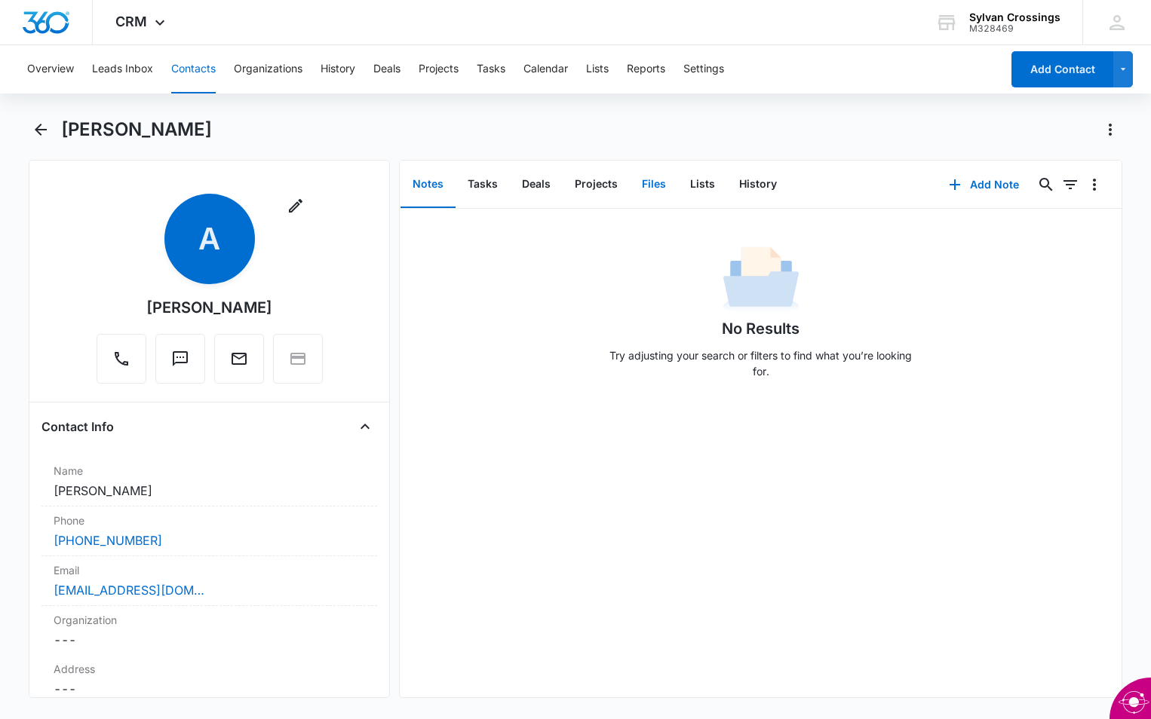
click at [644, 190] on button "Files" at bounding box center [654, 184] width 48 height 47
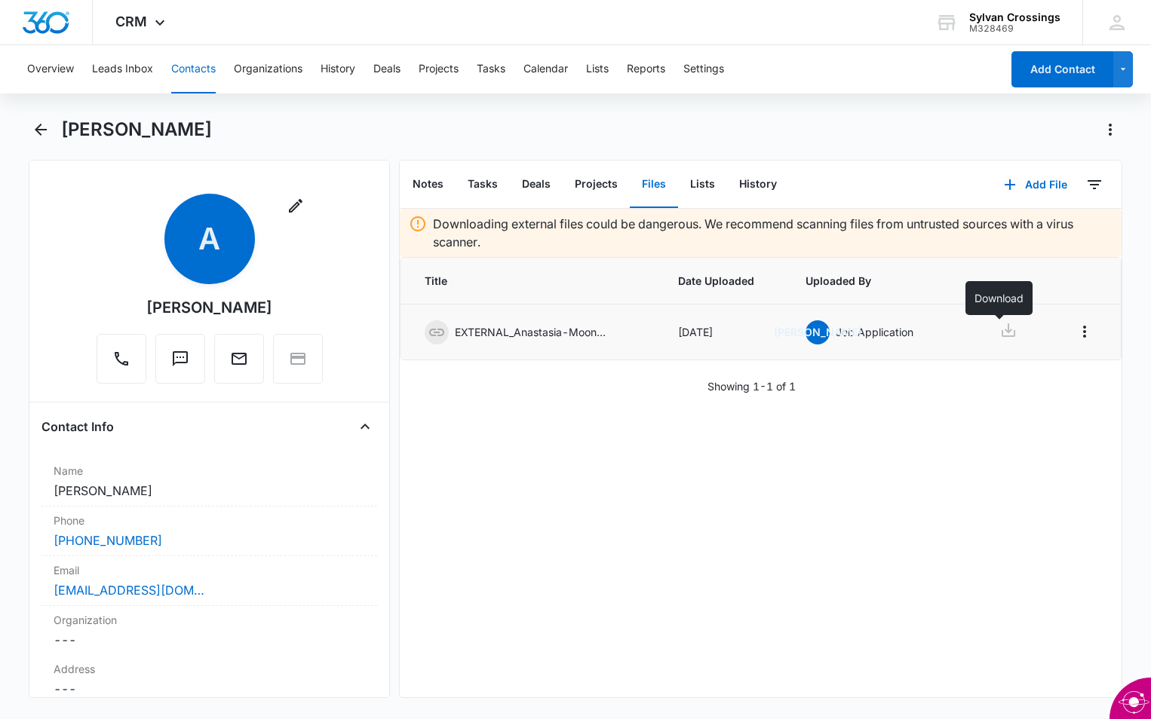
click at [999, 332] on icon at bounding box center [1008, 330] width 18 height 18
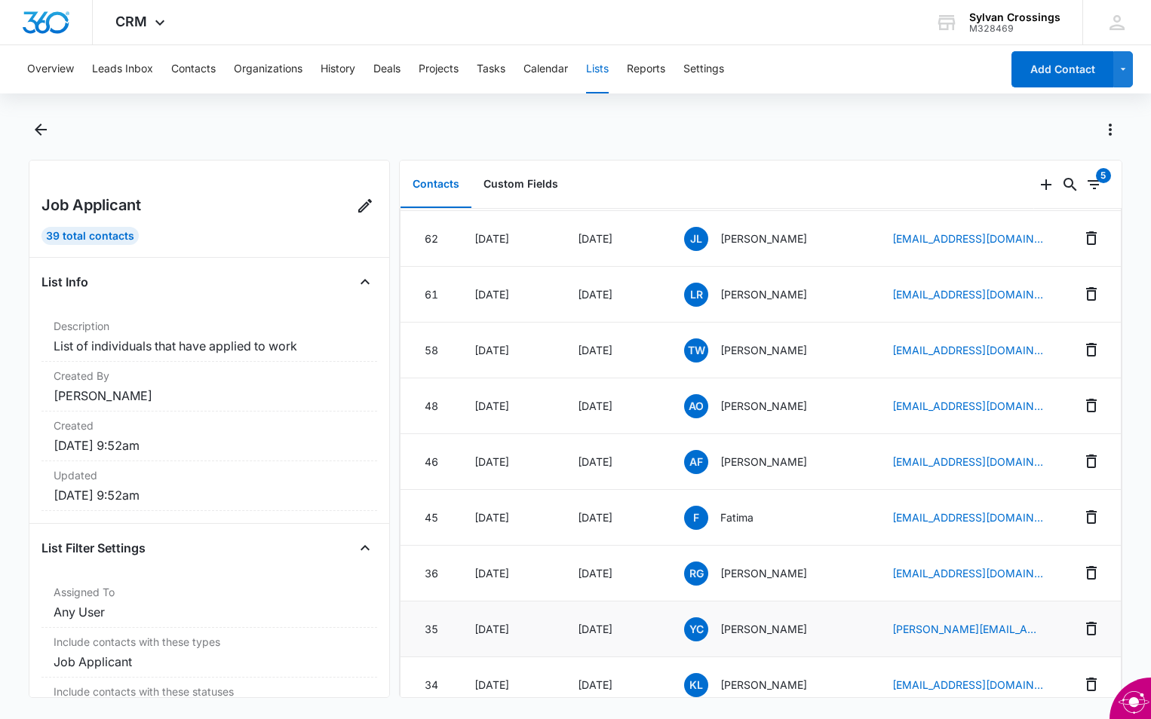
scroll to position [1024, 0]
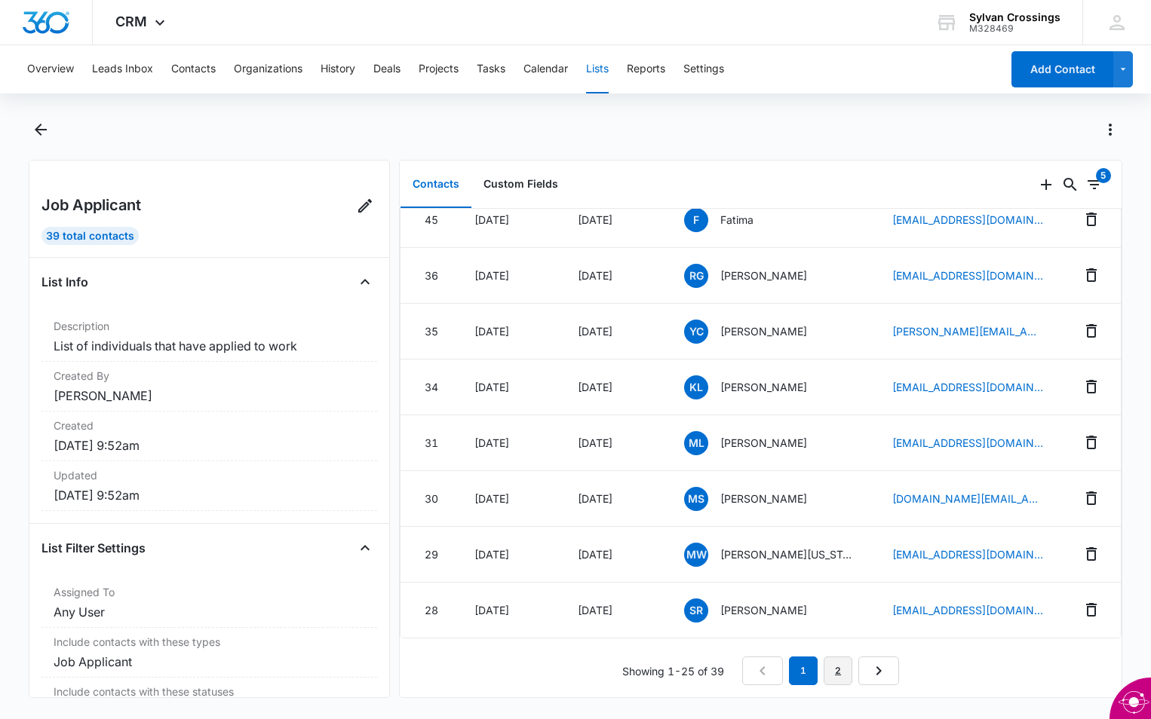
click at [832, 658] on link "2" at bounding box center [837, 671] width 29 height 29
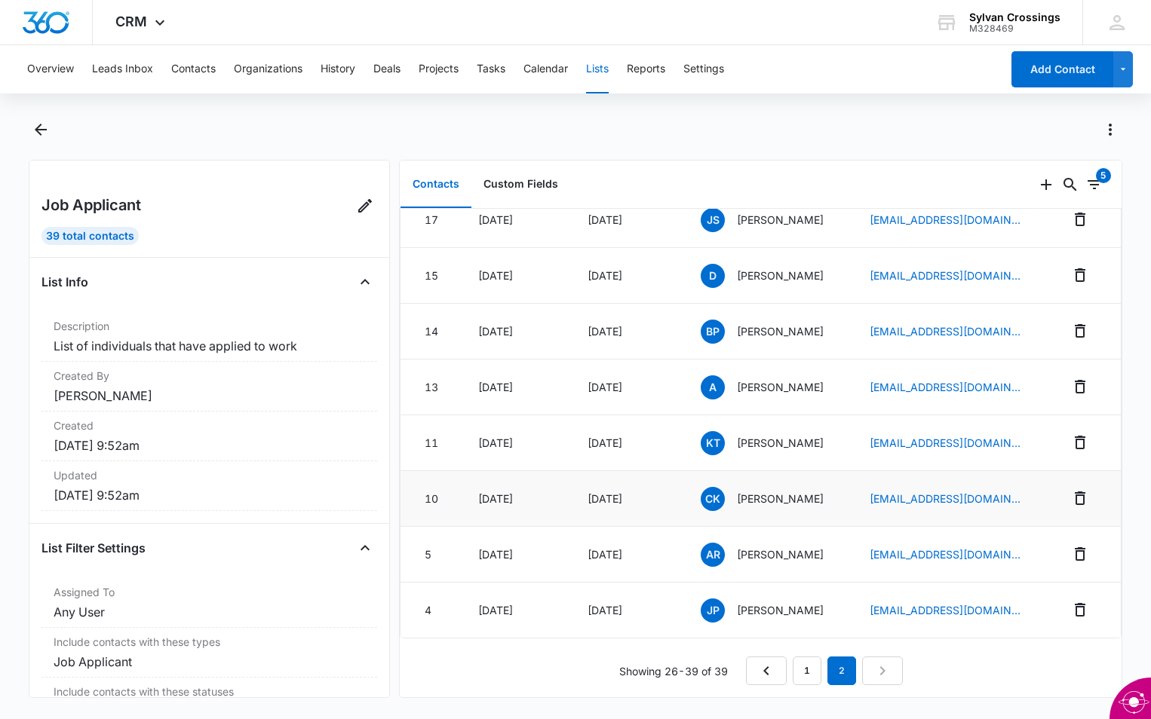
scroll to position [410, 0]
click at [703, 431] on span "KT" at bounding box center [712, 443] width 24 height 24
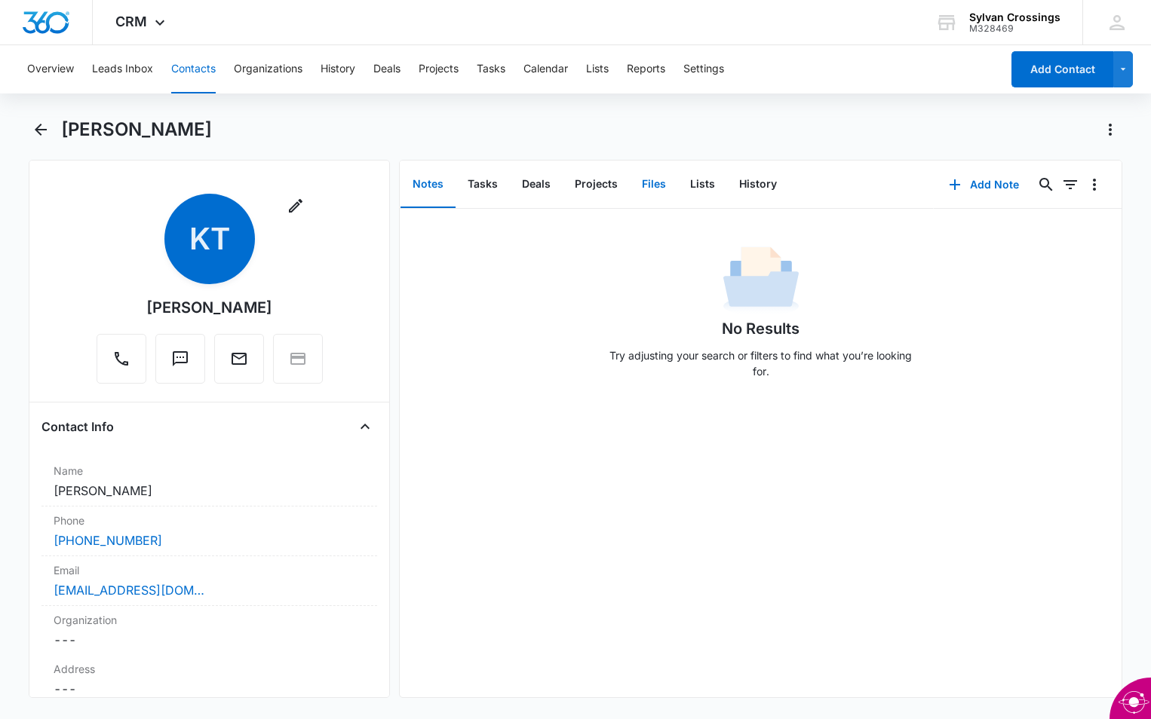
click at [652, 188] on button "Files" at bounding box center [654, 184] width 48 height 47
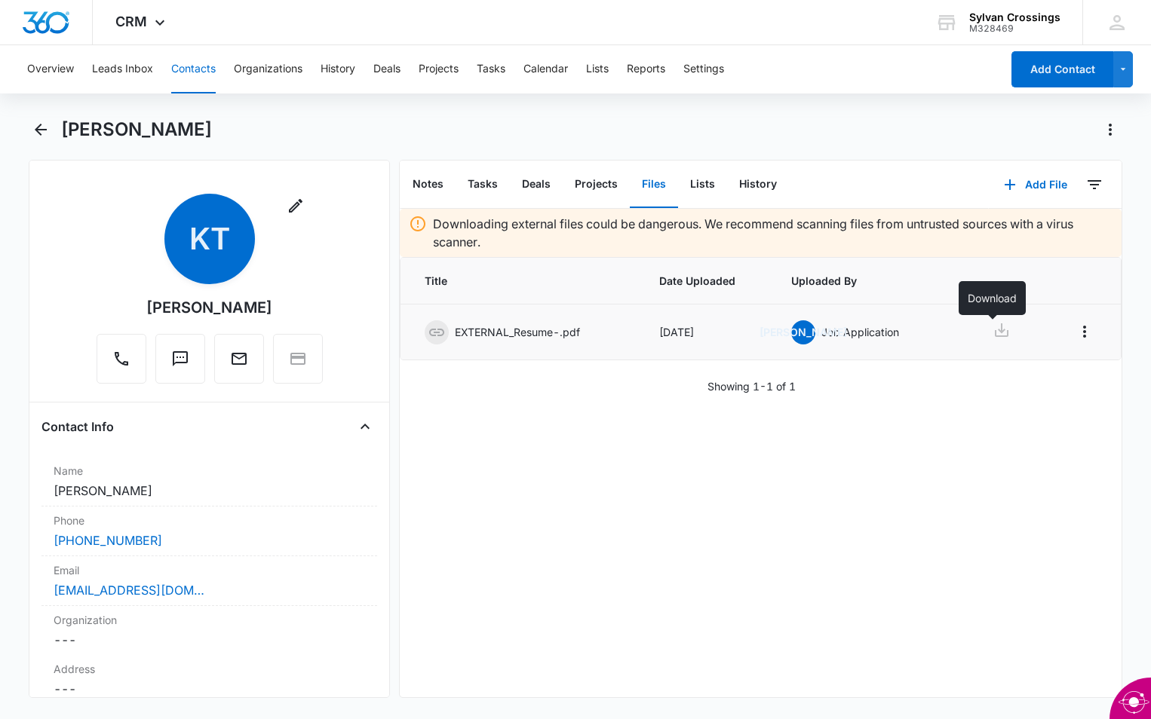
click at [992, 329] on icon at bounding box center [1001, 330] width 18 height 18
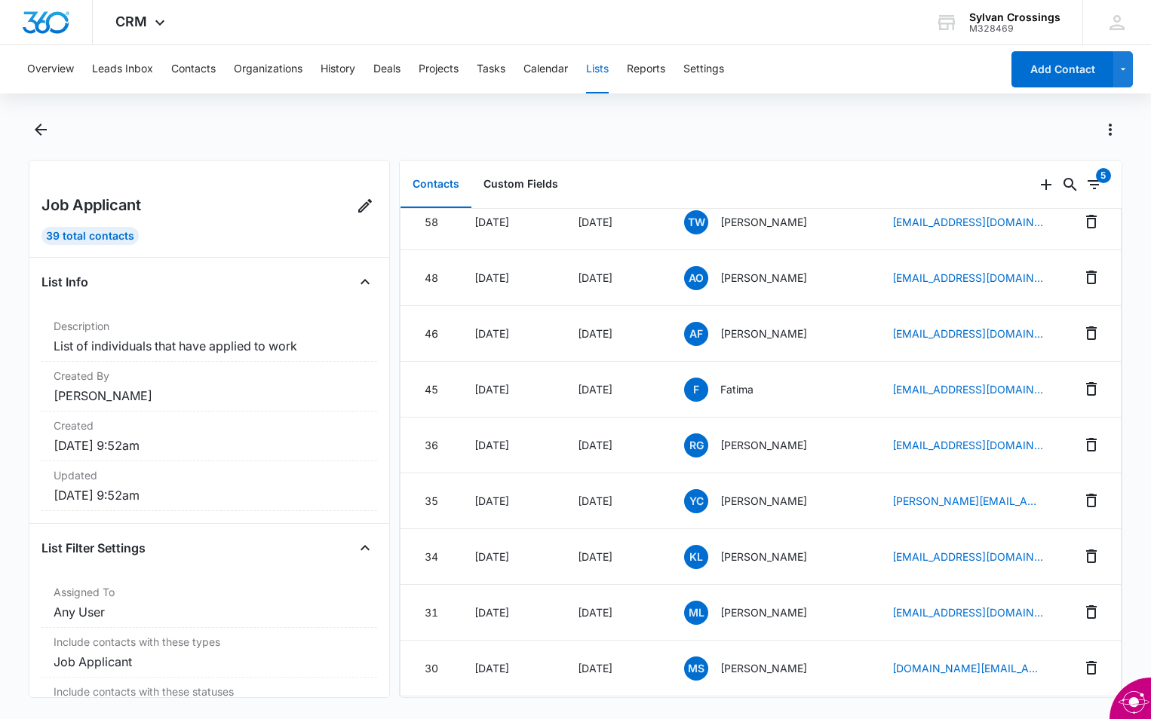
scroll to position [1024, 0]
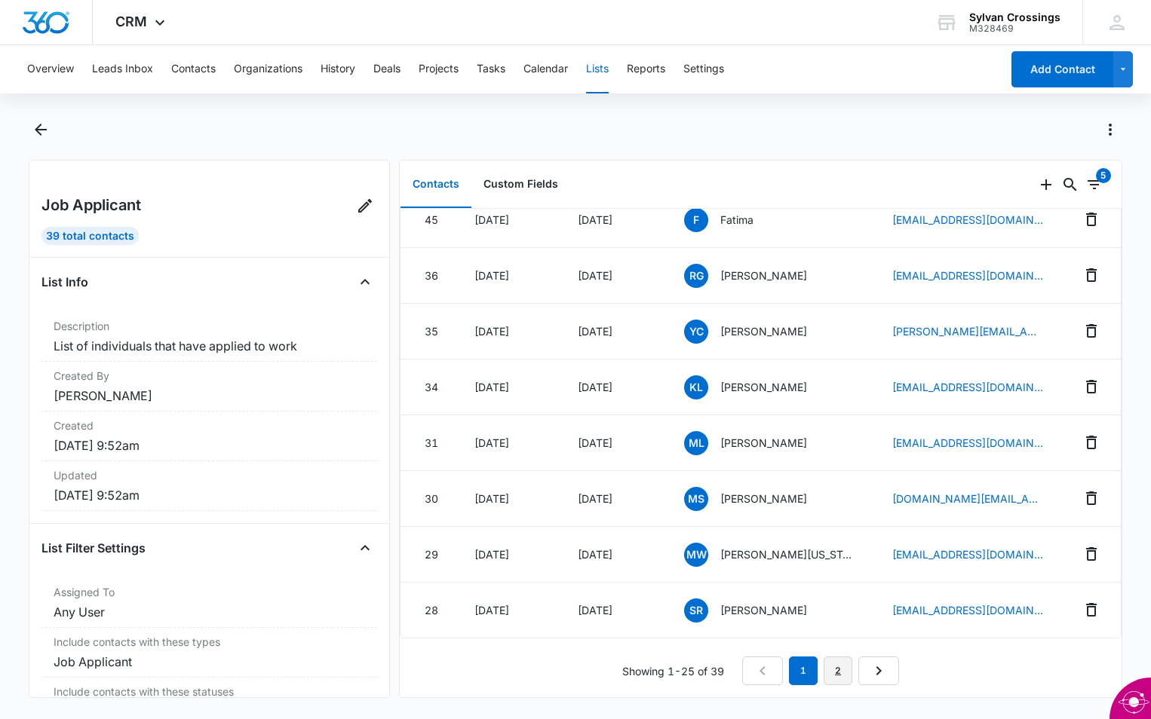
click at [837, 663] on link "2" at bounding box center [837, 671] width 29 height 29
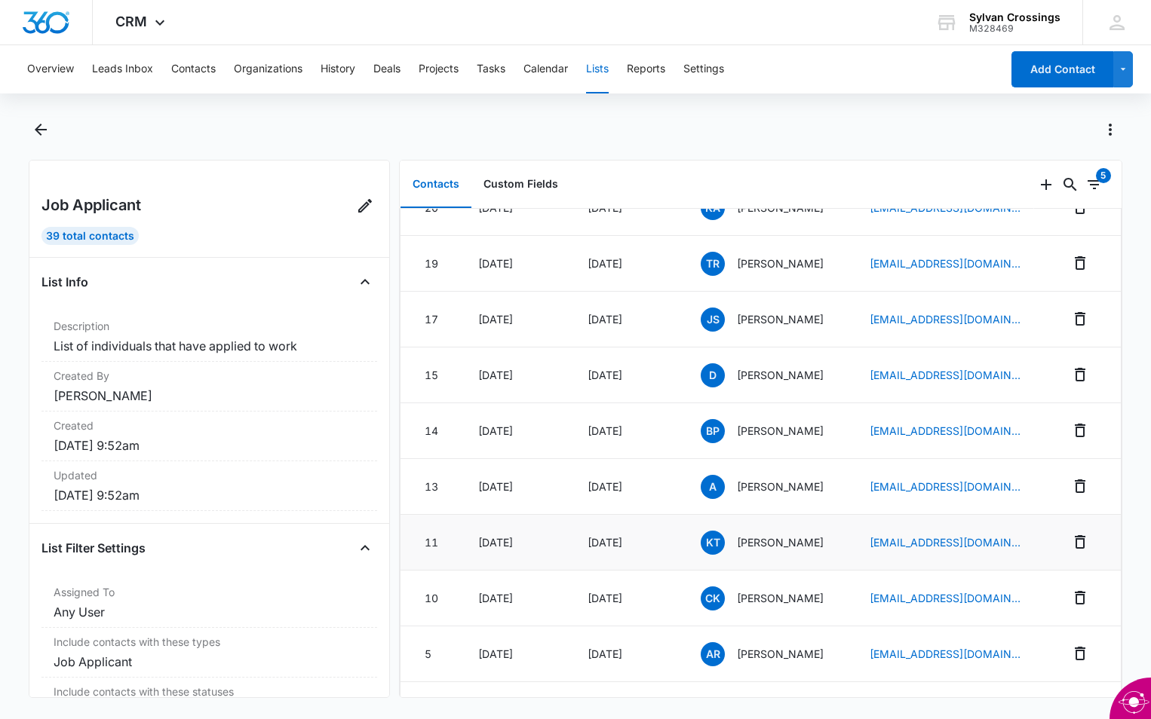
scroll to position [302, 0]
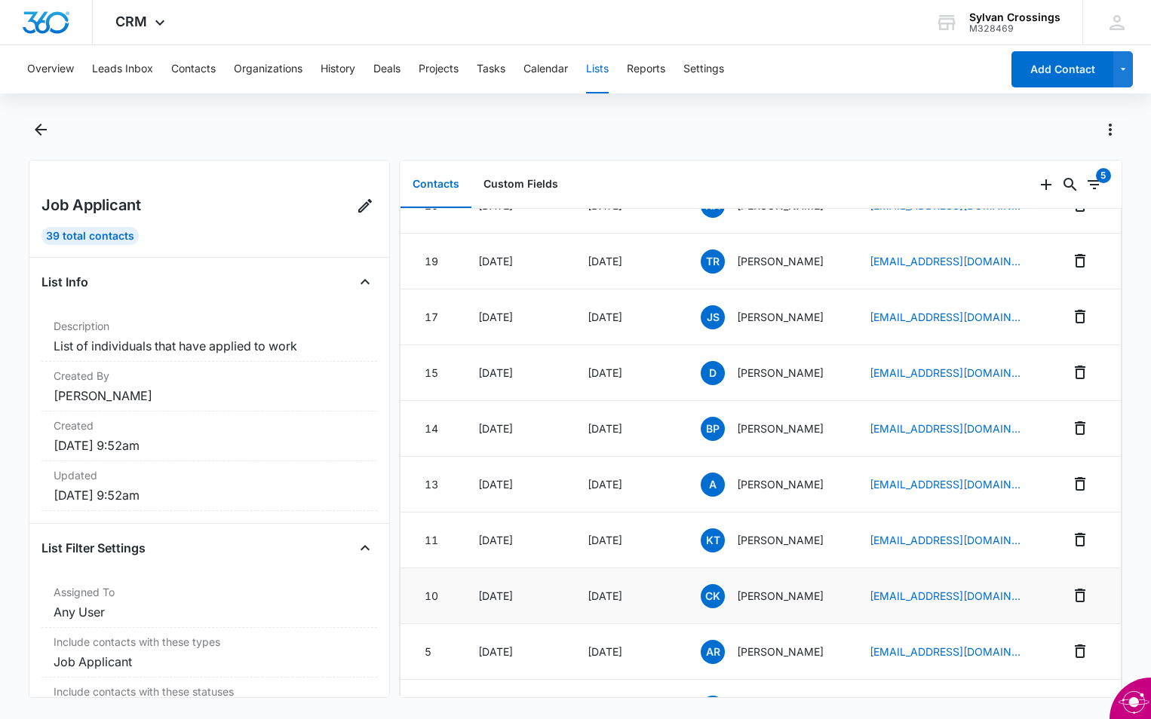
click at [704, 593] on span "CK" at bounding box center [712, 596] width 24 height 24
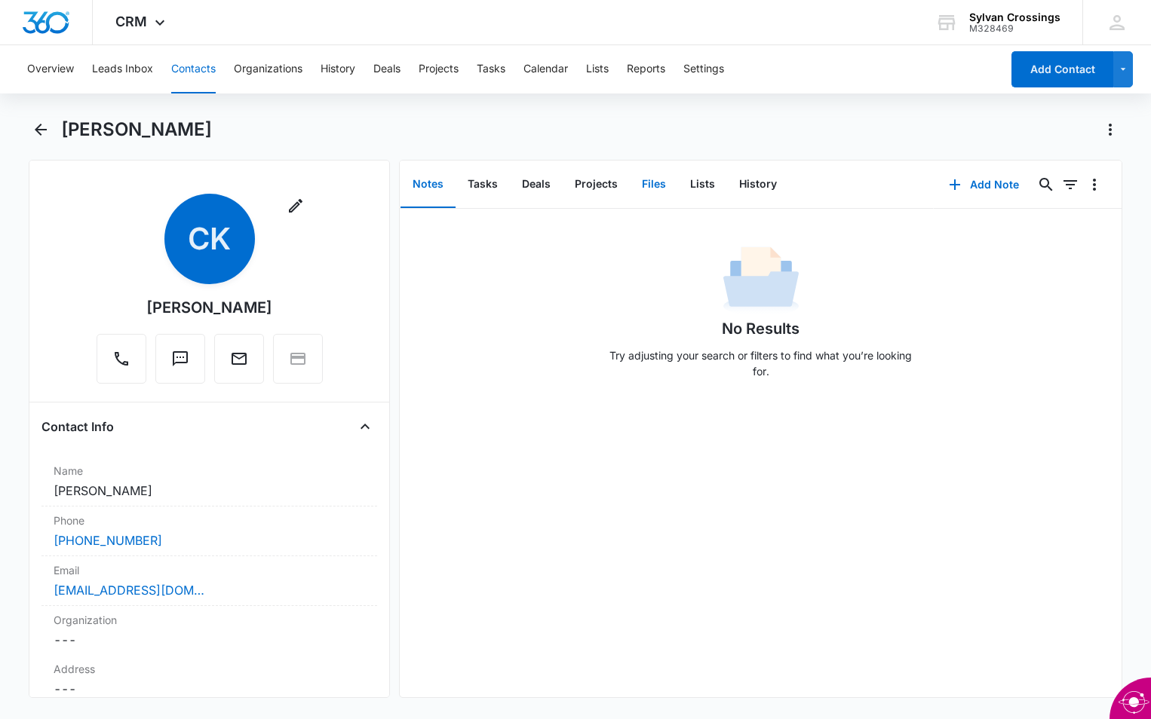
click at [645, 187] on button "Files" at bounding box center [654, 184] width 48 height 47
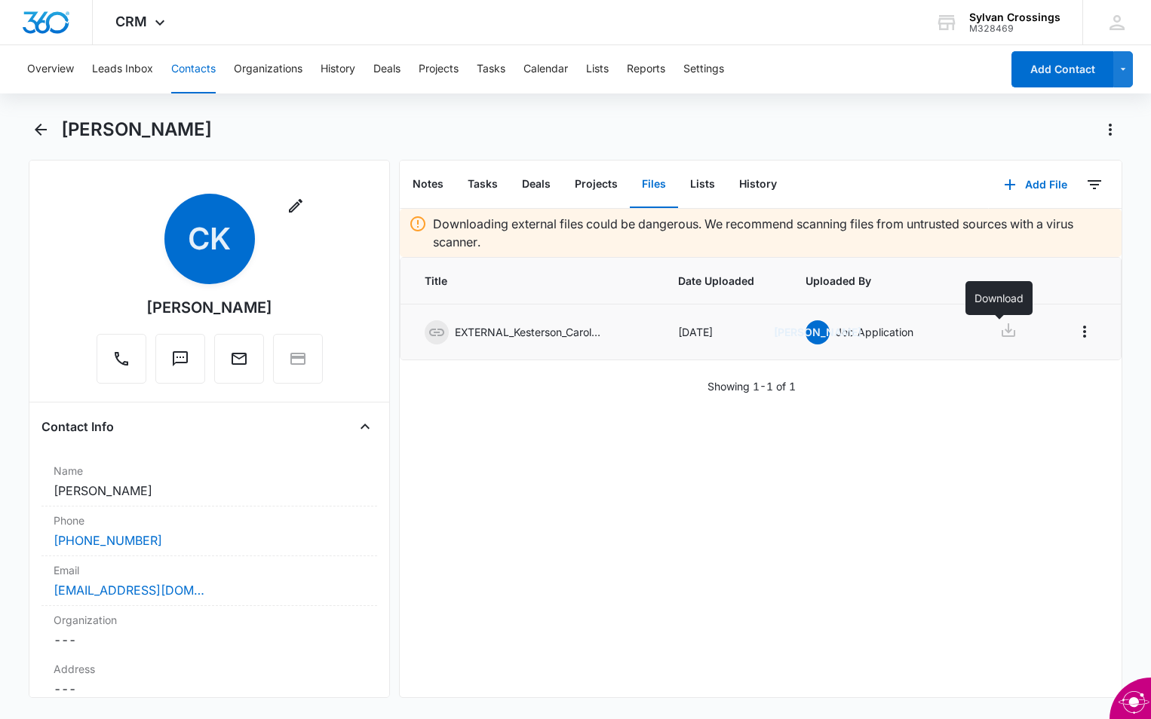
click at [1004, 332] on icon at bounding box center [1008, 330] width 18 height 18
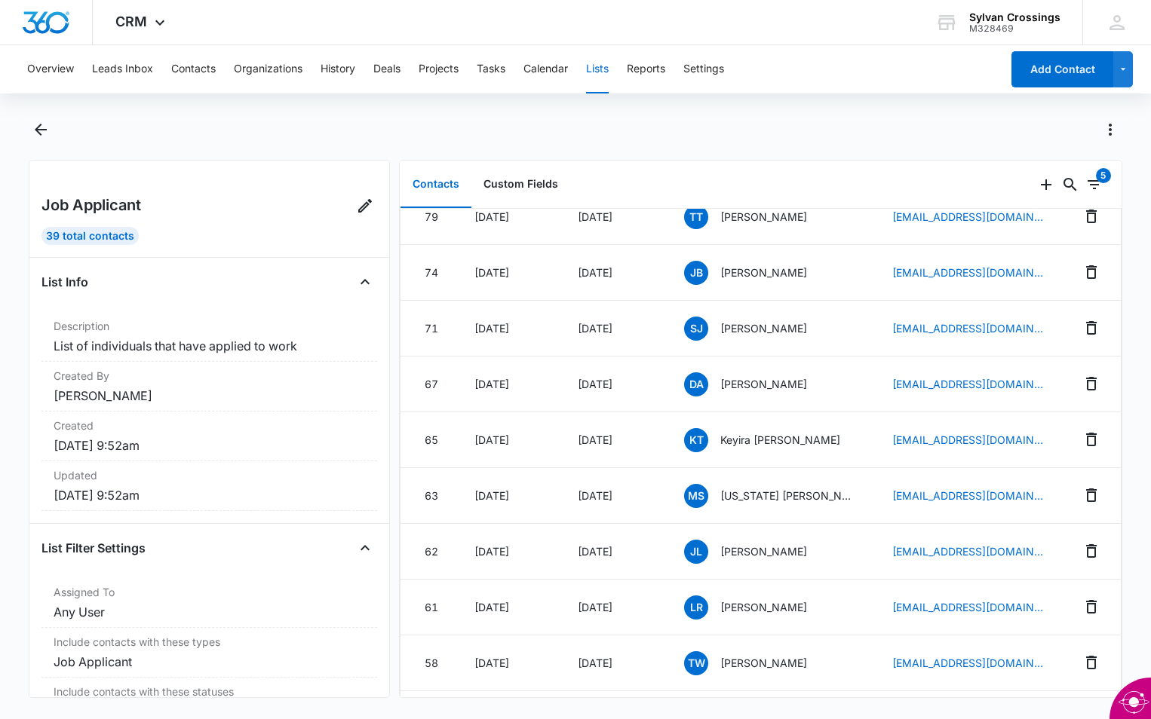
scroll to position [1024, 0]
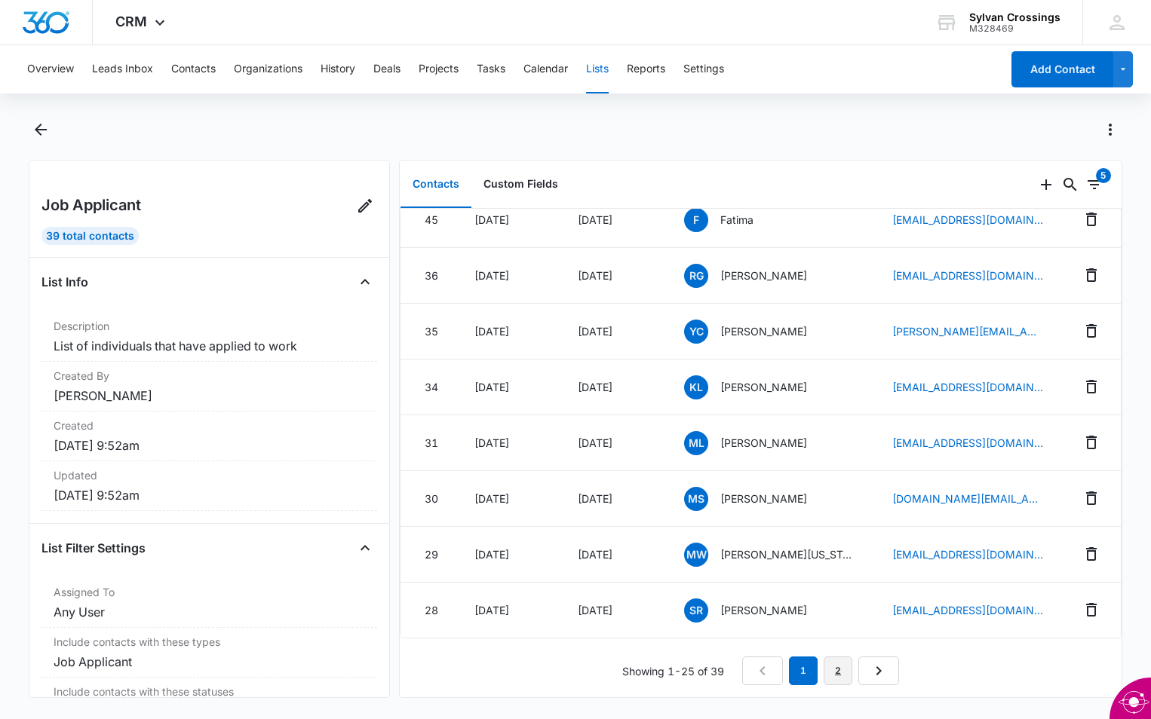
click at [839, 659] on link "2" at bounding box center [837, 671] width 29 height 29
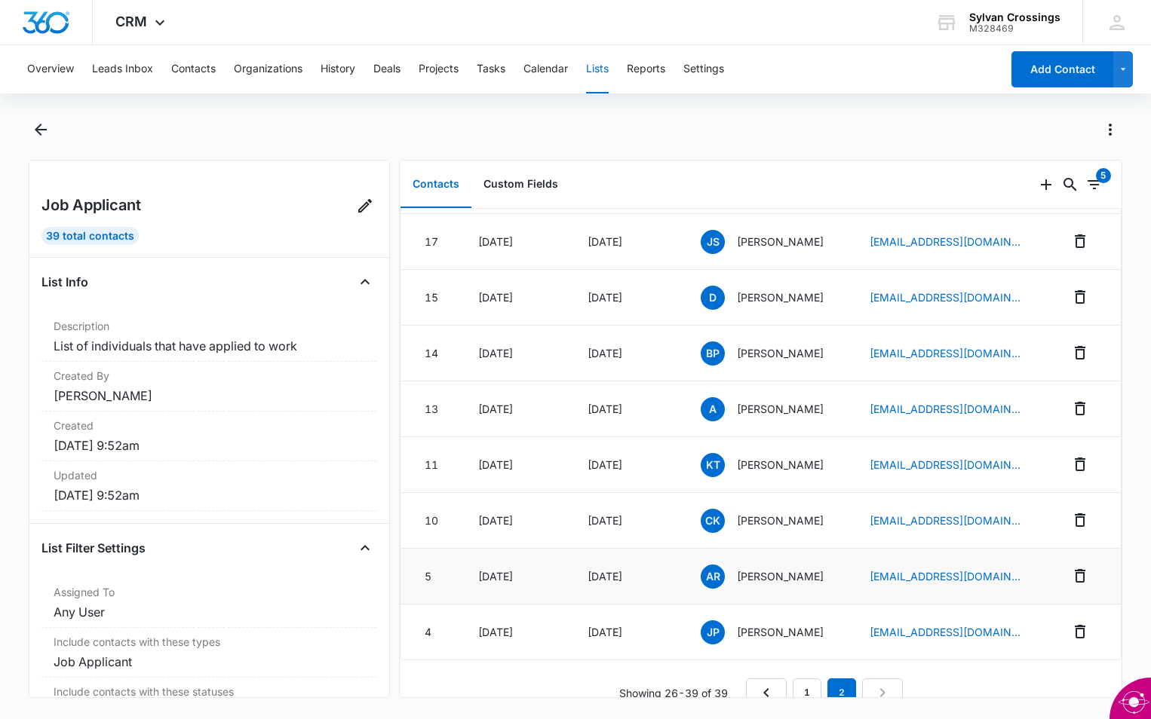
scroll to position [410, 0]
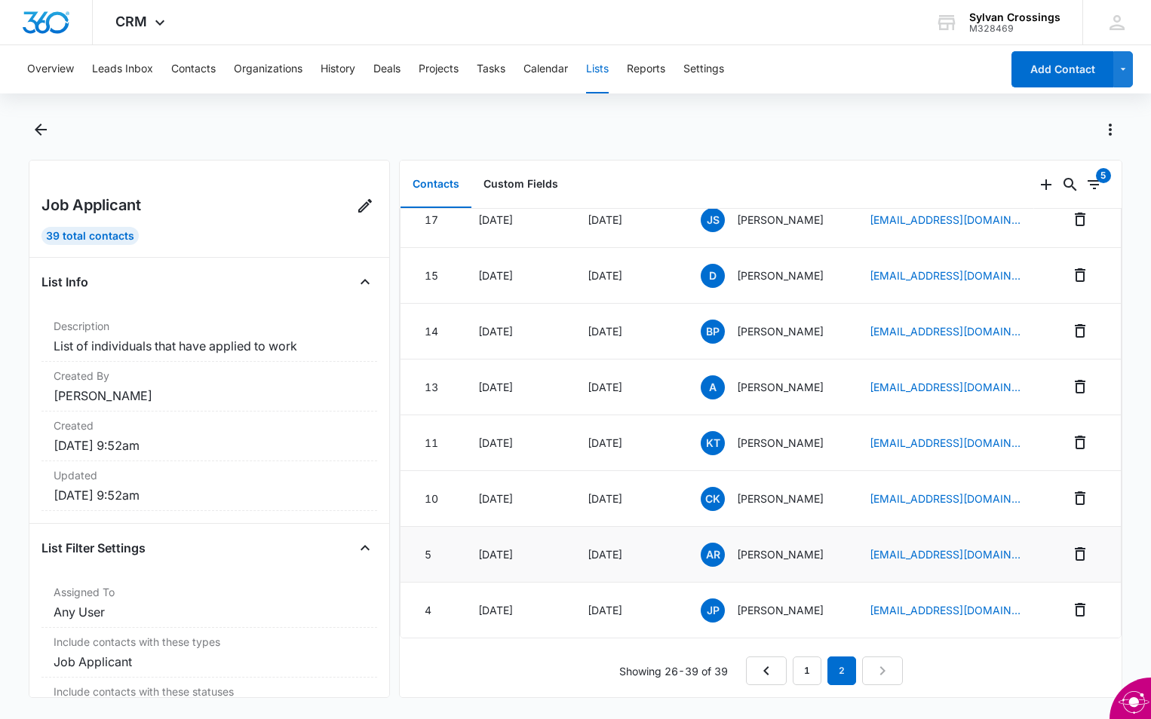
click at [704, 544] on span "AR" at bounding box center [712, 555] width 24 height 24
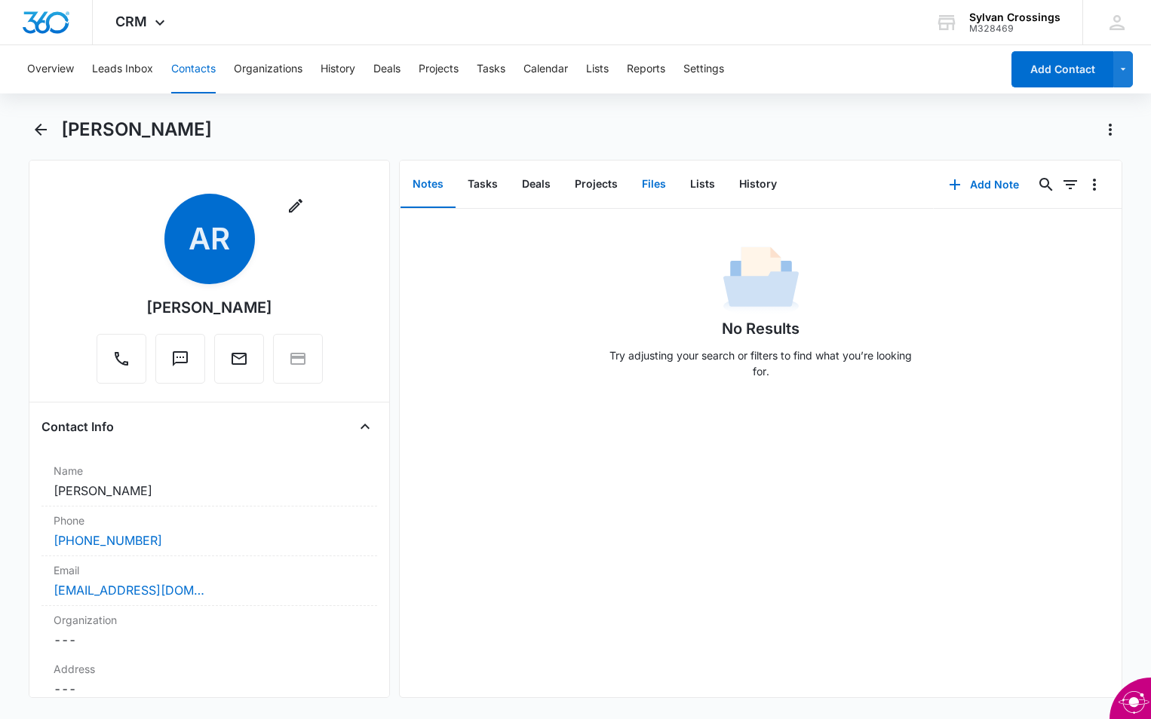
click at [651, 187] on button "Files" at bounding box center [654, 184] width 48 height 47
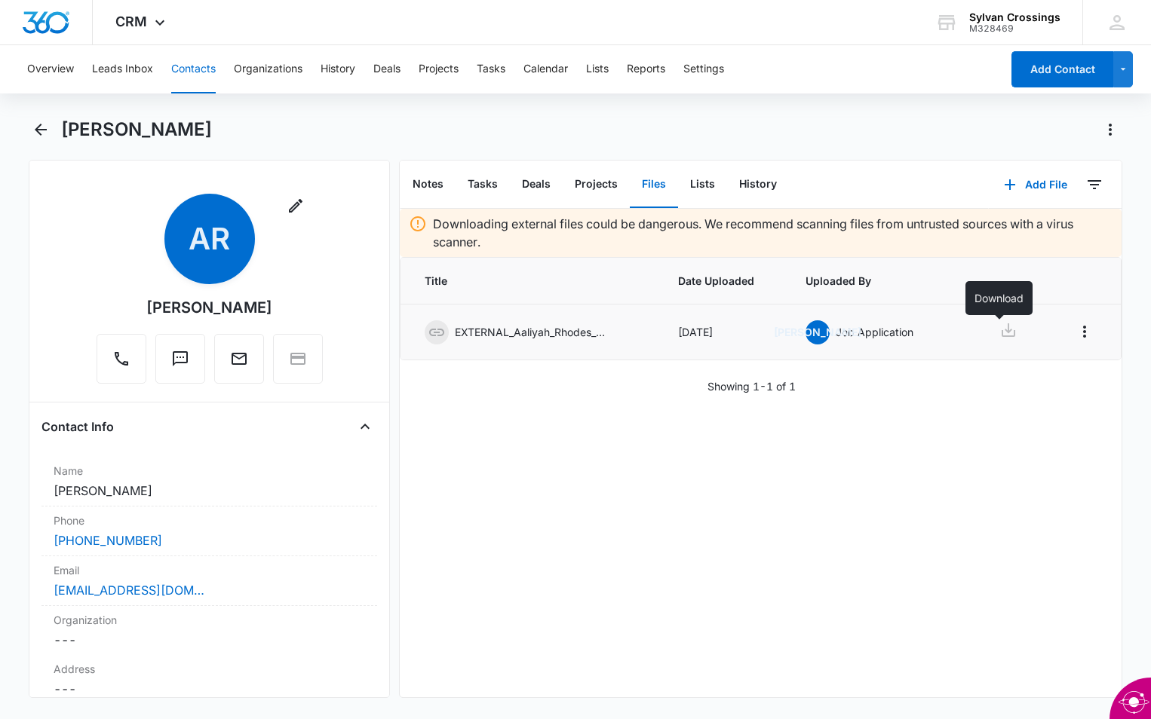
click at [1001, 333] on icon at bounding box center [1008, 330] width 18 height 18
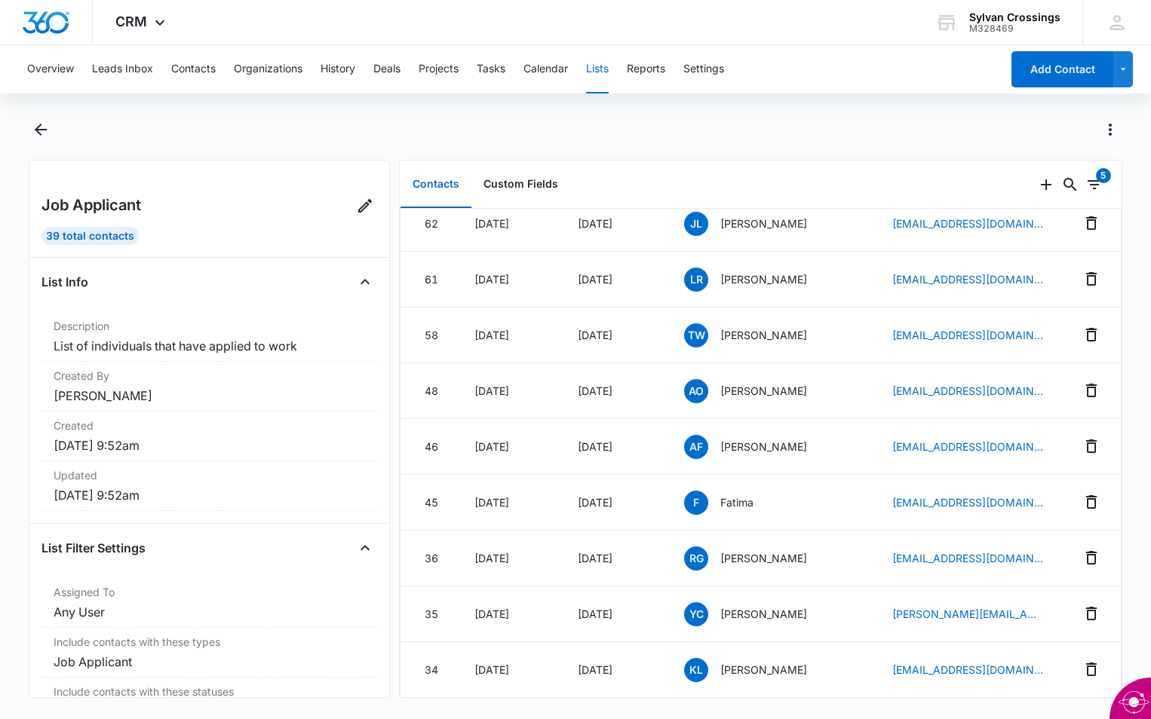
scroll to position [1024, 0]
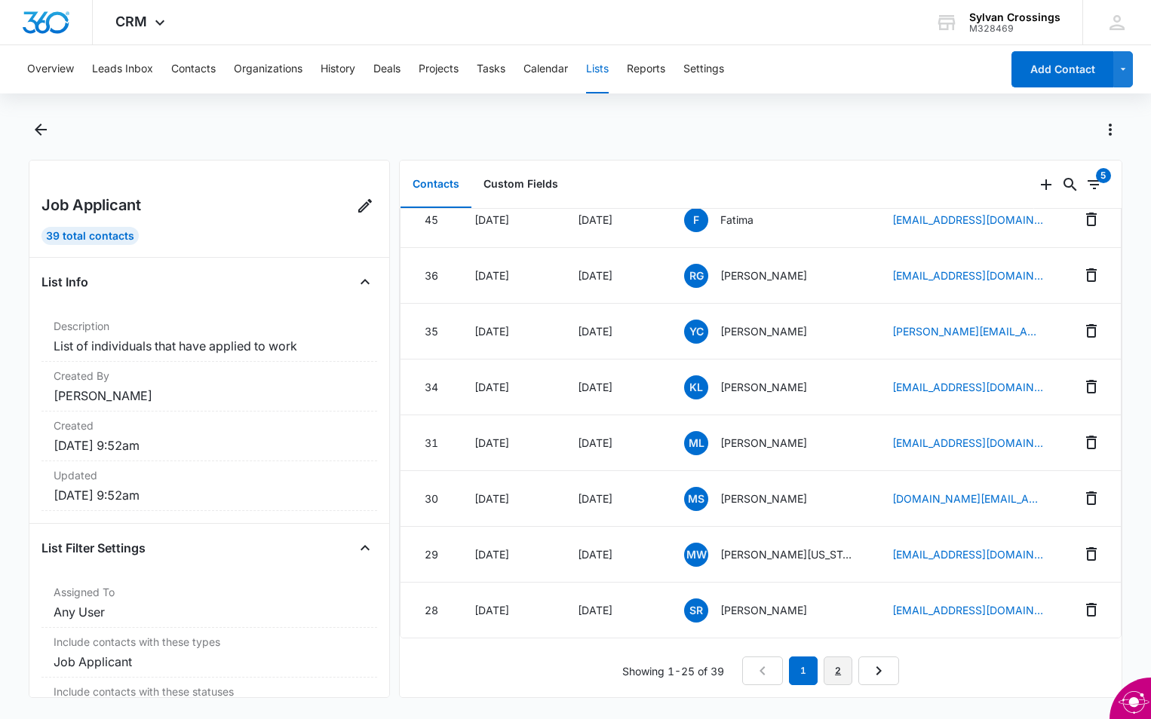
click at [829, 657] on link "2" at bounding box center [837, 671] width 29 height 29
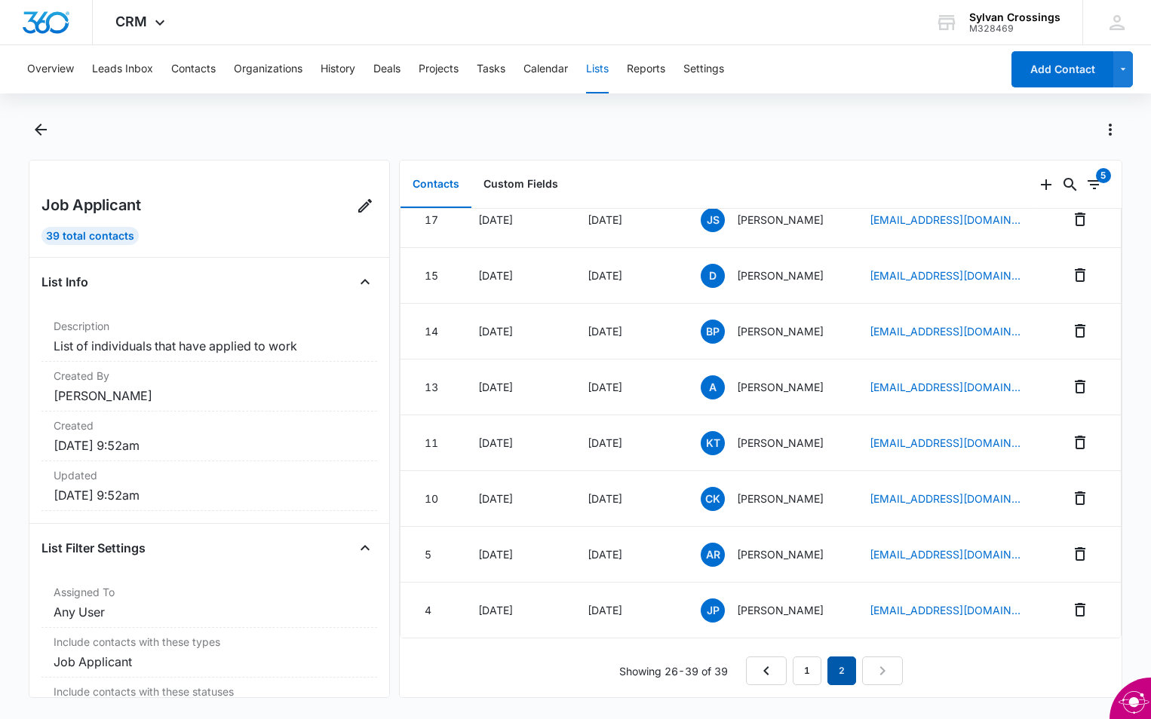
scroll to position [410, 0]
click at [796, 657] on link "1" at bounding box center [806, 671] width 29 height 29
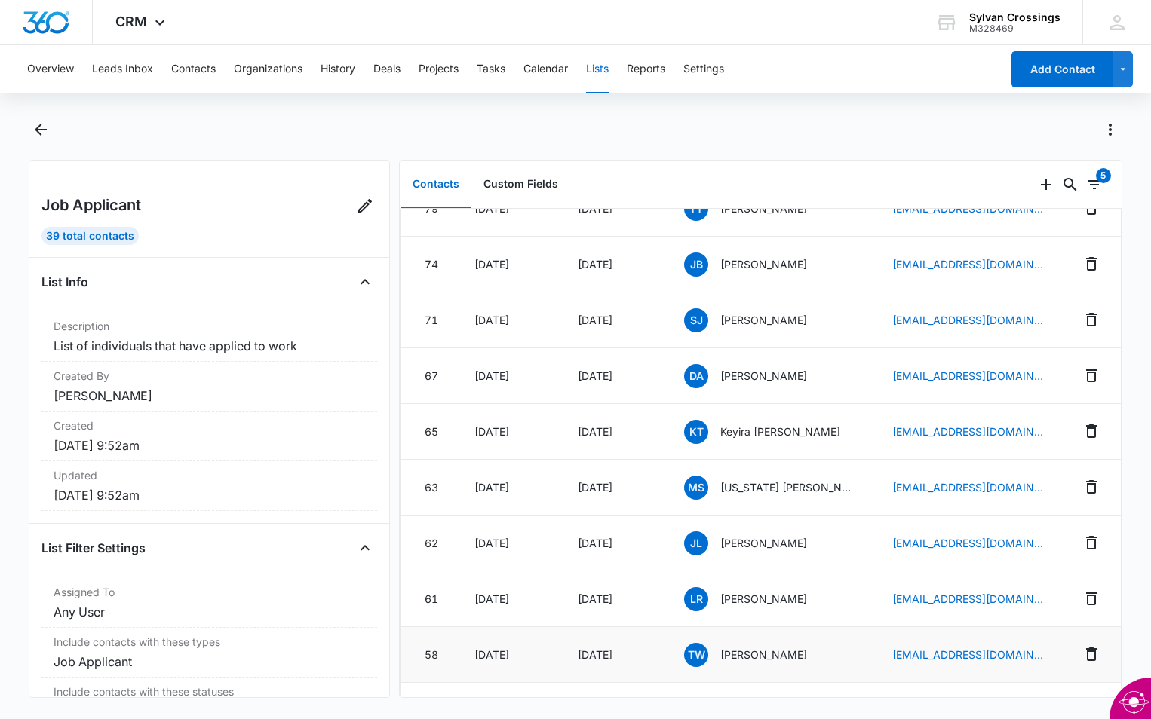
click at [749, 654] on p "Tionne Weaver" at bounding box center [763, 655] width 87 height 16
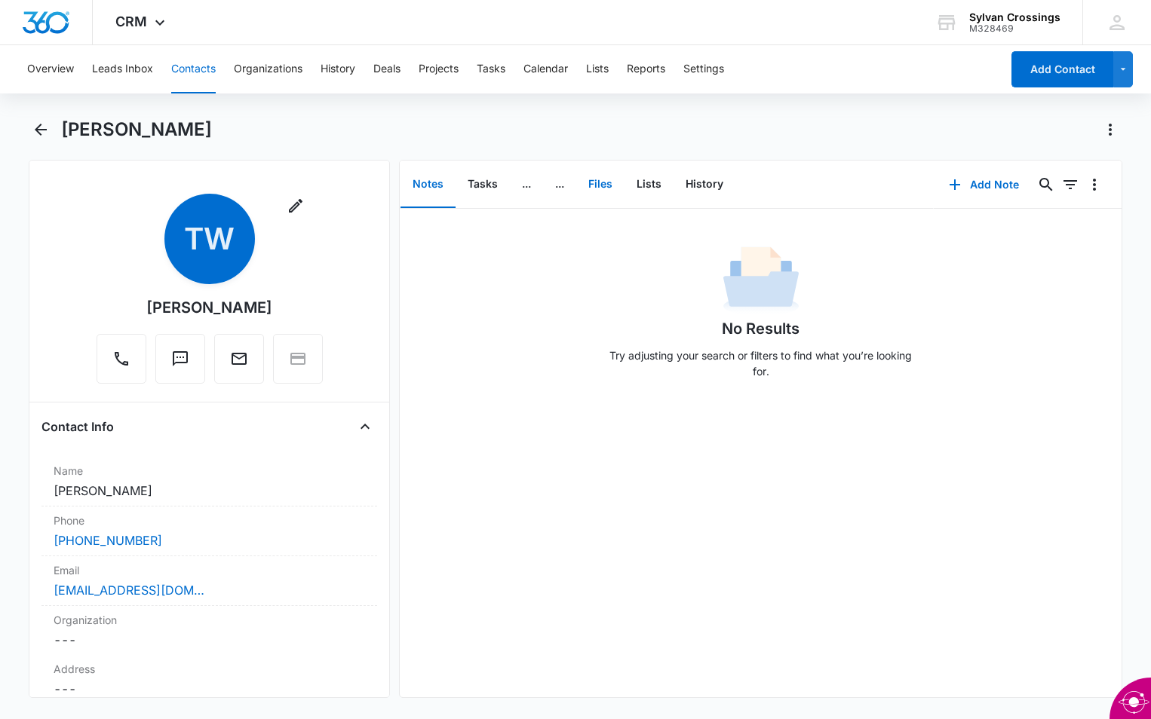
click at [599, 180] on button "Files" at bounding box center [600, 184] width 48 height 47
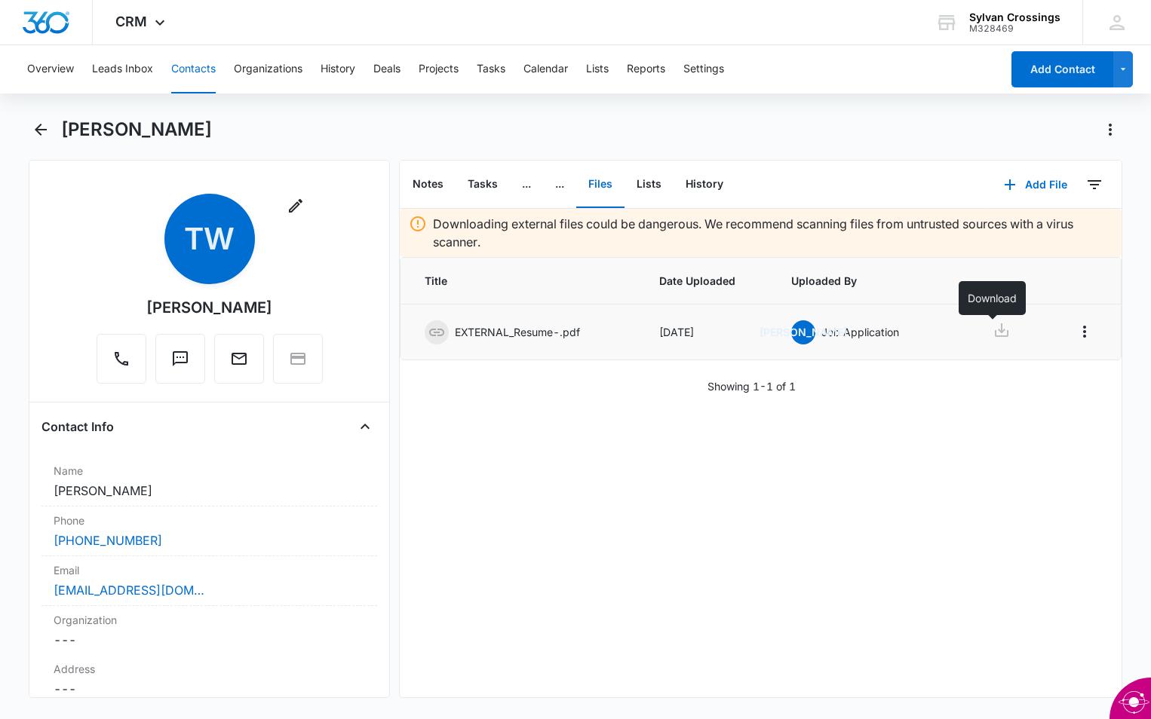
click at [992, 335] on icon at bounding box center [1001, 330] width 18 height 18
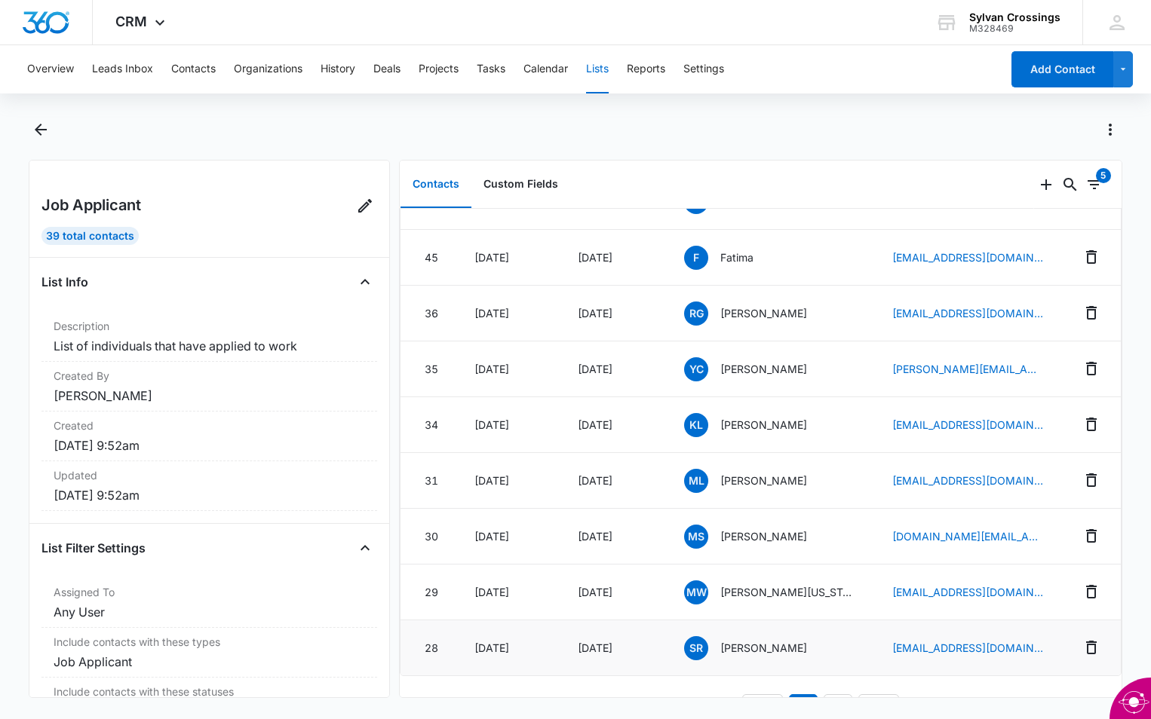
scroll to position [1024, 0]
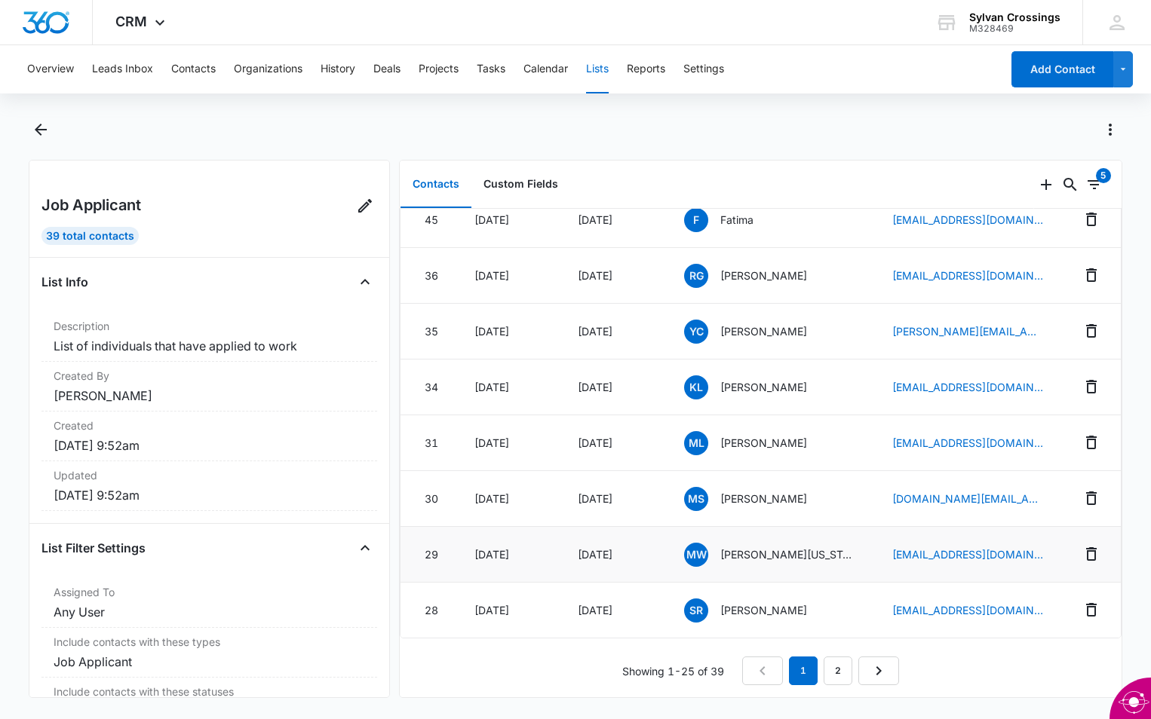
click at [700, 543] on span "MW" at bounding box center [696, 555] width 24 height 24
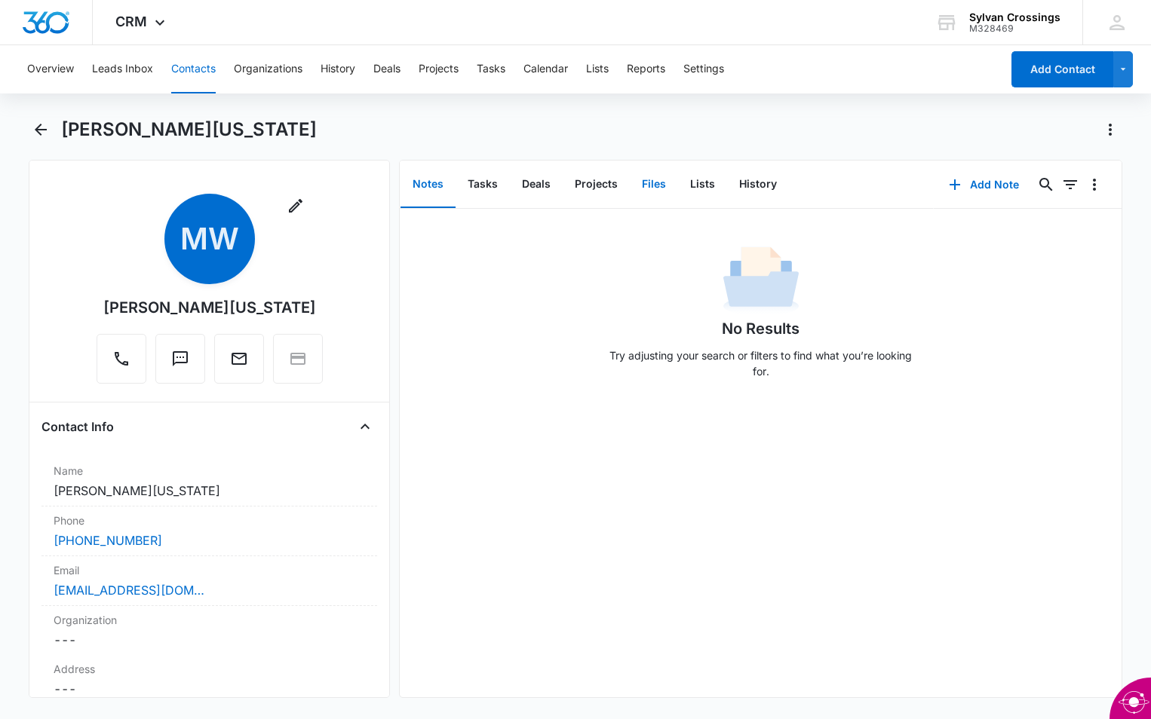
click at [653, 189] on button "Files" at bounding box center [654, 184] width 48 height 47
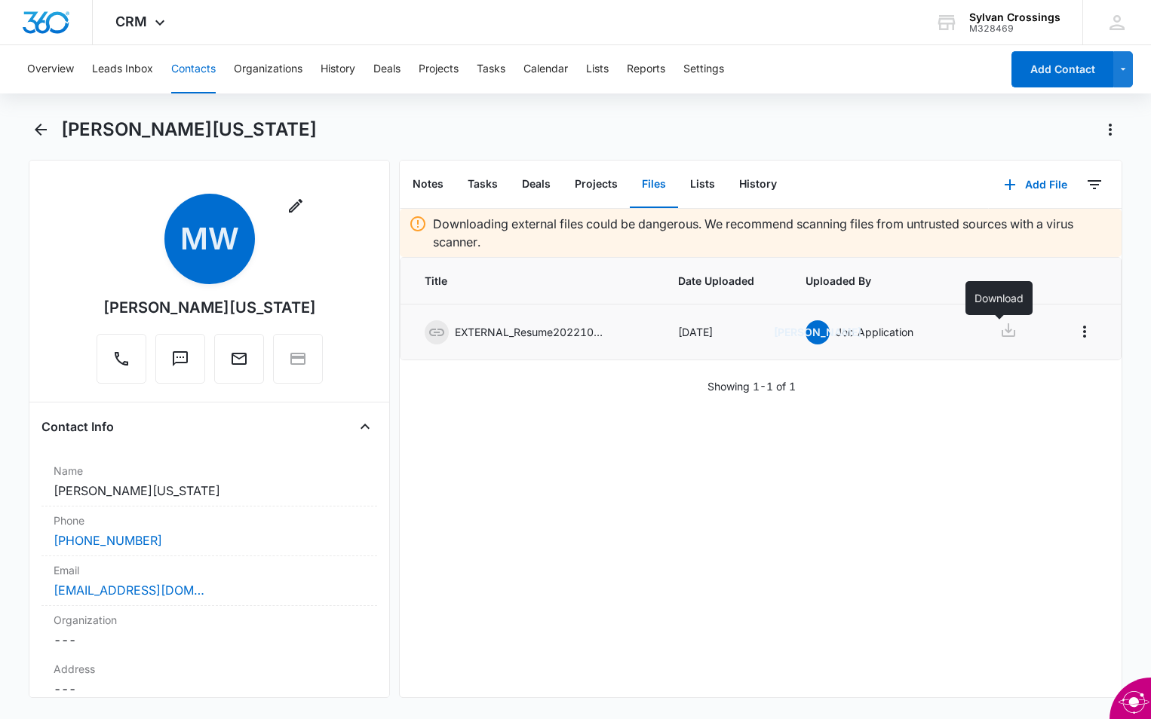
click at [1001, 324] on icon at bounding box center [1008, 330] width 18 height 18
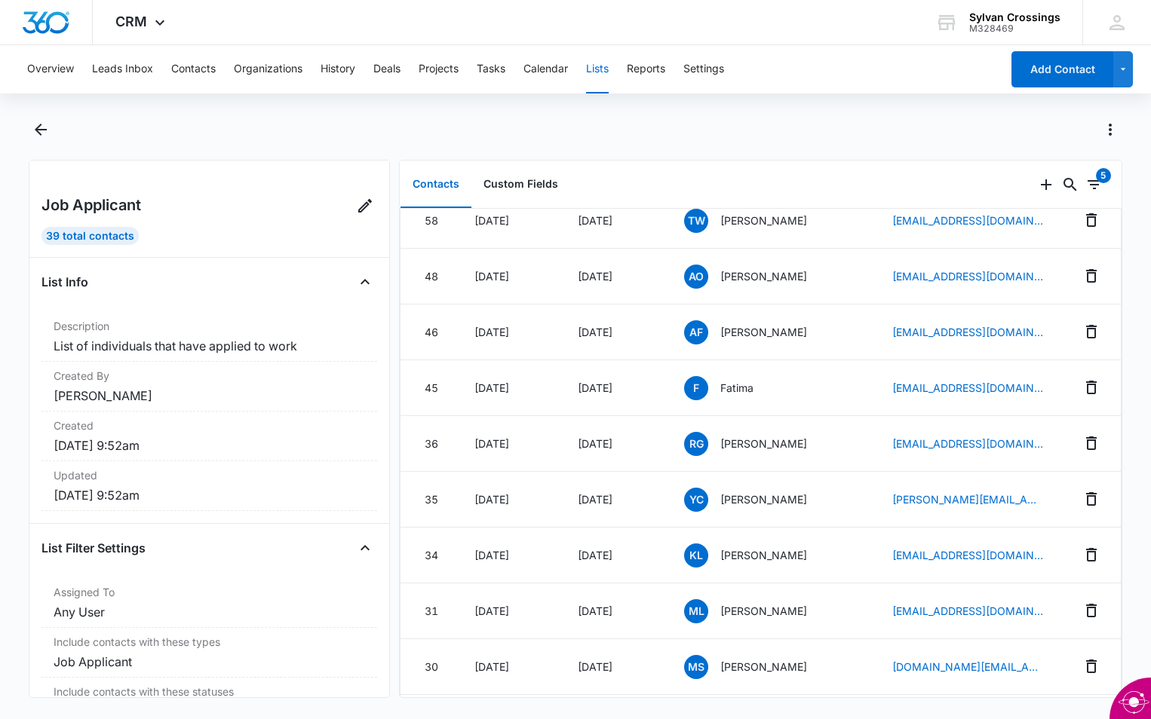
scroll to position [1024, 0]
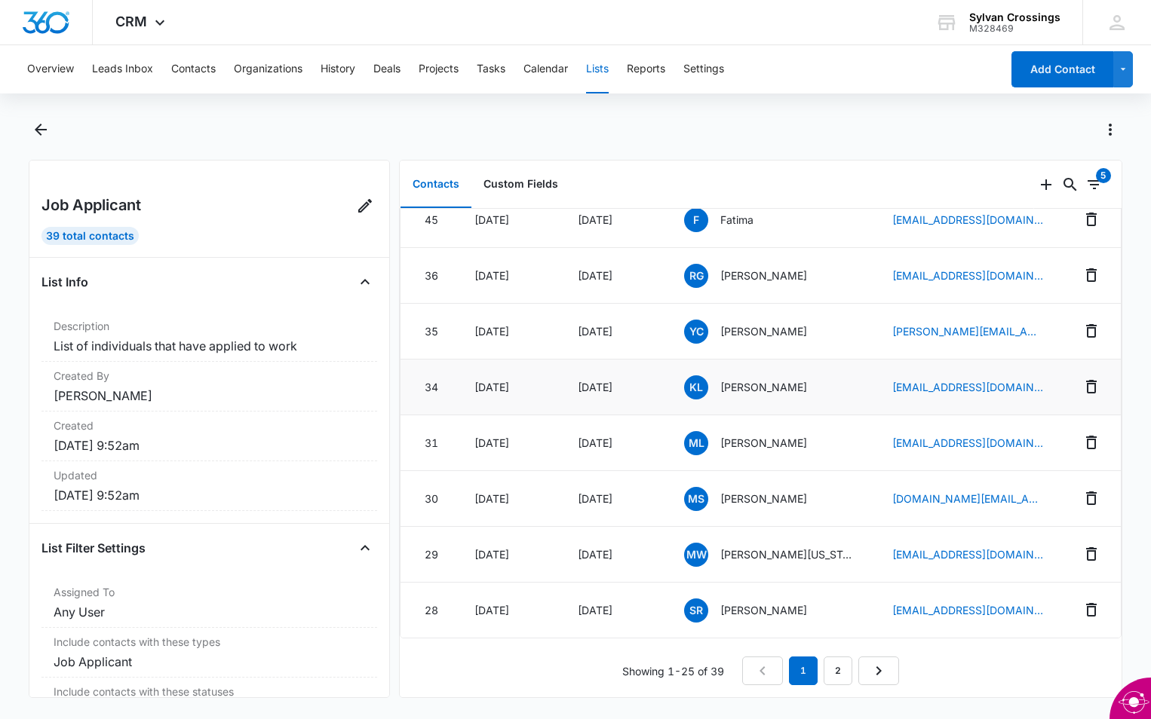
click at [691, 375] on span "KL" at bounding box center [696, 387] width 24 height 24
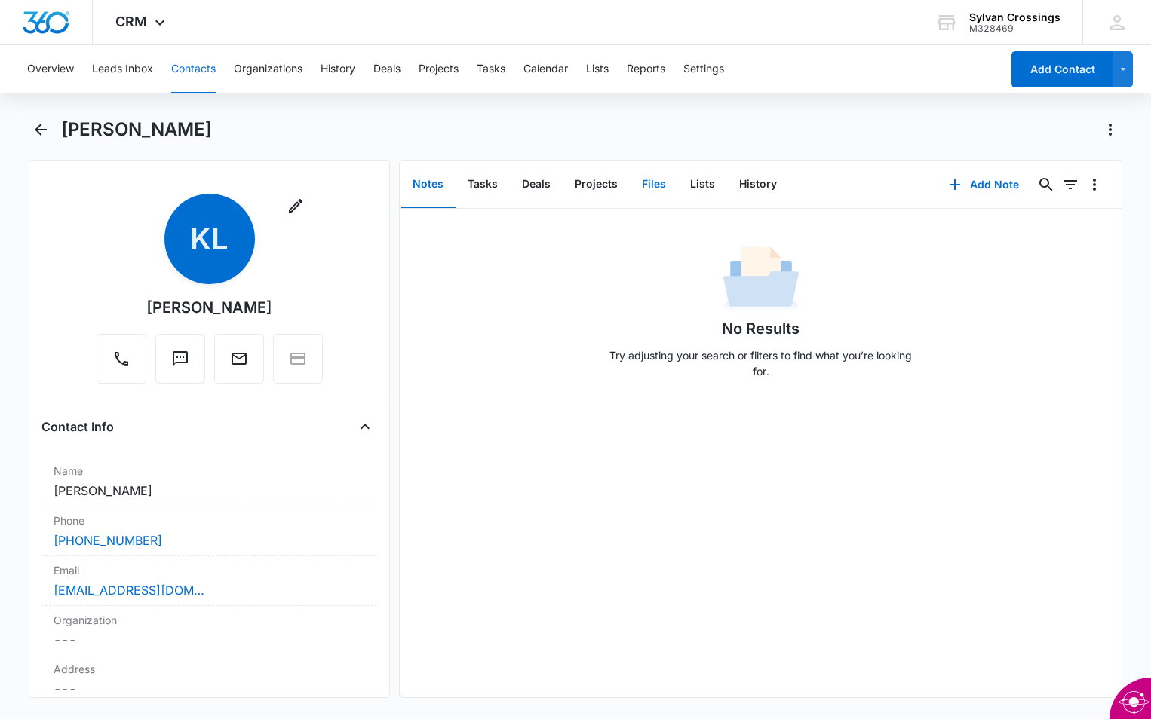
click at [654, 184] on button "Files" at bounding box center [654, 184] width 48 height 47
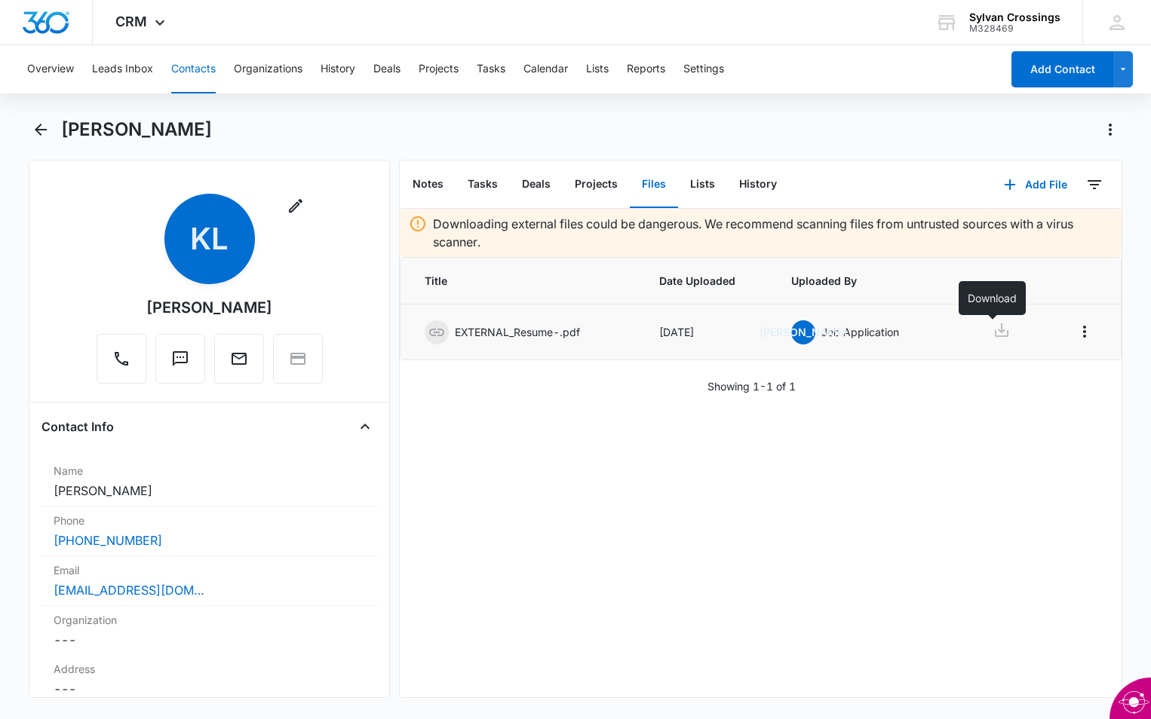
click at [992, 325] on icon at bounding box center [1001, 330] width 18 height 18
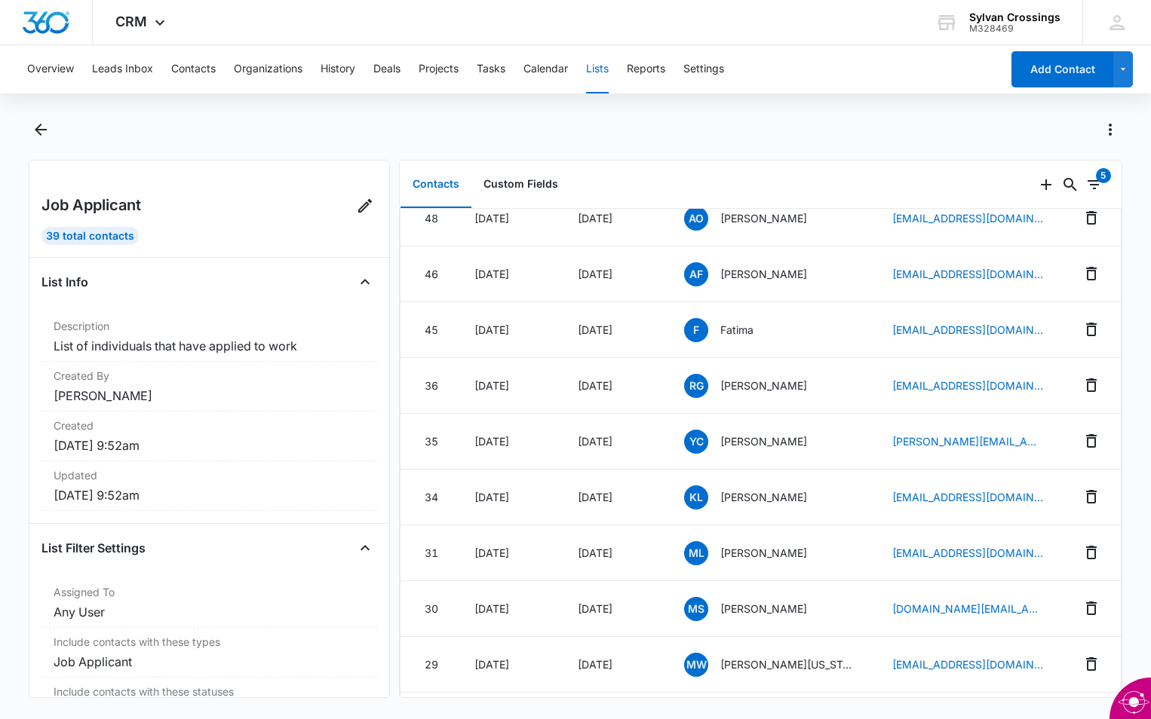
scroll to position [1024, 0]
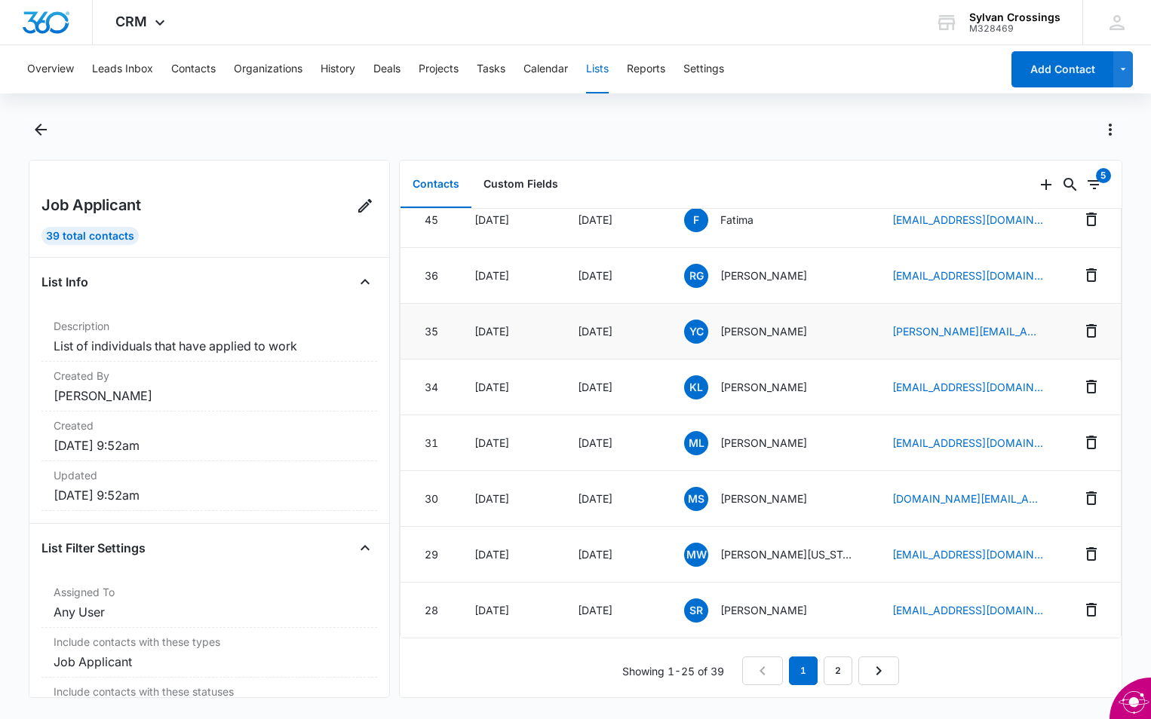
click at [692, 320] on span "YC" at bounding box center [696, 332] width 24 height 24
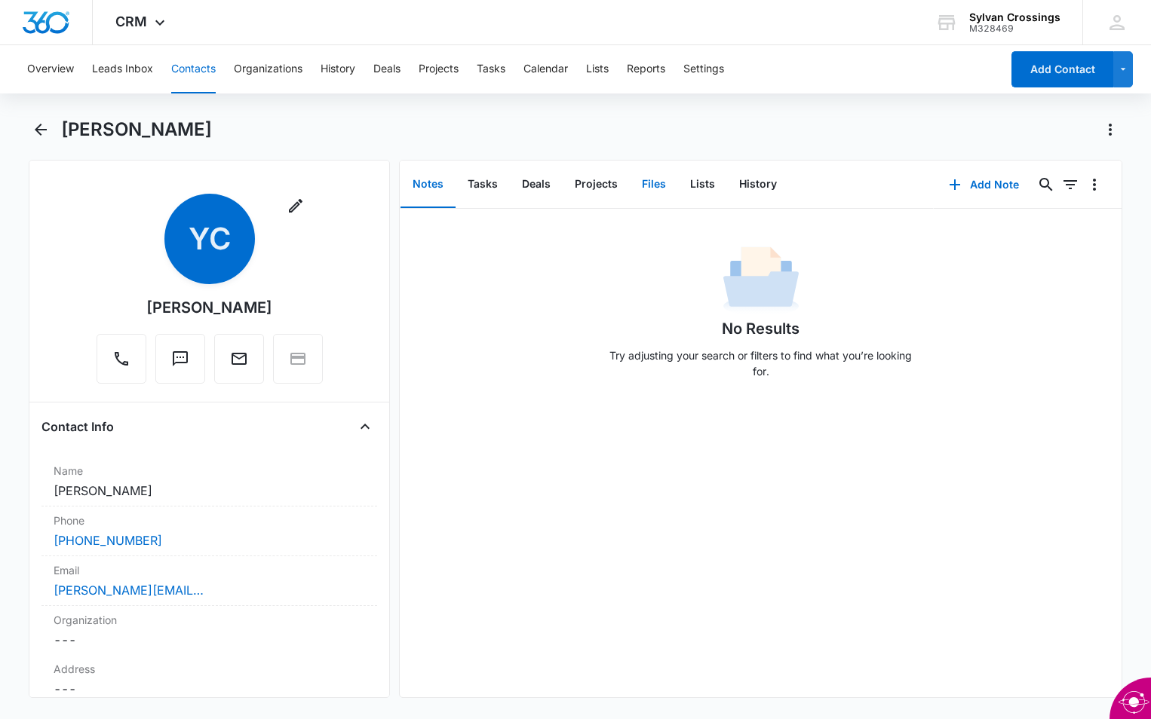
click at [650, 188] on button "Files" at bounding box center [654, 184] width 48 height 47
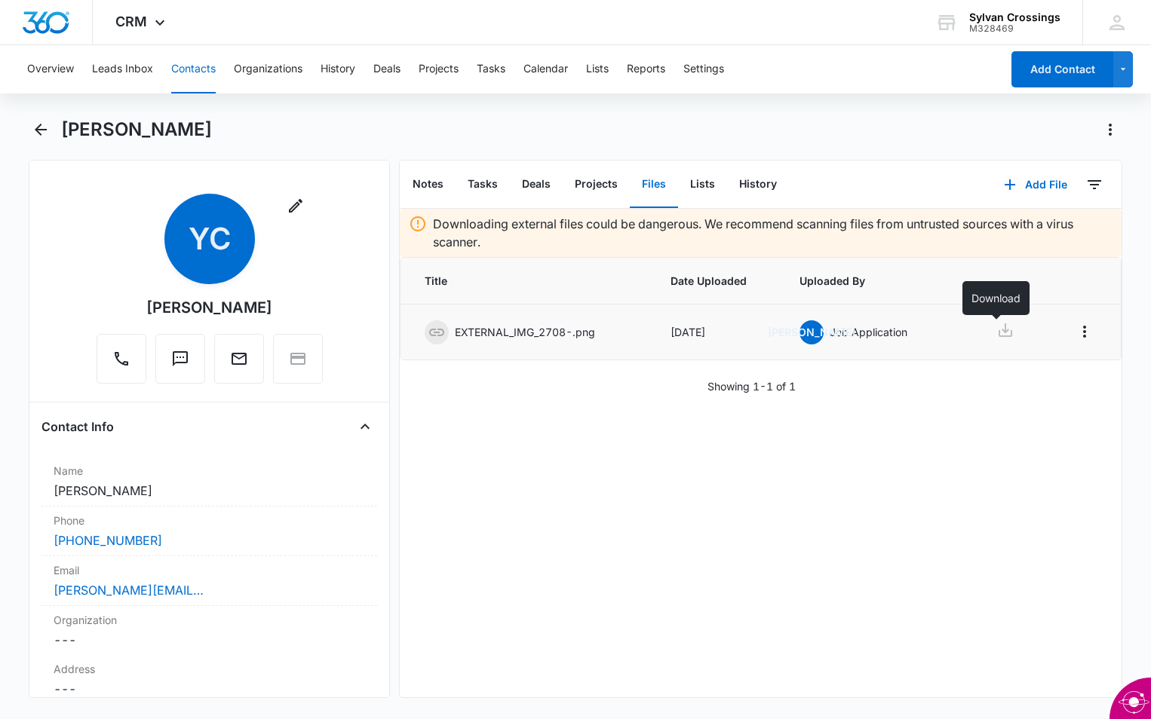
click at [1001, 325] on icon at bounding box center [1005, 330] width 18 height 18
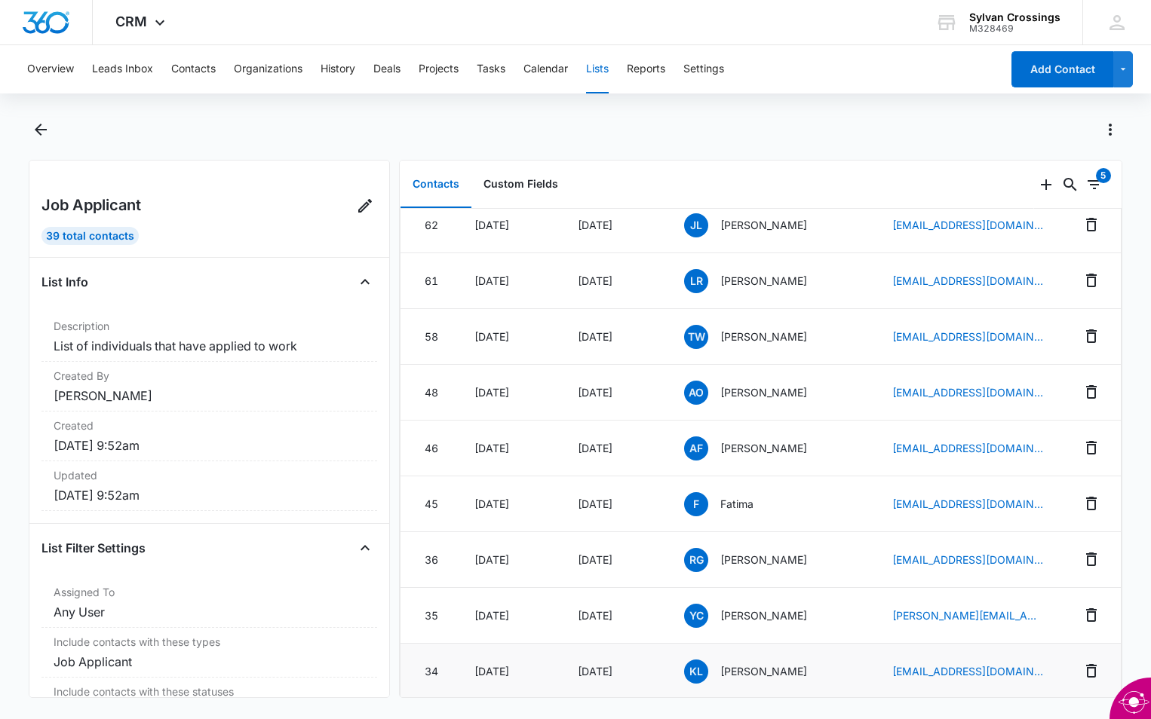
scroll to position [754, 0]
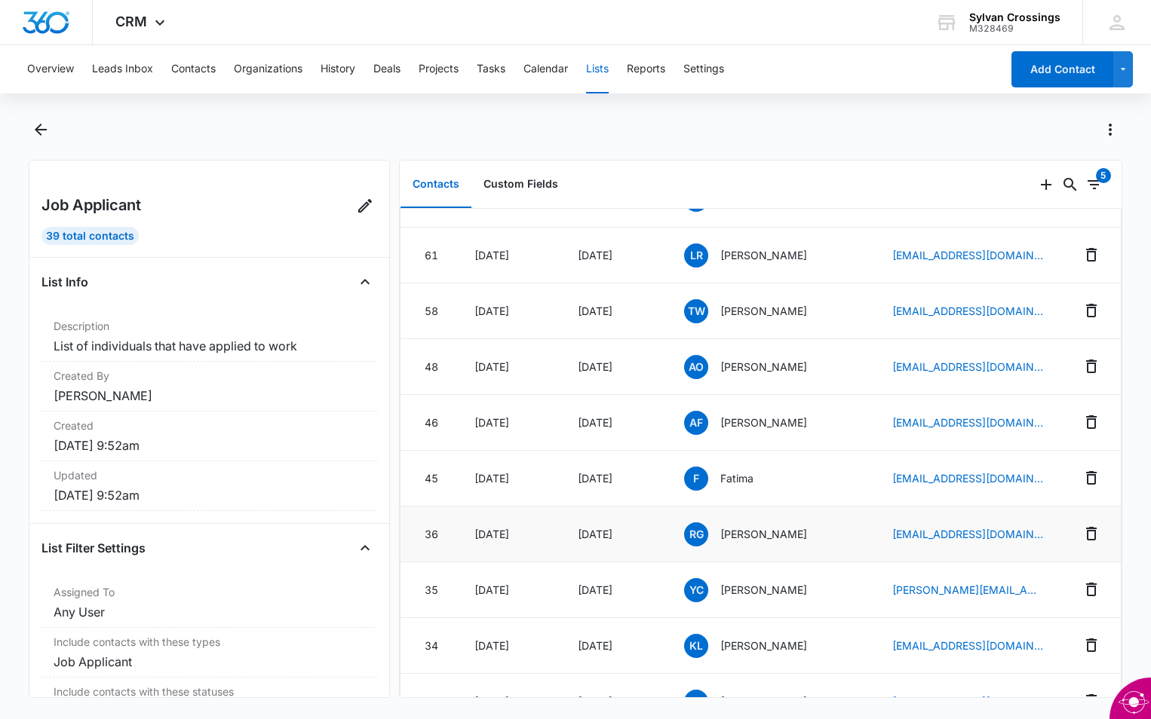
click at [697, 532] on span "RG" at bounding box center [696, 534] width 24 height 24
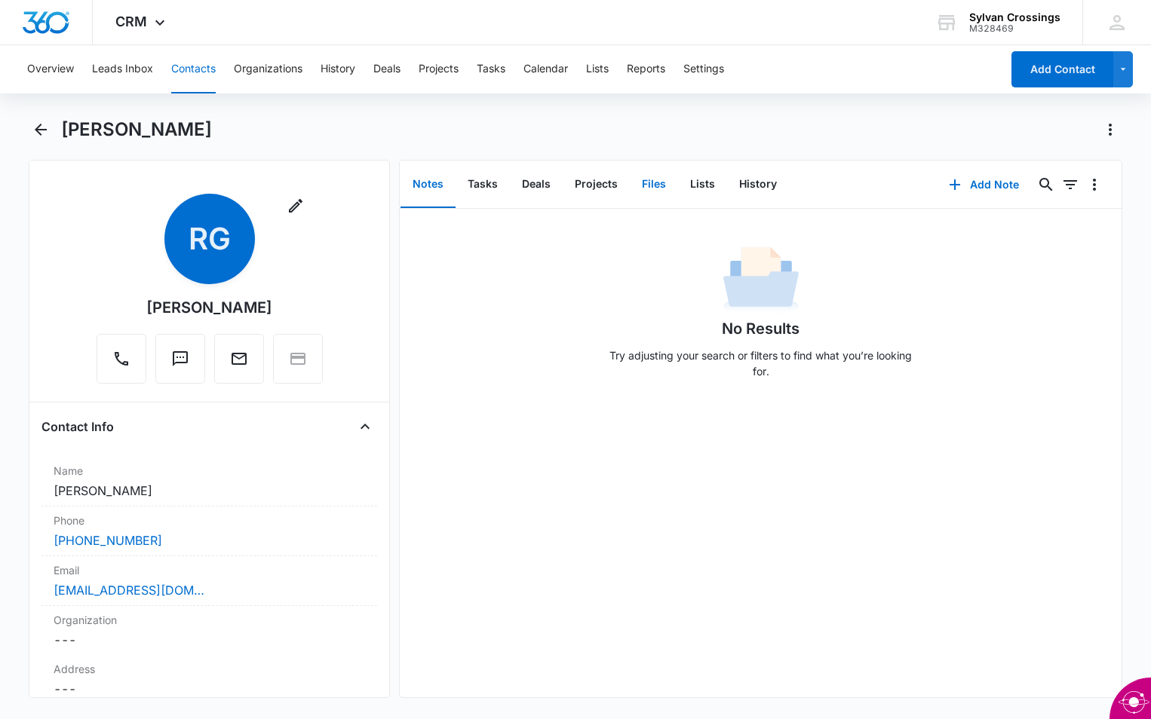
click at [654, 176] on button "Files" at bounding box center [654, 184] width 48 height 47
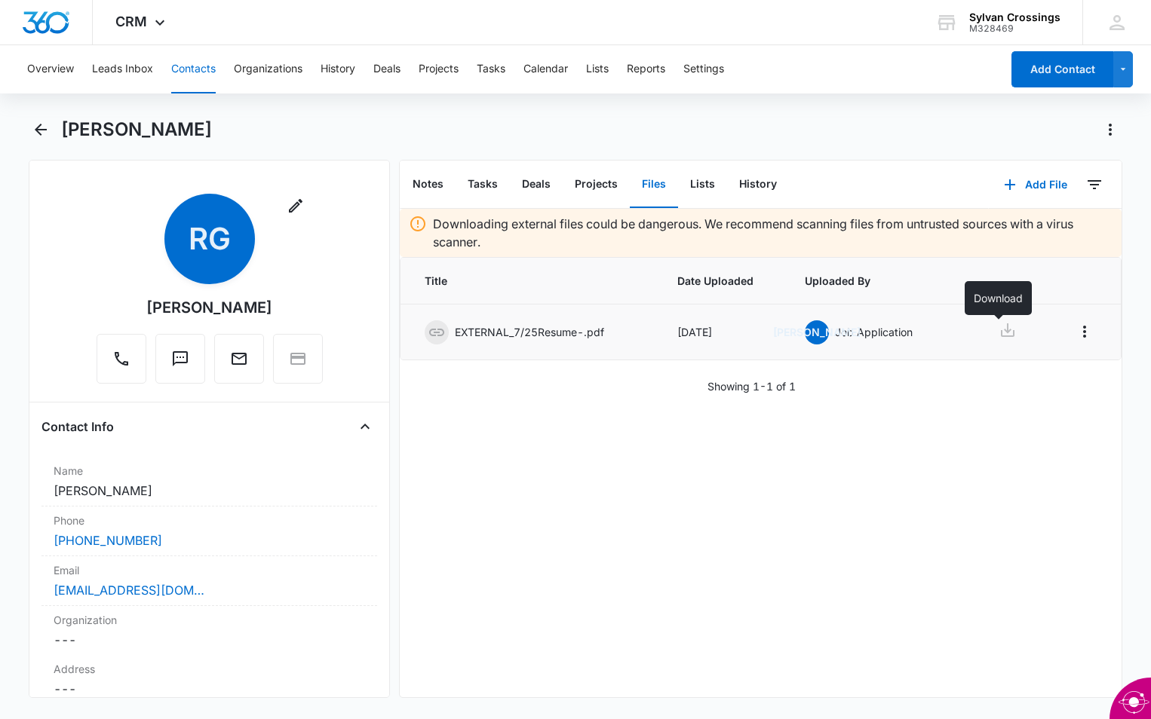
click at [998, 335] on icon at bounding box center [1007, 330] width 18 height 18
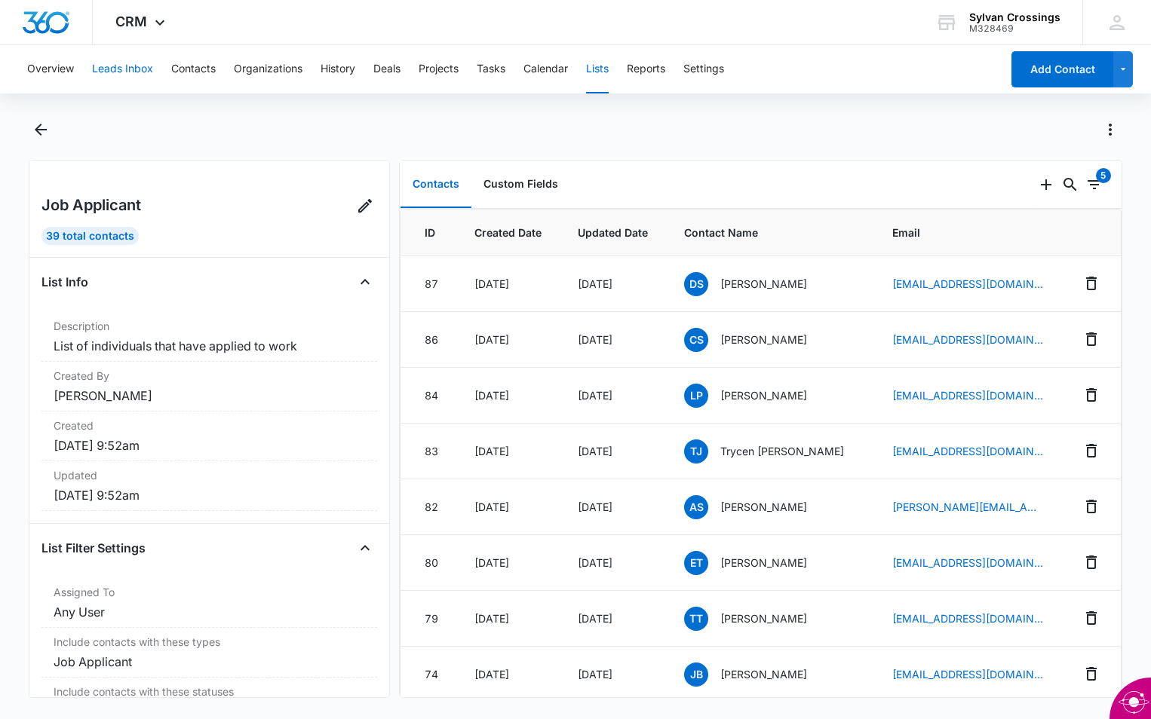
click at [115, 70] on button "Leads Inbox" at bounding box center [122, 69] width 61 height 48
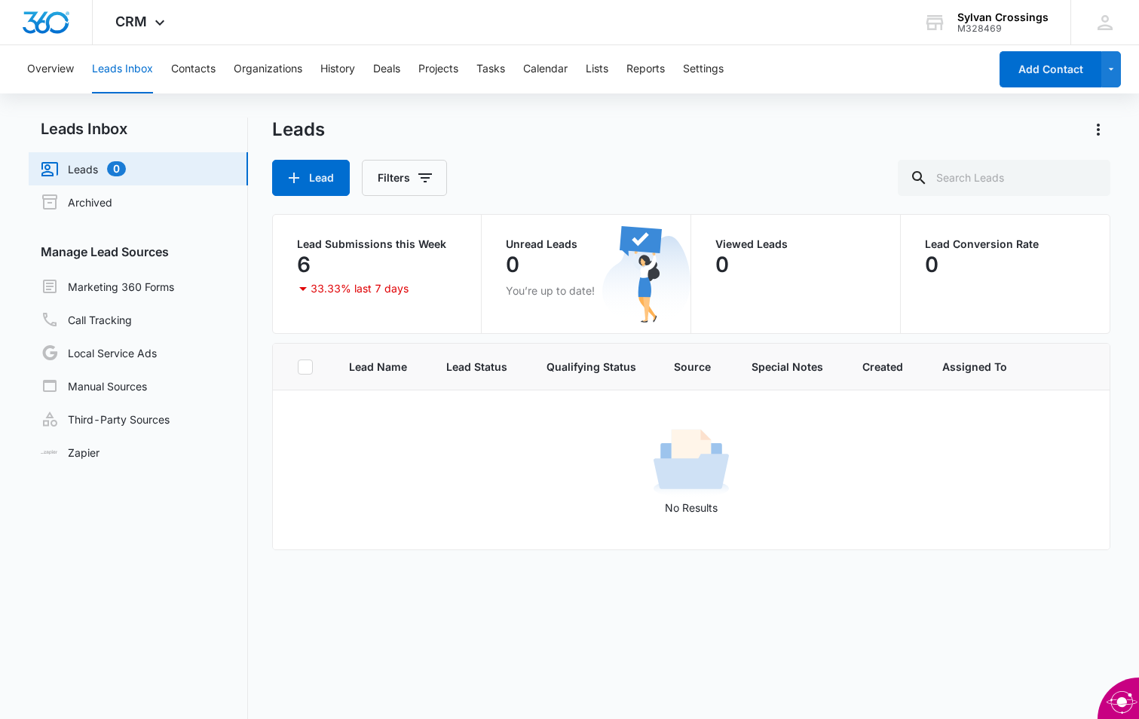
click at [305, 283] on icon at bounding box center [303, 289] width 18 height 18
click at [155, 284] on link "Marketing 360 Forms" at bounding box center [107, 286] width 133 height 18
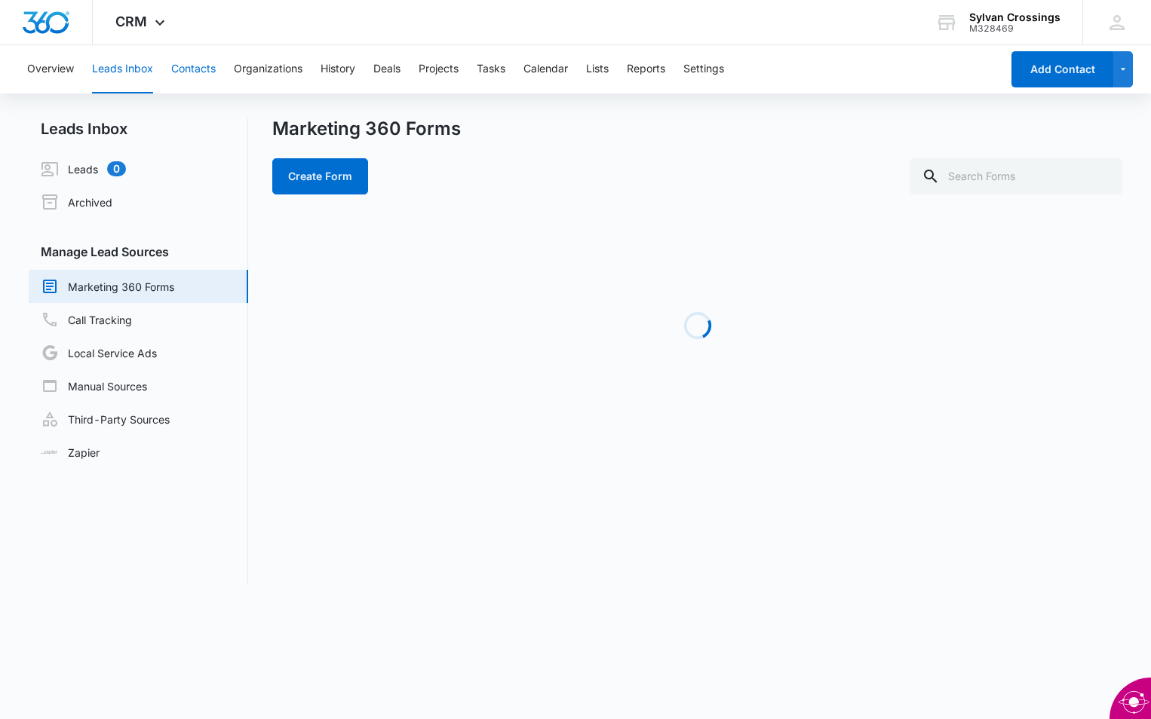
click at [202, 71] on button "Contacts" at bounding box center [193, 69] width 44 height 48
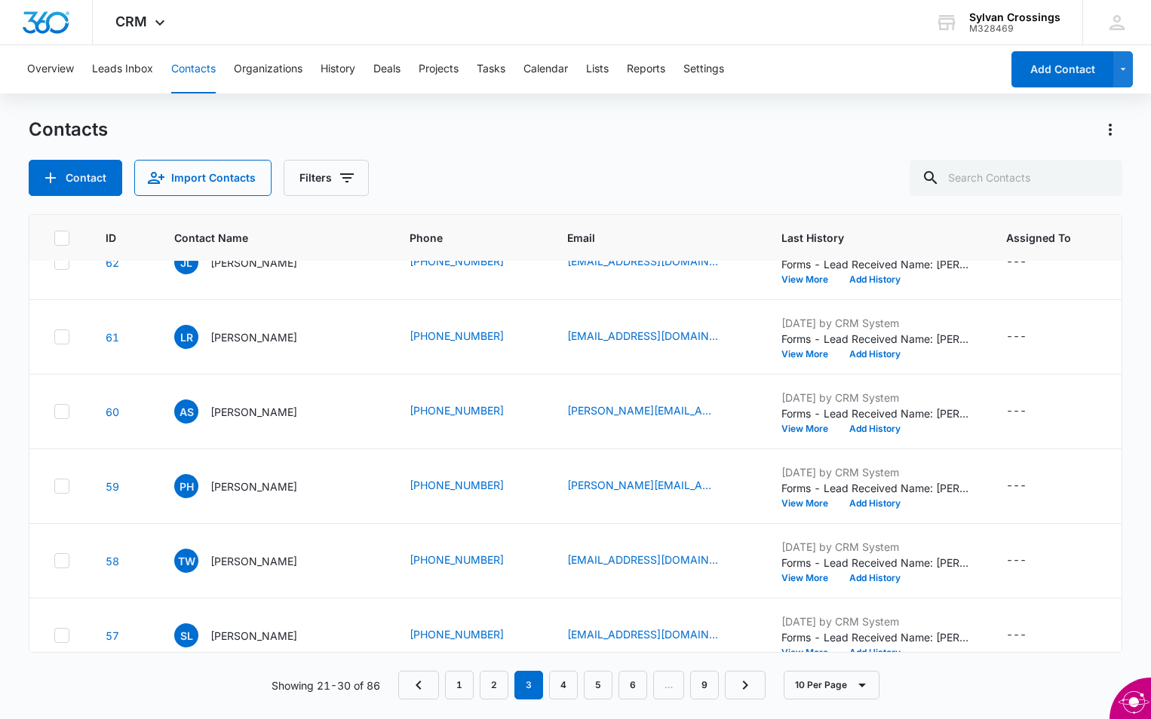
scroll to position [366, 0]
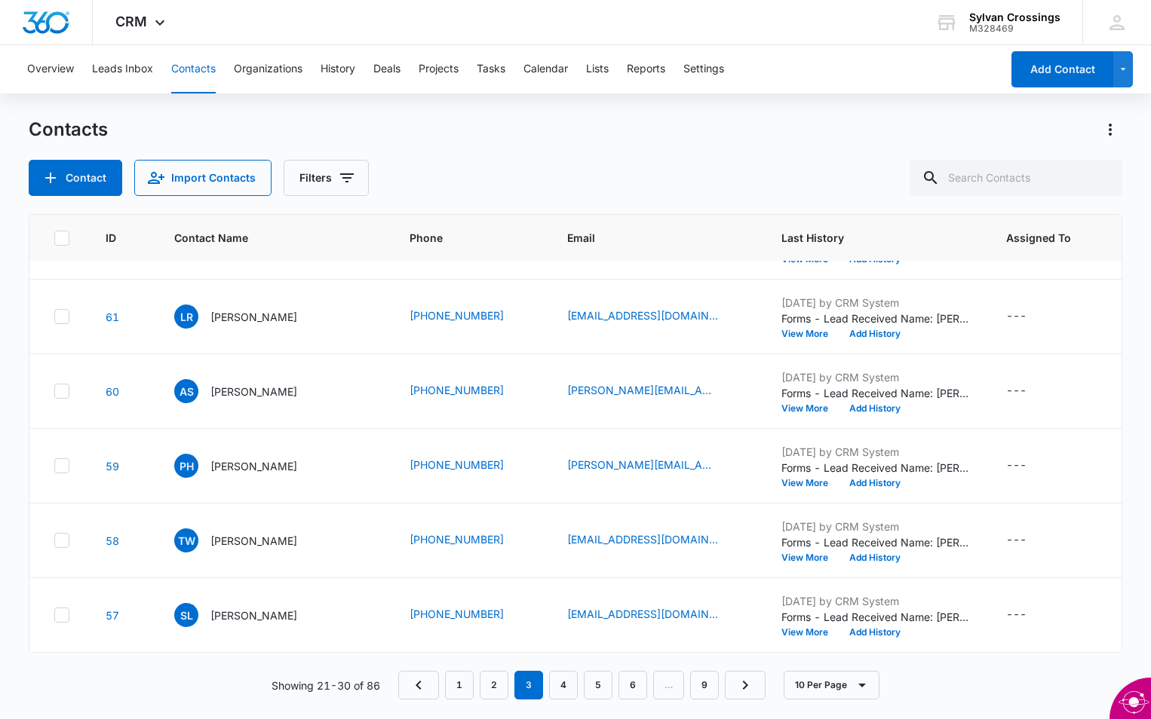
click at [1144, 549] on main "Contacts Contact Import Contacts Filters ID Contact Name Phone Email Last Histo…" at bounding box center [575, 418] width 1151 height 600
click at [712, 684] on link "9" at bounding box center [704, 685] width 29 height 29
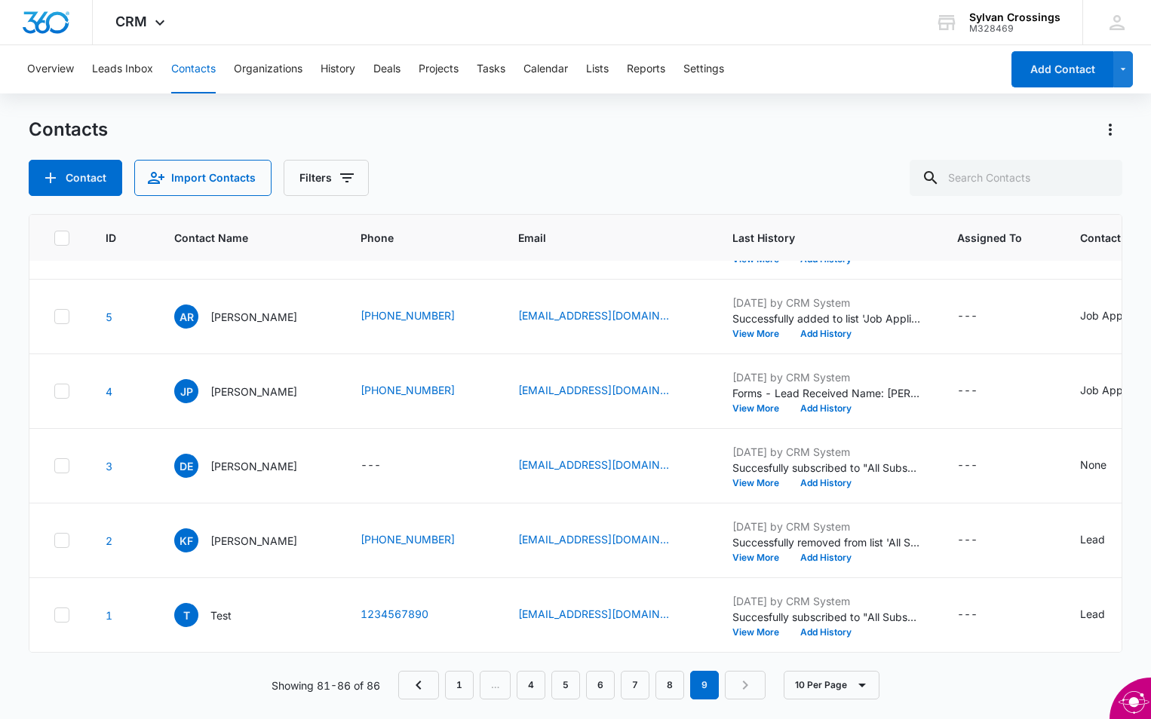
scroll to position [0, 0]
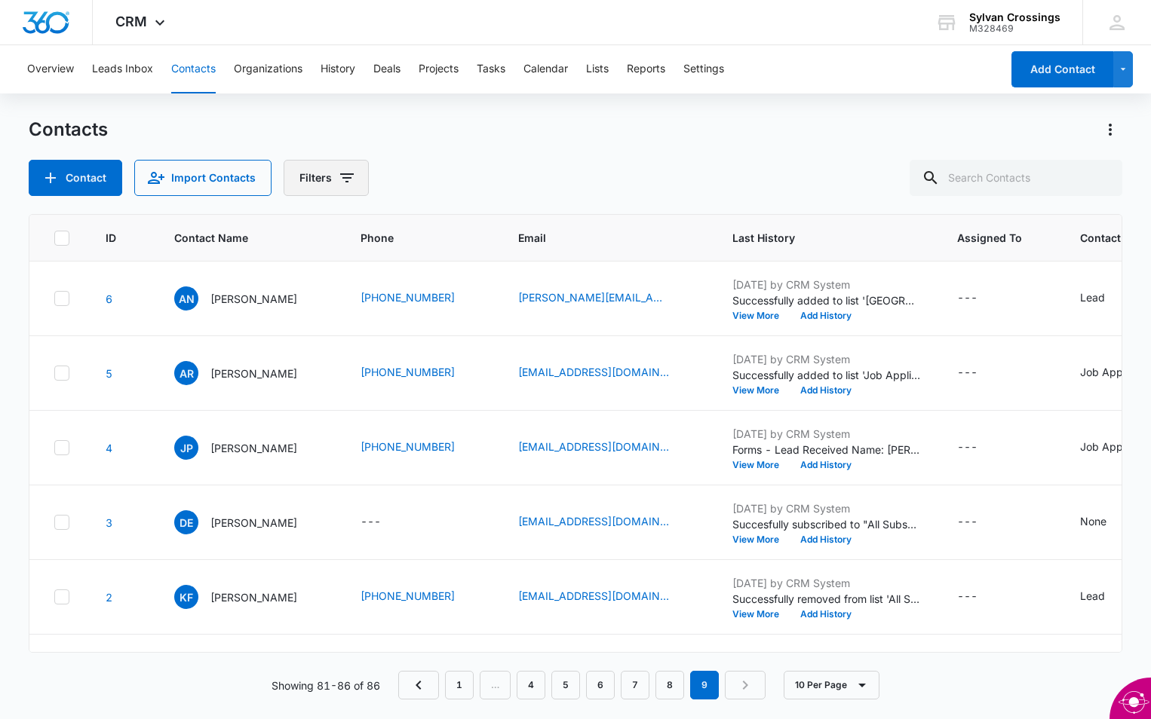
click at [342, 176] on icon "Filters" at bounding box center [347, 178] width 18 height 18
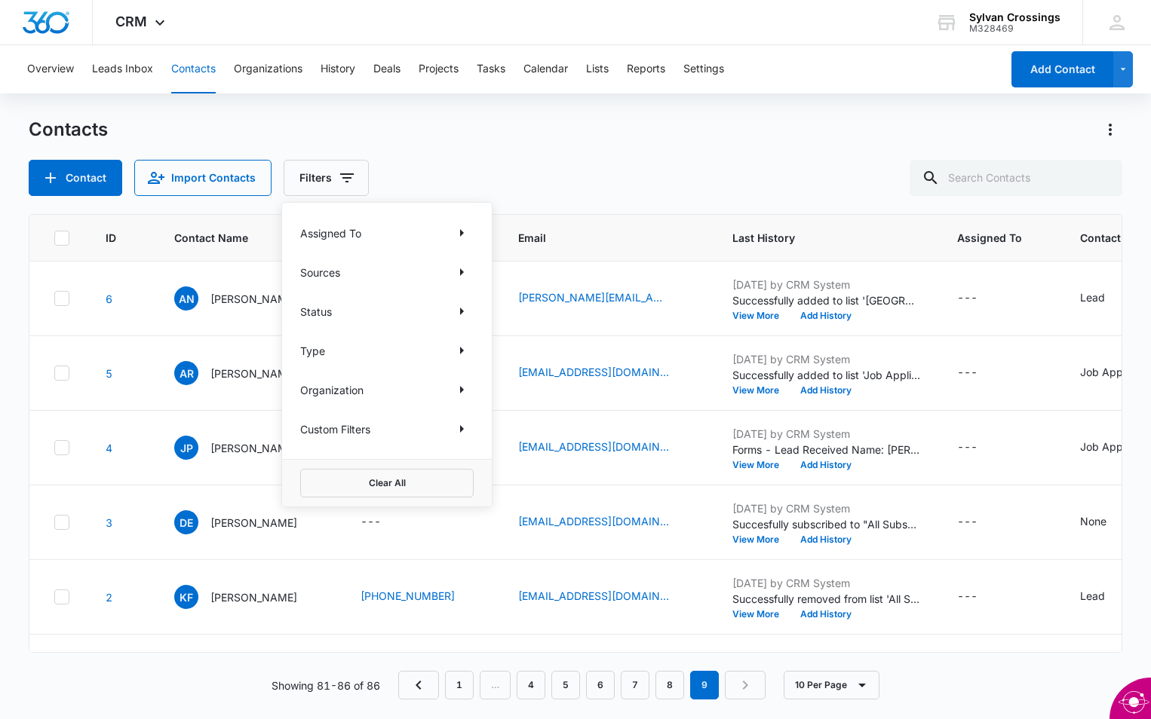
click at [385, 430] on div "Custom Filters" at bounding box center [386, 429] width 173 height 24
drag, startPoint x: 404, startPoint y: 426, endPoint x: 411, endPoint y: 433, distance: 9.6
click at [411, 433] on div "Custom Filters" at bounding box center [386, 429] width 173 height 24
drag, startPoint x: 411, startPoint y: 433, endPoint x: 470, endPoint y: 422, distance: 59.7
click at [470, 422] on icon "Show Custom Filters filters" at bounding box center [461, 429] width 18 height 18
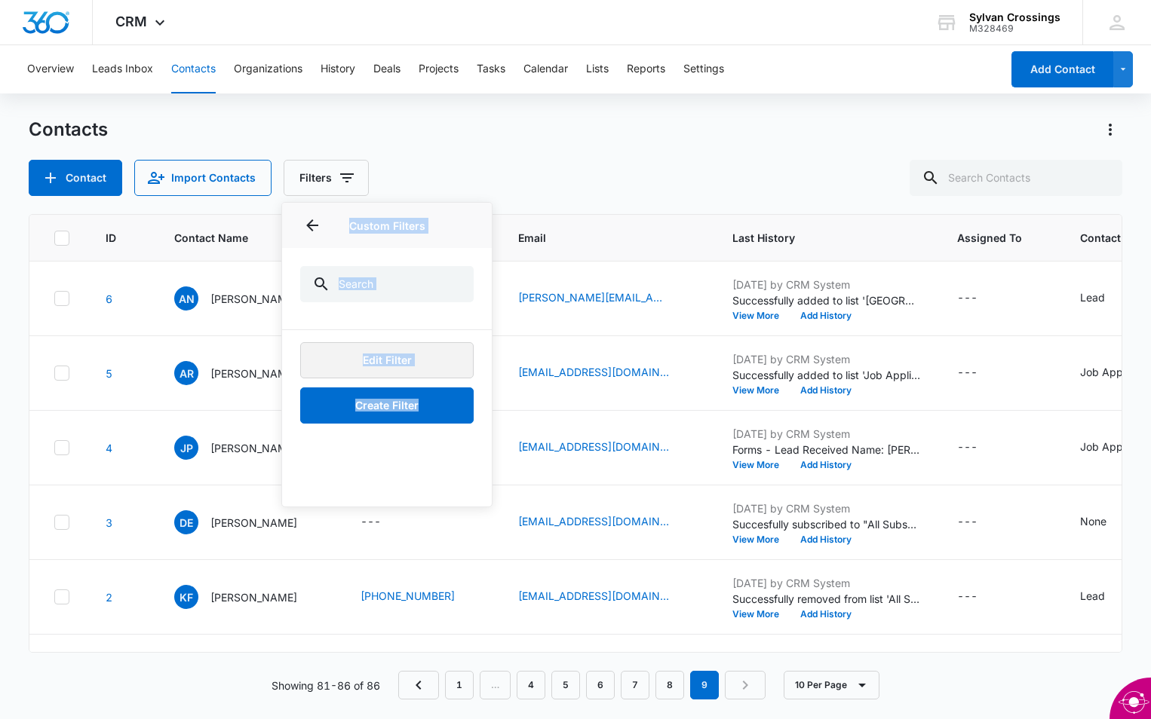
click at [431, 356] on button "Edit Filter" at bounding box center [386, 360] width 173 height 36
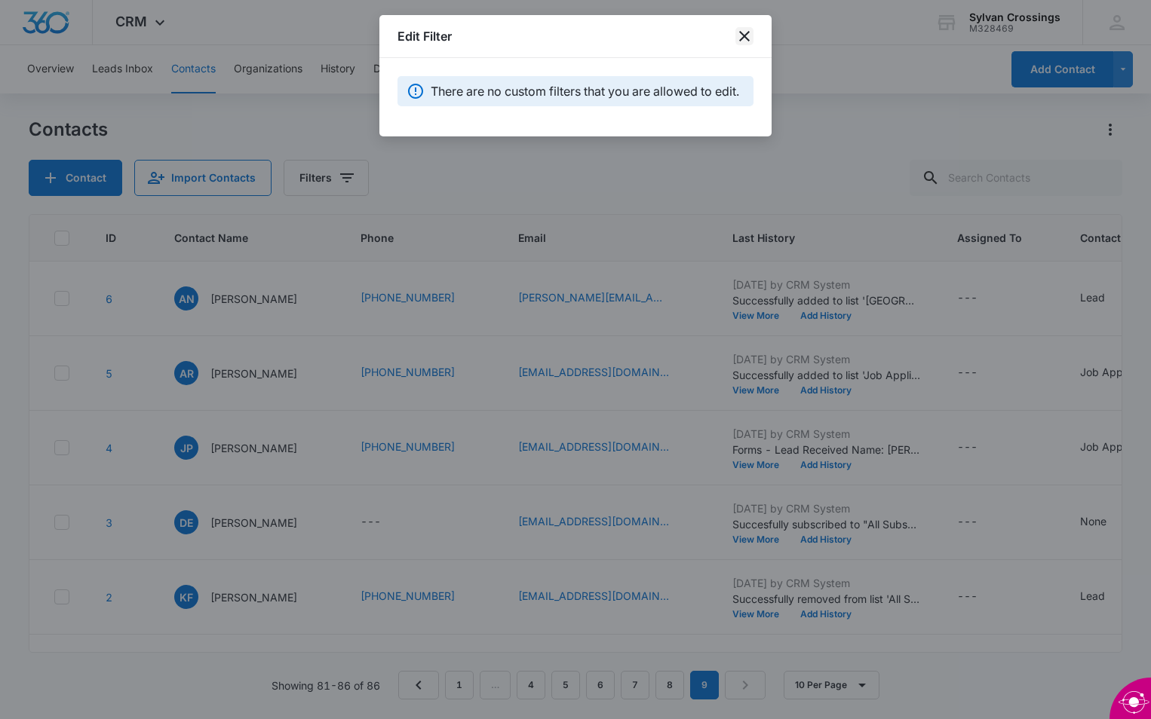
click at [746, 29] on icon "close" at bounding box center [744, 36] width 18 height 18
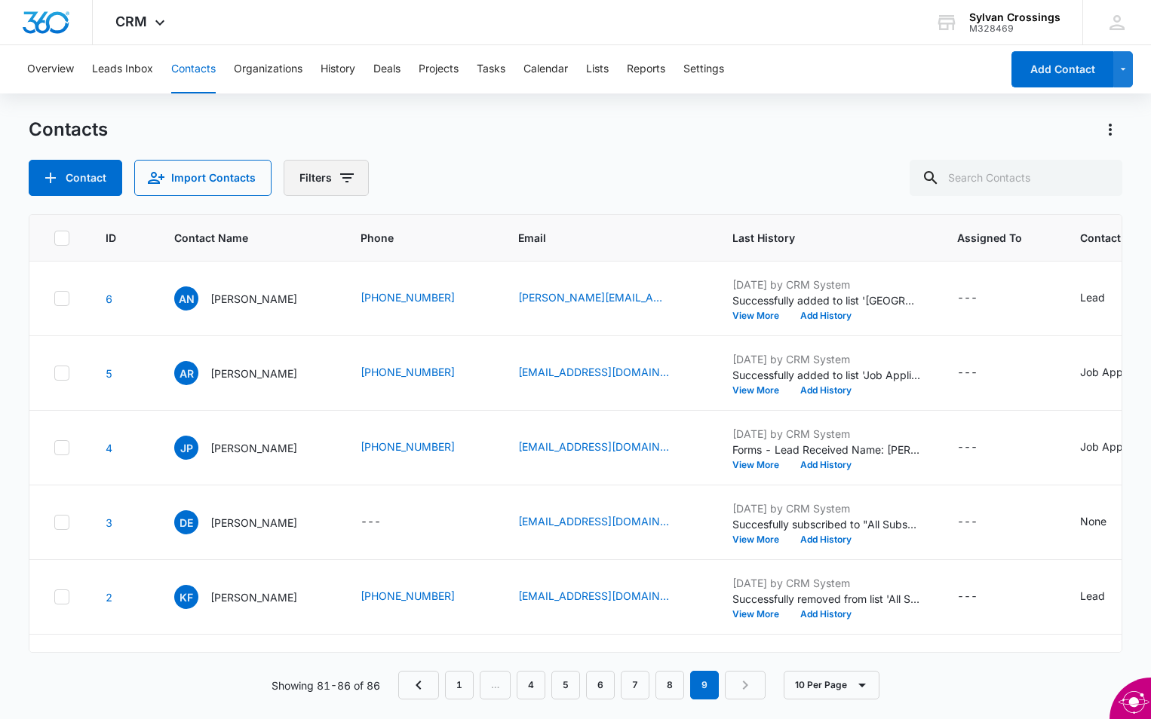
click at [347, 182] on icon "Filters" at bounding box center [347, 178] width 18 height 18
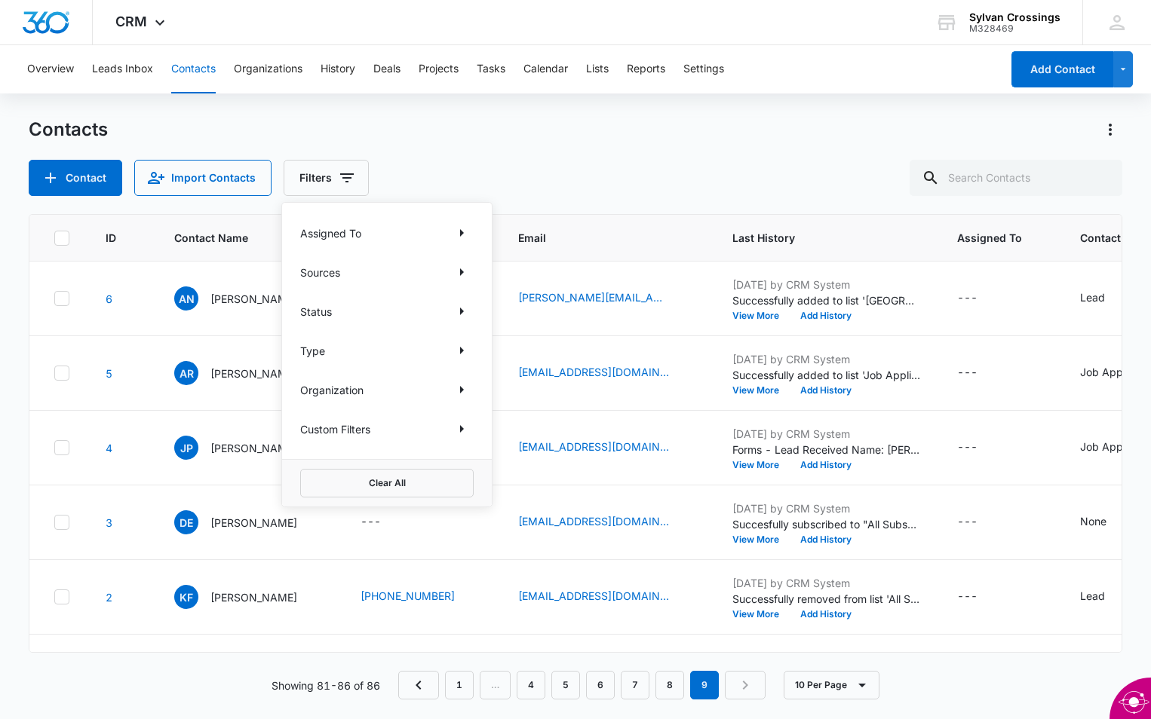
click at [417, 428] on div "Custom Filters" at bounding box center [386, 429] width 173 height 24
click at [467, 427] on icon "Show Custom Filters filters" at bounding box center [461, 429] width 18 height 18
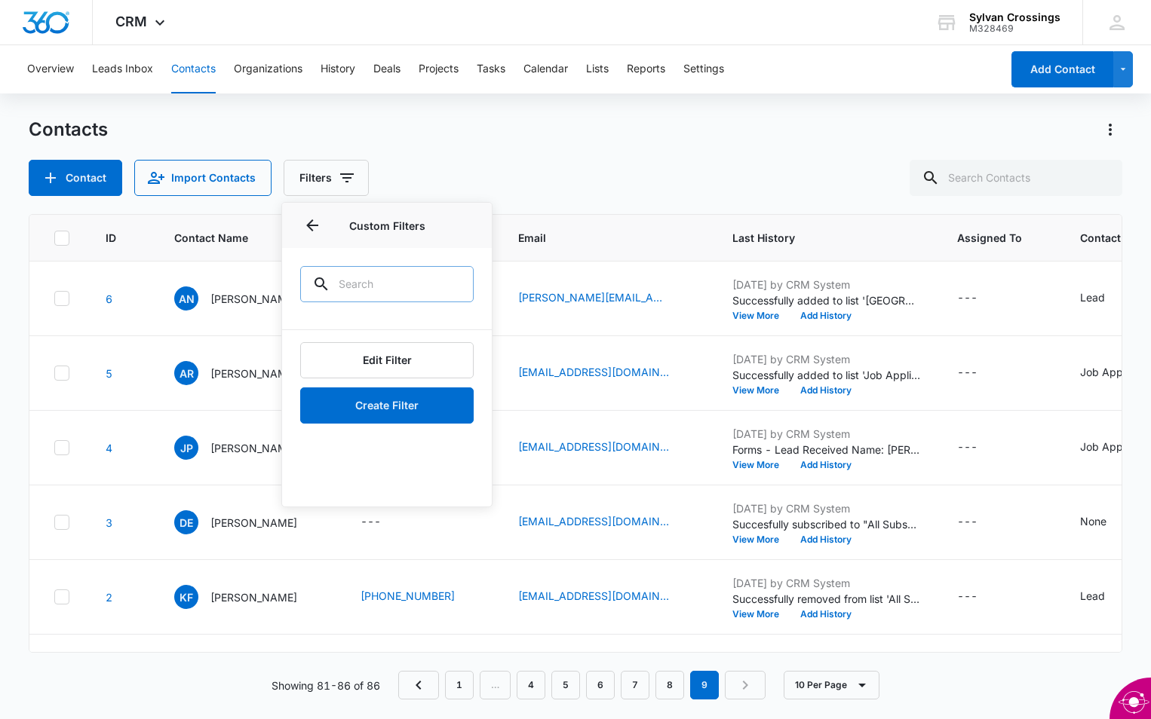
click at [413, 283] on input "text" at bounding box center [386, 284] width 173 height 36
type input "lead"
click at [396, 402] on button "Create Filter" at bounding box center [386, 406] width 173 height 36
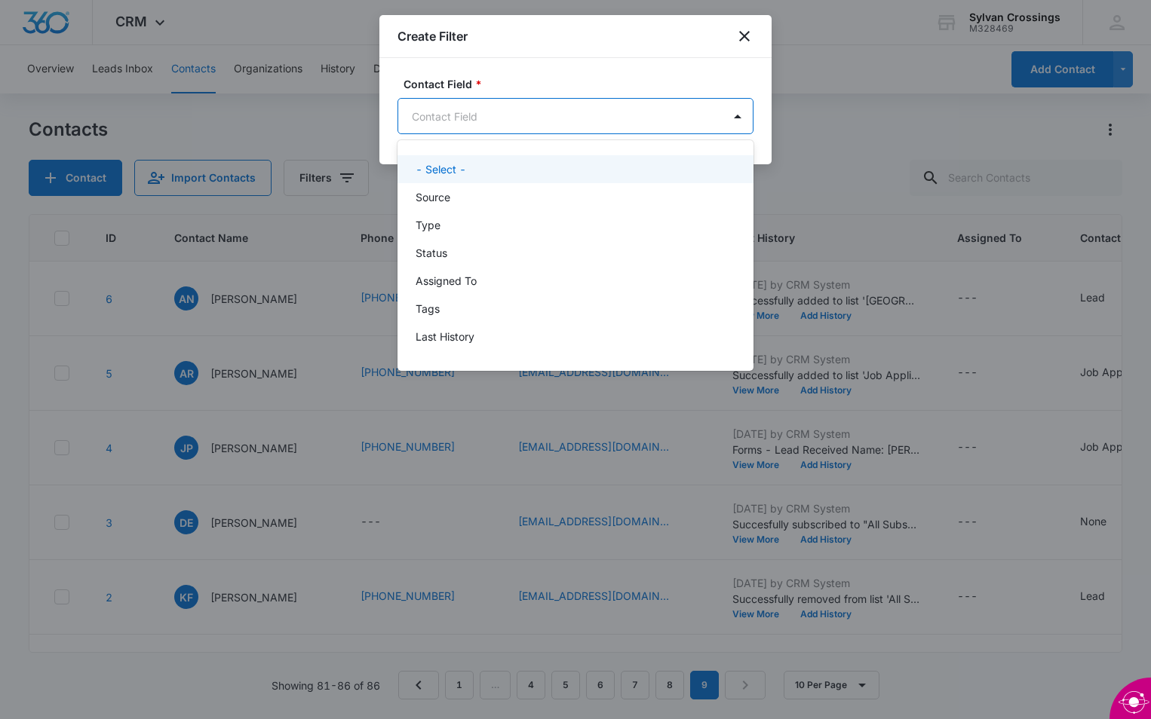
click at [568, 117] on body "CRM Apps Reputation Websites Forms CRM Email Social Payments POS Content Ads In…" at bounding box center [575, 359] width 1151 height 719
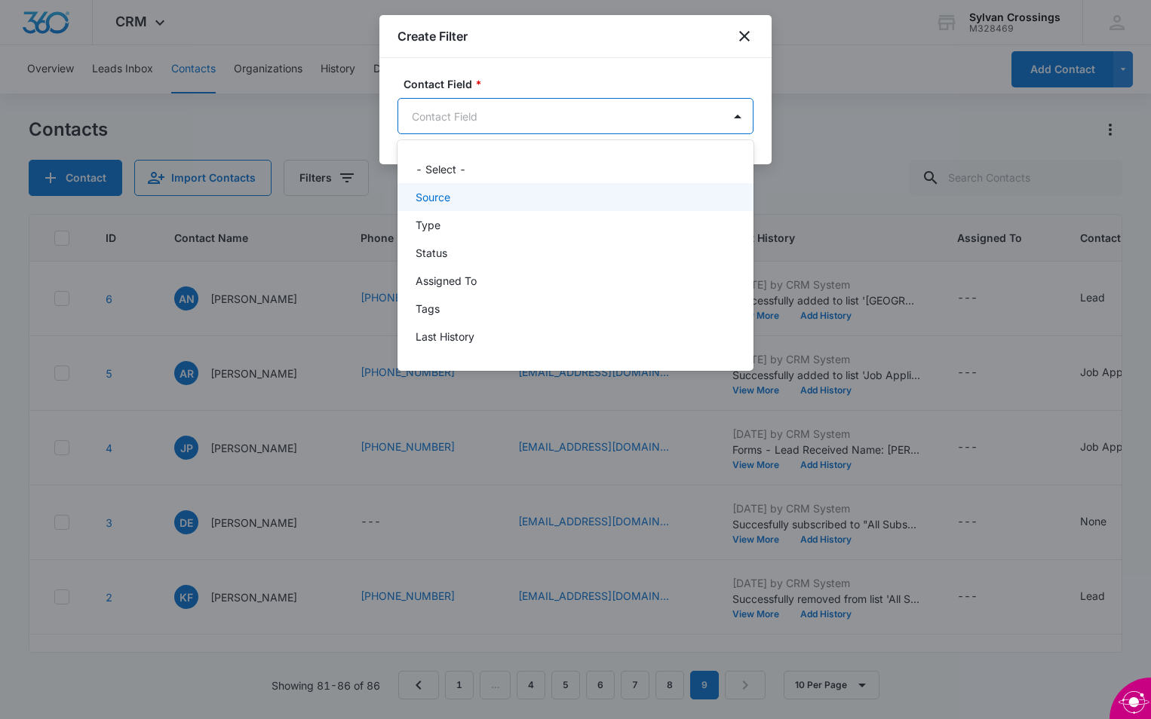
click at [621, 110] on div at bounding box center [575, 359] width 1151 height 719
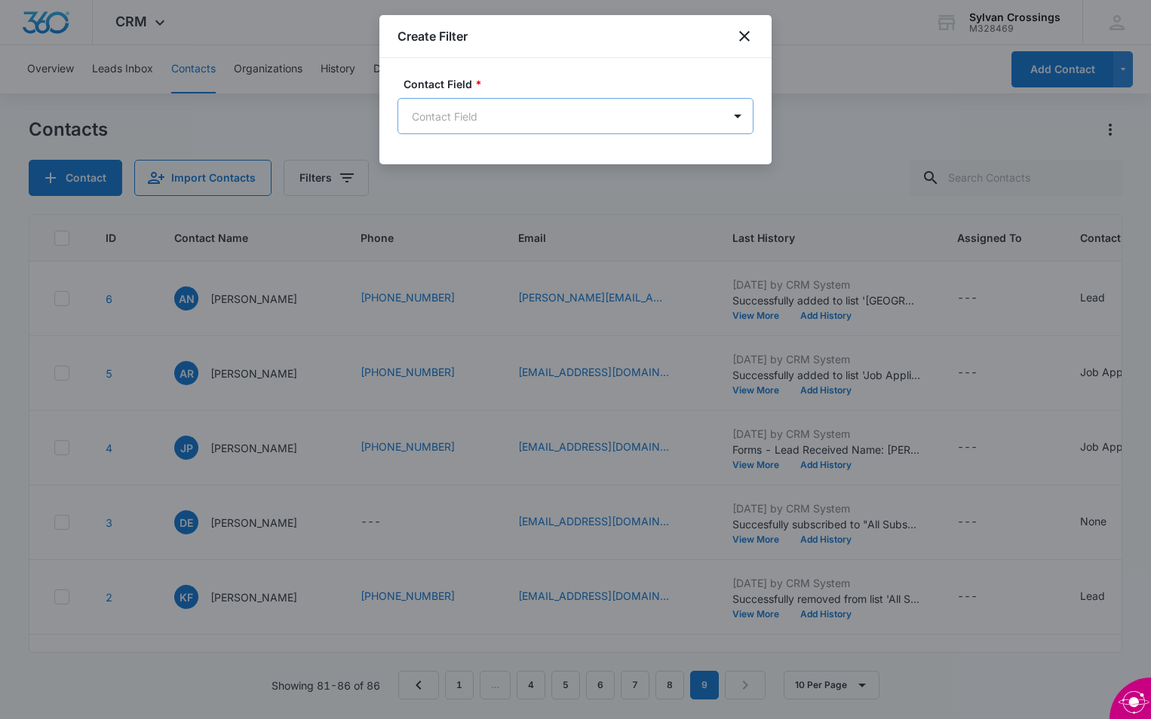
click at [606, 123] on body "CRM Apps Reputation Websites Forms CRM Email Social Payments POS Content Ads In…" at bounding box center [575, 359] width 1151 height 719
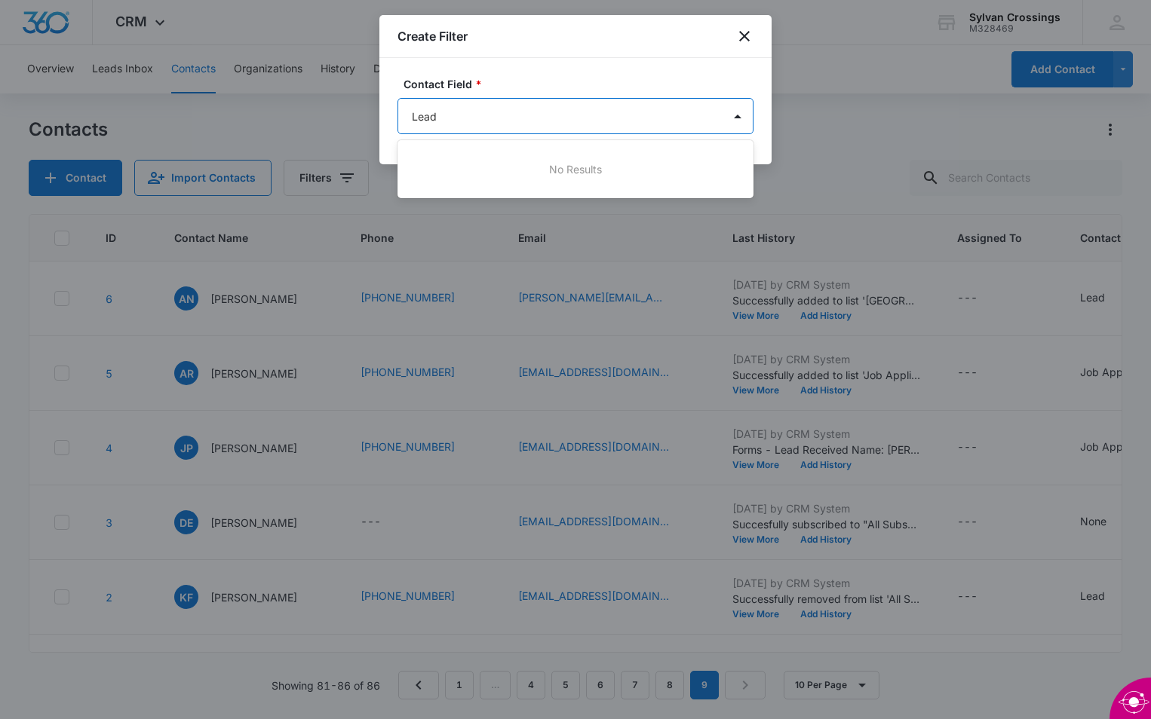
type input "Lead"
click at [743, 35] on div at bounding box center [575, 359] width 1151 height 719
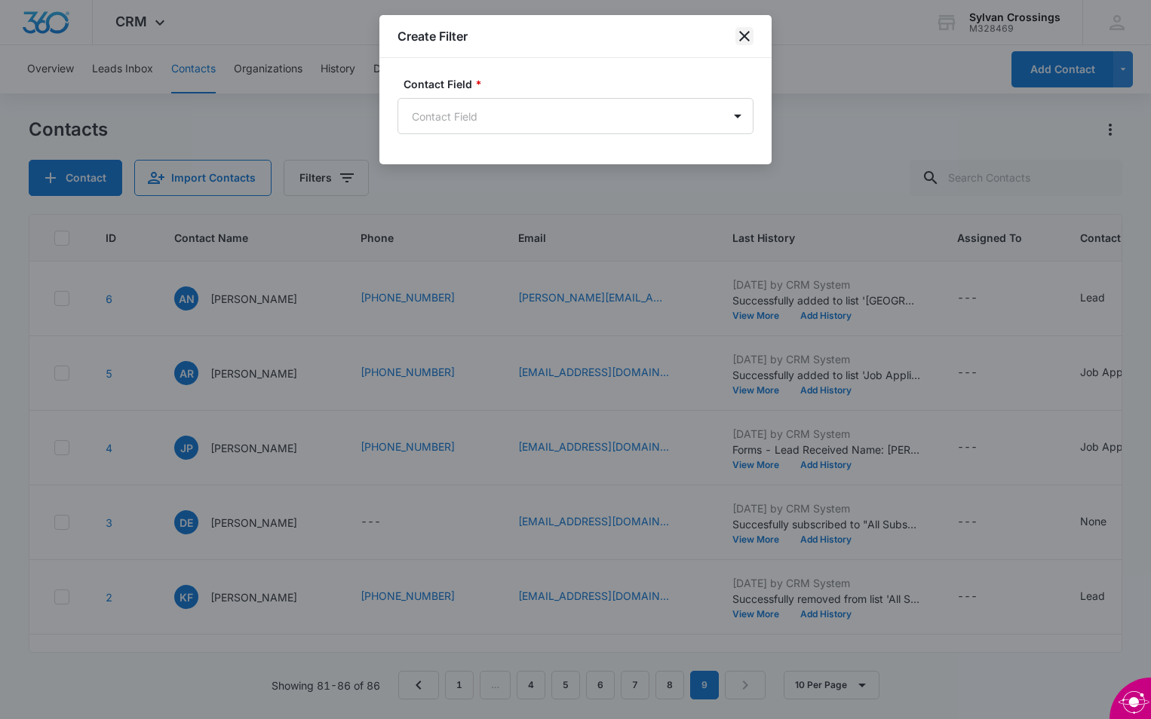
click at [746, 41] on icon "close" at bounding box center [744, 36] width 18 height 18
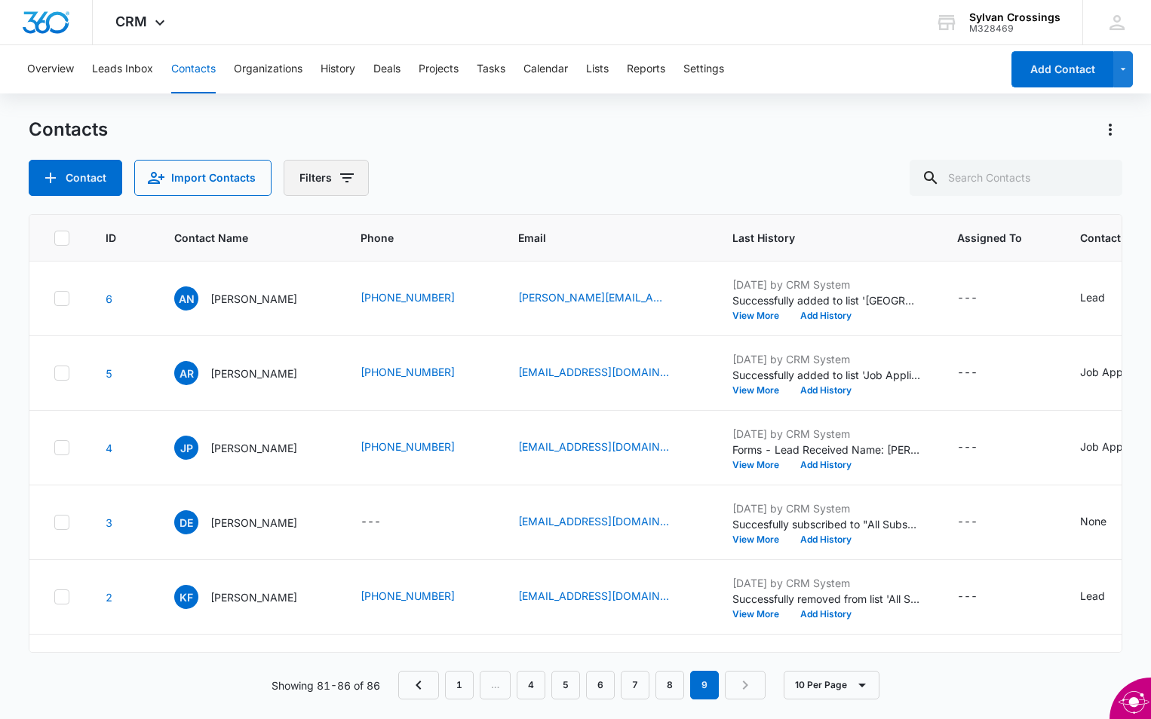
click at [344, 171] on icon "Filters" at bounding box center [347, 178] width 18 height 18
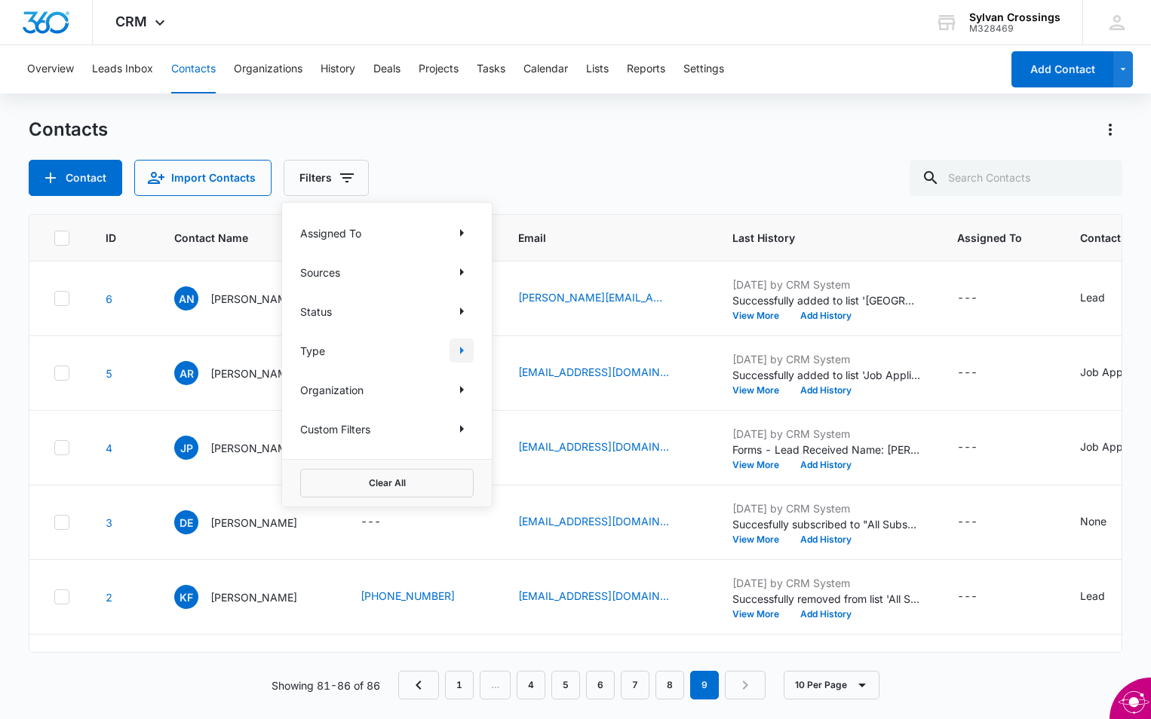
click at [465, 351] on icon "Show Type filters" at bounding box center [461, 351] width 18 height 18
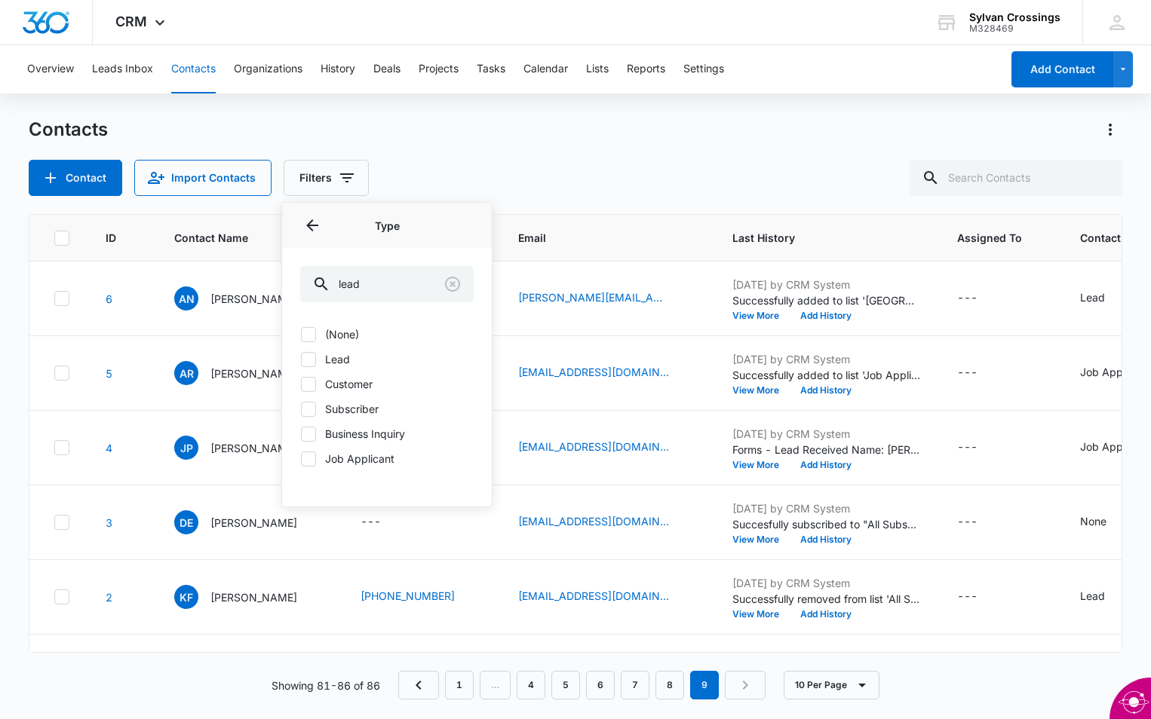
click at [313, 354] on icon at bounding box center [309, 360] width 14 height 14
click at [301, 359] on input "Lead" at bounding box center [300, 359] width 1 height 1
checkbox input "true"
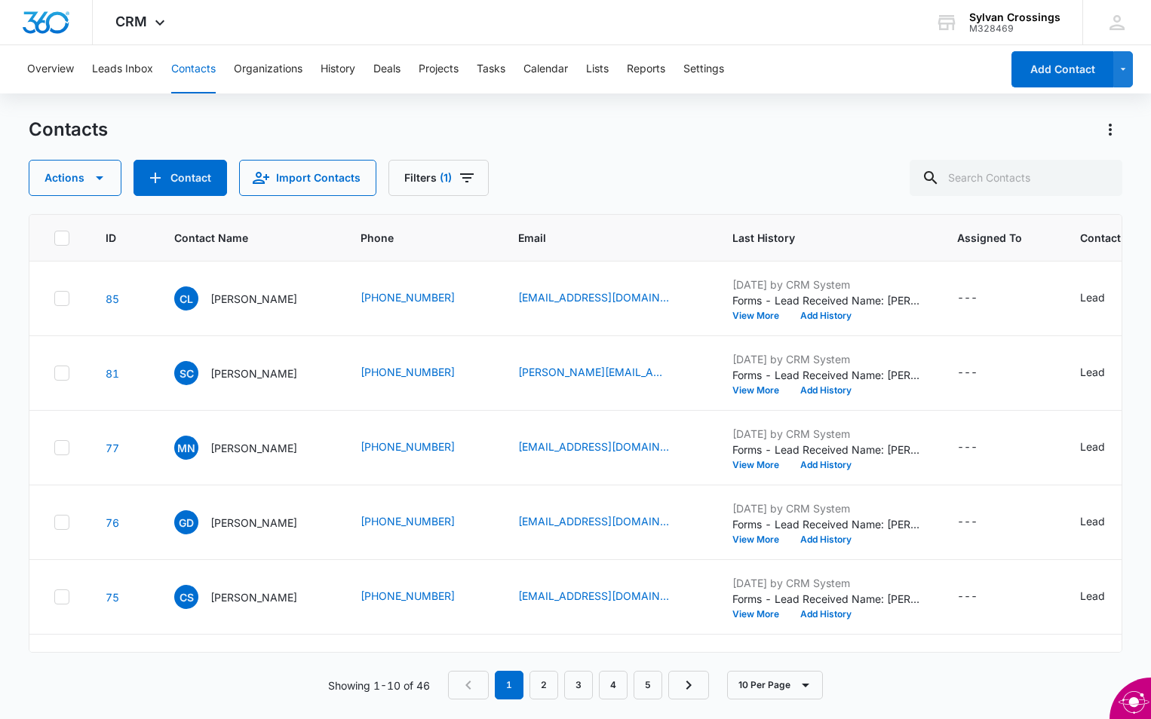
click at [608, 165] on div "Actions Contact Import Contacts Filters (1)" at bounding box center [575, 178] width 1093 height 36
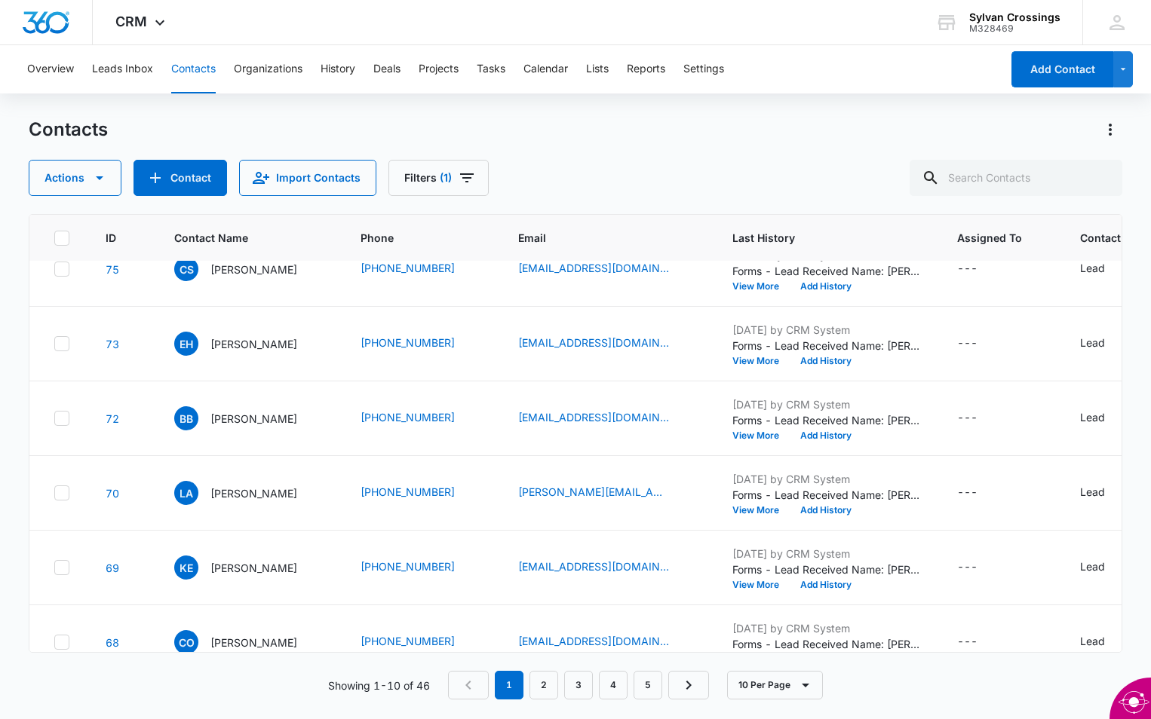
scroll to position [366, 0]
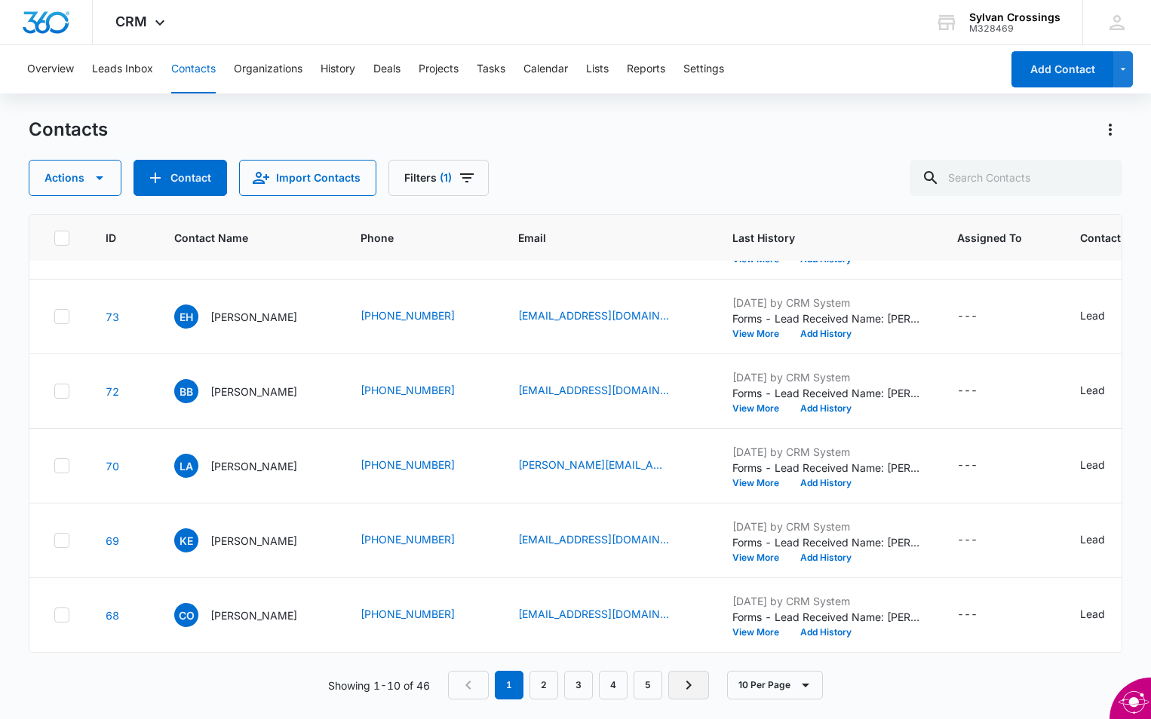
click at [691, 685] on icon "Next Page" at bounding box center [688, 685] width 5 height 9
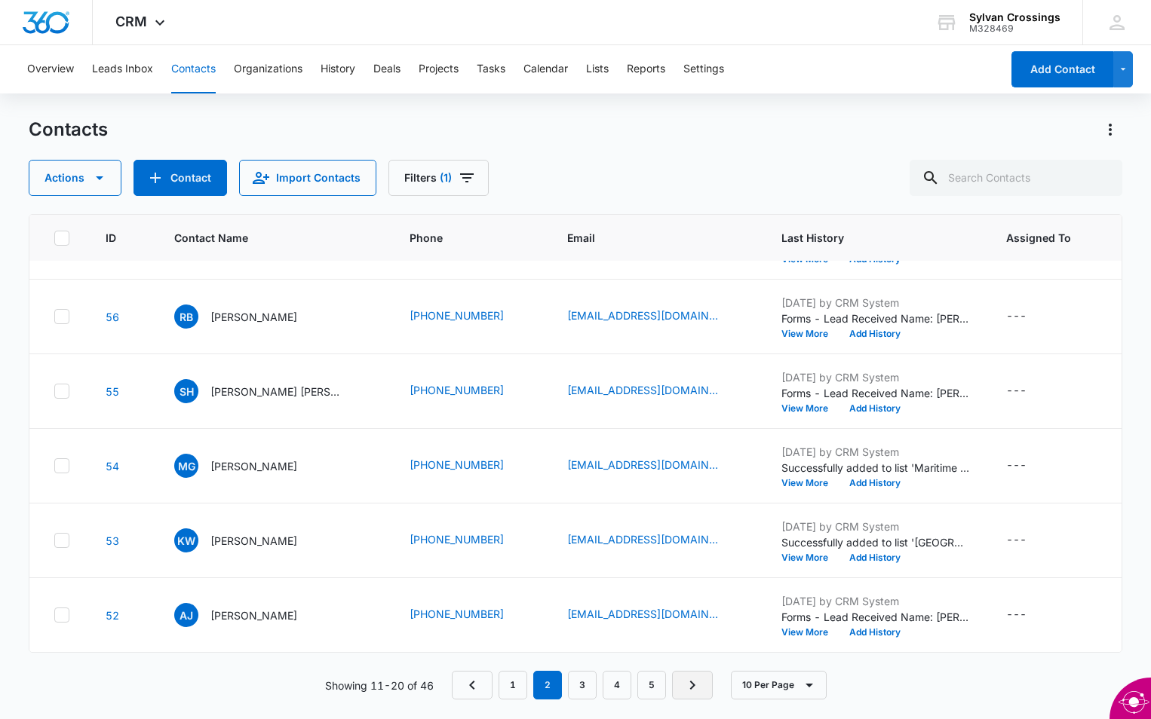
click at [689, 691] on icon "Next Page" at bounding box center [692, 685] width 18 height 18
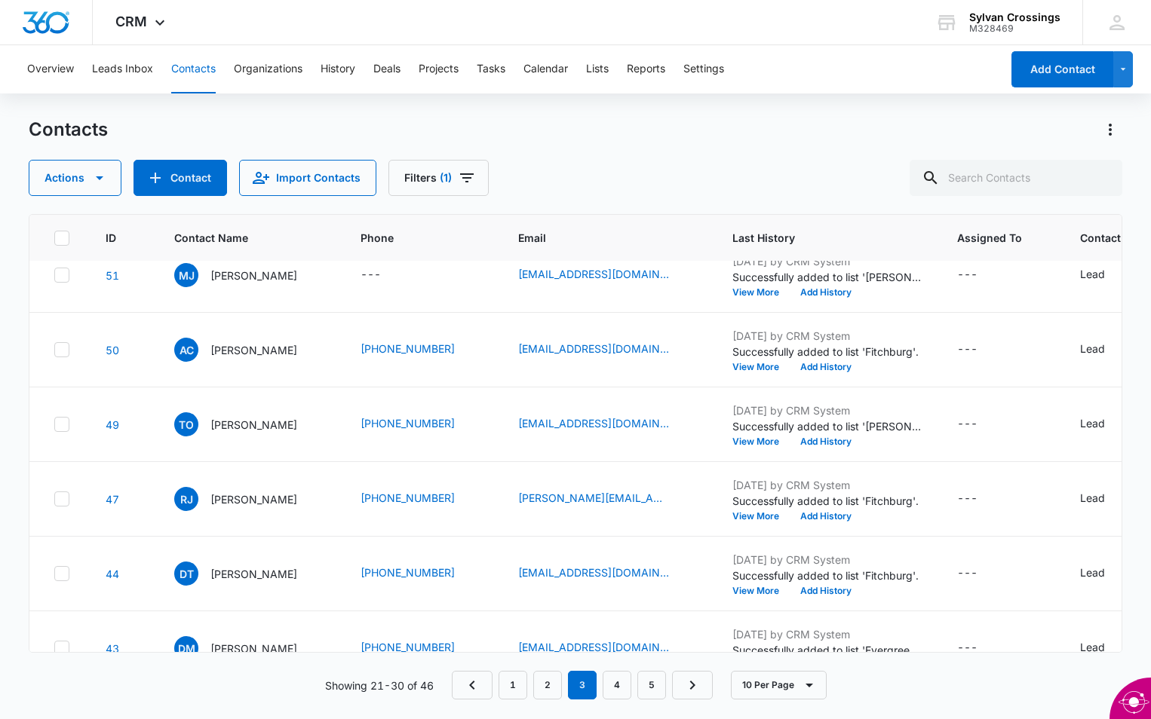
scroll to position [0, 0]
